Goal: Task Accomplishment & Management: Manage account settings

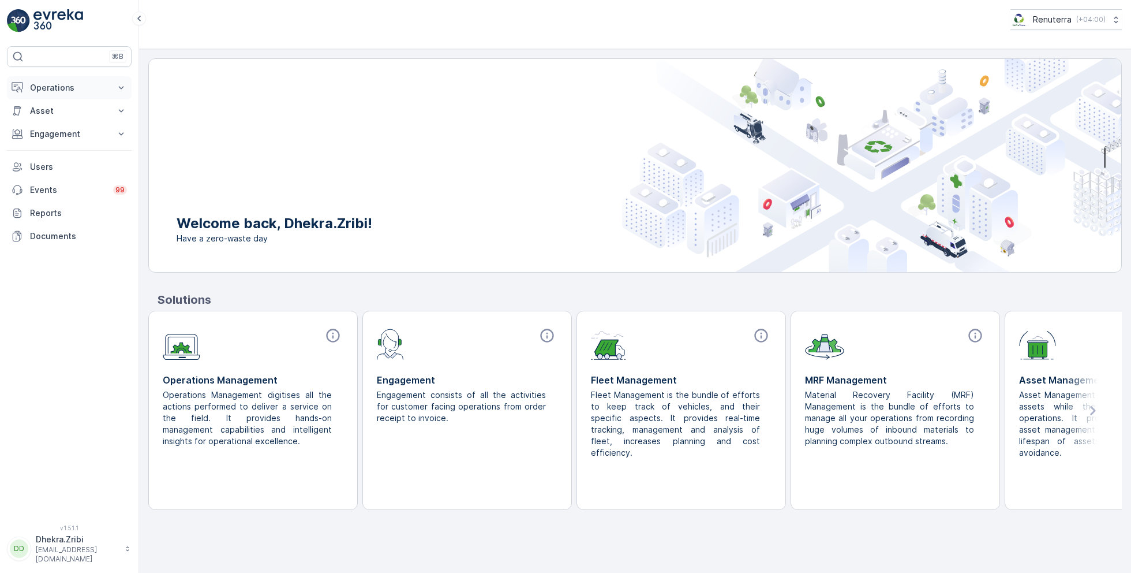
click at [95, 86] on p "Operations" at bounding box center [69, 88] width 78 height 12
drag, startPoint x: 81, startPoint y: 139, endPoint x: 242, endPoint y: 51, distance: 183.6
click at [0, 0] on div "⌘B Operations Insights Planning Routes & Tasks Cockpit Settings Asset Assets En…" at bounding box center [69, 286] width 139 height 573
click at [44, 121] on p "Planning" at bounding box center [45, 124] width 32 height 12
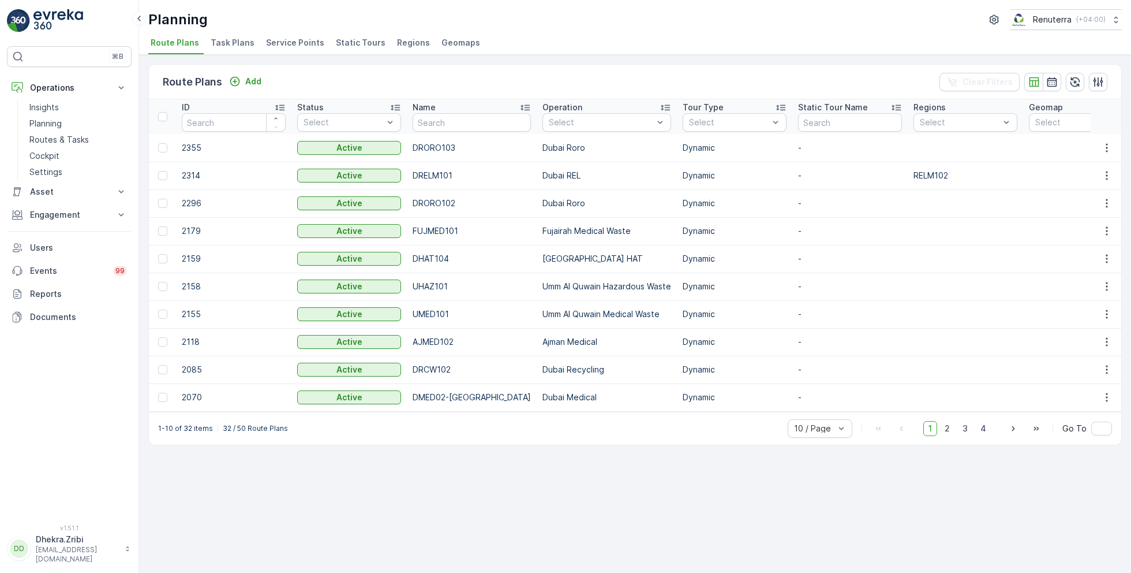
click at [318, 46] on li "Service Points" at bounding box center [296, 45] width 65 height 20
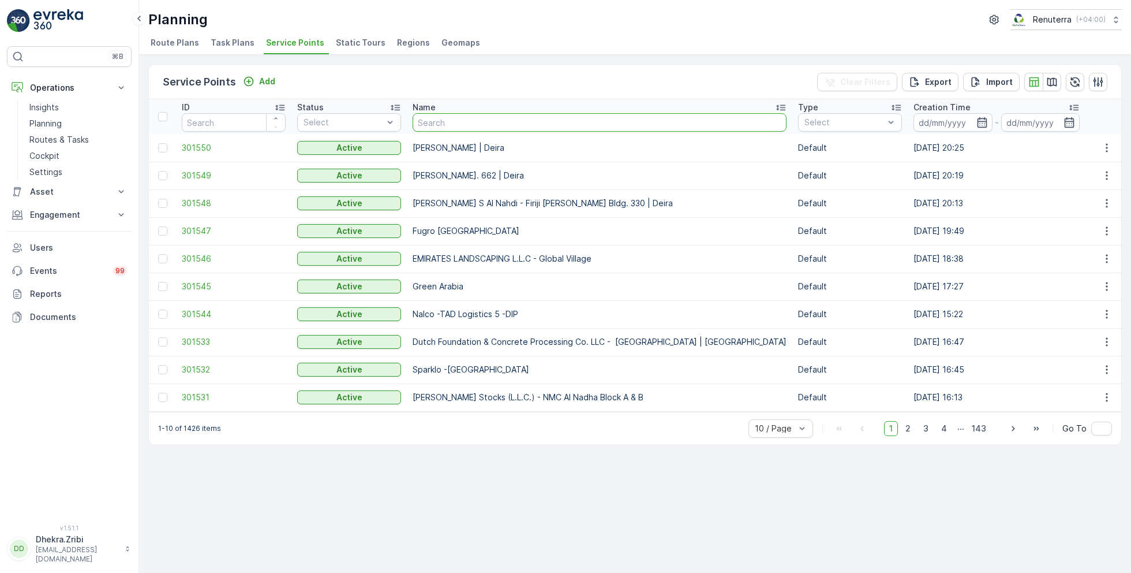
click at [466, 115] on input "text" at bounding box center [600, 122] width 374 height 18
type input "[PERSON_NAME]"
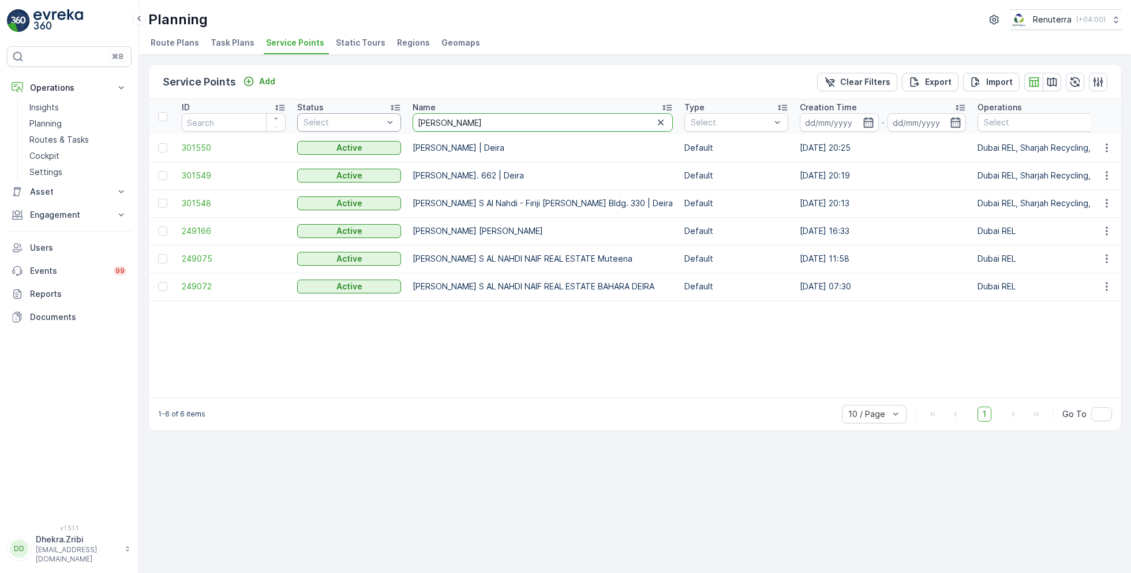
drag, startPoint x: 468, startPoint y: 121, endPoint x: 359, endPoint y: 121, distance: 109.1
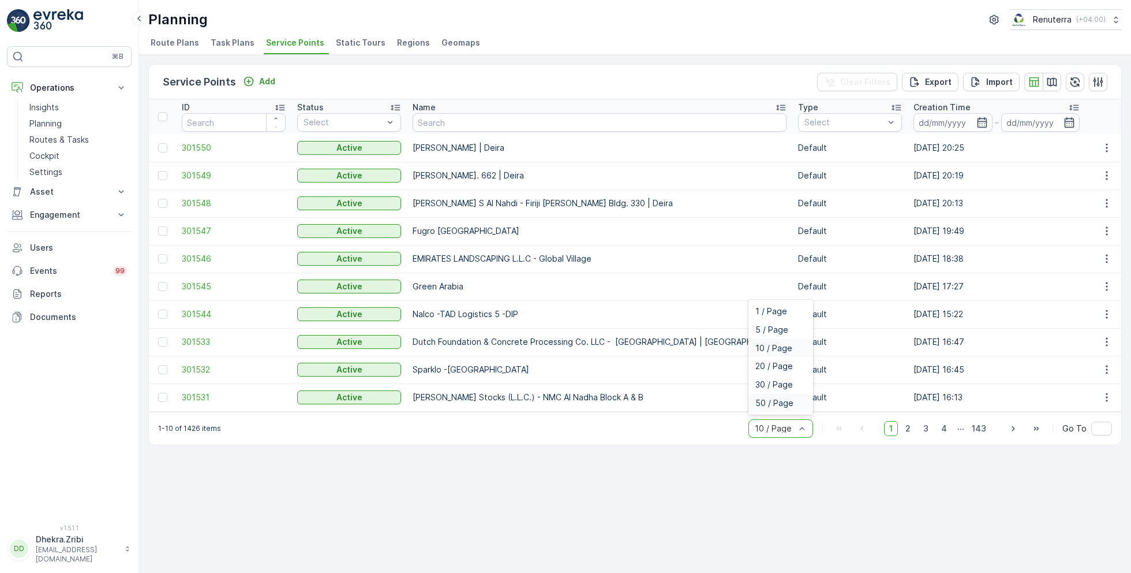
click at [775, 406] on span "50 / Page" at bounding box center [774, 402] width 38 height 9
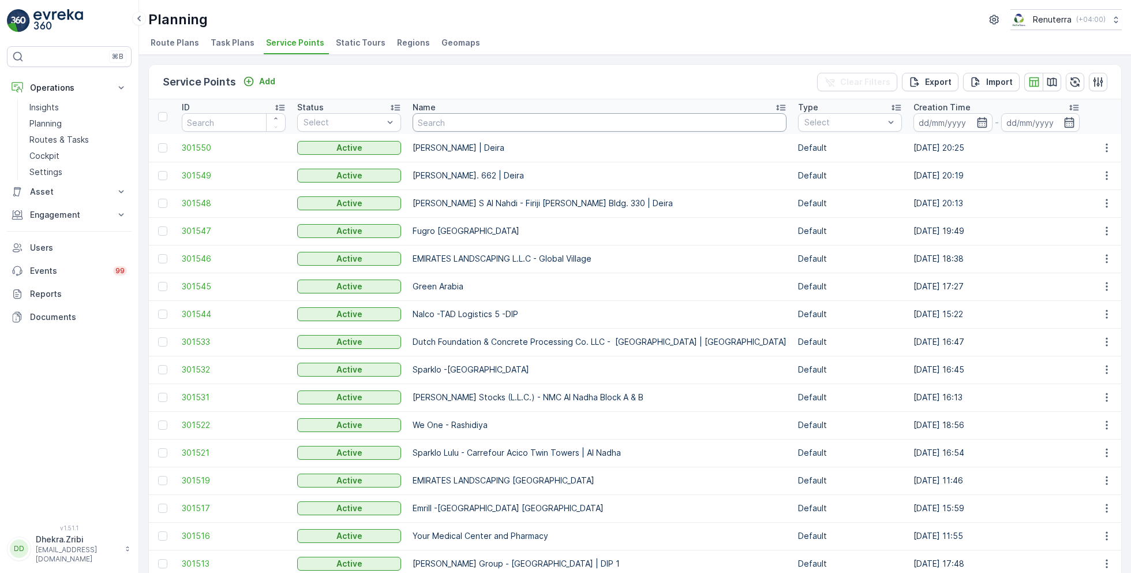
click at [439, 122] on input "text" at bounding box center [600, 122] width 374 height 18
paste input "NABC Building Contracting - DWC"
type input "NABC Building Contracting - DWC"
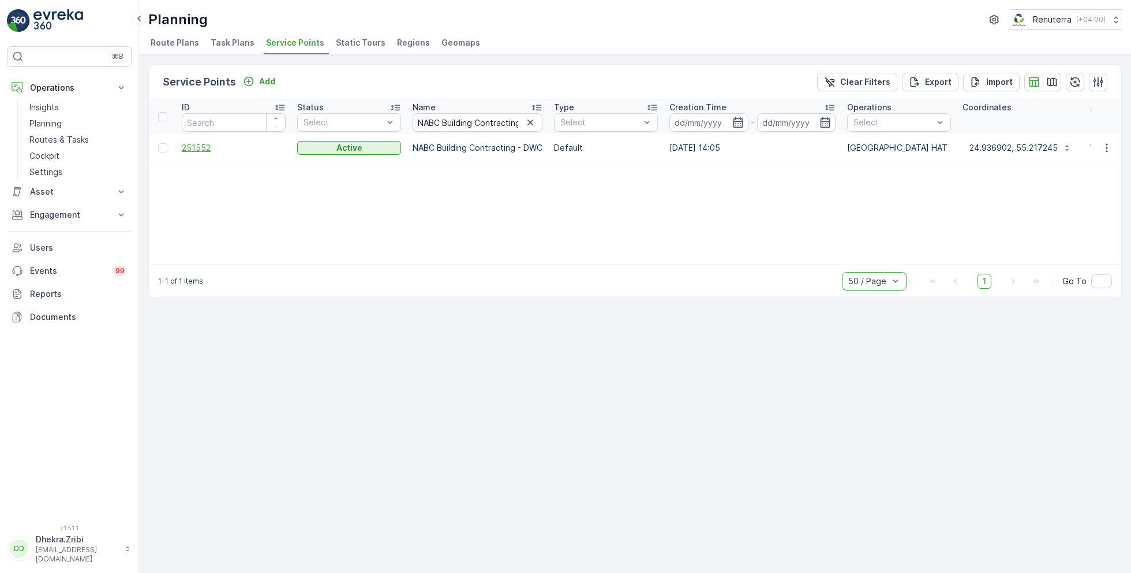
click at [207, 148] on span "251552" at bounding box center [234, 148] width 104 height 12
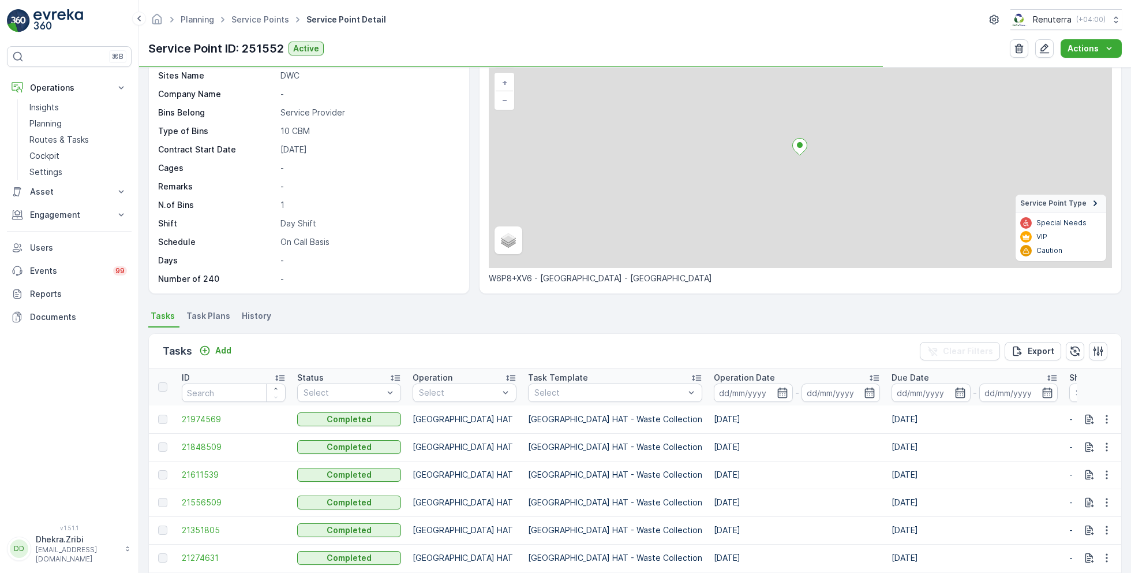
scroll to position [76, 0]
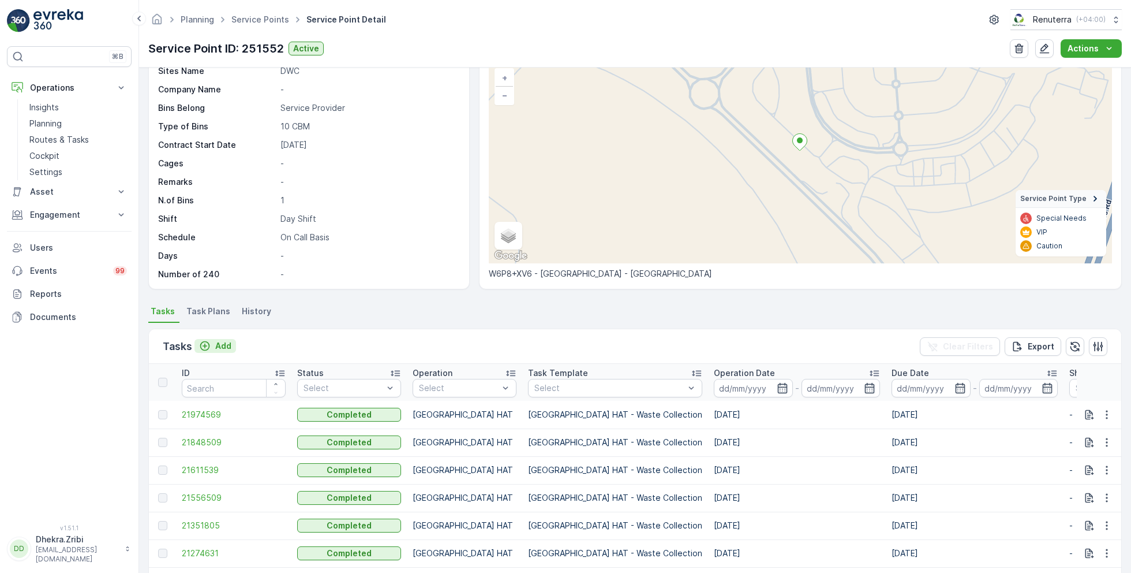
click at [222, 341] on p "Add" at bounding box center [223, 346] width 16 height 12
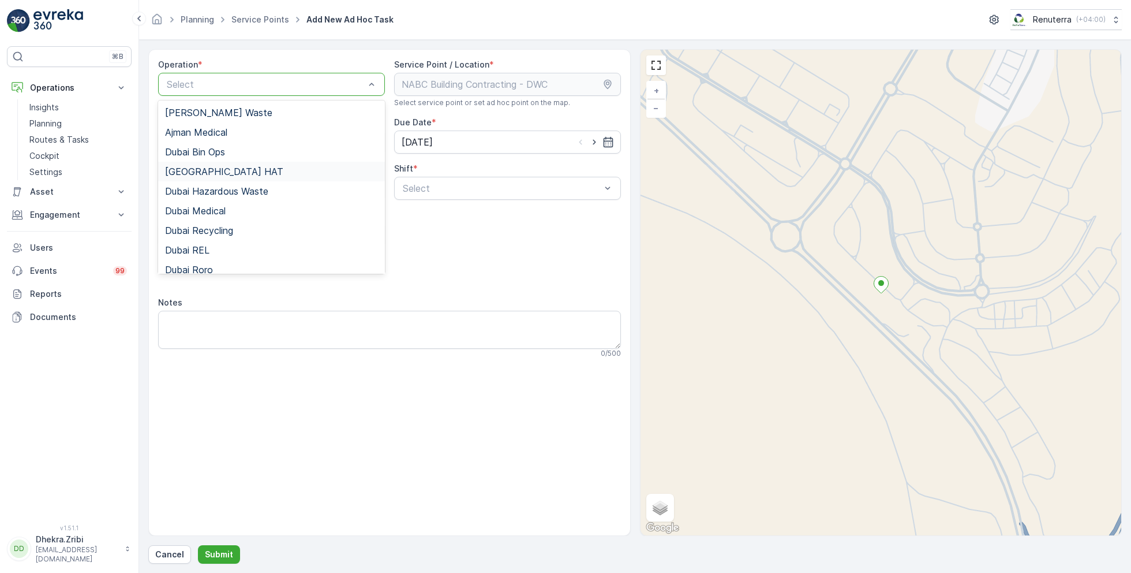
click at [209, 171] on span "[GEOGRAPHIC_DATA] HAT" at bounding box center [224, 171] width 118 height 10
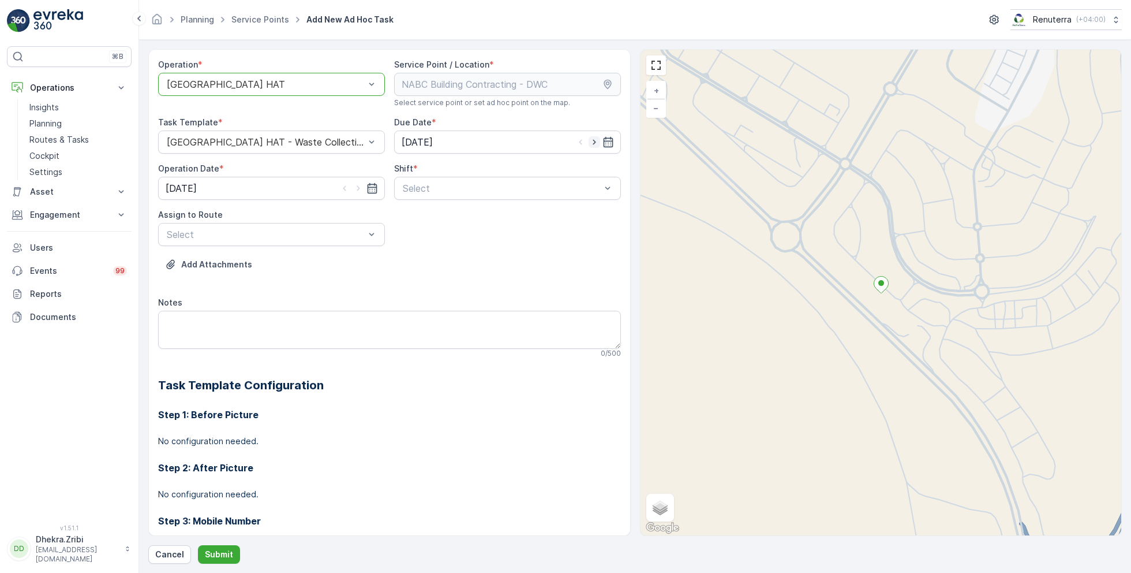
click at [597, 140] on icon "button" at bounding box center [595, 142] width 12 height 12
type input "[DATE]"
click at [356, 192] on icon "button" at bounding box center [359, 188] width 12 height 12
type input "[DATE]"
click at [407, 217] on span "Day Shift" at bounding box center [421, 216] width 41 height 10
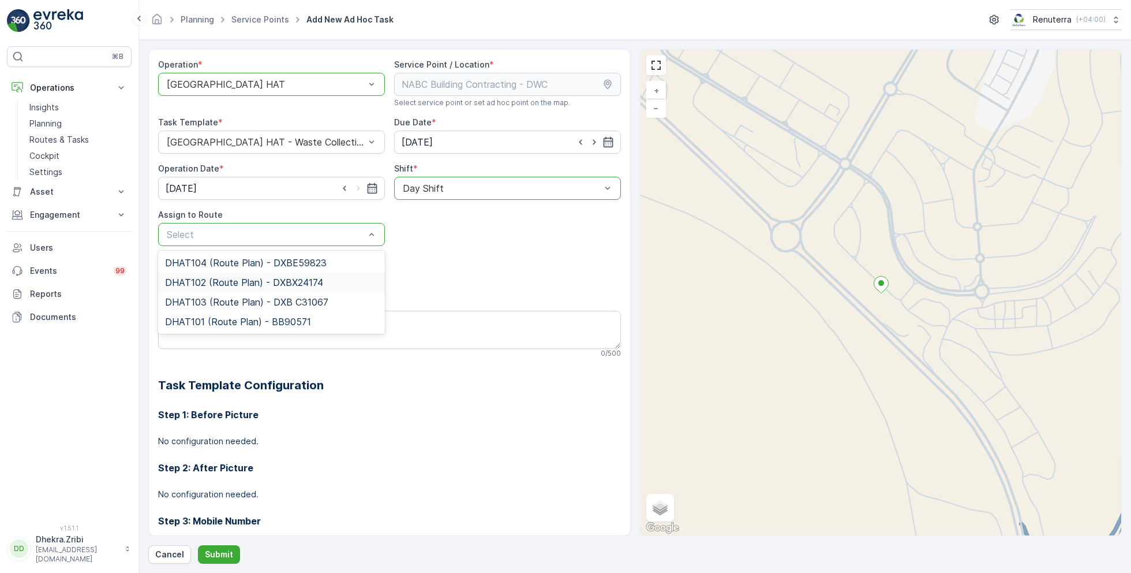
click at [230, 277] on span "DHAT102 (Route Plan) - DXBX24174" at bounding box center [244, 282] width 158 height 10
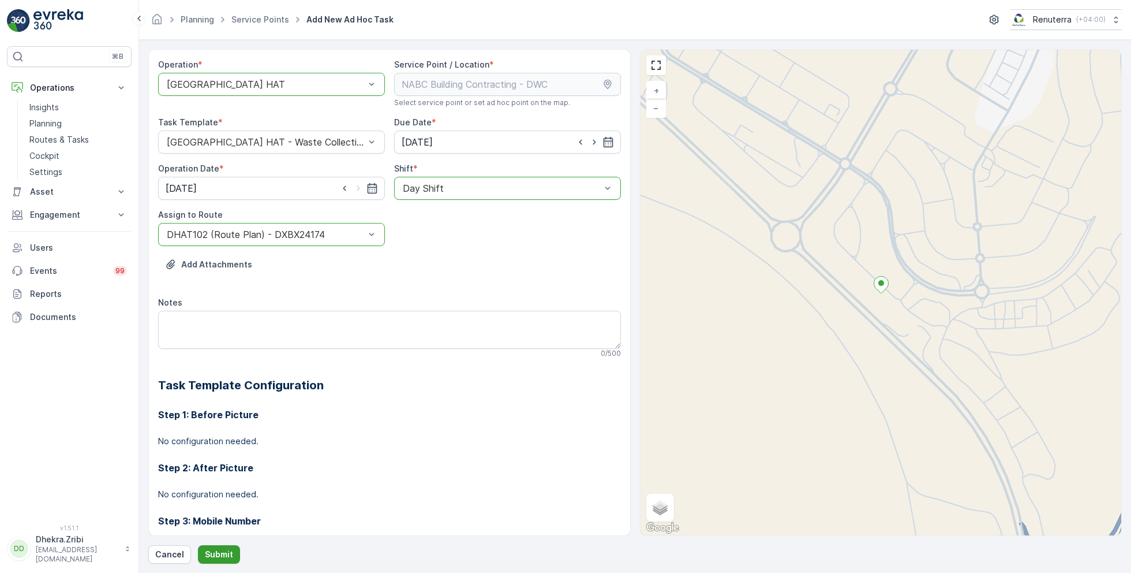
click at [217, 551] on p "Submit" at bounding box center [219, 554] width 28 height 12
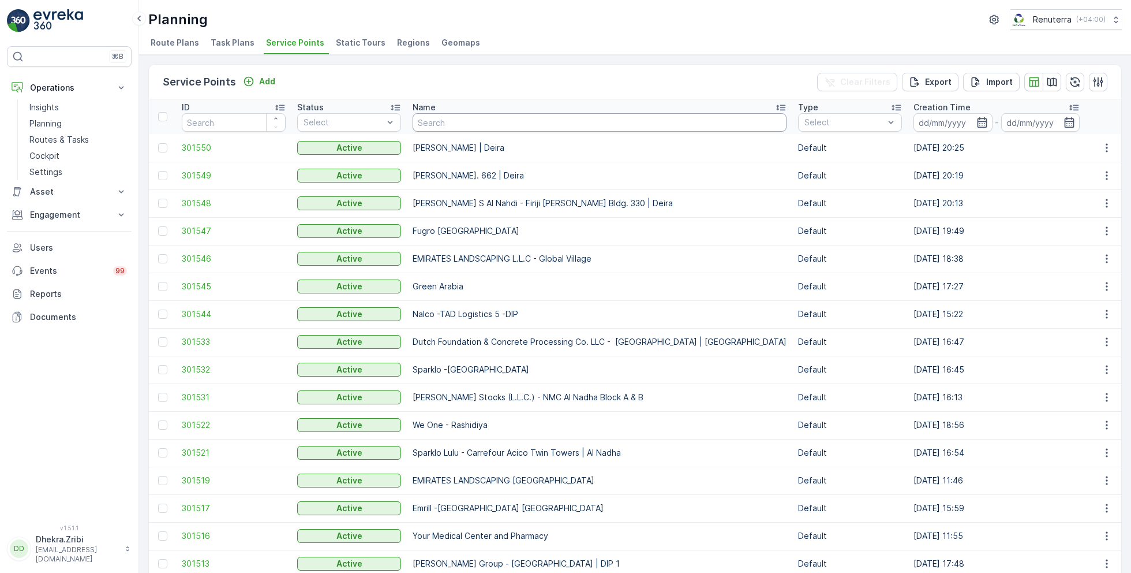
click at [437, 125] on input "text" at bounding box center [600, 122] width 374 height 18
paste input "ARABIAN CONSTRUCTION COMPANY L.L.C. - [GEOGRAPHIC_DATA]"
type input "ARABIAN CONSTRUCTION COMPANY L.L.C. - [GEOGRAPHIC_DATA]"
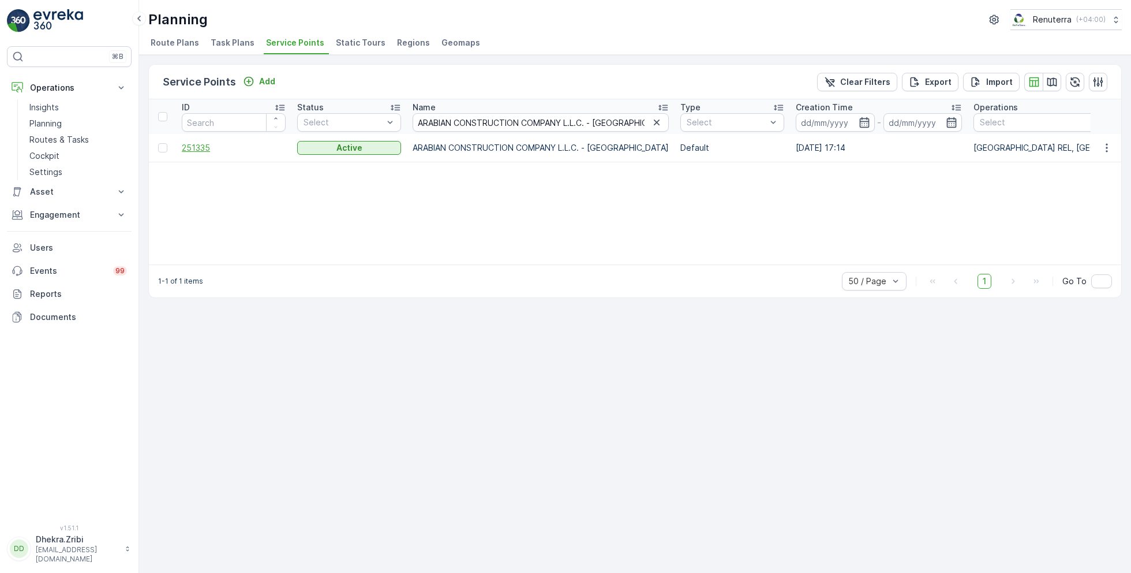
click at [192, 147] on span "251335" at bounding box center [234, 148] width 104 height 12
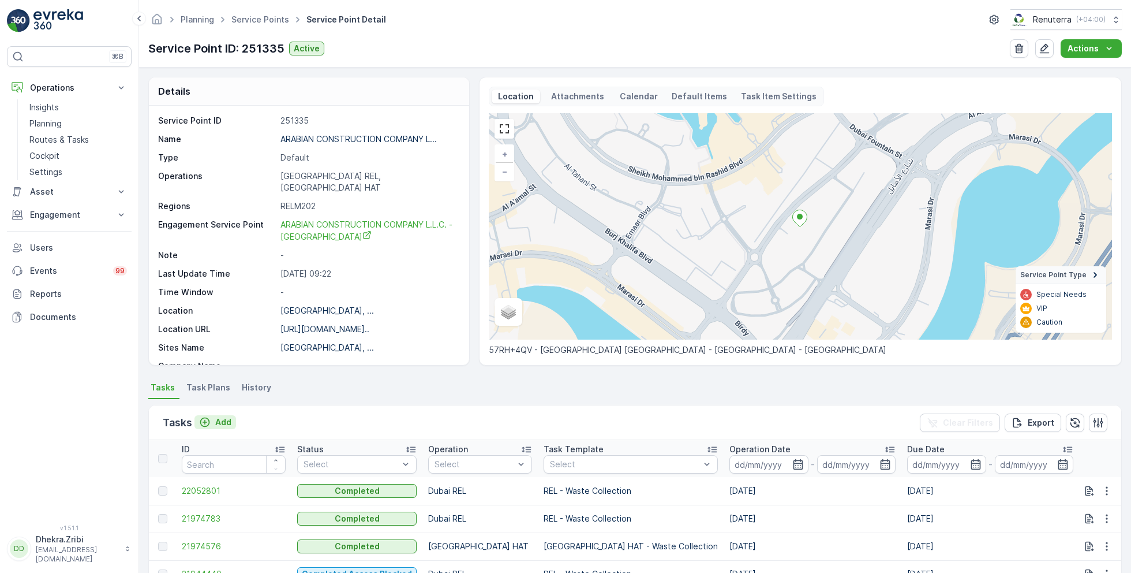
click at [218, 421] on p "Add" at bounding box center [223, 422] width 16 height 12
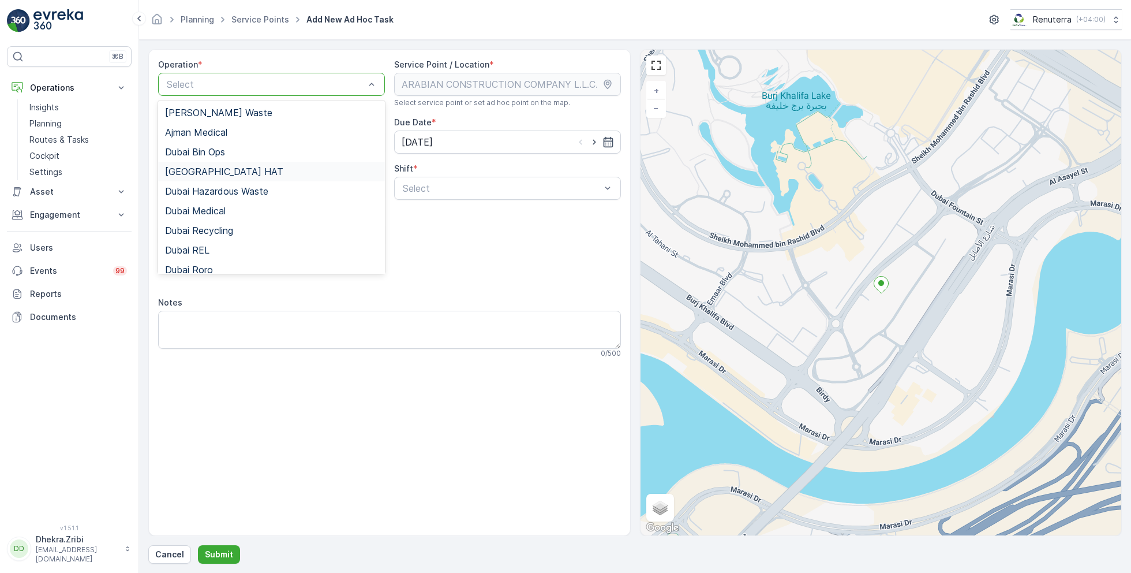
click at [210, 171] on span "[GEOGRAPHIC_DATA] HAT" at bounding box center [224, 171] width 118 height 10
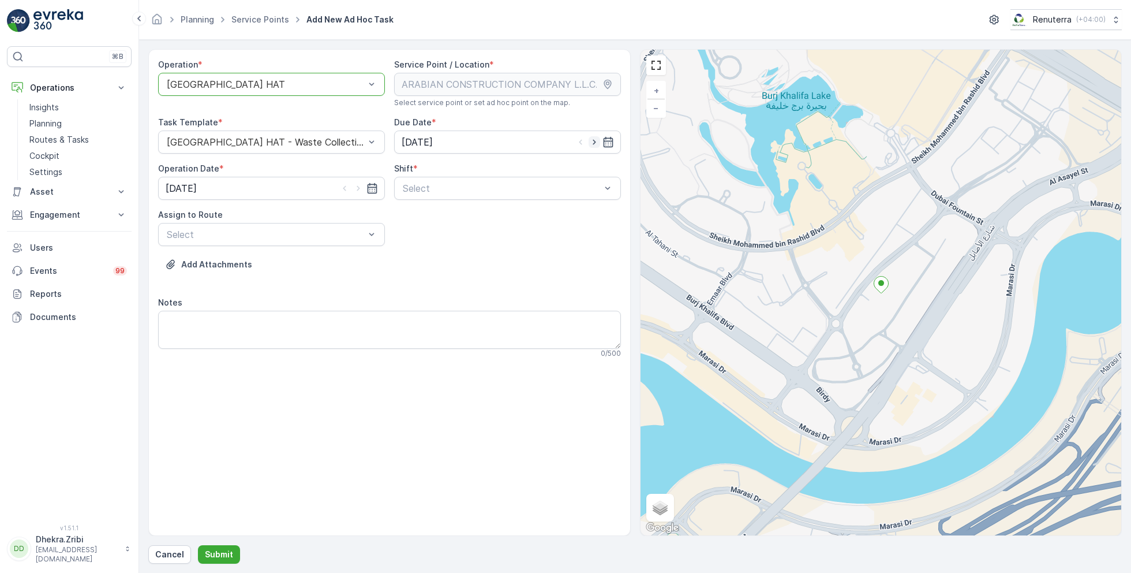
click at [596, 140] on icon "button" at bounding box center [595, 142] width 12 height 12
type input "[DATE]"
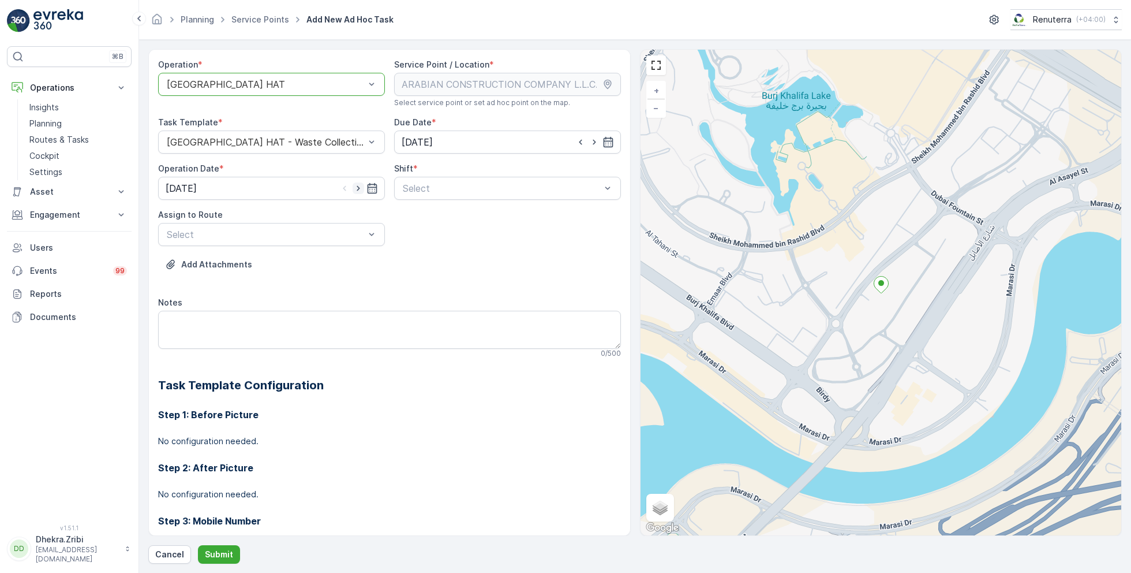
click at [355, 189] on icon "button" at bounding box center [359, 188] width 12 height 12
type input "[DATE]"
click at [421, 215] on span "Day Shift" at bounding box center [421, 216] width 41 height 10
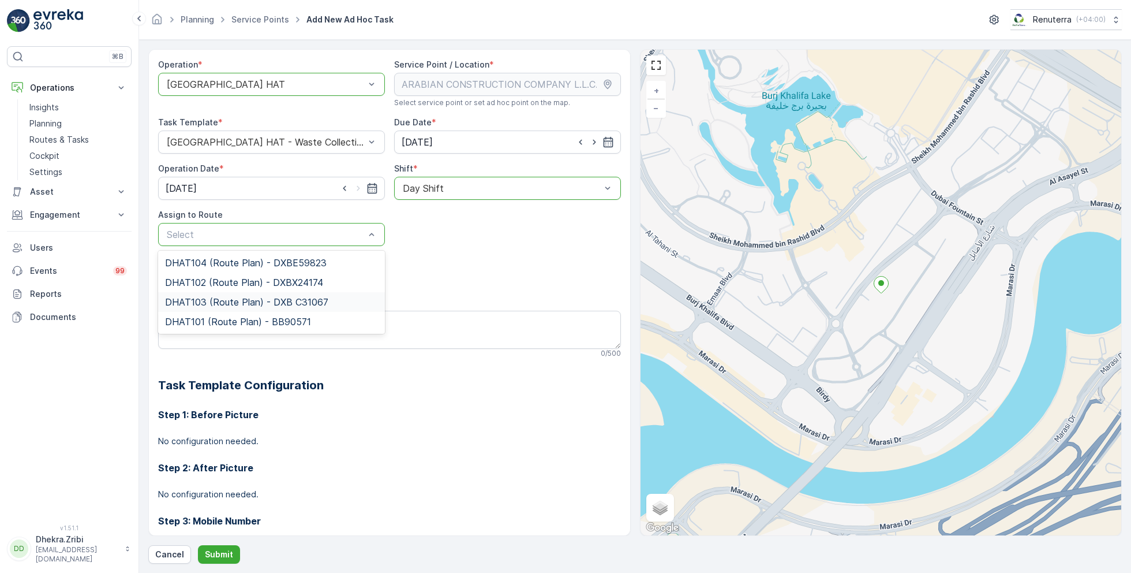
click at [221, 301] on span "DHAT103 (Route Plan) - DXB C31067" at bounding box center [246, 302] width 163 height 10
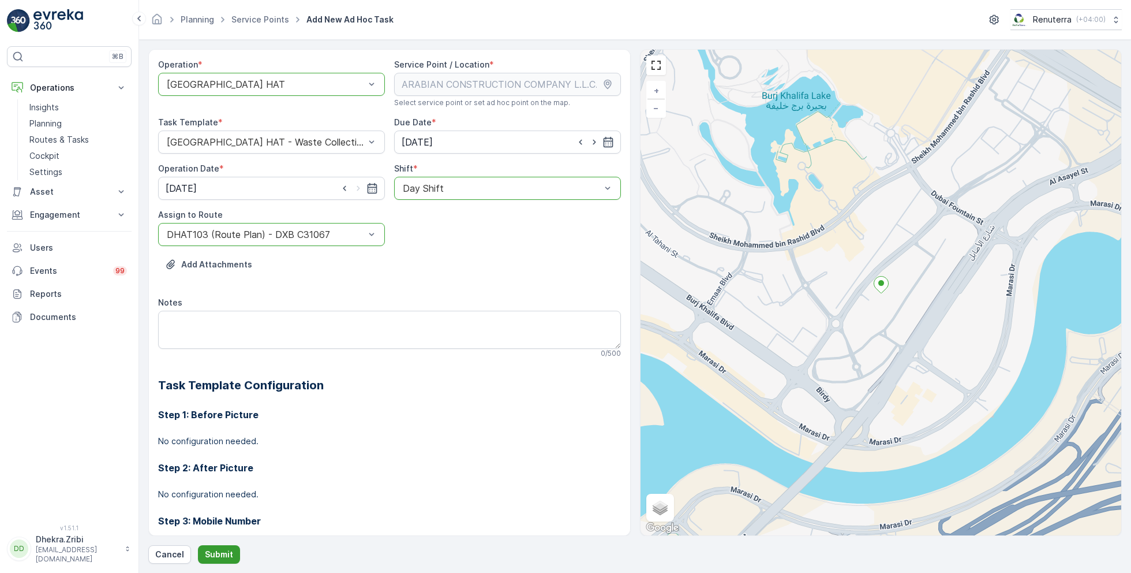
click at [221, 549] on p "Submit" at bounding box center [219, 554] width 28 height 12
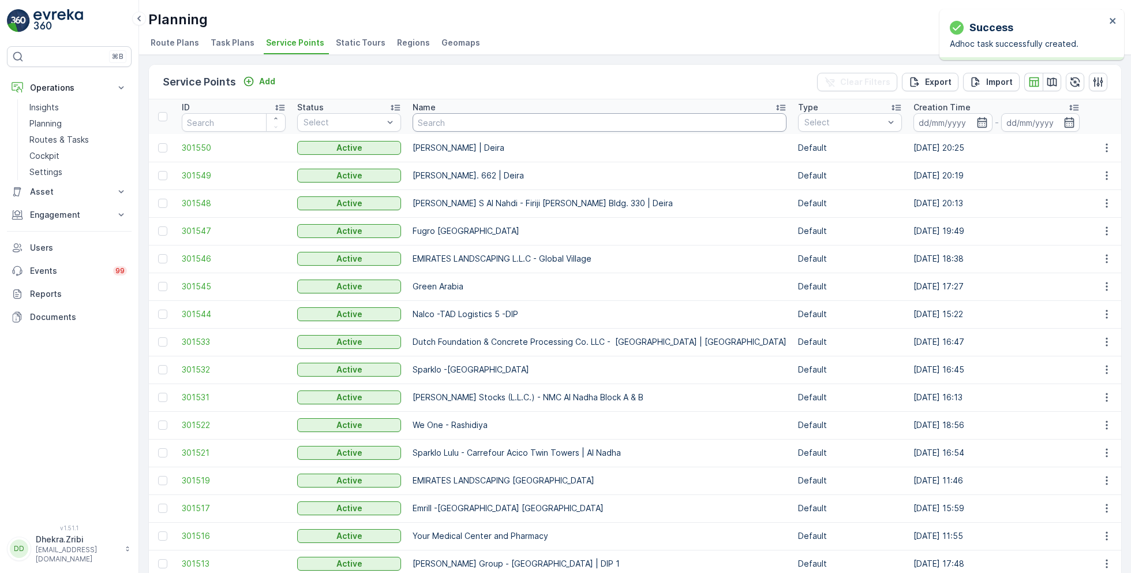
click at [481, 124] on input "text" at bounding box center [600, 122] width 374 height 18
paste input "HSSG Foundation Contracting LLC - Dubai Hills"
type input "HSSG Foundation Contracting LLC - Dubai Hills"
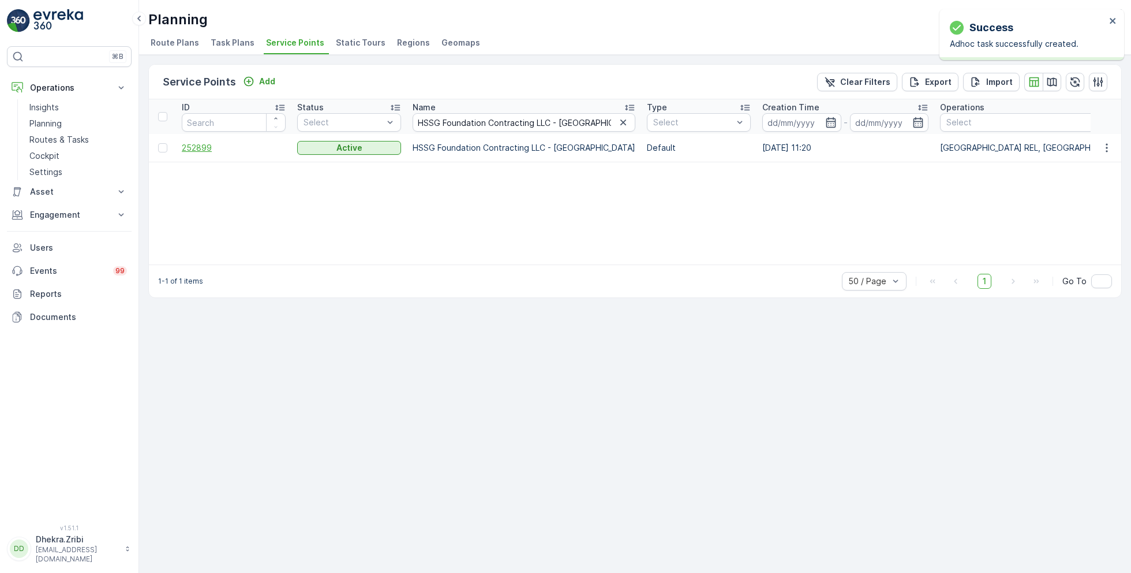
click at [198, 149] on span "252899" at bounding box center [234, 148] width 104 height 12
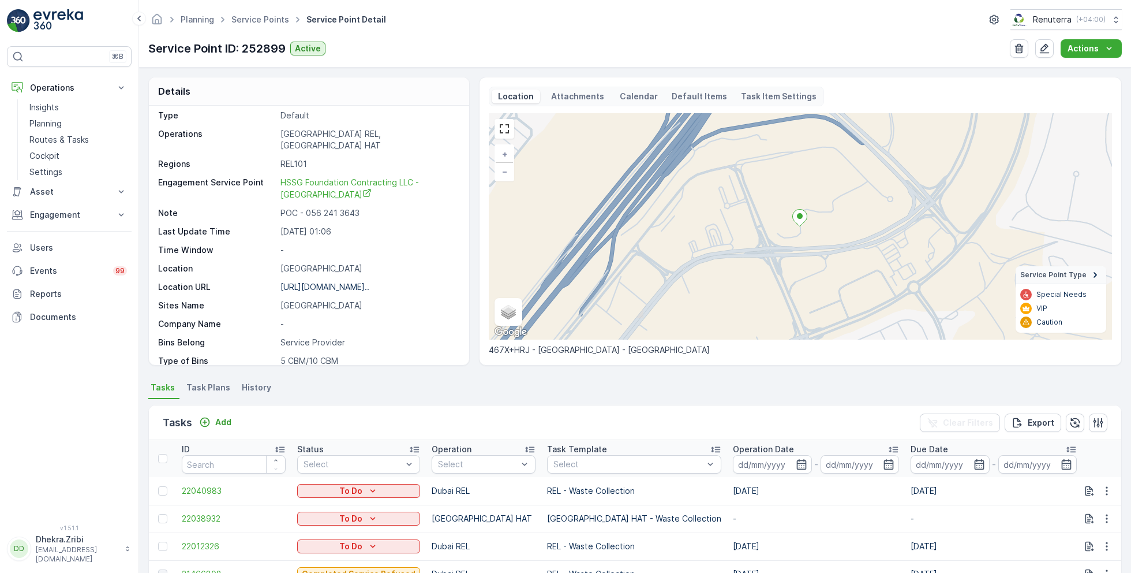
scroll to position [50, 0]
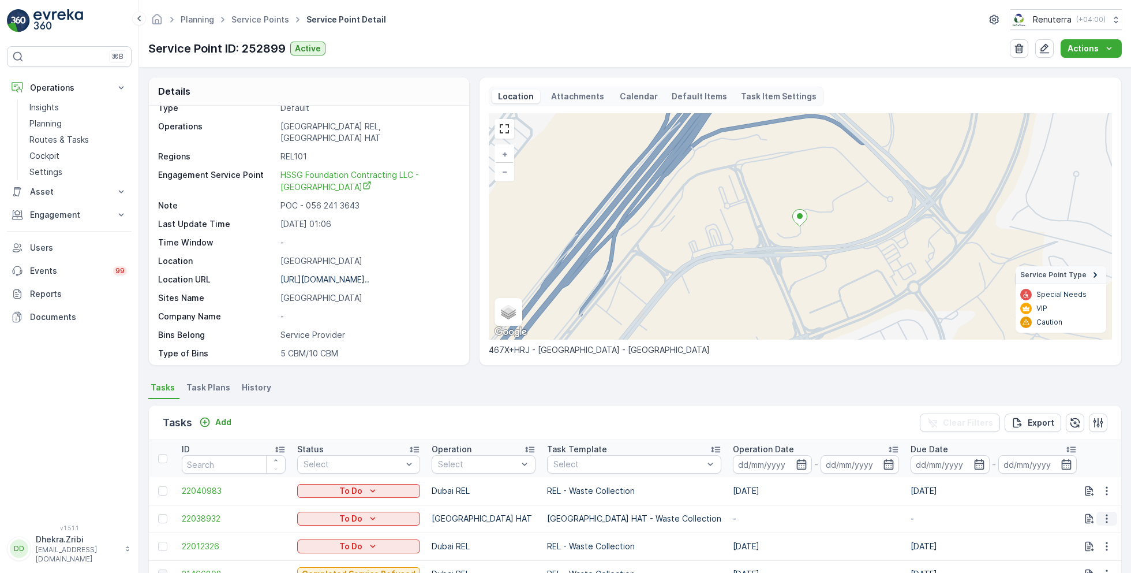
click at [1102, 515] on icon "button" at bounding box center [1107, 519] width 12 height 12
click at [1077, 465] on span "Change Route" at bounding box center [1077, 463] width 56 height 12
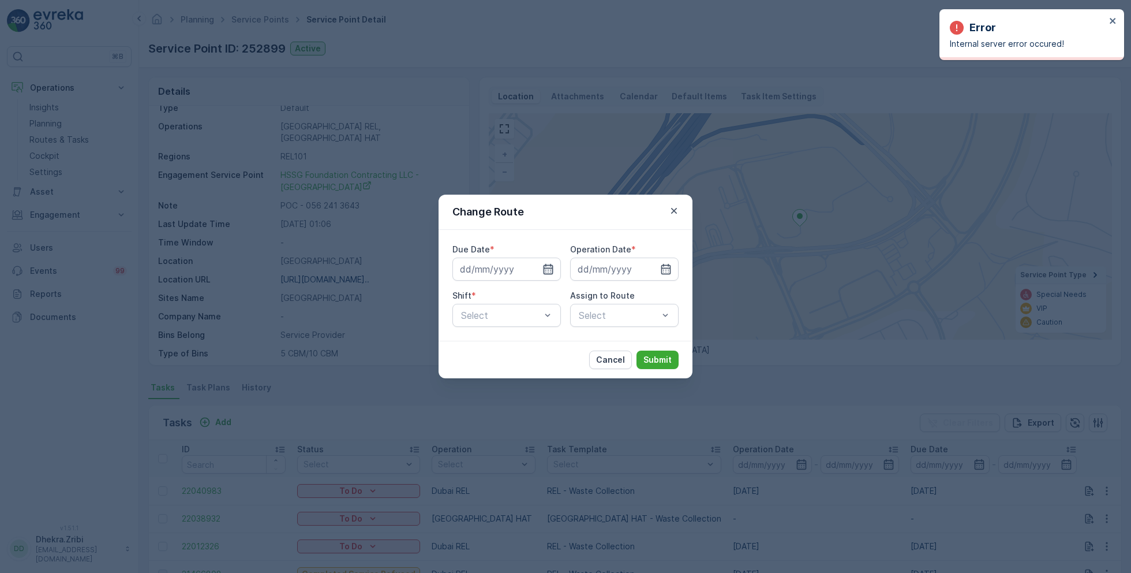
click at [551, 267] on icon "button" at bounding box center [549, 269] width 12 height 12
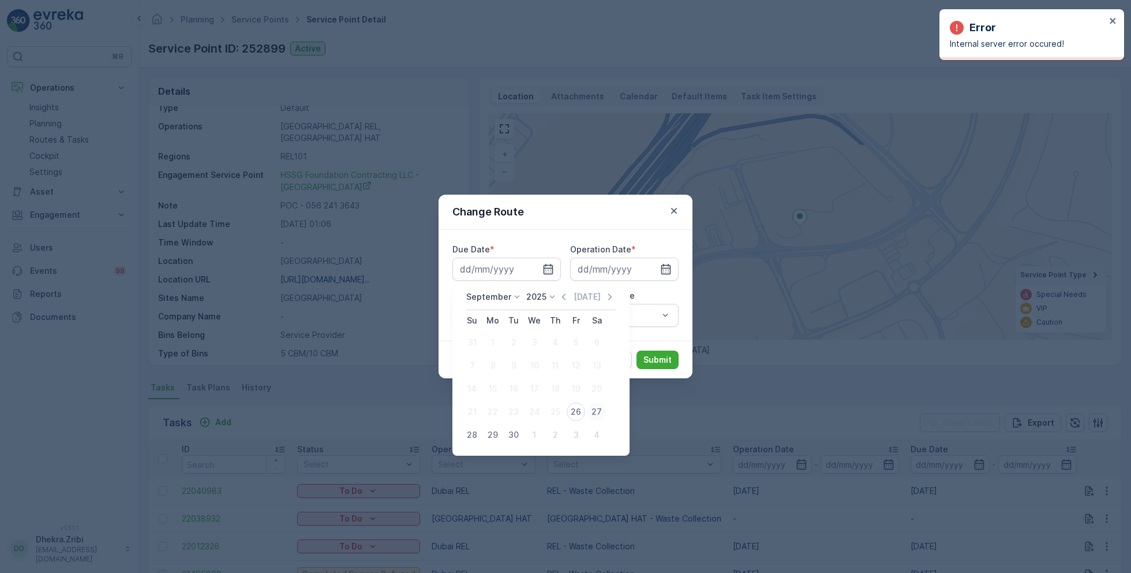
click at [590, 407] on div "27" at bounding box center [597, 411] width 18 height 18
type input "[DATE]"
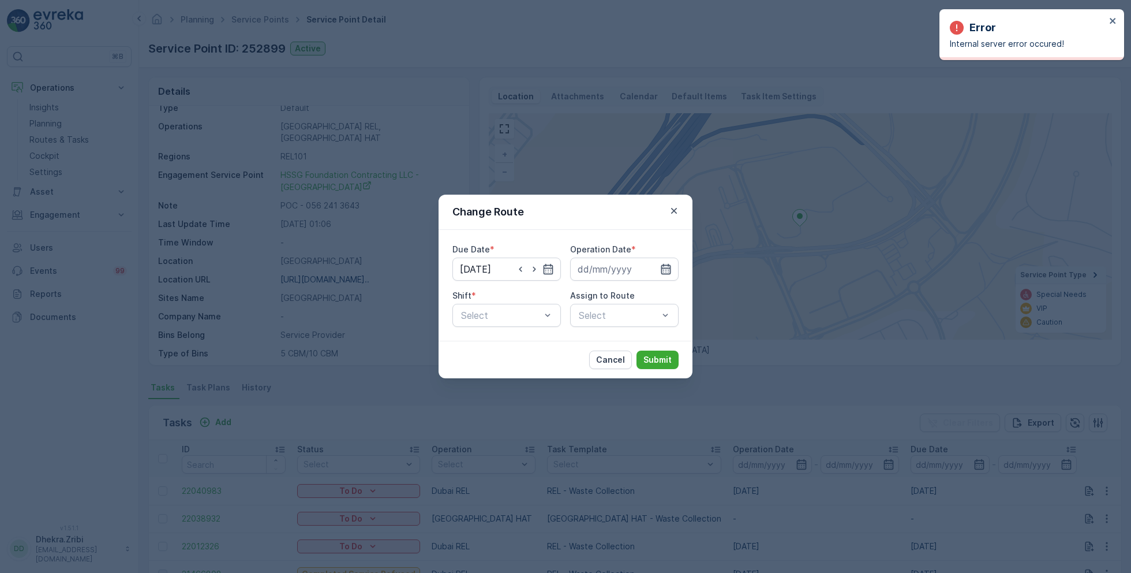
click at [671, 270] on icon "button" at bounding box center [666, 269] width 12 height 12
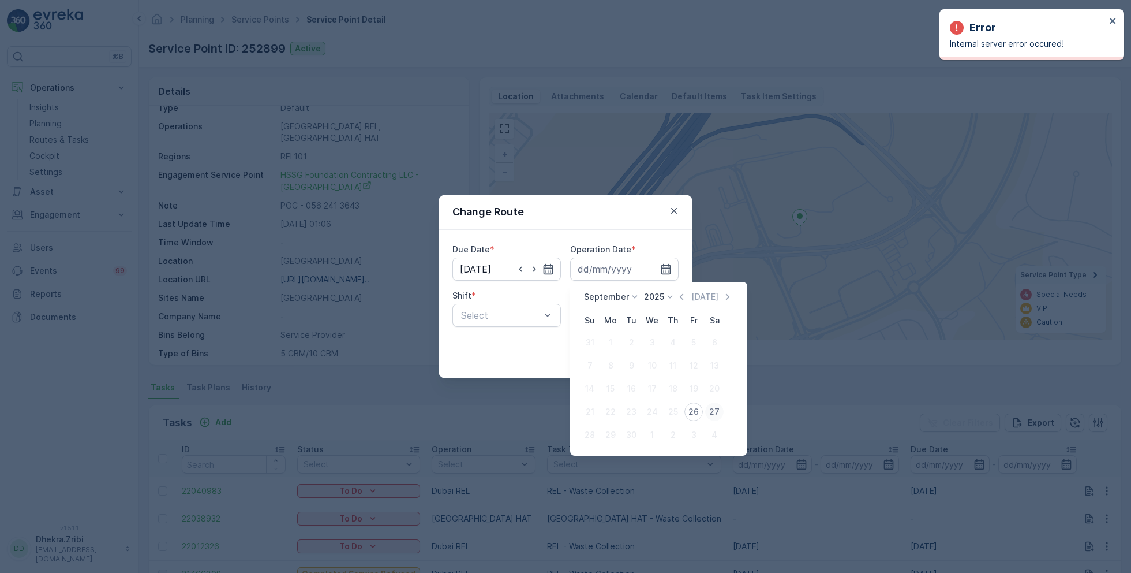
click at [715, 415] on div "27" at bounding box center [714, 411] width 18 height 18
type input "[DATE]"
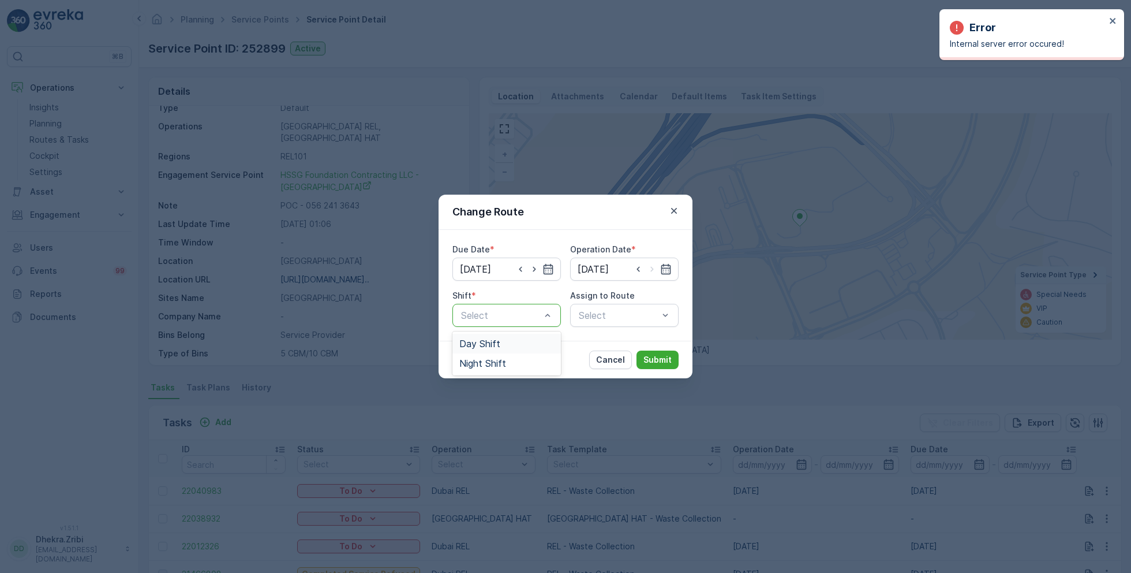
click at [503, 345] on div "Day Shift" at bounding box center [506, 343] width 95 height 10
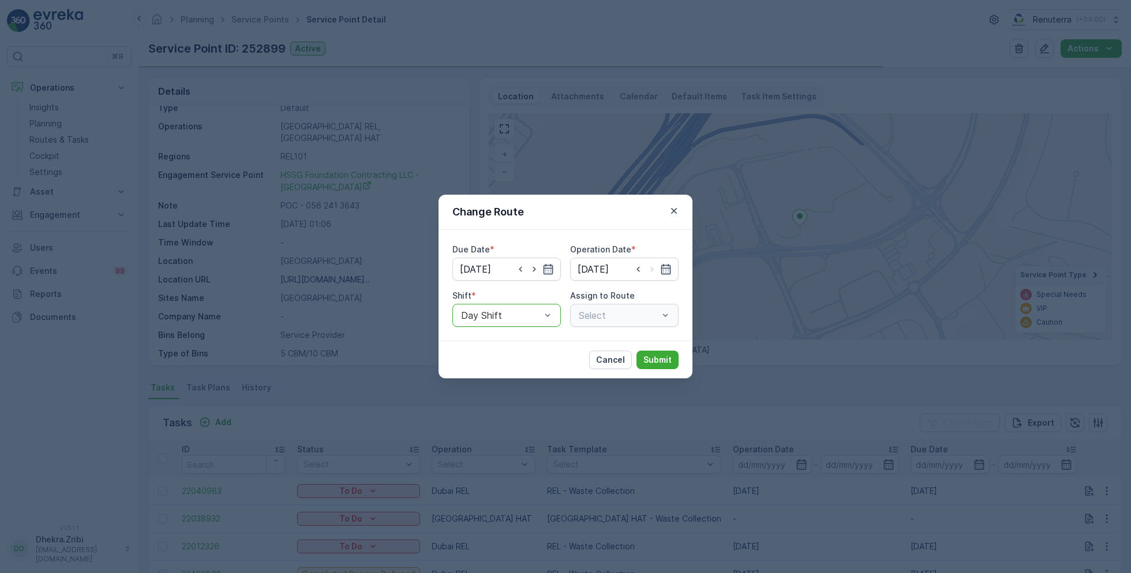
click at [622, 306] on div "Select" at bounding box center [624, 315] width 109 height 23
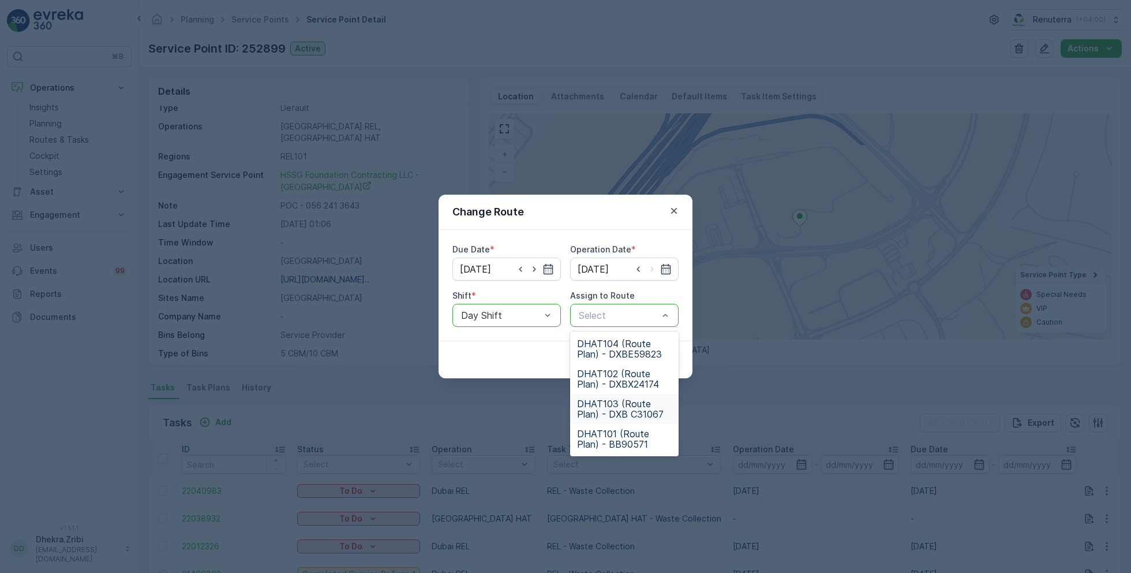
click at [617, 411] on span "DHAT103 (Route Plan) - DXB C31067" at bounding box center [624, 408] width 95 height 21
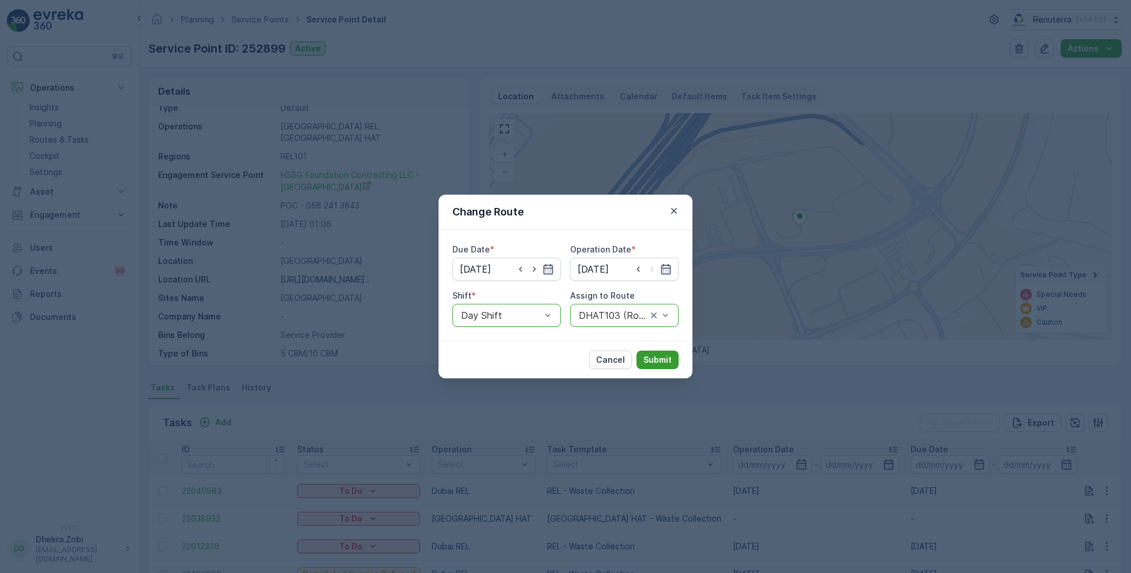
click at [655, 355] on p "Submit" at bounding box center [658, 360] width 28 height 12
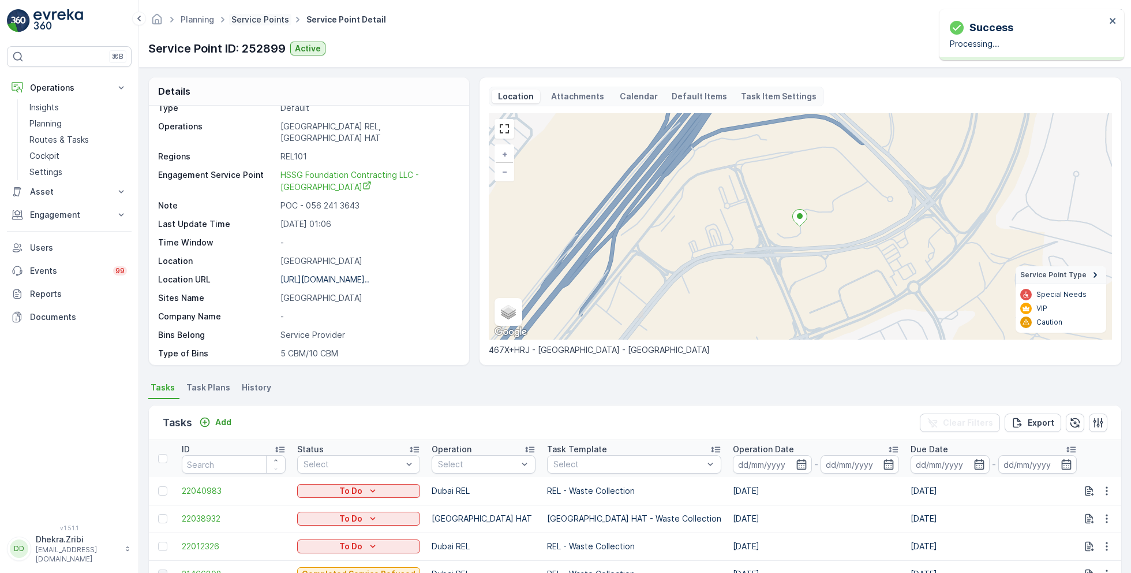
click at [254, 23] on link "Service Points" at bounding box center [260, 19] width 58 height 10
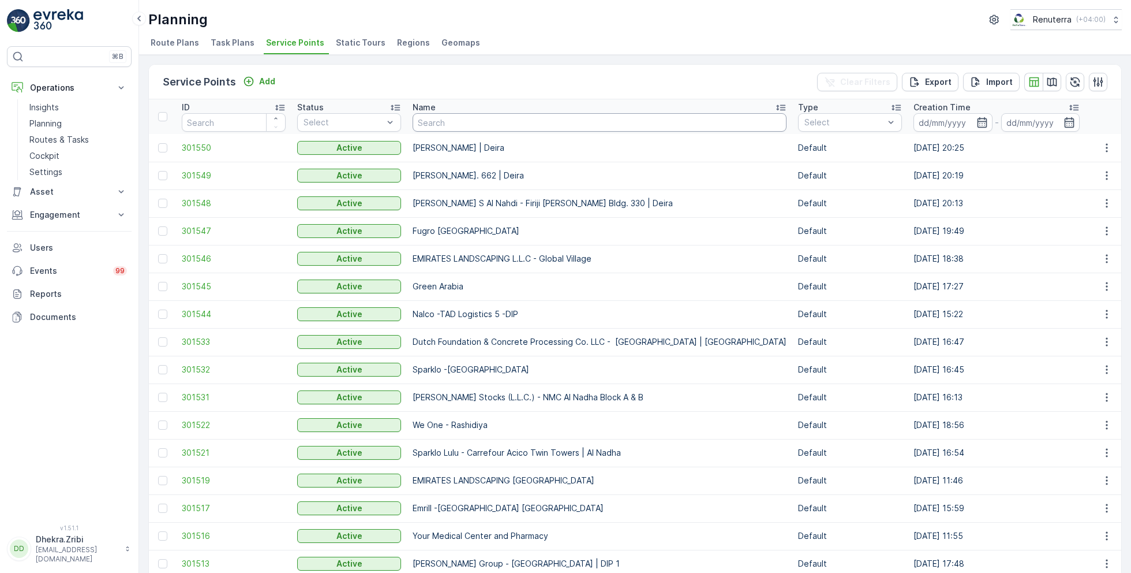
click at [447, 124] on input "text" at bounding box center [600, 122] width 374 height 18
paste input "Italian Planters L.L.C -Blue Water Residence"
type input "Italian Planters L.L.C -Blue Water Residence"
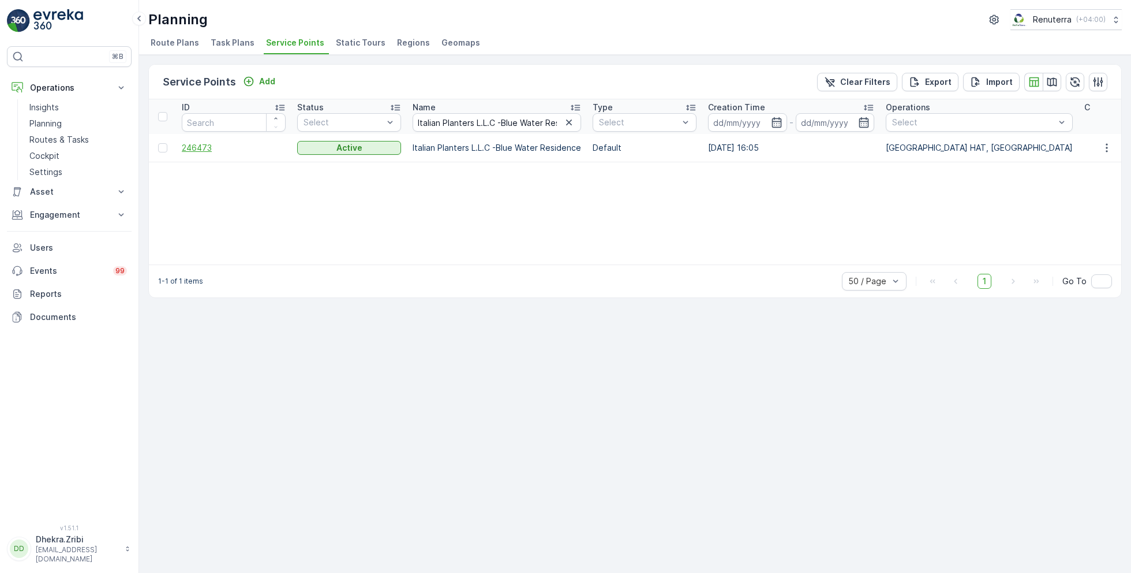
click at [200, 144] on span "246473" at bounding box center [234, 148] width 104 height 12
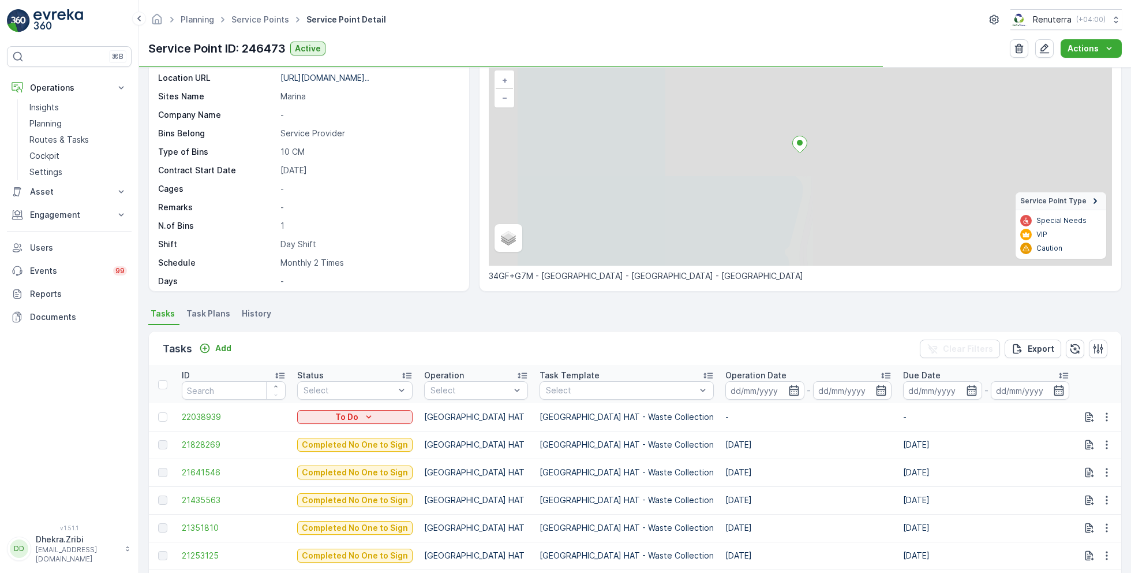
scroll to position [90, 0]
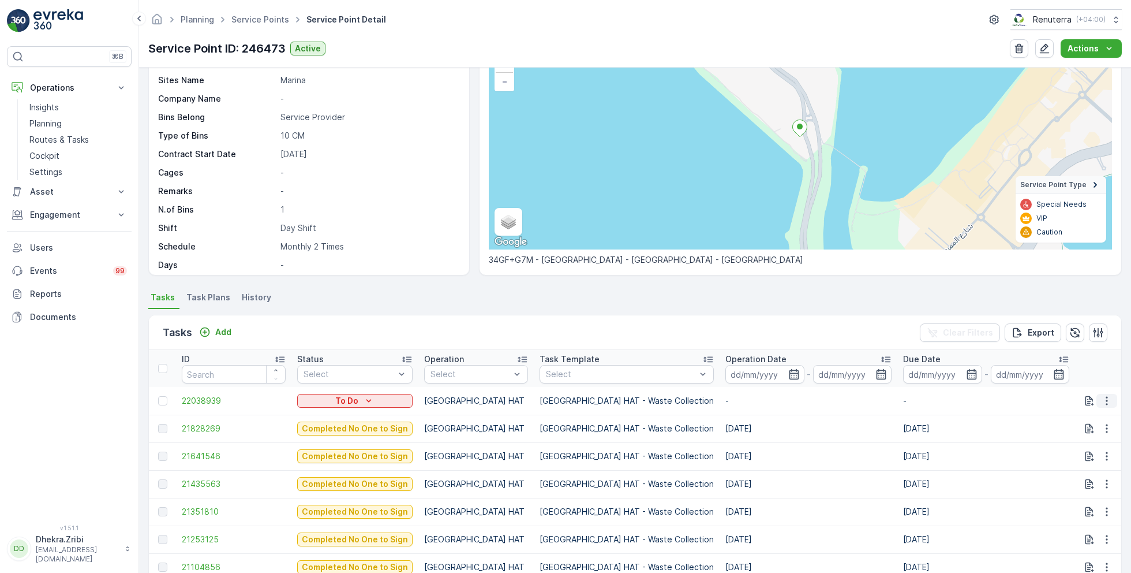
click at [1102, 399] on icon "button" at bounding box center [1107, 401] width 12 height 12
click at [1067, 451] on span "Change Route" at bounding box center [1077, 450] width 56 height 12
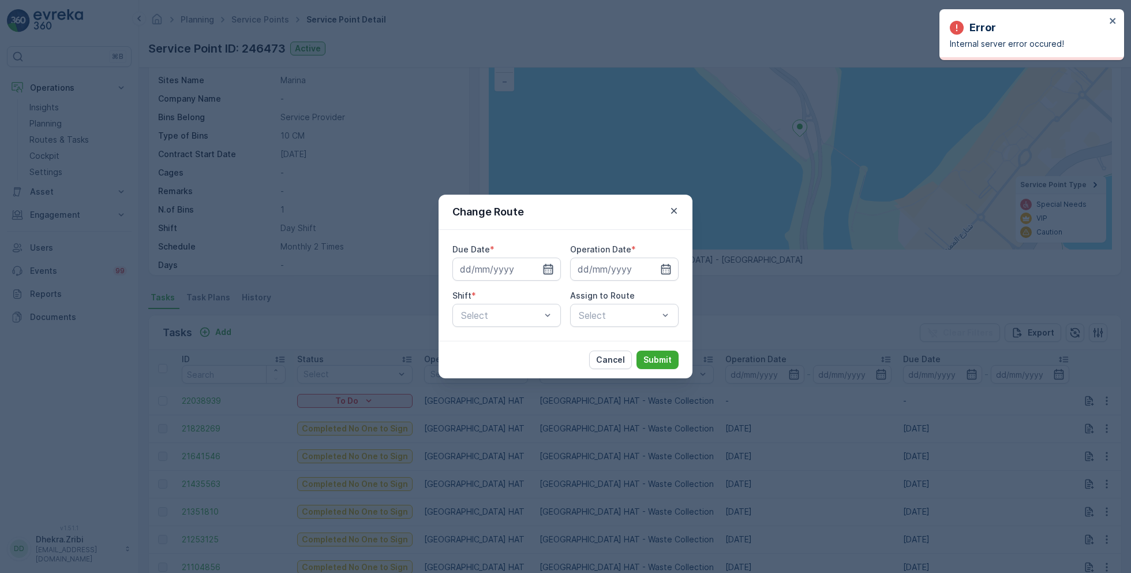
click at [552, 274] on icon "button" at bounding box center [549, 269] width 12 height 12
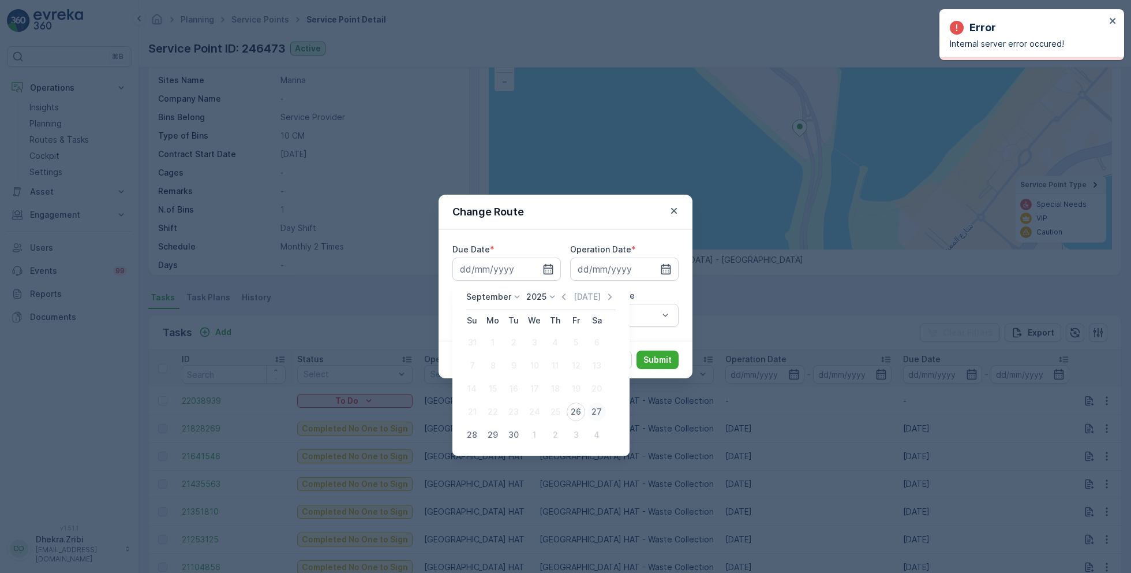
click at [600, 413] on div "27" at bounding box center [597, 411] width 18 height 18
type input "[DATE]"
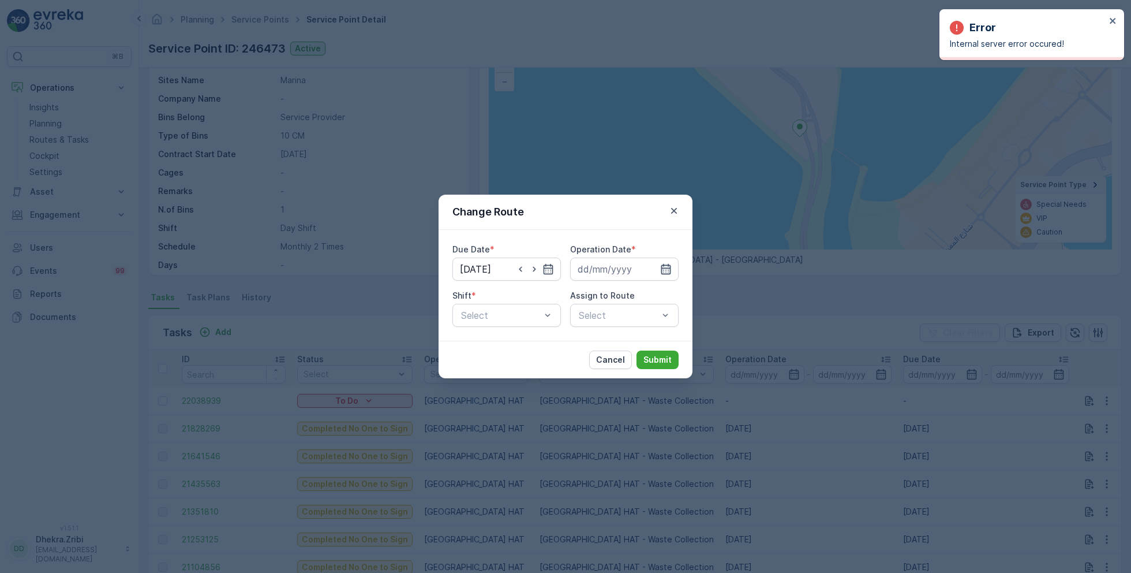
click at [663, 265] on icon "button" at bounding box center [666, 269] width 12 height 12
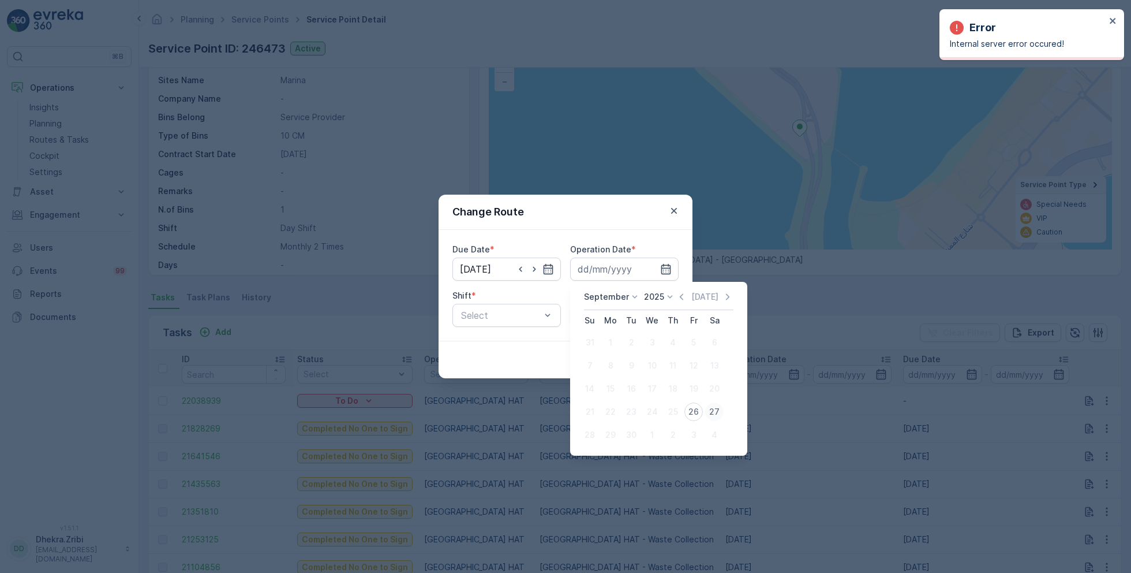
click at [715, 412] on div "27" at bounding box center [714, 411] width 18 height 18
type input "[DATE]"
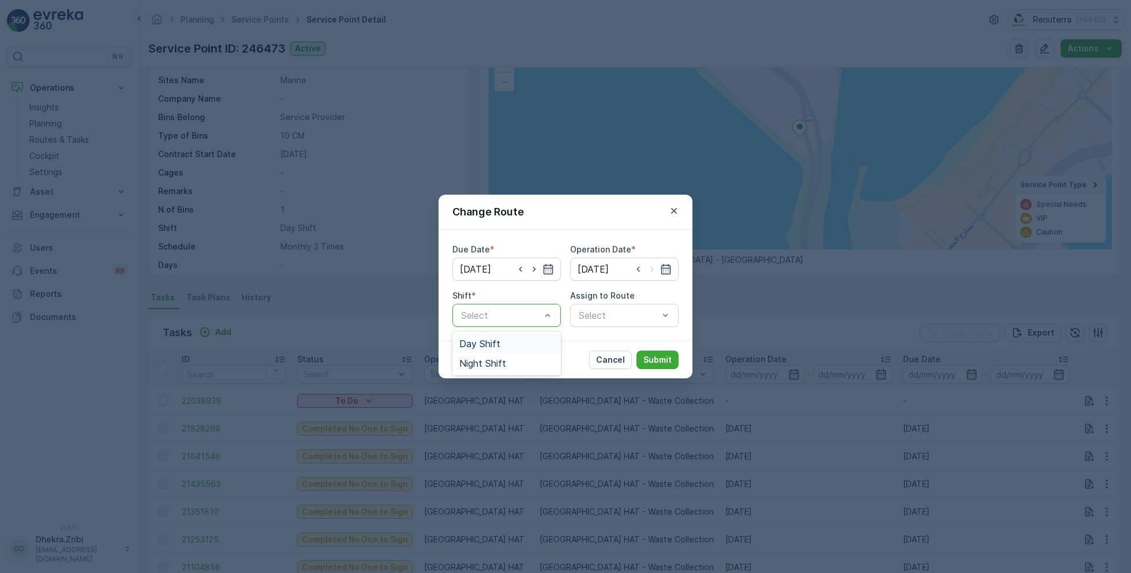
click at [492, 345] on span "Day Shift" at bounding box center [479, 343] width 41 height 10
click at [594, 319] on div "Select" at bounding box center [624, 315] width 109 height 23
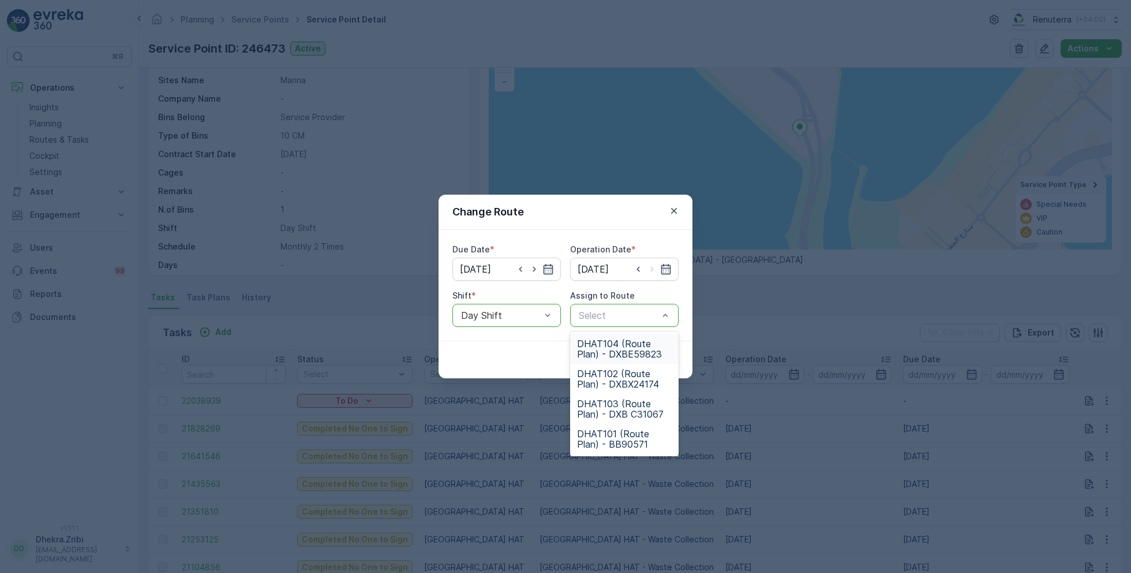
click at [605, 347] on span "DHAT104 (Route Plan) - DXBE59823" at bounding box center [624, 348] width 95 height 21
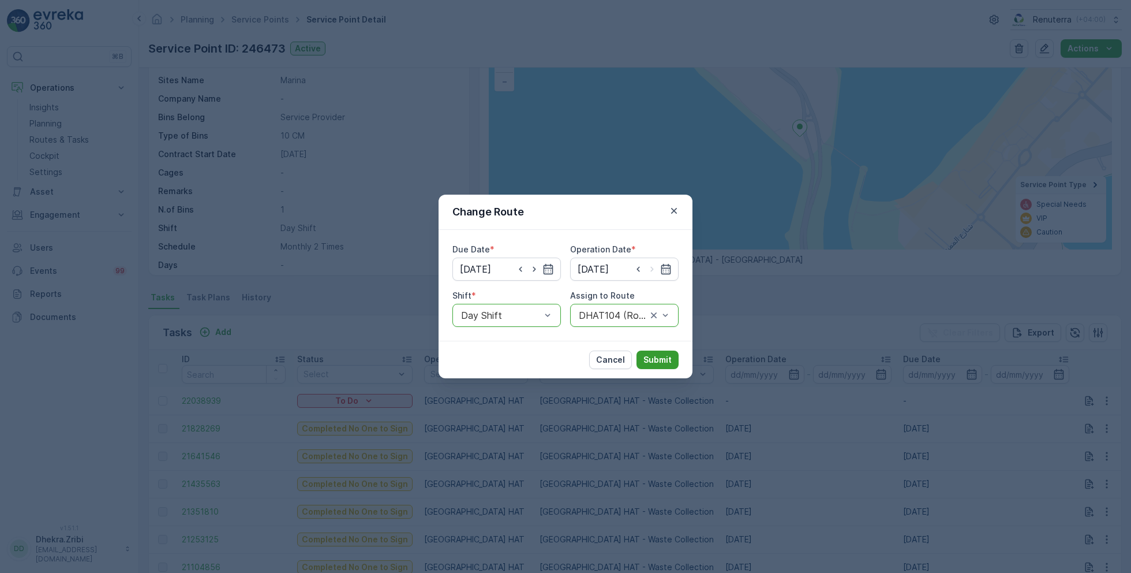
click at [663, 357] on p "Submit" at bounding box center [658, 360] width 28 height 12
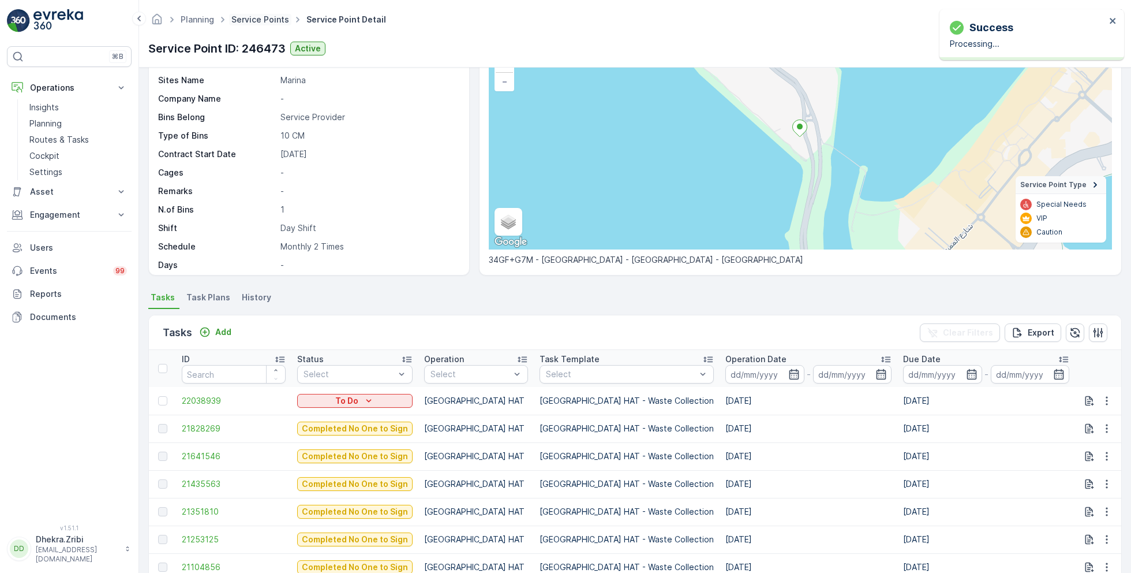
click at [274, 17] on link "Service Points" at bounding box center [260, 19] width 58 height 10
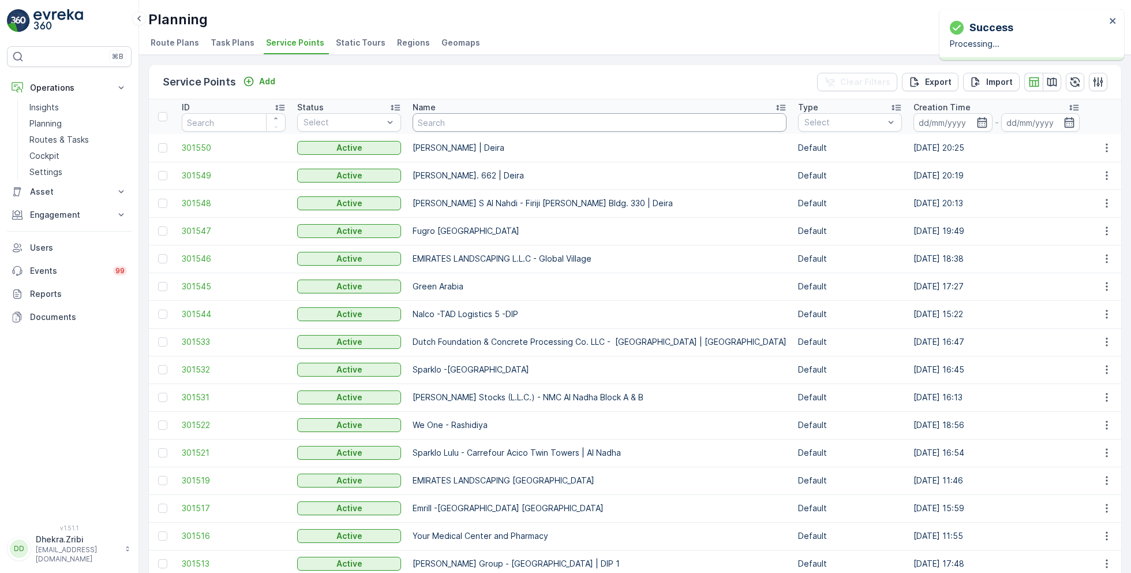
click at [465, 124] on input "text" at bounding box center [600, 122] width 374 height 18
paste input "Italian Planter / Mirdif"
type input "Italian Planter / Mirdif"
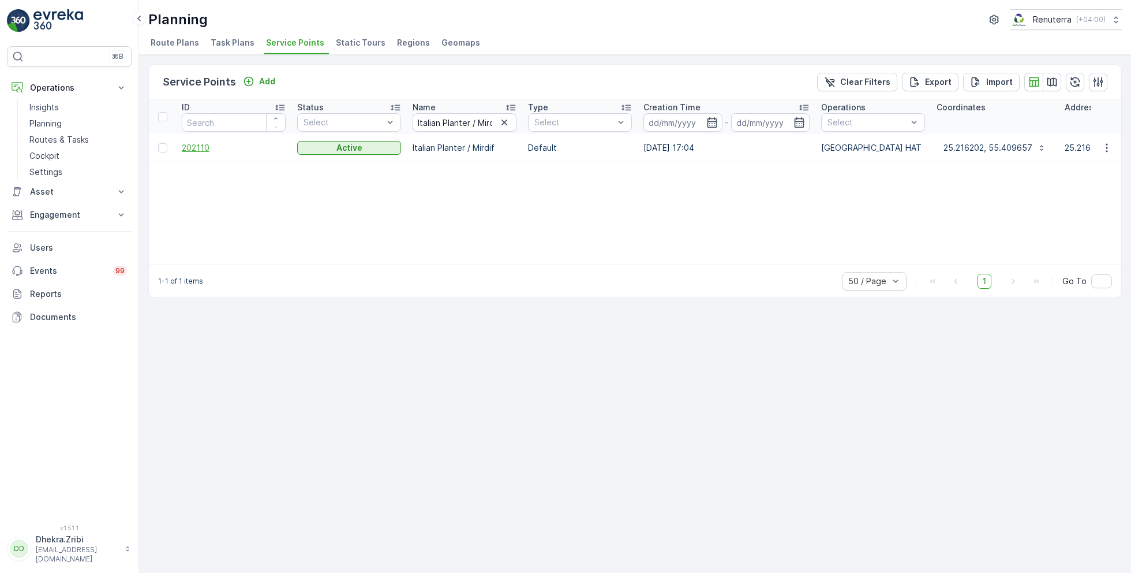
click at [203, 143] on span "202110" at bounding box center [234, 148] width 104 height 12
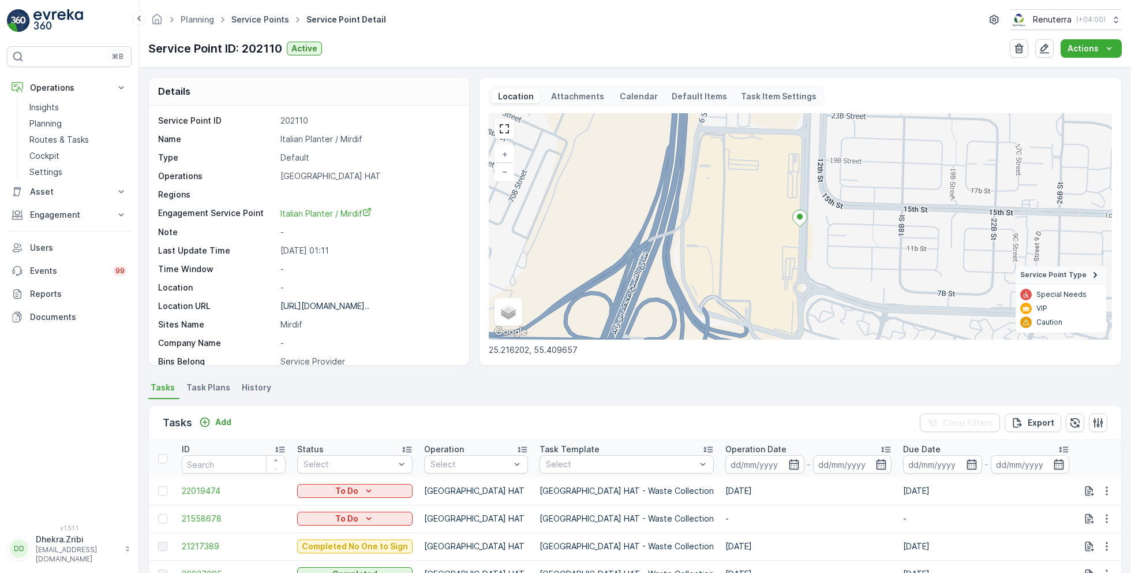
click at [274, 19] on link "Service Points" at bounding box center [260, 19] width 58 height 10
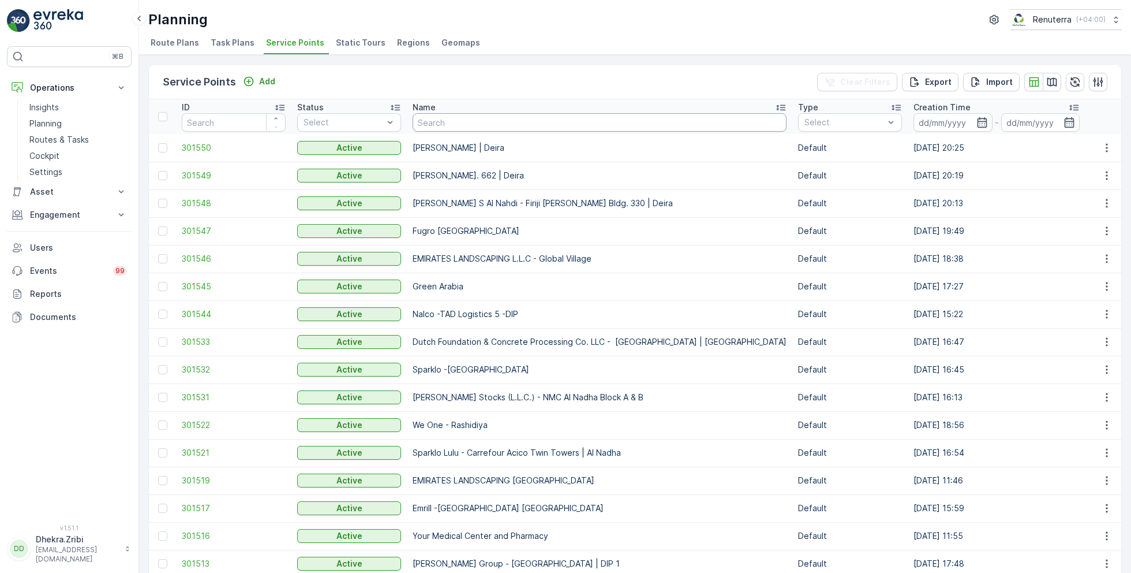
click at [502, 122] on input "text" at bounding box center [600, 122] width 374 height 18
paste input "Italian Planter / Mirdif"
type input "Italian Planter / Mirdif"
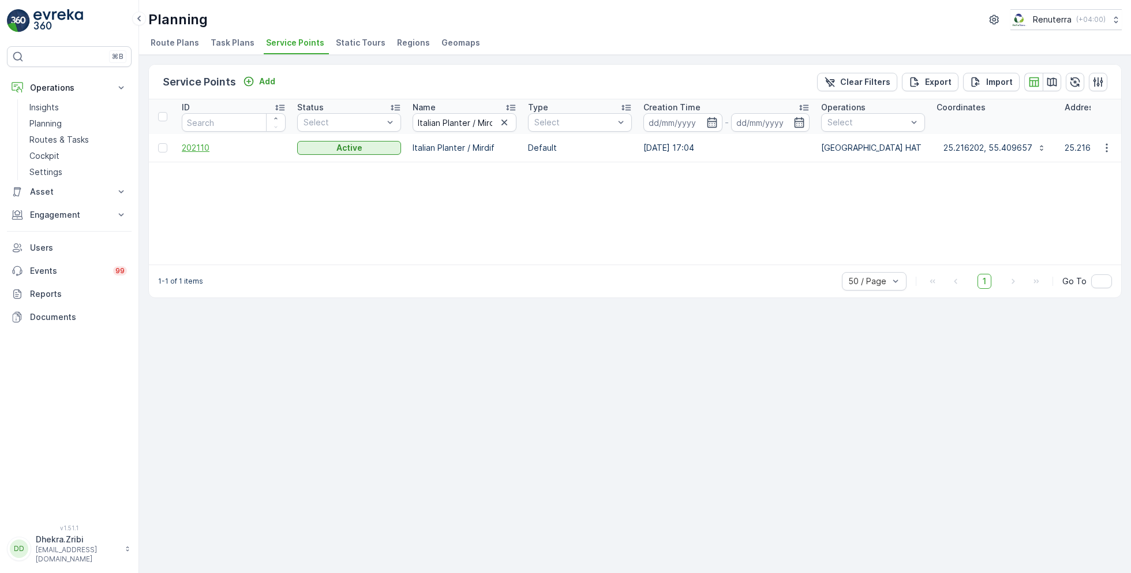
click at [197, 149] on span "202110" at bounding box center [234, 148] width 104 height 12
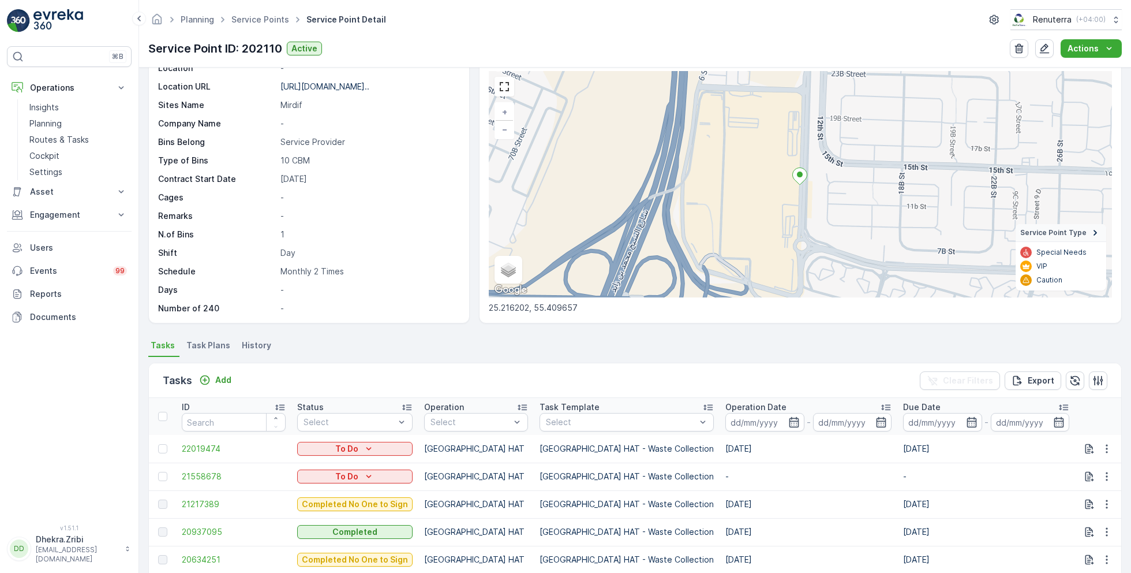
scroll to position [43, 0]
click at [1102, 472] on icon "button" at bounding box center [1107, 476] width 12 height 12
click at [1072, 528] on span "Change Route" at bounding box center [1077, 524] width 56 height 12
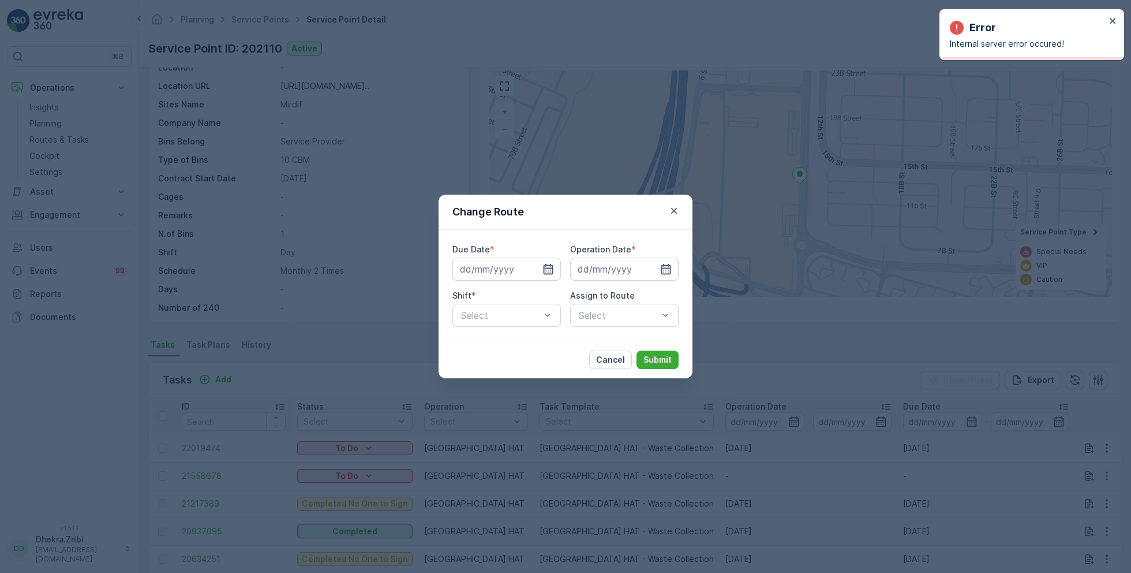
click at [552, 272] on icon "button" at bounding box center [549, 269] width 10 height 10
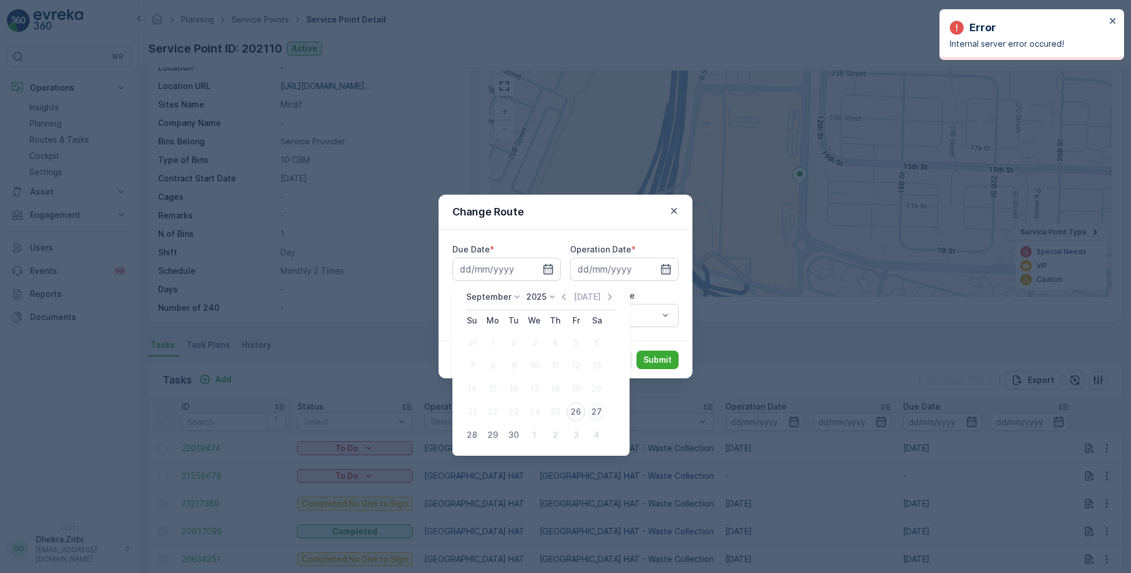
click at [597, 410] on div "27" at bounding box center [597, 411] width 18 height 18
type input "[DATE]"
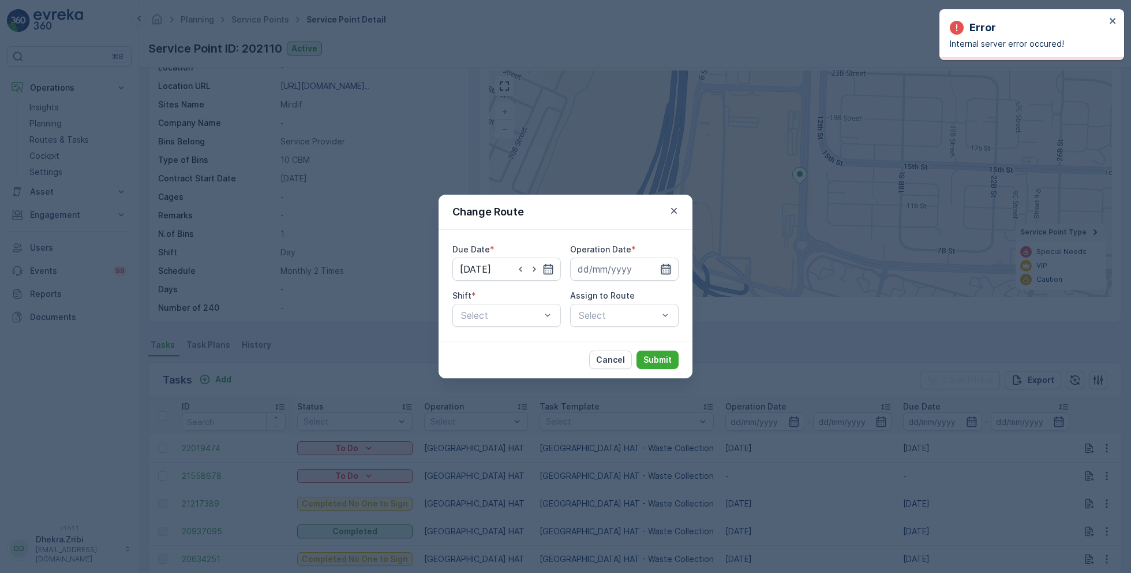
click at [664, 269] on icon "button" at bounding box center [666, 269] width 12 height 12
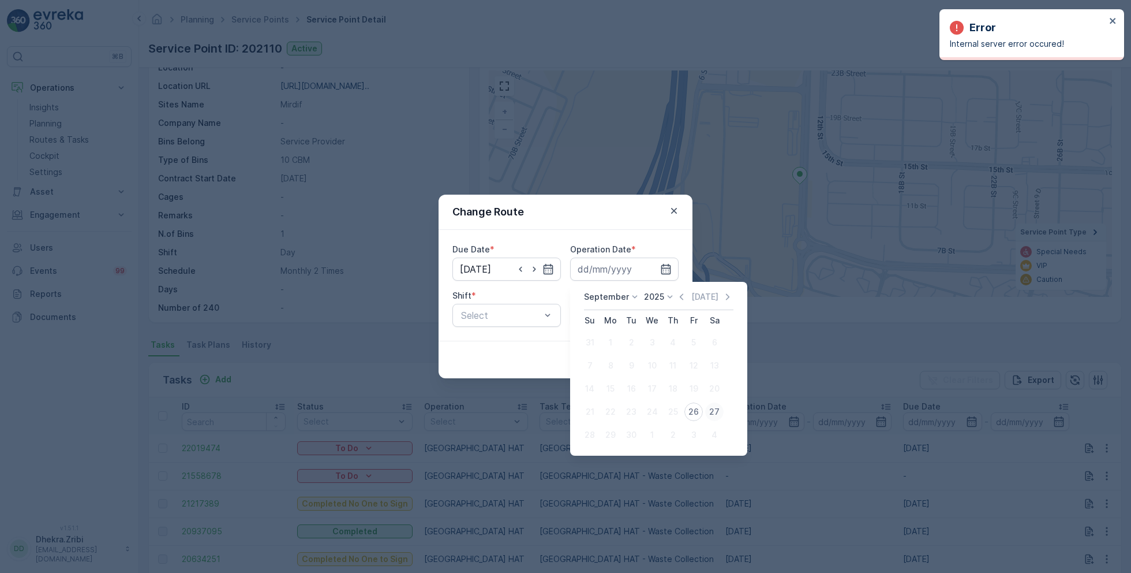
click at [715, 409] on div "27" at bounding box center [714, 411] width 18 height 18
type input "[DATE]"
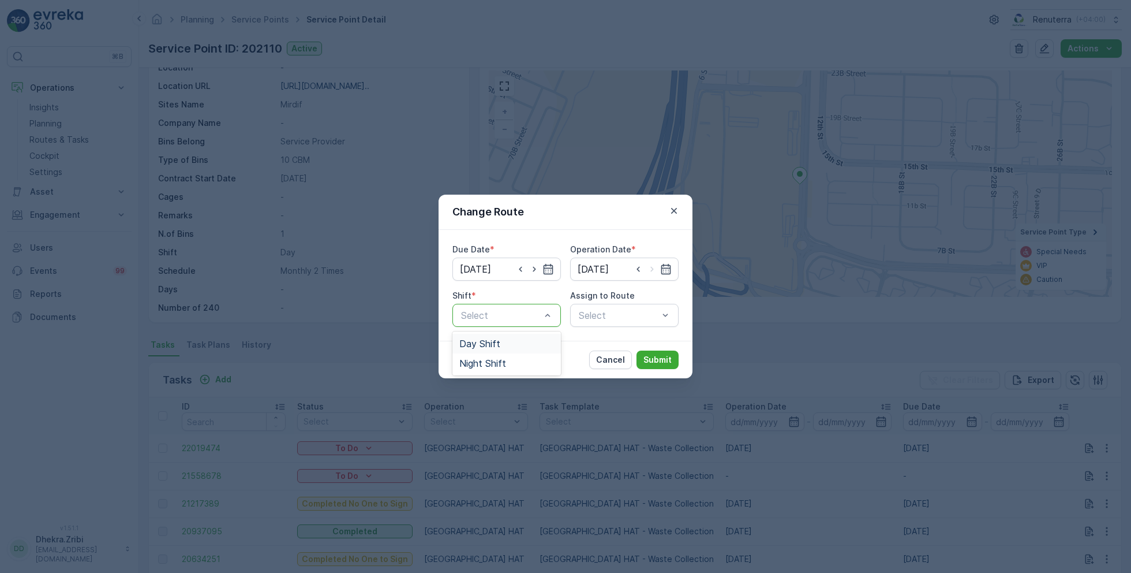
click at [483, 345] on span "Day Shift" at bounding box center [479, 343] width 41 height 10
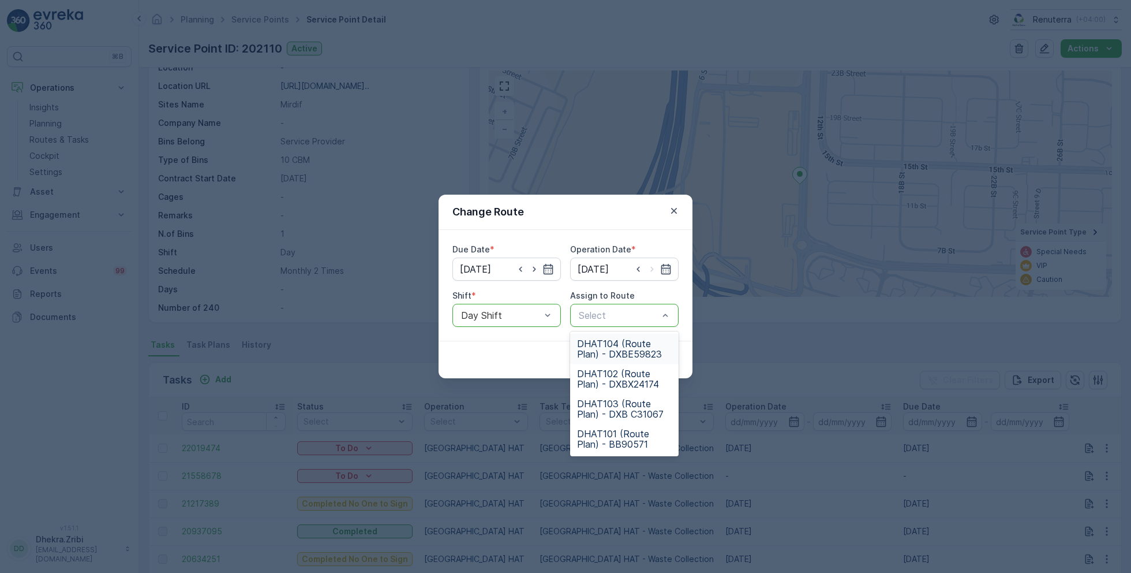
click at [612, 346] on span "DHAT104 (Route Plan) - DXBE59823" at bounding box center [624, 348] width 95 height 21
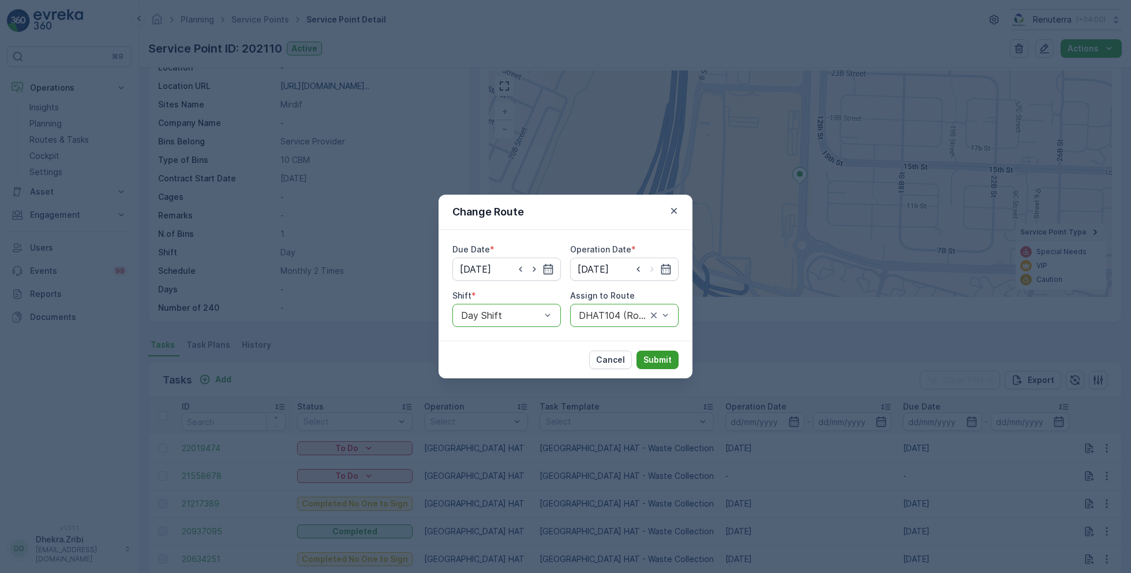
click at [650, 355] on p "Submit" at bounding box center [658, 360] width 28 height 12
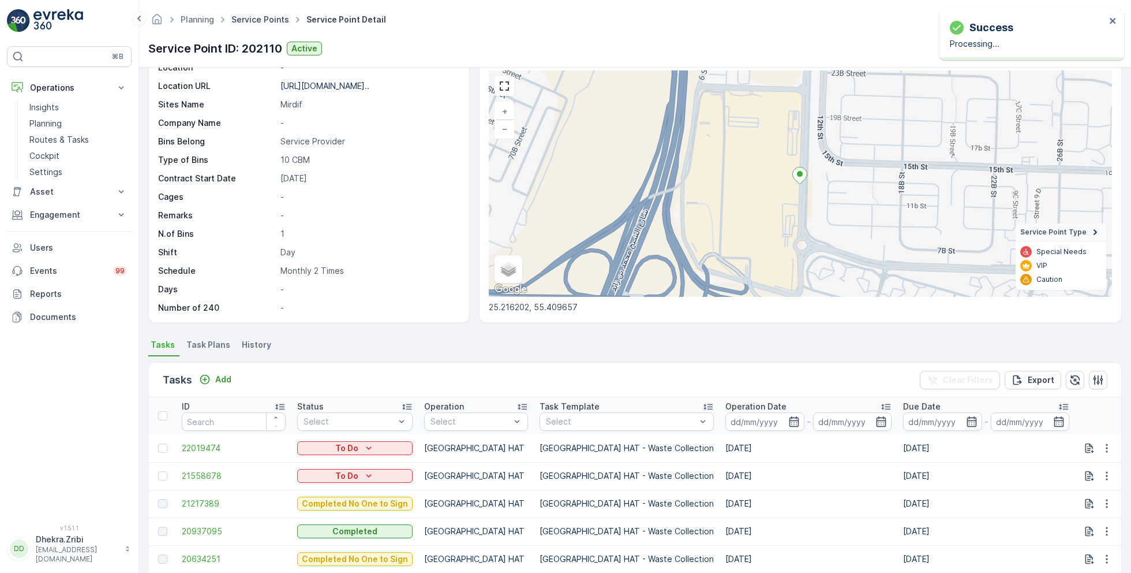
click at [261, 21] on link "Service Points" at bounding box center [260, 19] width 58 height 10
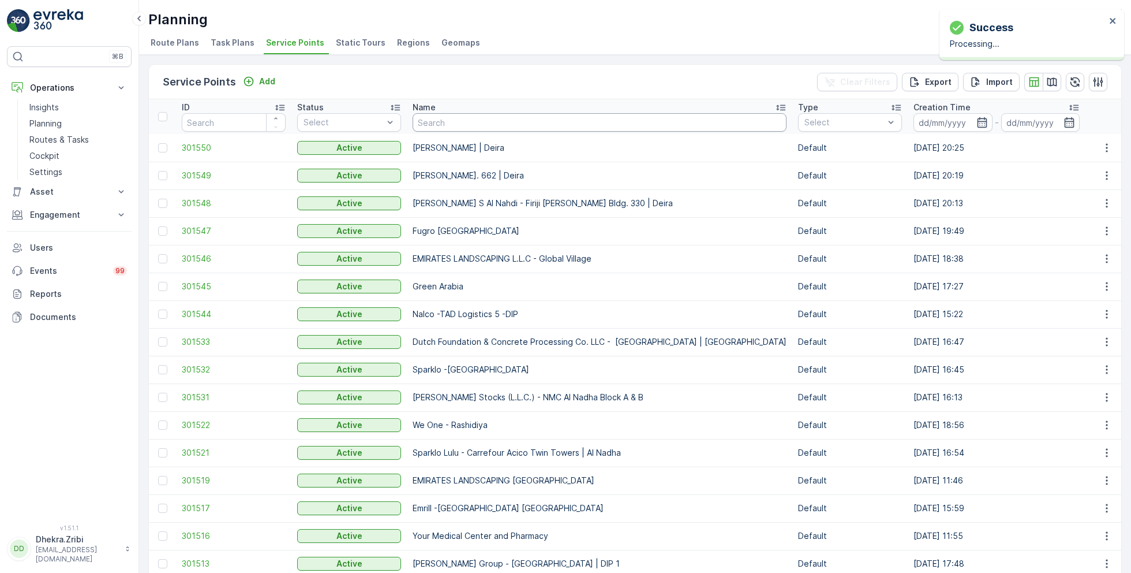
click at [476, 122] on input "text" at bounding box center [600, 122] width 374 height 18
paste input "SOBHA CONSTRUCTIONS LLC - RIVERSIDE CRESCENT Module 1 | Ras Al Khor"
type input "SOBHA CONSTRUCTIONS LLC - RIVERSIDE CRESCENT Module 1 | Ras Al Khor"
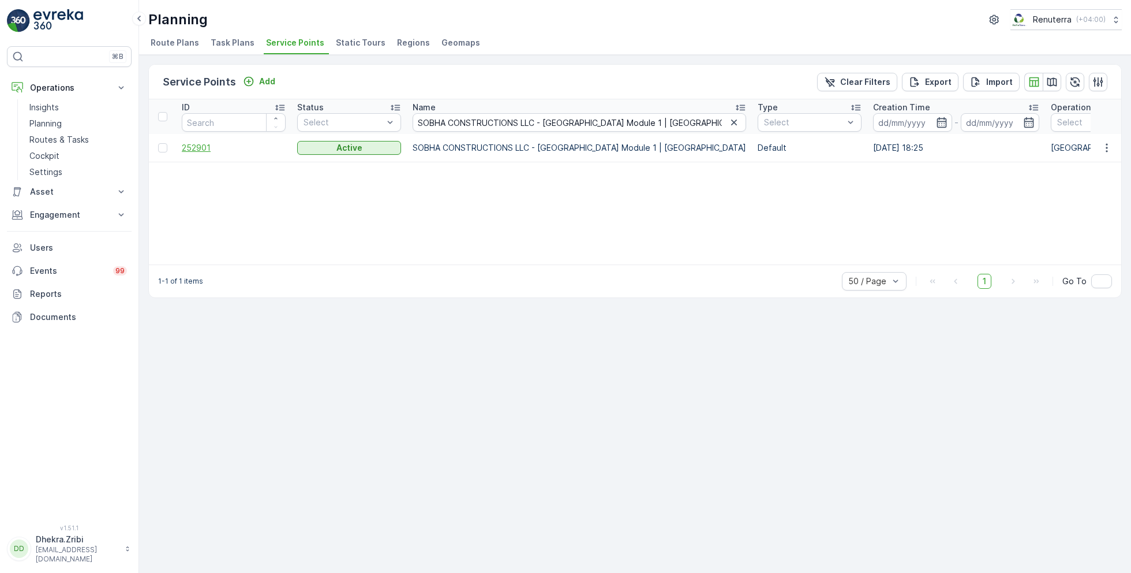
click at [196, 146] on span "252901" at bounding box center [234, 148] width 104 height 12
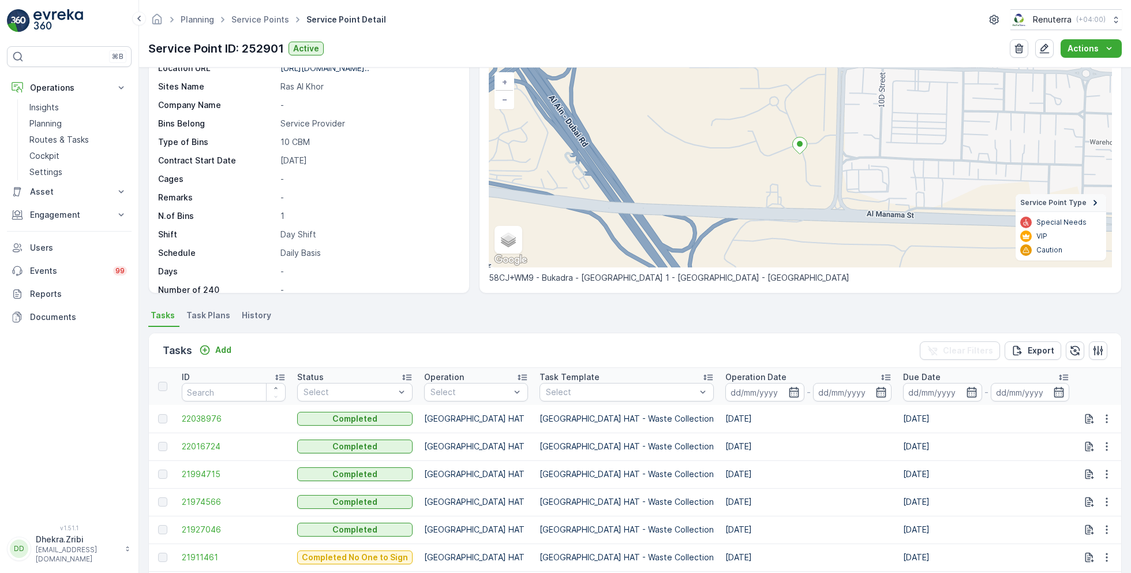
scroll to position [83, 0]
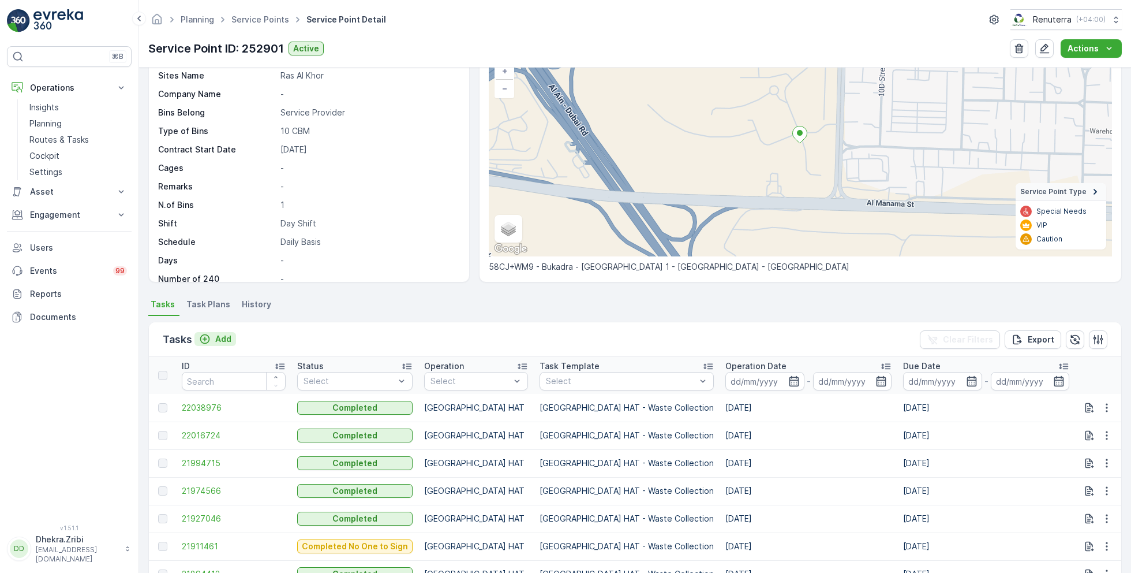
click at [222, 338] on p "Add" at bounding box center [223, 339] width 16 height 12
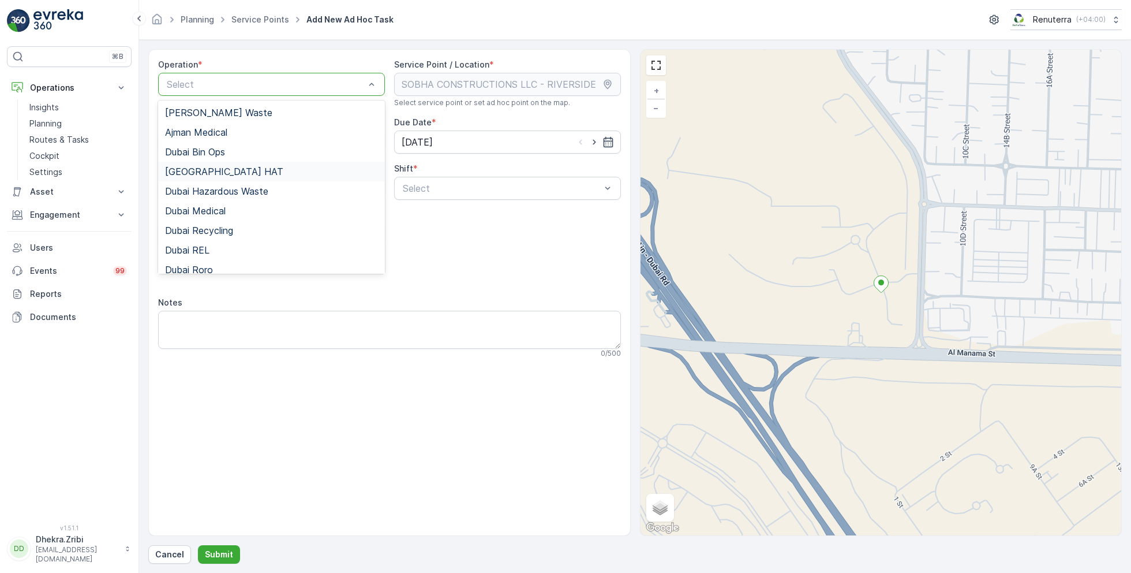
click at [214, 172] on div "Dubai HAT" at bounding box center [271, 171] width 213 height 10
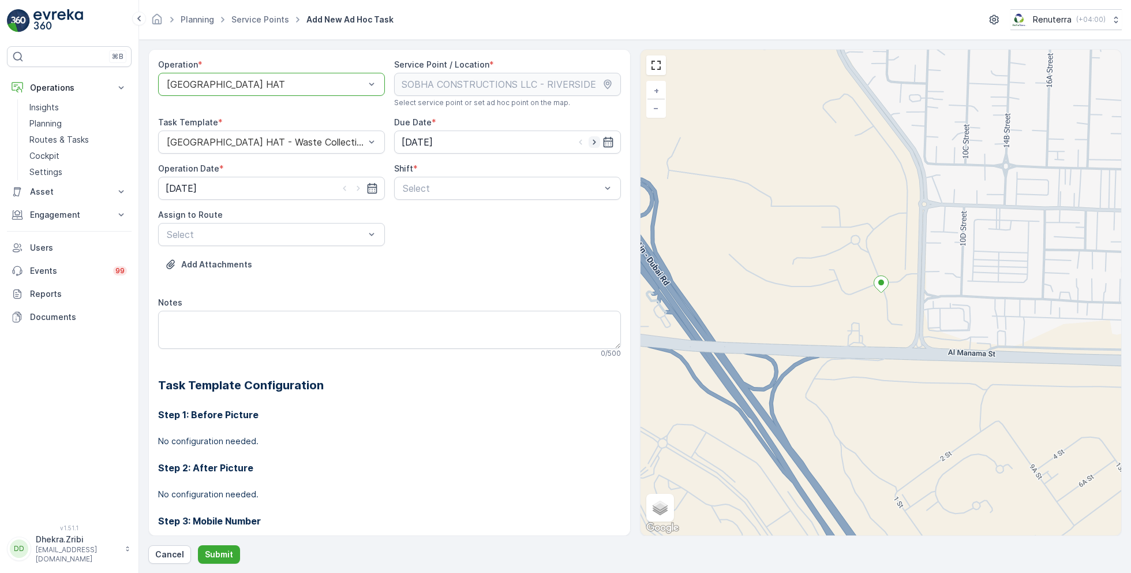
click at [593, 143] on icon "button" at bounding box center [595, 142] width 12 height 12
type input "[DATE]"
click at [358, 190] on icon "button" at bounding box center [359, 188] width 12 height 12
type input "[DATE]"
click at [437, 195] on div "Select" at bounding box center [507, 188] width 227 height 23
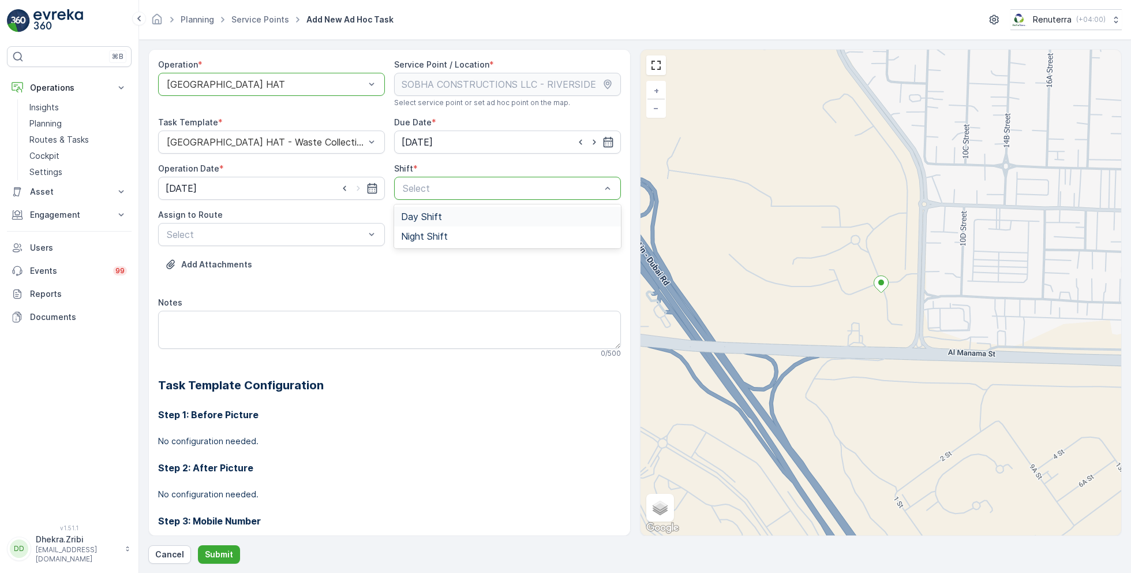
click at [417, 222] on div "Day Shift" at bounding box center [507, 217] width 227 height 20
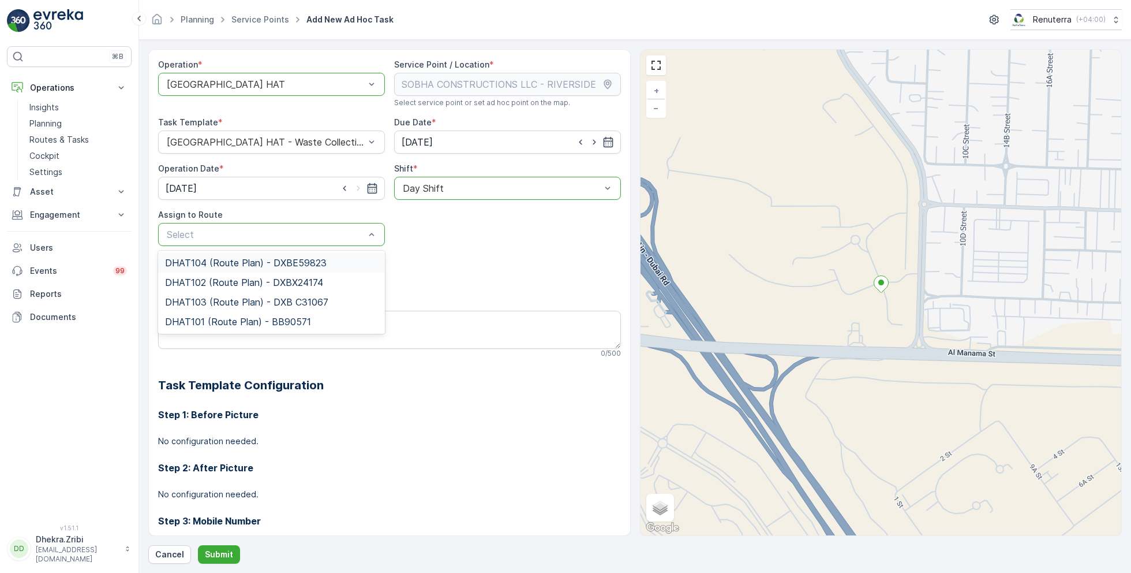
click at [242, 265] on span "DHAT104 (Route Plan) - DXBE59823" at bounding box center [246, 262] width 162 height 10
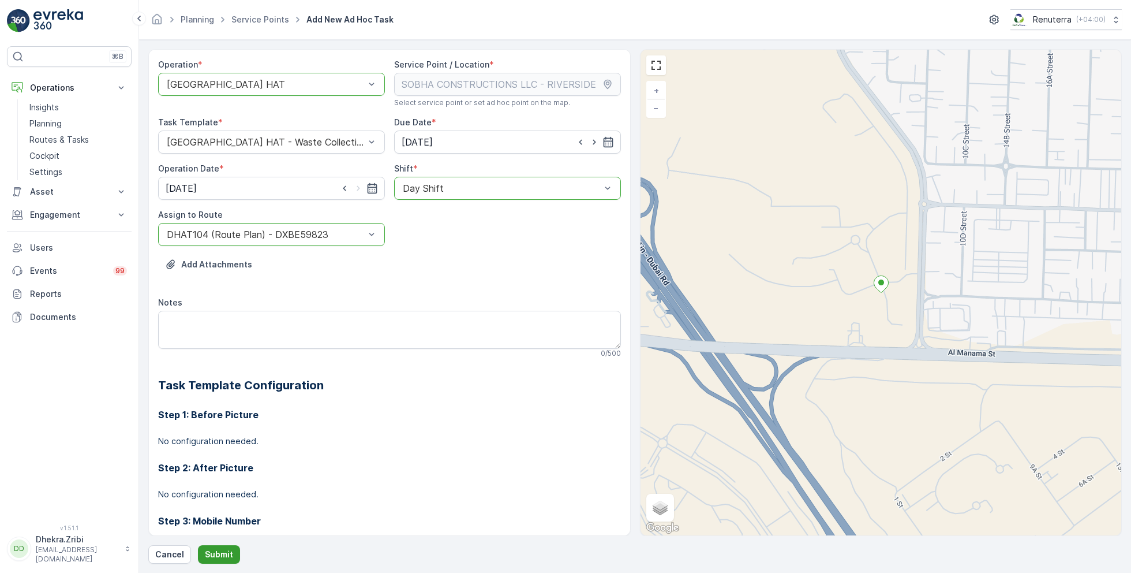
click at [217, 545] on button "Submit" at bounding box center [219, 554] width 42 height 18
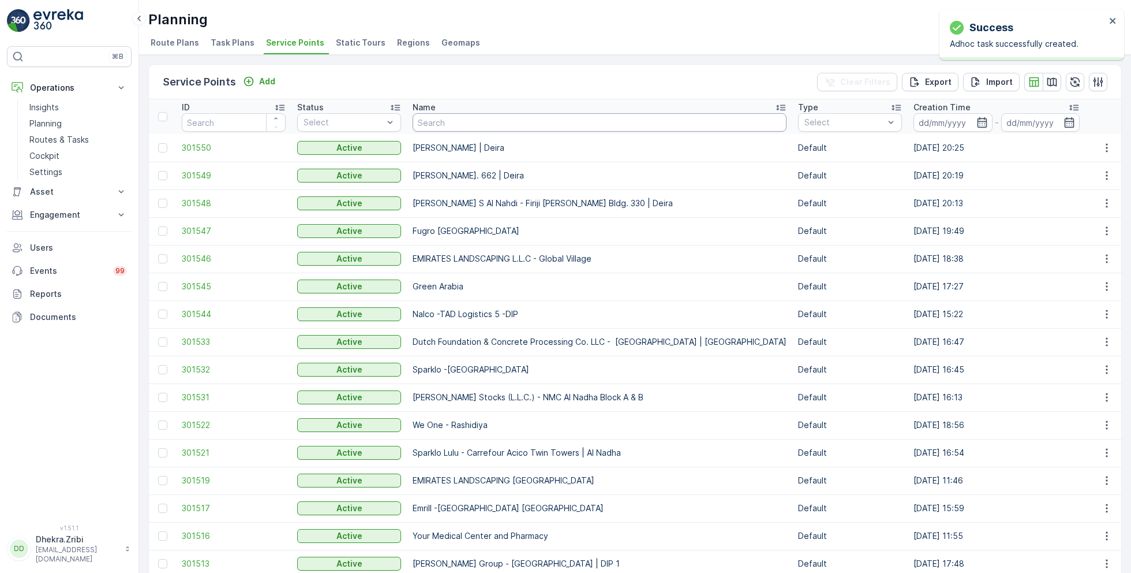
click at [455, 121] on input "text" at bounding box center [600, 122] width 374 height 18
paste input "Arifco Building Contracting - 115 Debris Lifting | Barari"
type input "Arifco Building Contracting - 115 Debris Lifting | Barari"
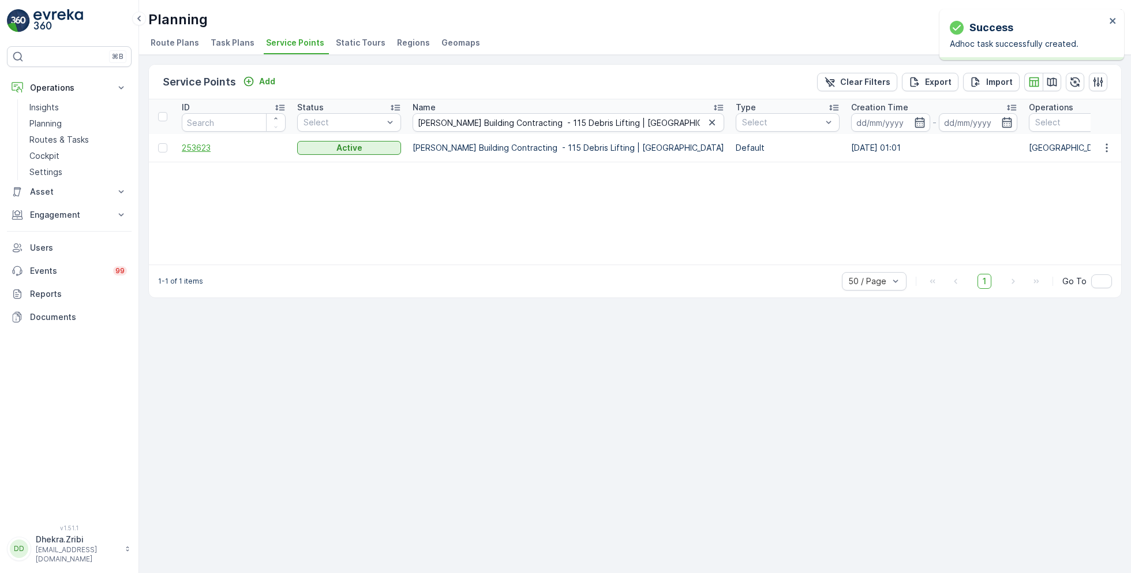
click at [200, 145] on span "253623" at bounding box center [234, 148] width 104 height 12
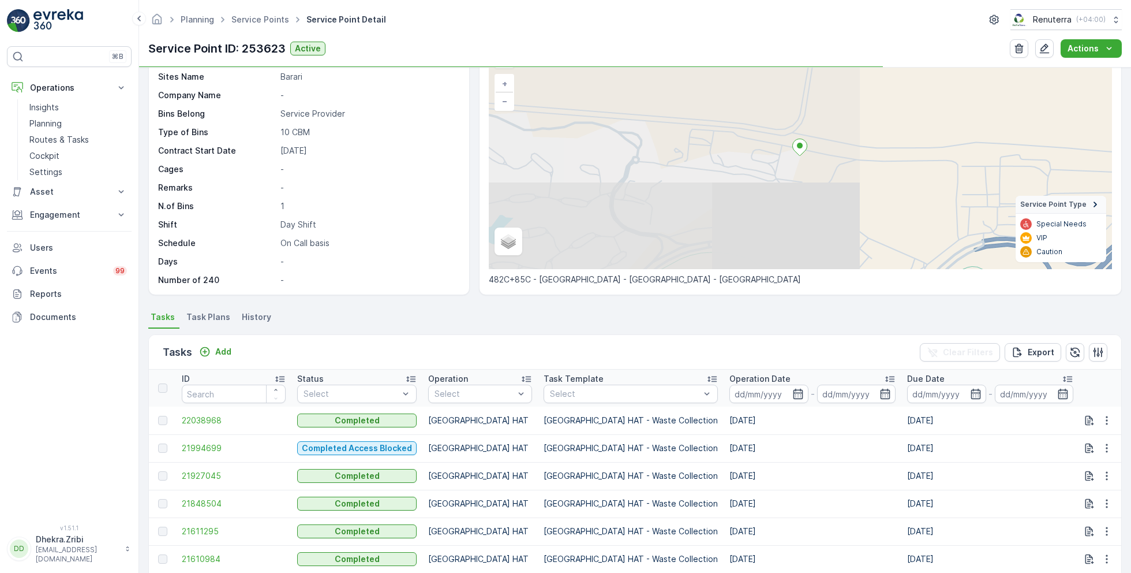
scroll to position [82, 0]
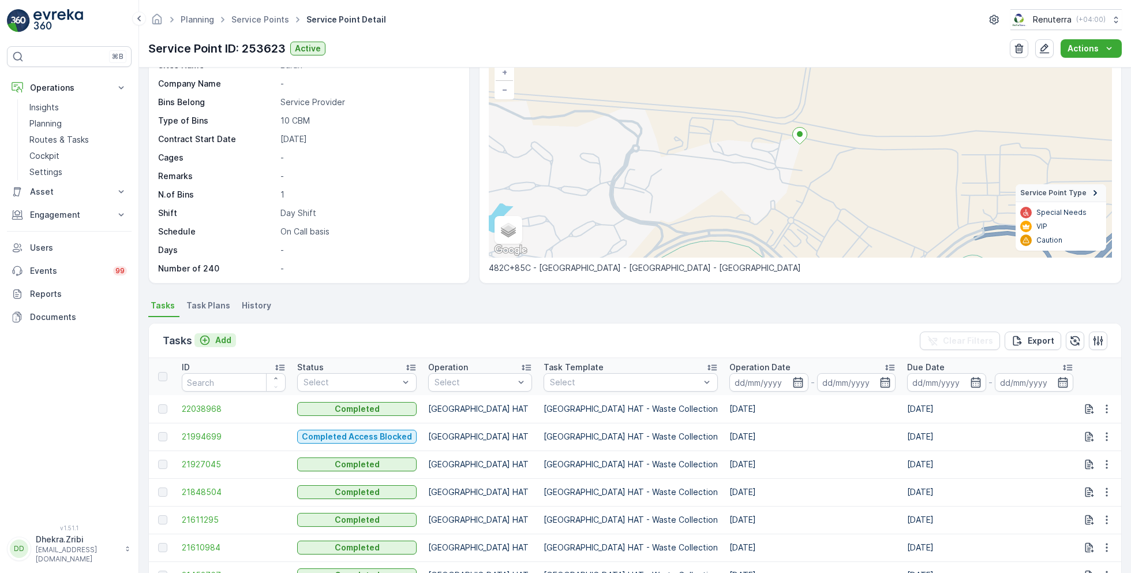
click at [225, 340] on p "Add" at bounding box center [223, 340] width 16 height 12
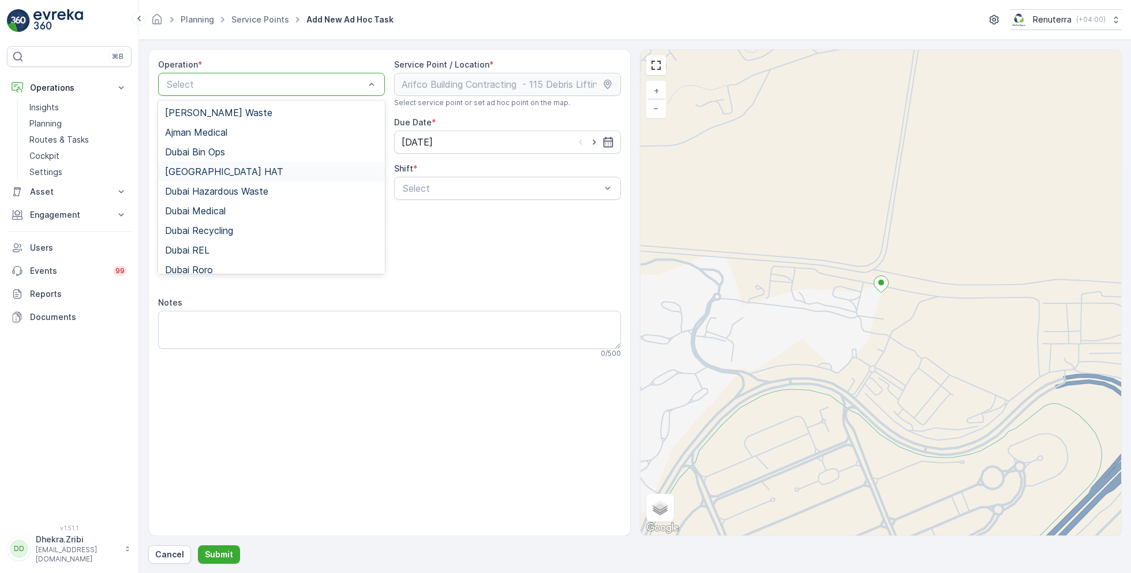
click at [214, 169] on div "Dubai HAT" at bounding box center [271, 171] width 213 height 10
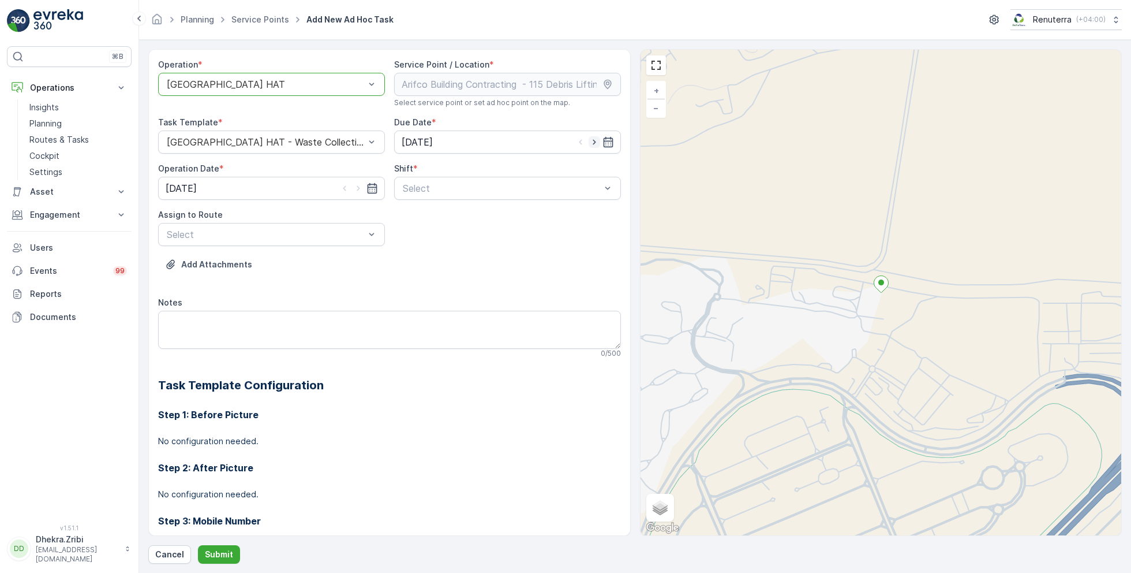
click at [594, 139] on icon "button" at bounding box center [595, 142] width 12 height 12
type input "[DATE]"
click at [357, 193] on input "26.09.2025" at bounding box center [271, 188] width 227 height 23
click at [298, 329] on div "27" at bounding box center [302, 330] width 18 height 18
type input "[DATE]"
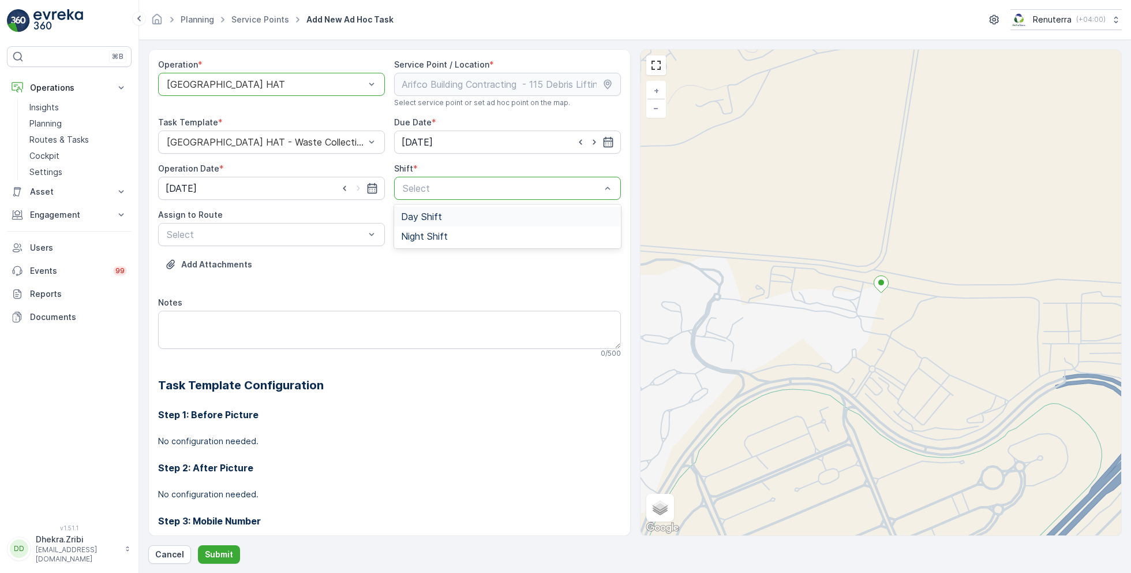
click at [411, 220] on span "Day Shift" at bounding box center [421, 216] width 41 height 10
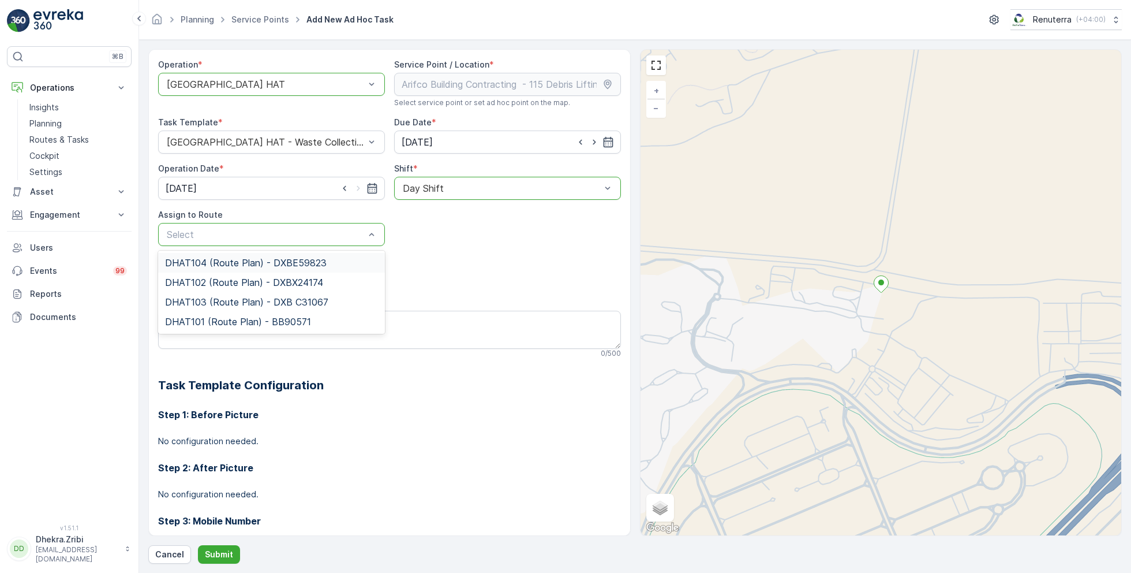
click at [207, 264] on span "DHAT104 (Route Plan) - DXBE59823" at bounding box center [246, 262] width 162 height 10
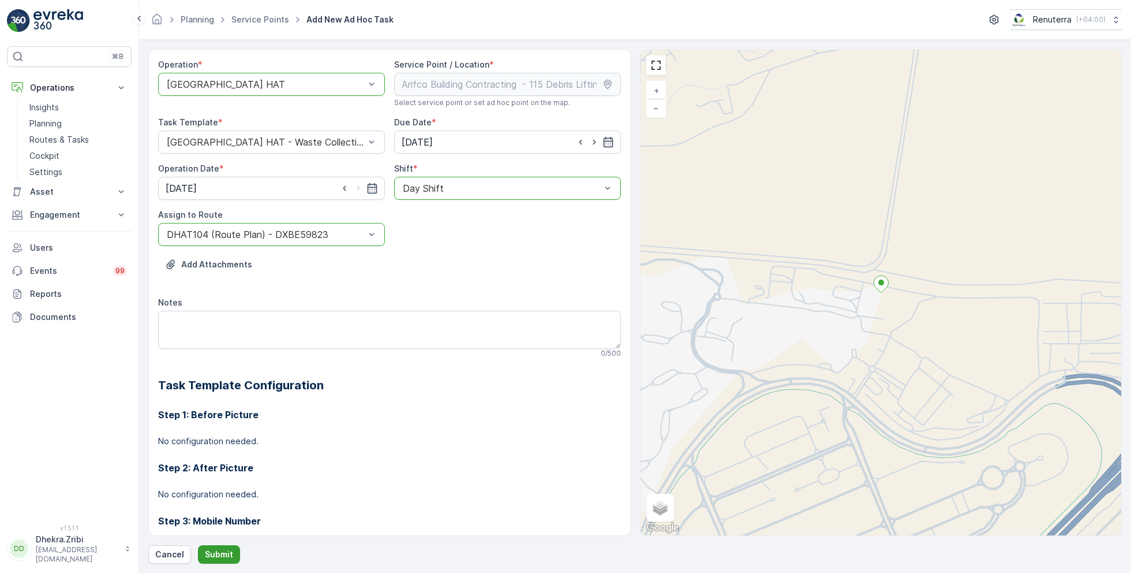
click at [223, 545] on button "Submit" at bounding box center [219, 554] width 42 height 18
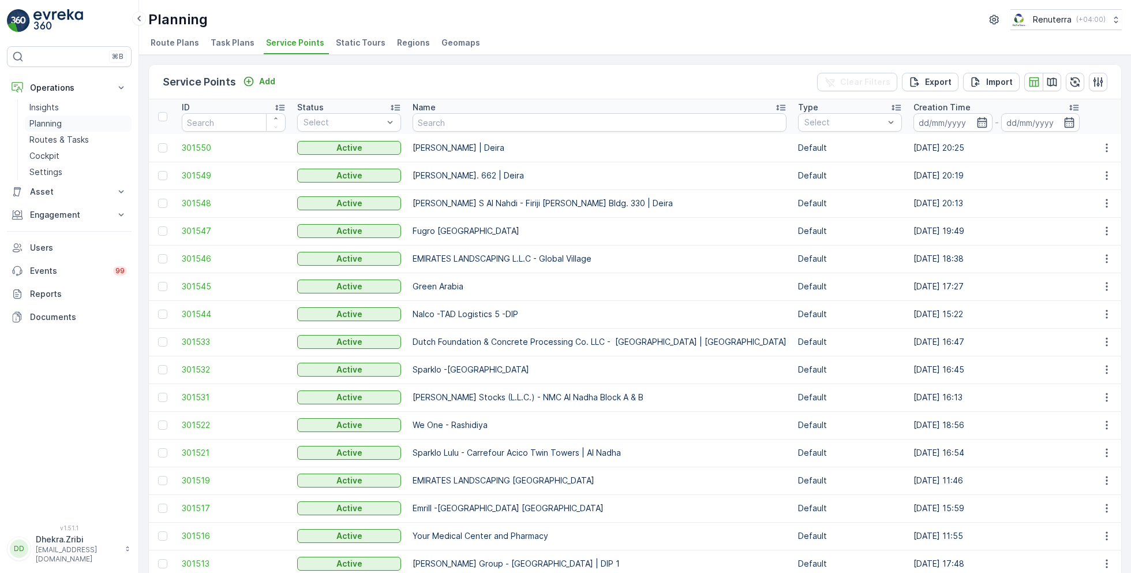
click at [50, 121] on p "Planning" at bounding box center [45, 124] width 32 height 12
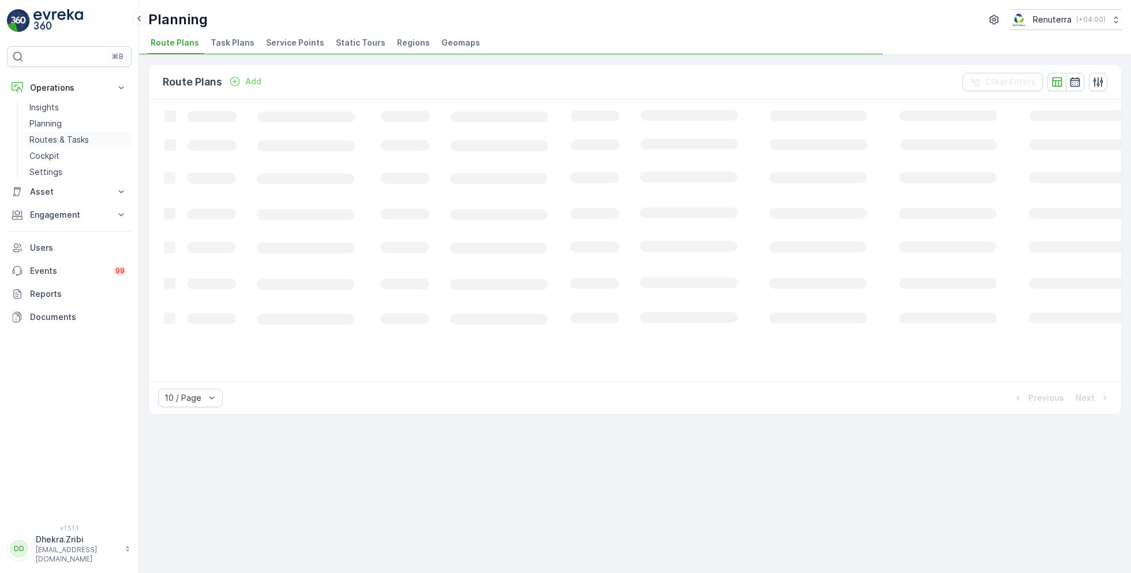
click at [62, 136] on p "Routes & Tasks" at bounding box center [58, 140] width 59 height 12
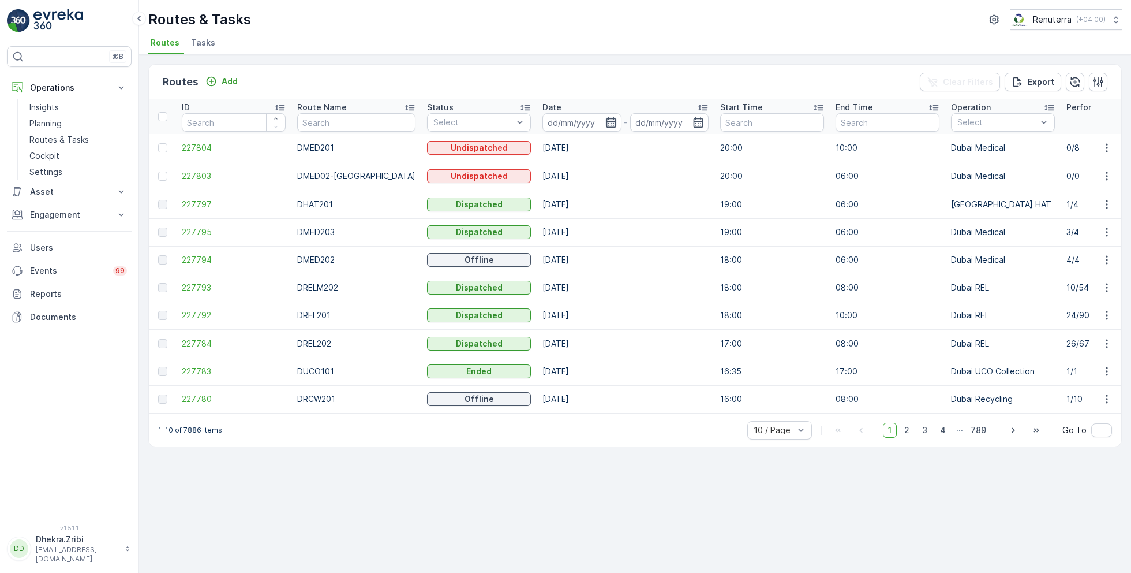
click at [605, 122] on icon "button" at bounding box center [611, 123] width 12 height 12
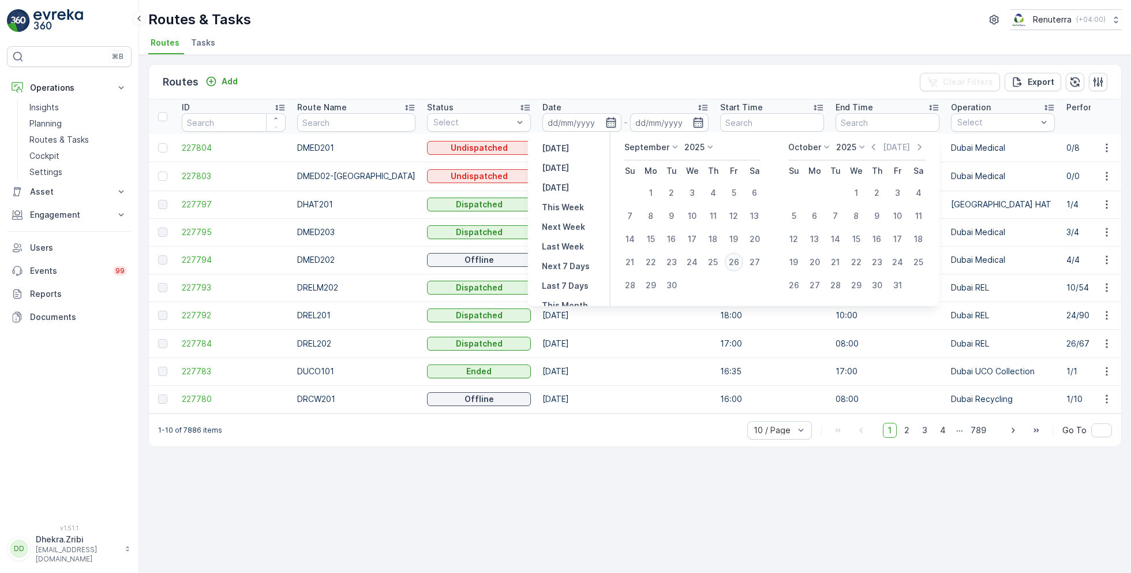
click at [739, 263] on div "26" at bounding box center [734, 262] width 18 height 18
type input "26.09.2025"
click at [739, 263] on div "26" at bounding box center [734, 262] width 18 height 18
type input "26.09.2025"
click at [633, 20] on div "Routes & Tasks Renuterra ( +04:00 )" at bounding box center [635, 19] width 974 height 21
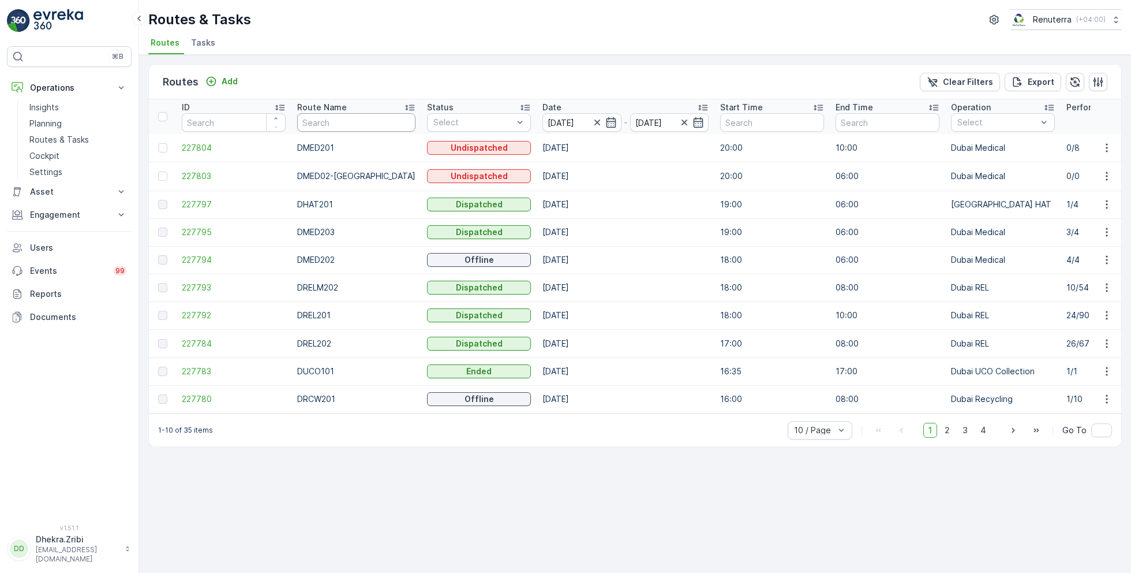
click at [344, 122] on input "text" at bounding box center [356, 122] width 118 height 18
type input "hat"
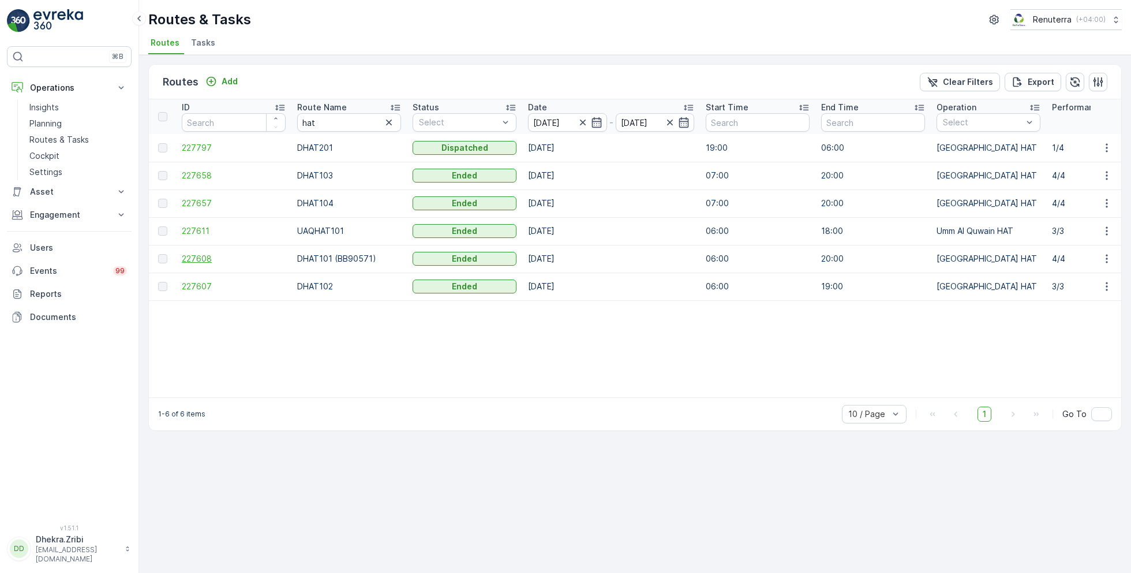
click at [197, 259] on span "227608" at bounding box center [234, 259] width 104 height 12
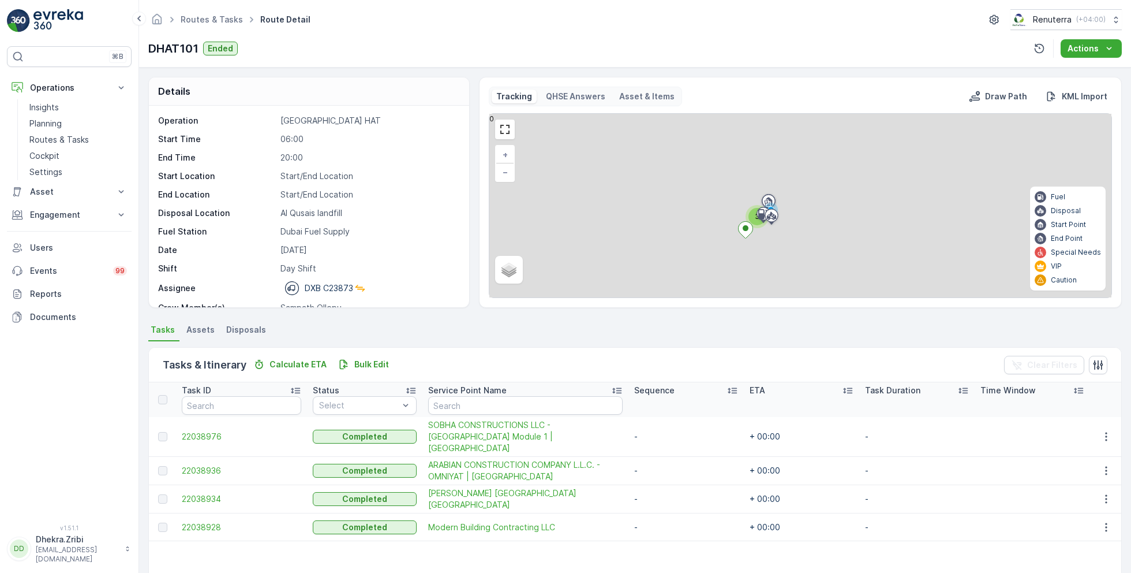
scroll to position [36, 0]
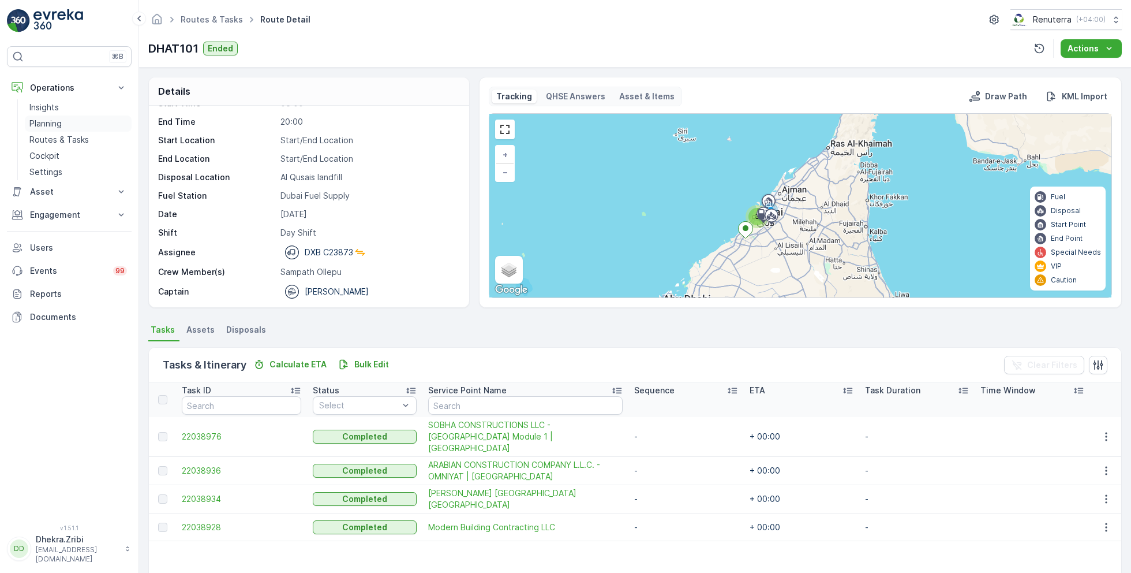
click at [72, 121] on link "Planning" at bounding box center [78, 123] width 107 height 16
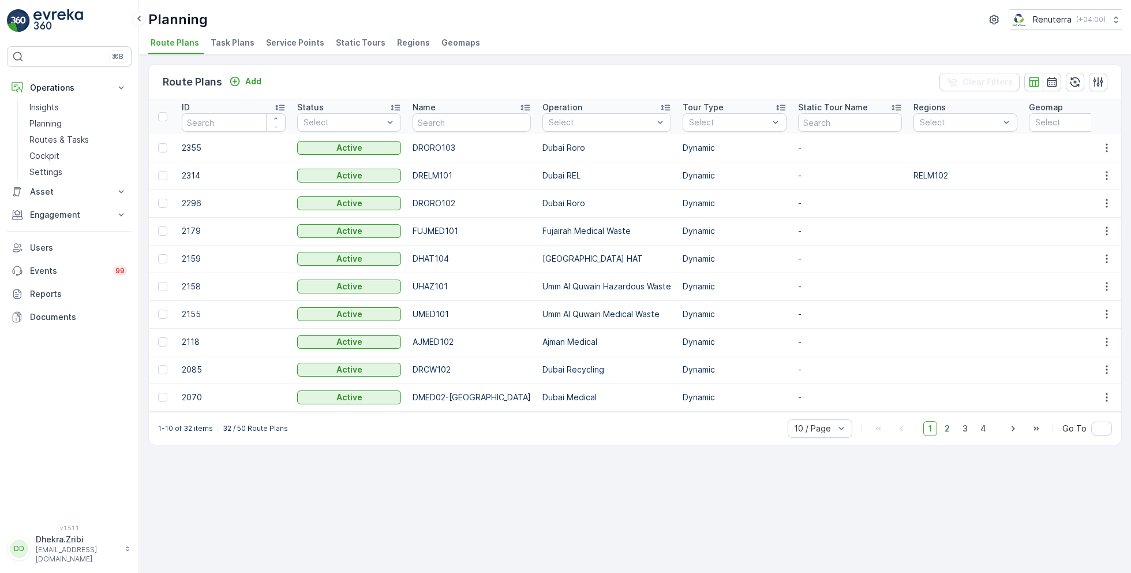
click at [293, 44] on span "Service Points" at bounding box center [295, 43] width 58 height 12
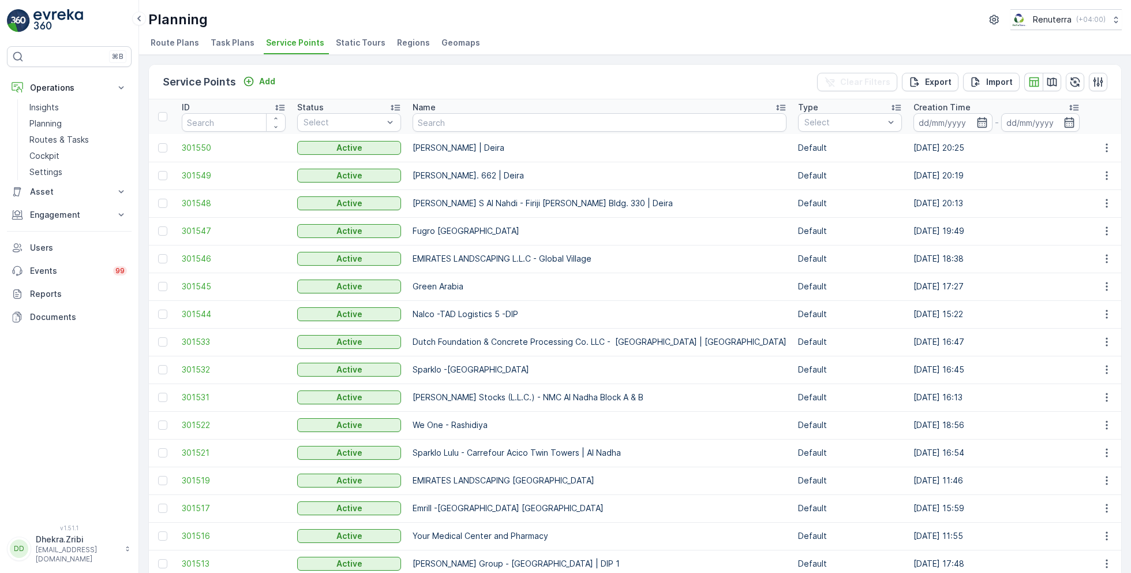
click at [487, 125] on input "text" at bounding box center [600, 122] width 374 height 18
type input "nmc"
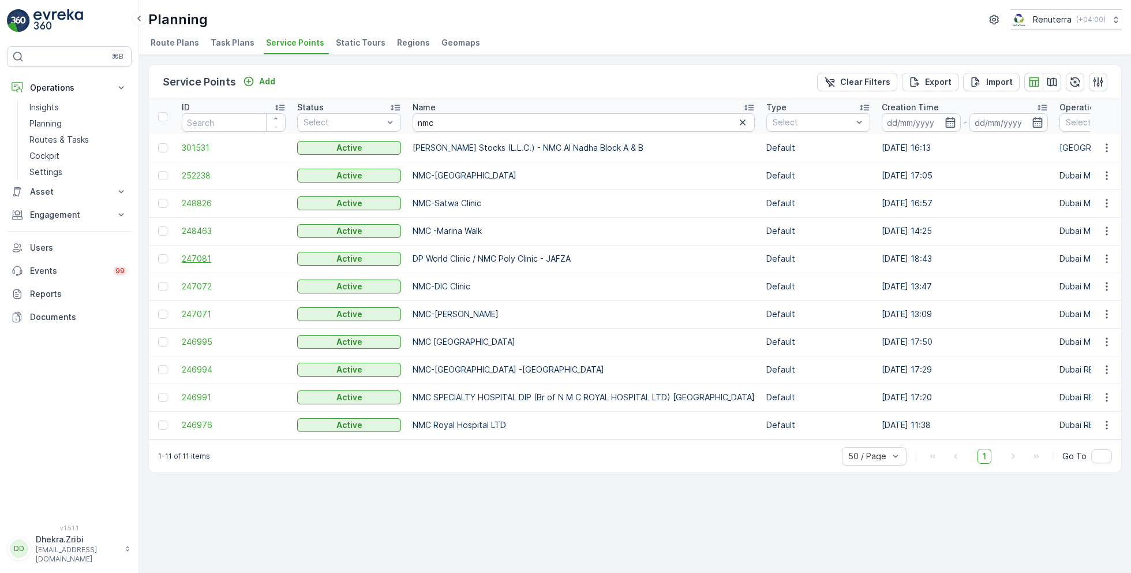
click at [205, 259] on span "247081" at bounding box center [234, 259] width 104 height 12
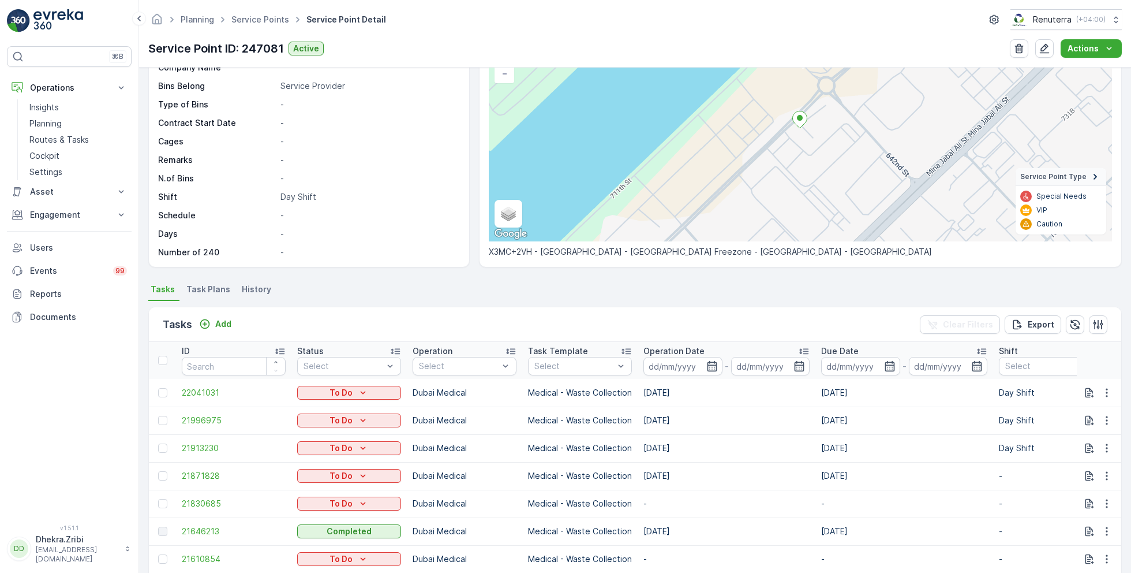
scroll to position [113, 0]
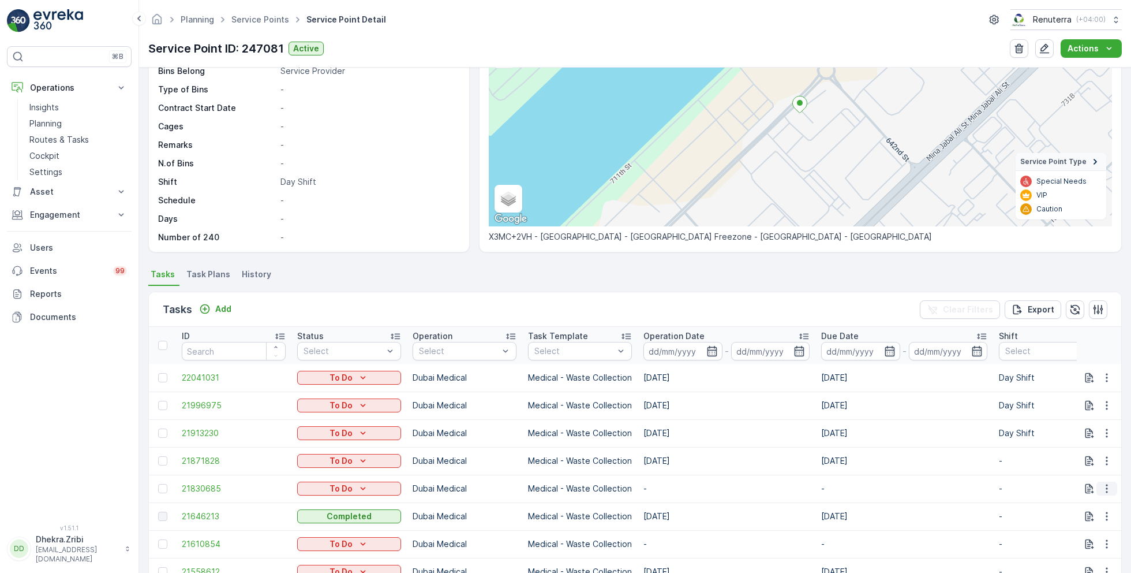
click at [1104, 486] on icon "button" at bounding box center [1107, 488] width 12 height 12
click at [1075, 428] on span "Change Route" at bounding box center [1077, 433] width 56 height 12
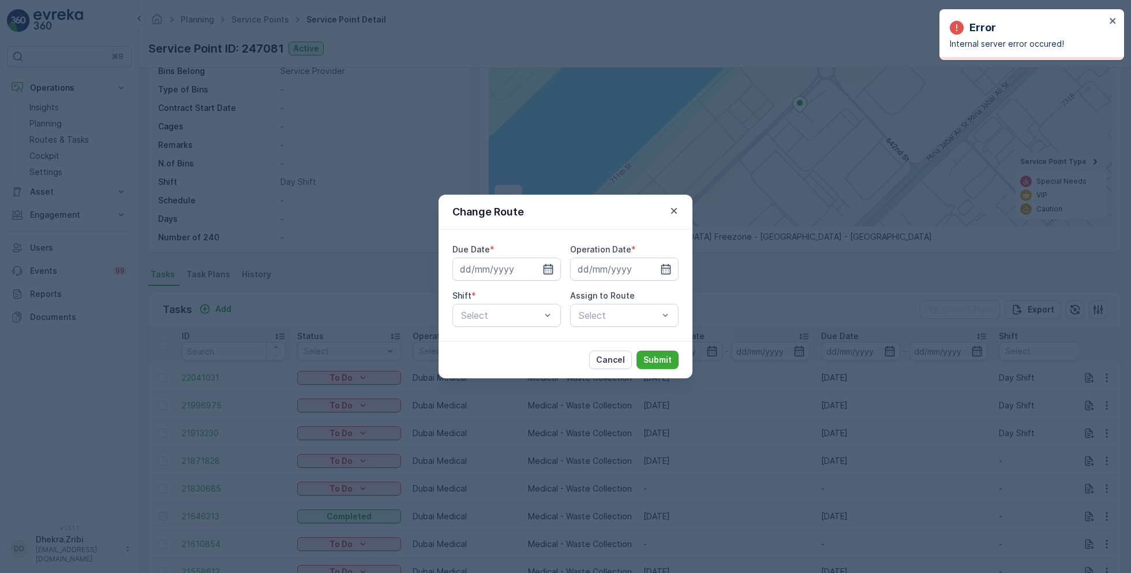
click at [545, 268] on icon "button" at bounding box center [549, 269] width 10 height 10
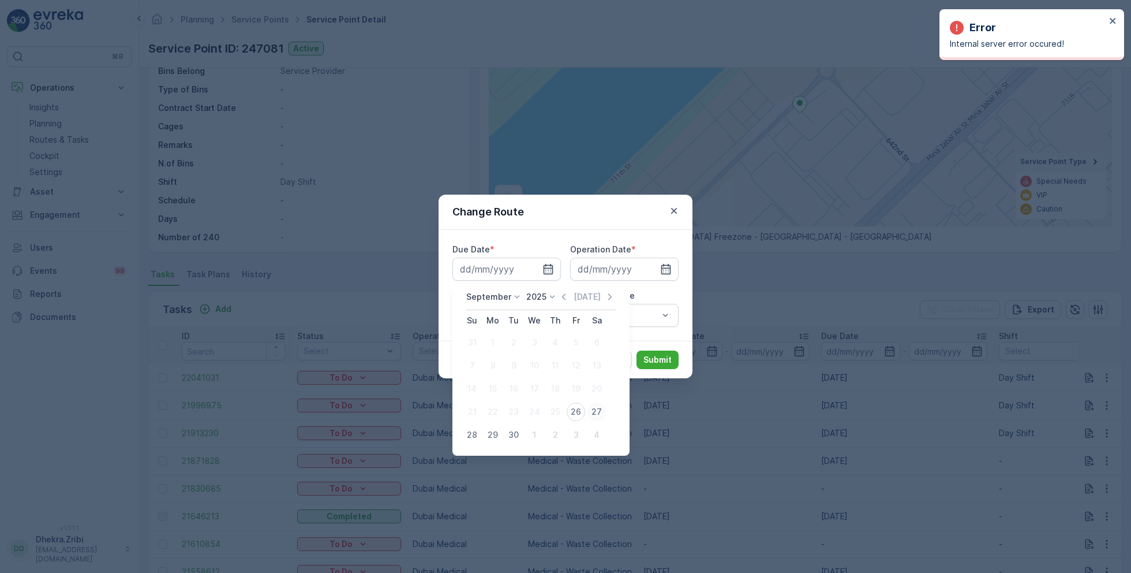
click at [599, 410] on div "27" at bounding box center [597, 411] width 18 height 18
type input "[DATE]"
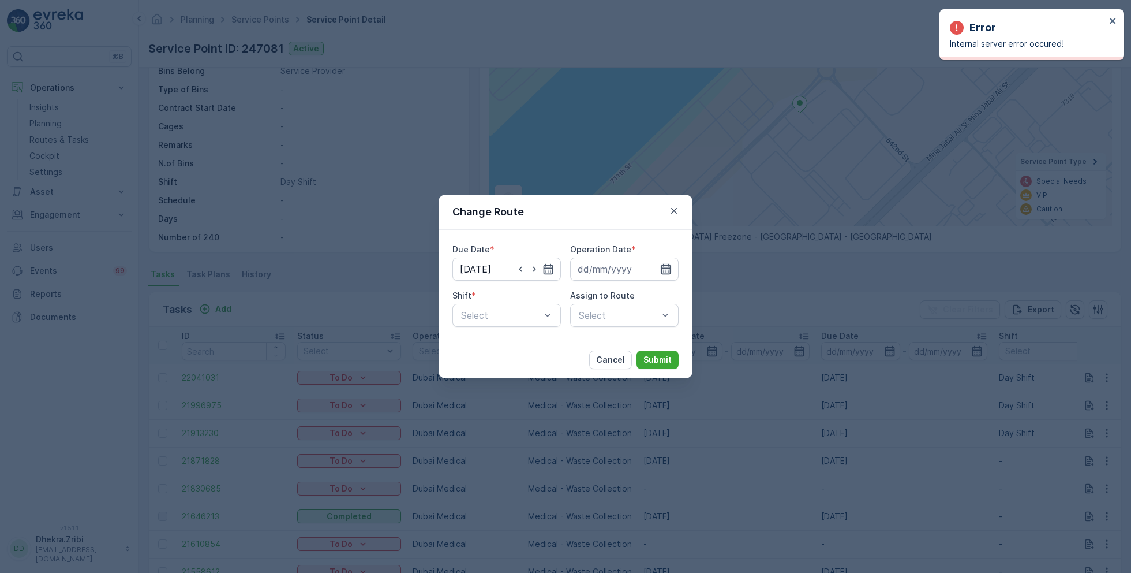
click at [667, 268] on icon "button" at bounding box center [666, 269] width 10 height 10
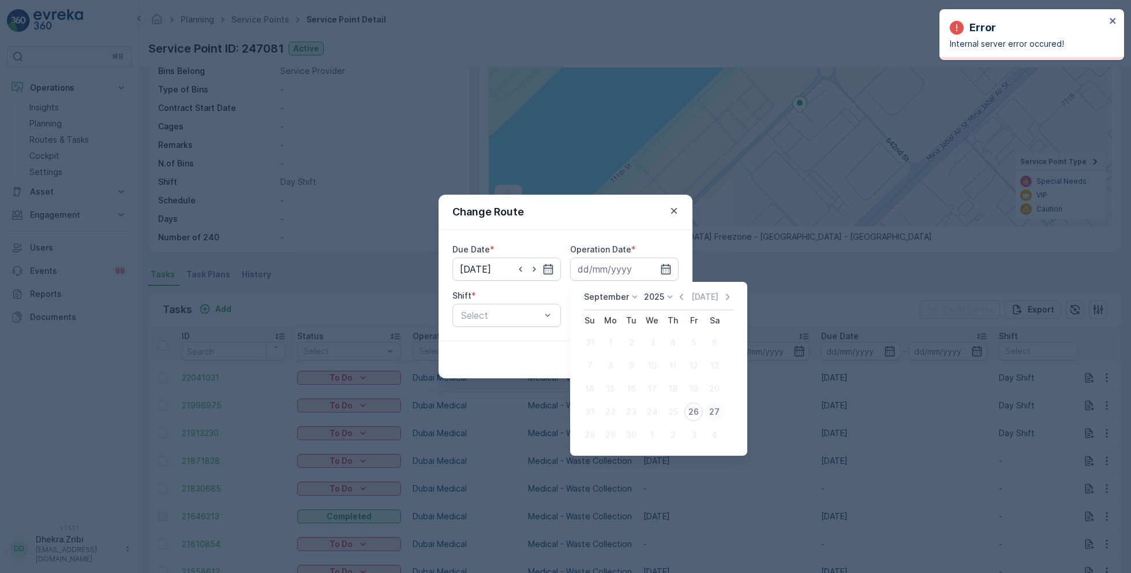
click at [715, 409] on div "27" at bounding box center [714, 411] width 18 height 18
type input "[DATE]"
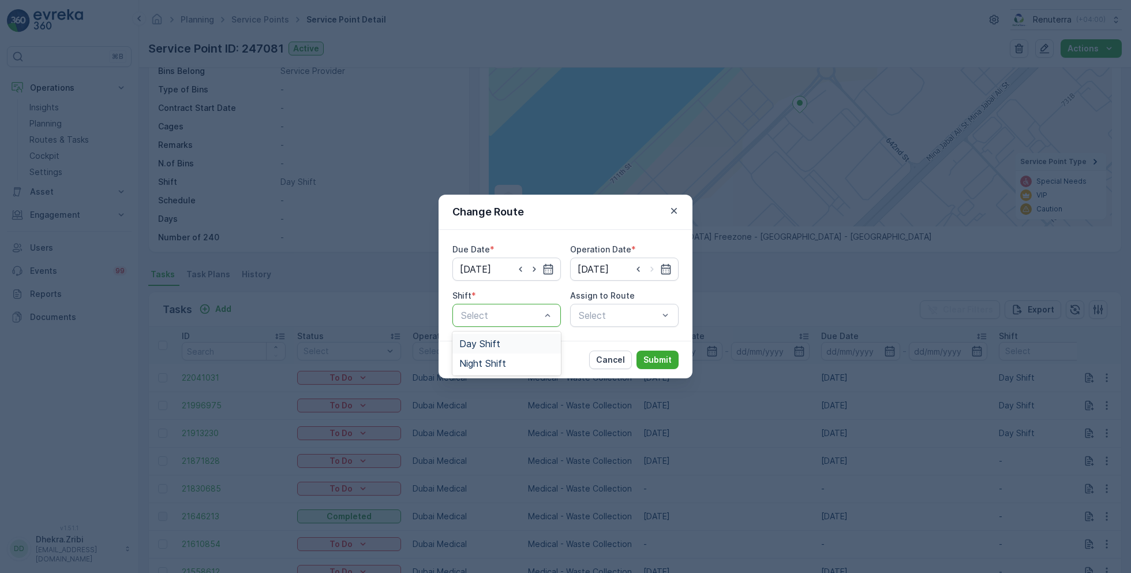
click at [487, 344] on span "Day Shift" at bounding box center [479, 343] width 41 height 10
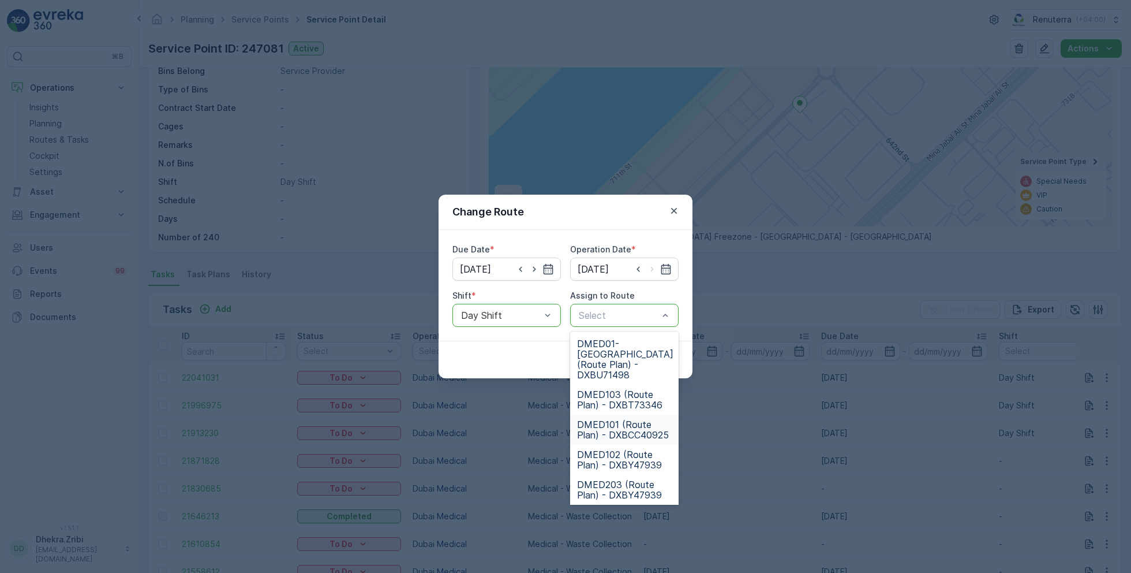
click at [614, 419] on span "DMED101 (Route Plan) - DXBCC40925" at bounding box center [624, 429] width 95 height 21
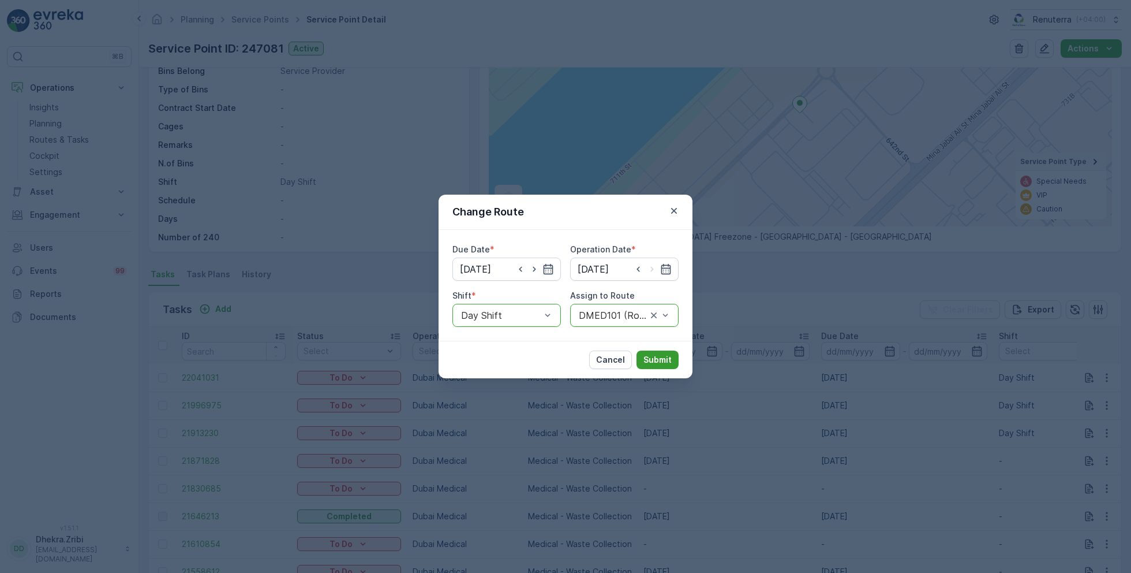
click at [654, 361] on p "Submit" at bounding box center [658, 360] width 28 height 12
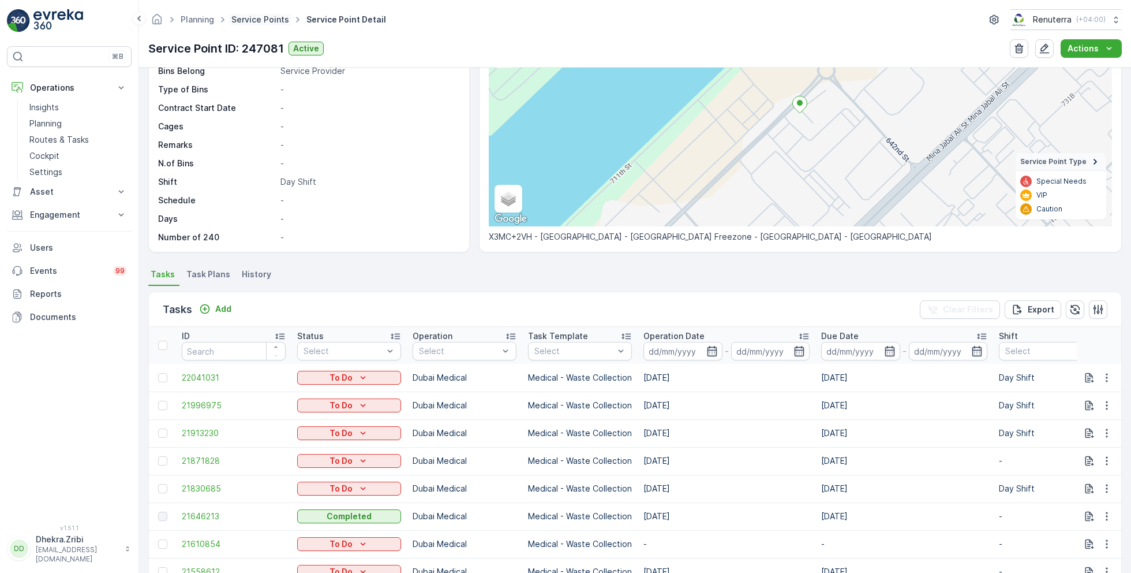
click at [255, 23] on link "Service Points" at bounding box center [260, 19] width 58 height 10
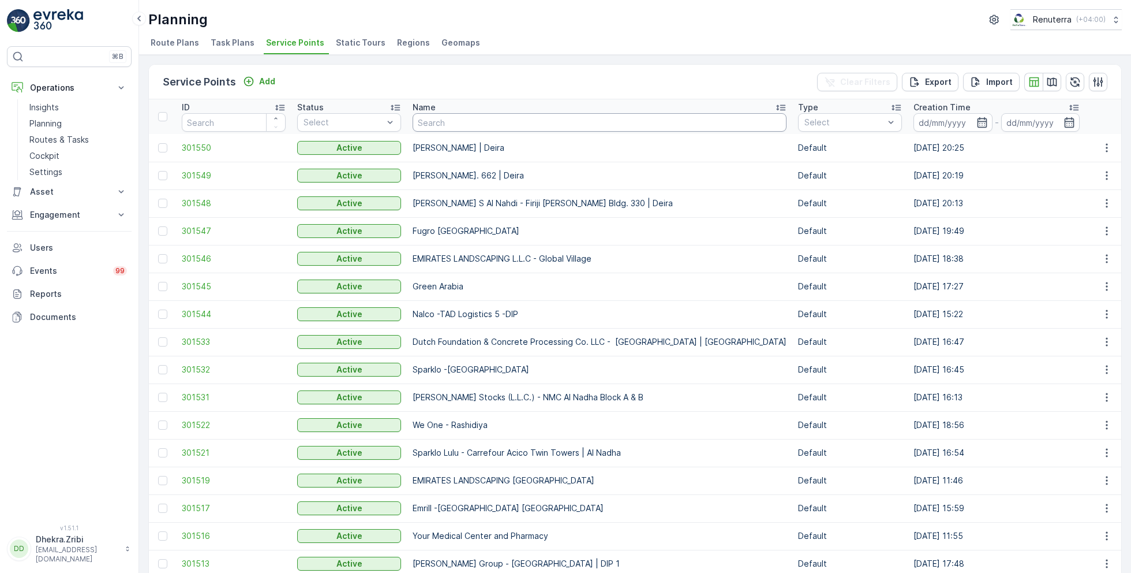
click at [442, 122] on input "text" at bounding box center [600, 122] width 374 height 18
paste input "[PERSON_NAME] Project (EM836) - [PERSON_NAME]"
type input "[PERSON_NAME] Project (EM836) - [PERSON_NAME]"
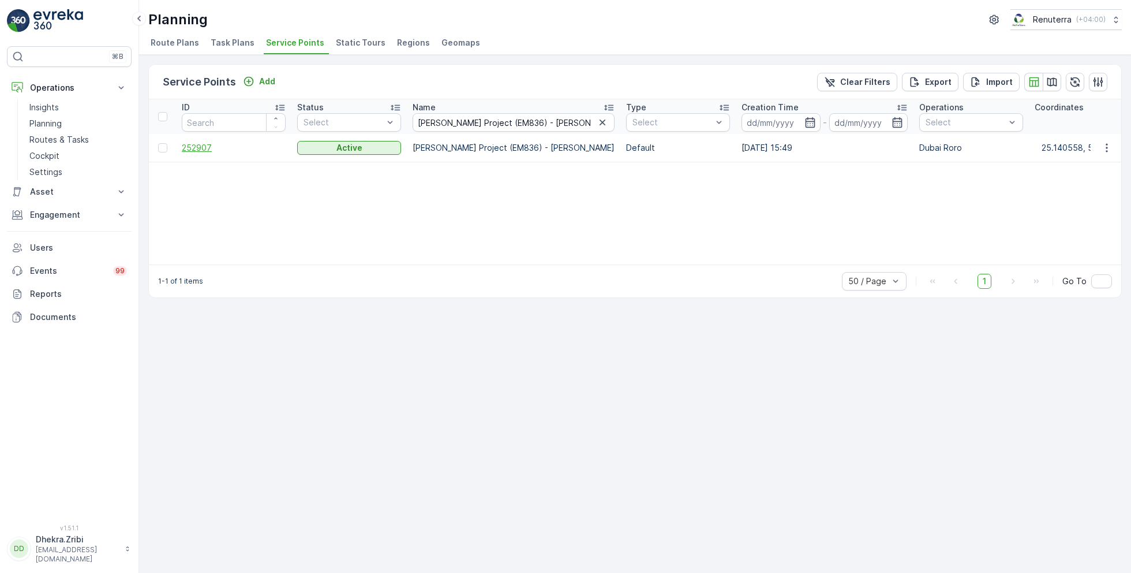
click at [205, 147] on span "252907" at bounding box center [234, 148] width 104 height 12
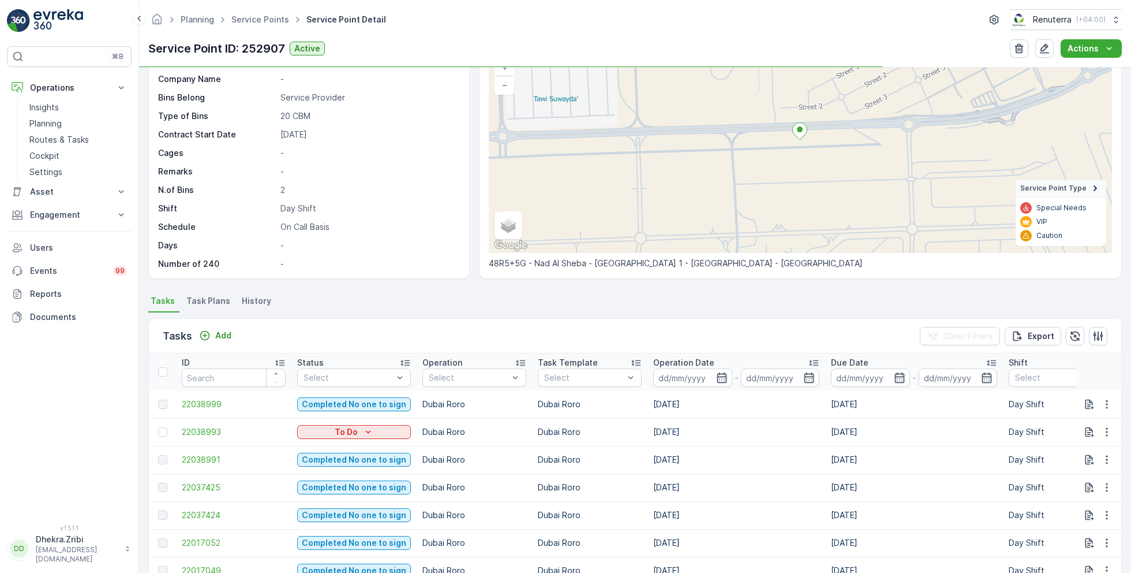
scroll to position [88, 0]
click at [223, 335] on p "Add" at bounding box center [223, 334] width 16 height 12
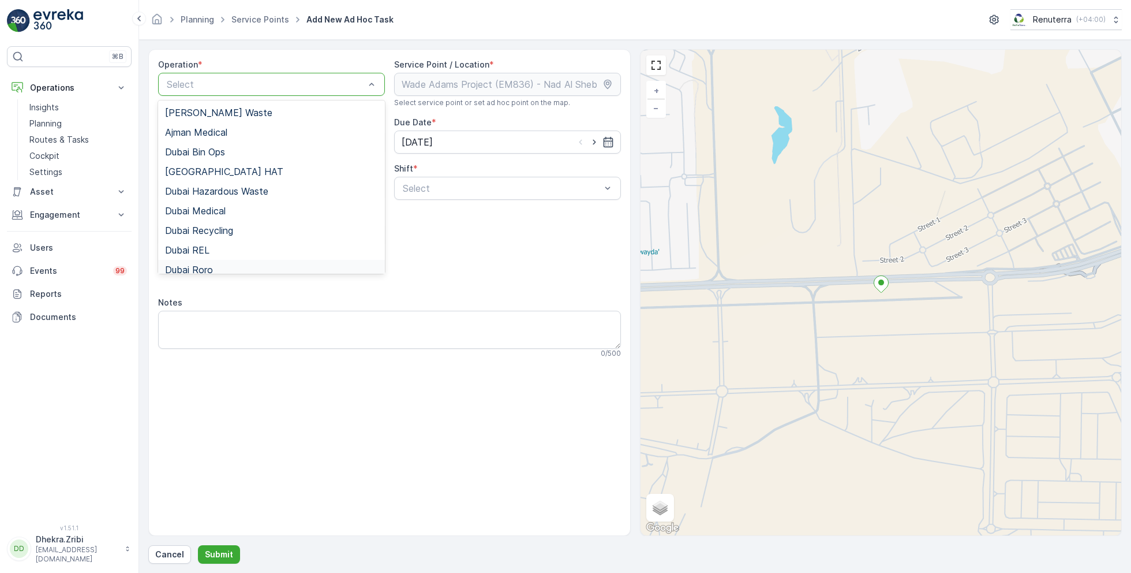
click at [216, 264] on div "Dubai Roro" at bounding box center [271, 269] width 213 height 10
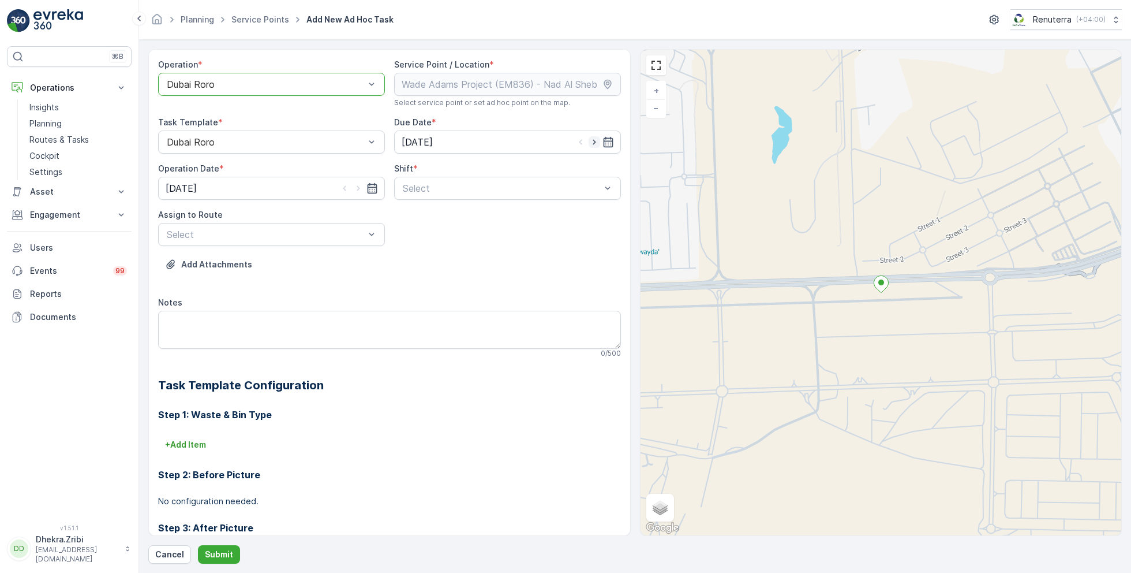
click at [596, 143] on icon "button" at bounding box center [595, 142] width 12 height 12
type input "[DATE]"
click at [360, 188] on icon "button" at bounding box center [359, 188] width 12 height 12
type input "[DATE]"
click at [422, 218] on span "Day Shift" at bounding box center [421, 216] width 41 height 10
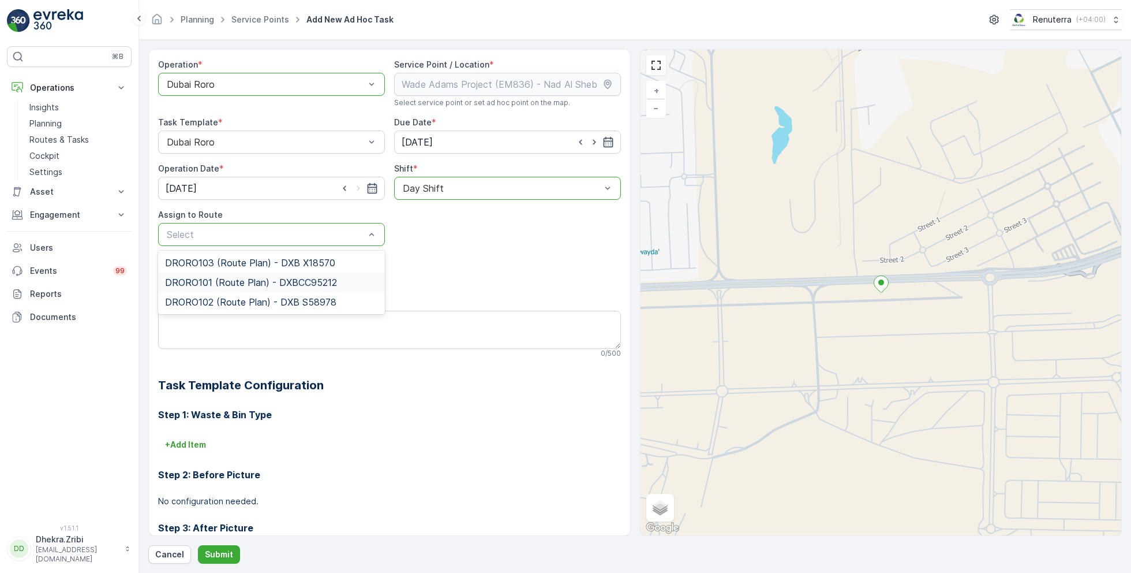
click at [212, 278] on span "DRORO101 (Route Plan) - DXBCC95212" at bounding box center [251, 282] width 172 height 10
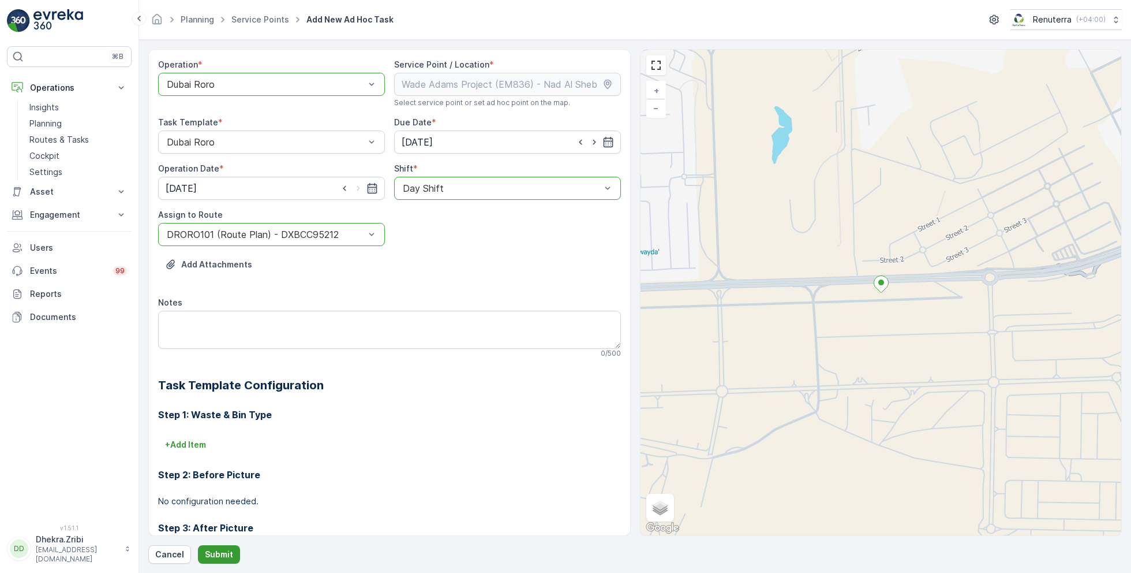
click at [223, 551] on p "Submit" at bounding box center [219, 554] width 28 height 12
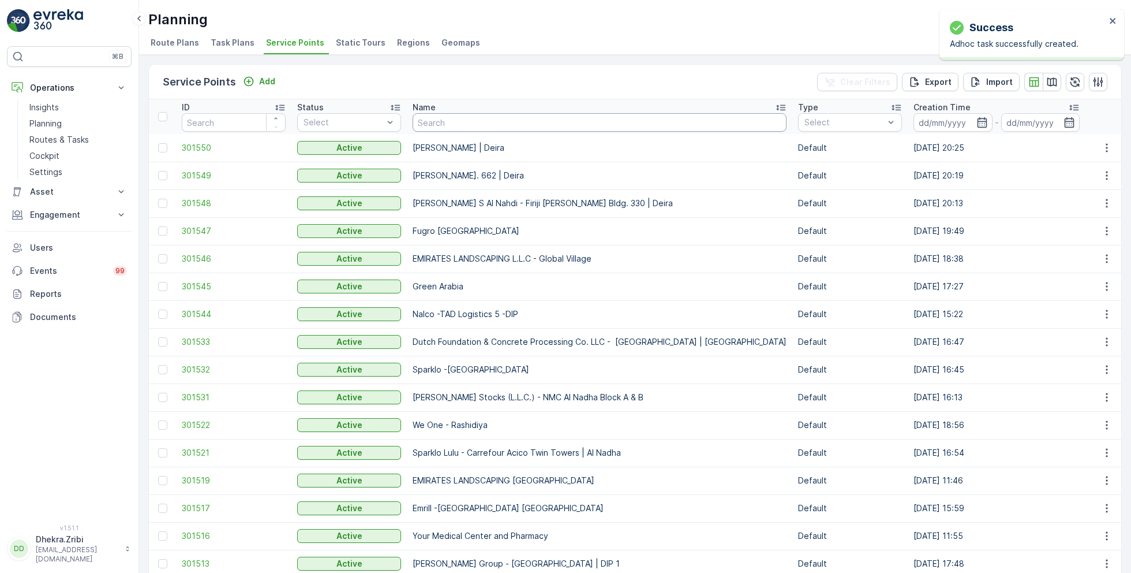
click at [463, 118] on input "text" at bounding box center [600, 122] width 374 height 18
paste input "Berkely Al marooj Furjan"
type input "Berkely Al marooj Furjan"
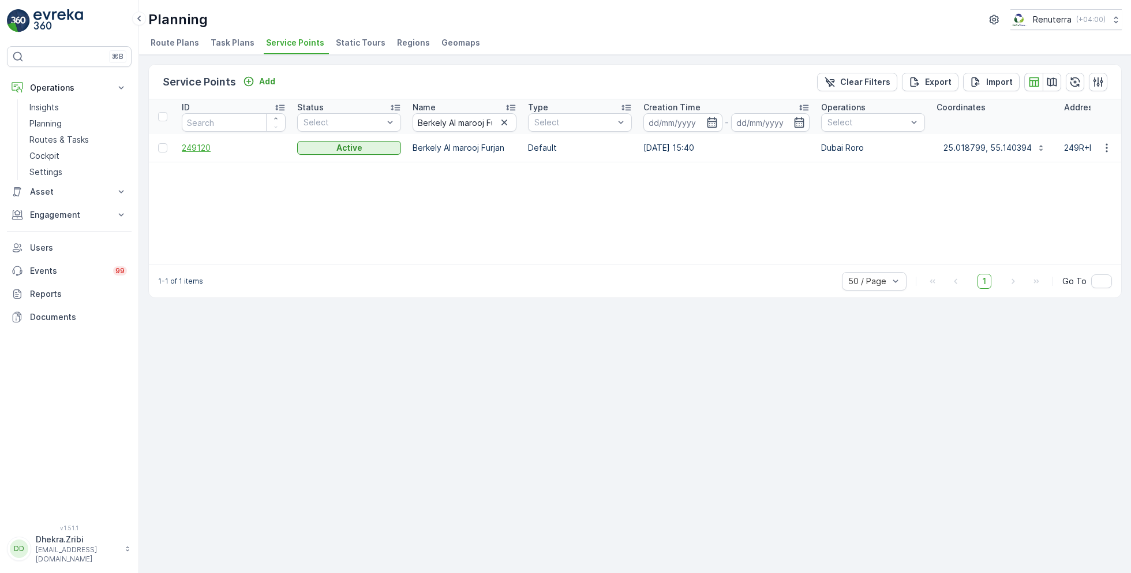
click at [200, 147] on span "249120" at bounding box center [234, 148] width 104 height 12
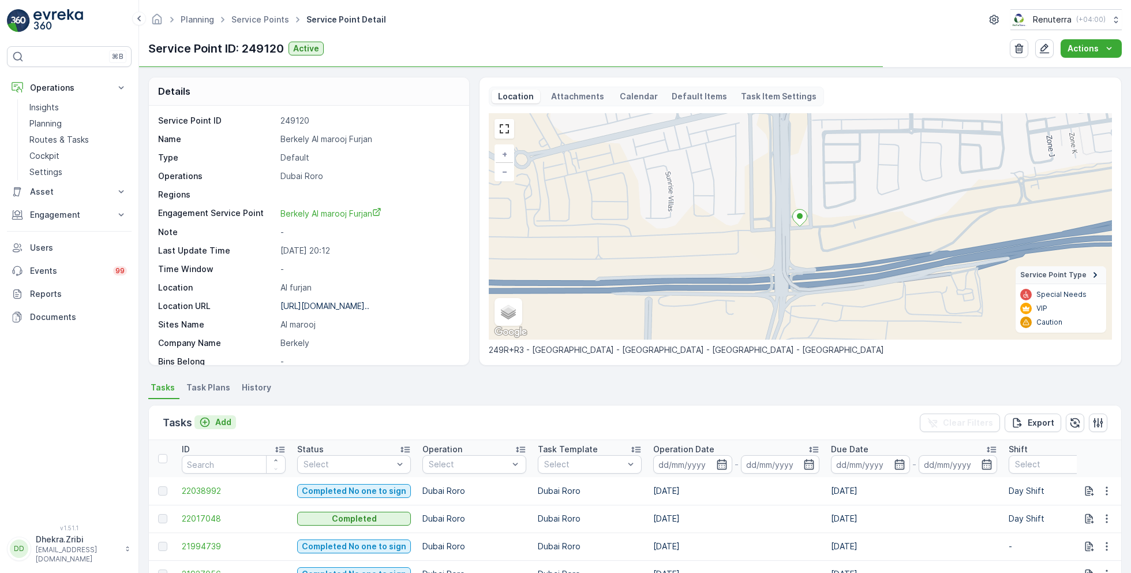
click at [223, 420] on p "Add" at bounding box center [223, 422] width 16 height 12
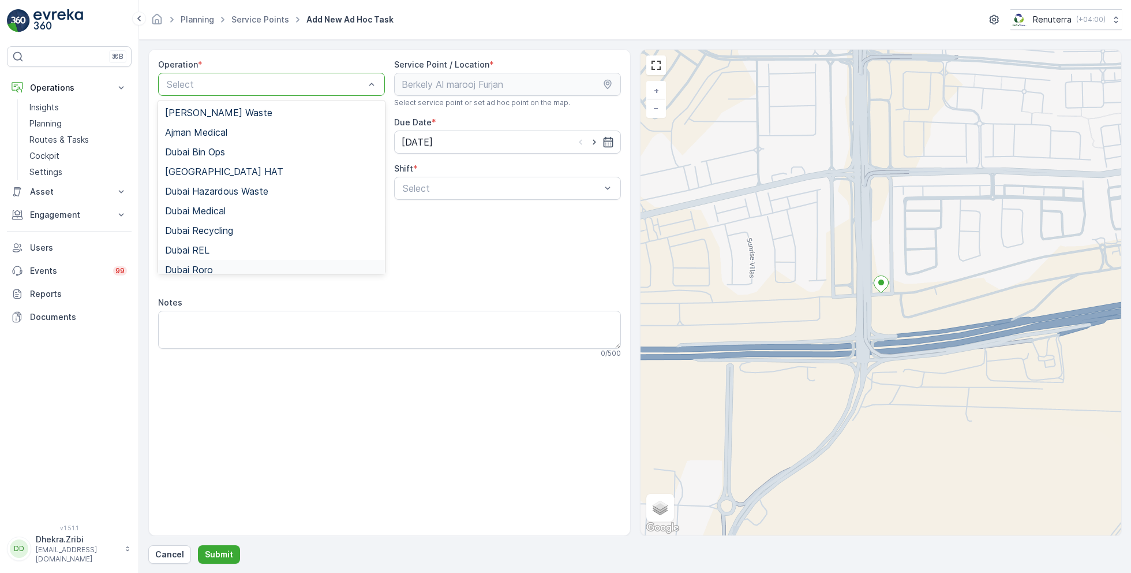
click at [226, 265] on div "Dubai Roro" at bounding box center [271, 269] width 213 height 10
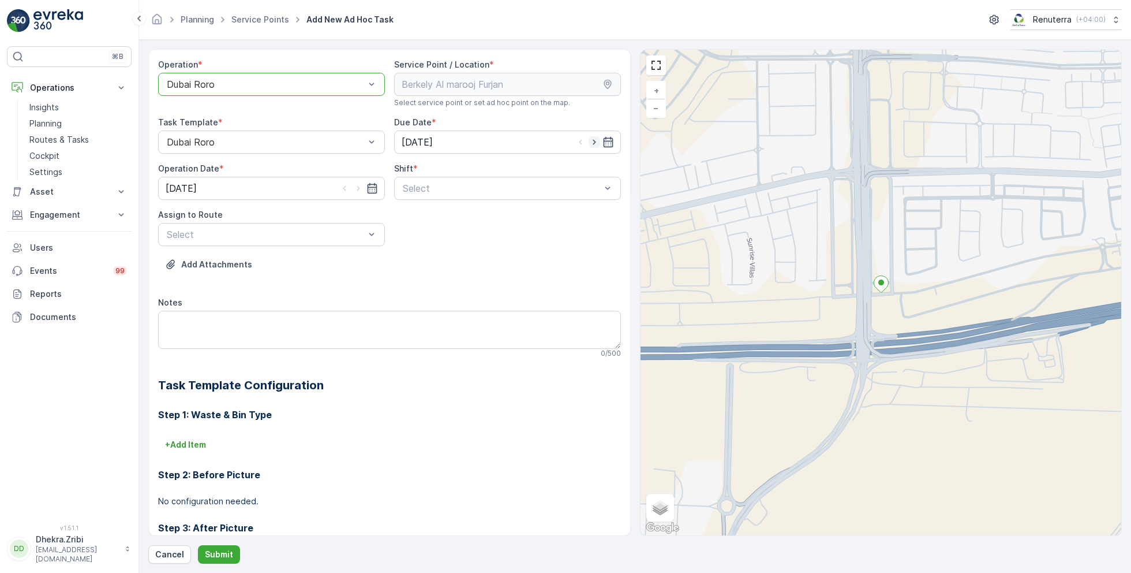
click at [593, 139] on icon "button" at bounding box center [595, 142] width 12 height 12
type input "[DATE]"
click at [360, 184] on icon "button" at bounding box center [359, 188] width 12 height 12
type input "[DATE]"
click at [416, 218] on span "Day Shift" at bounding box center [421, 216] width 41 height 10
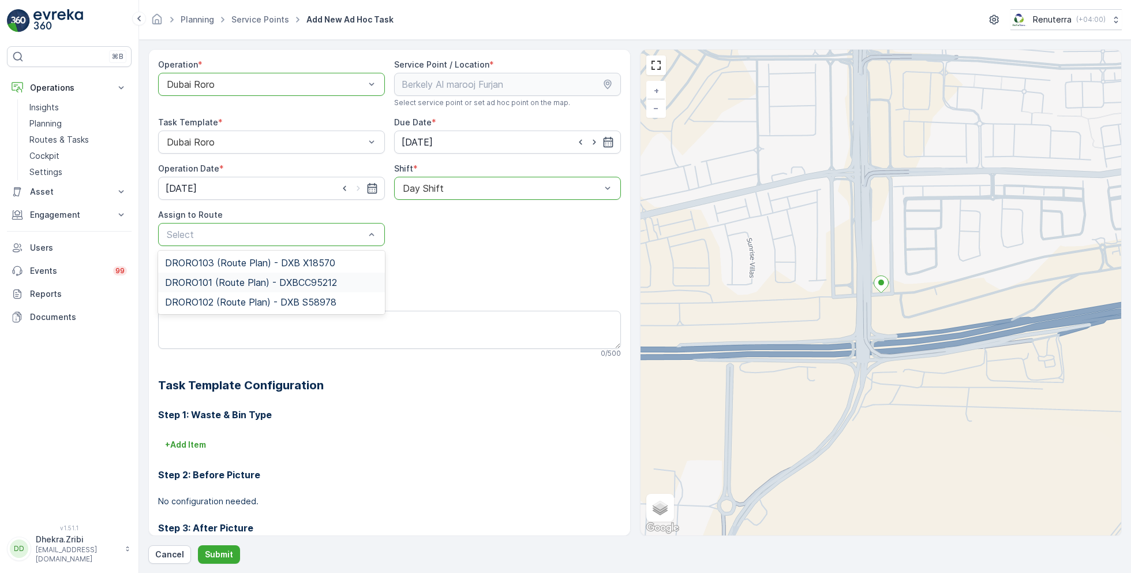
click at [231, 280] on span "DRORO101 (Route Plan) - DXBCC95212" at bounding box center [251, 282] width 172 height 10
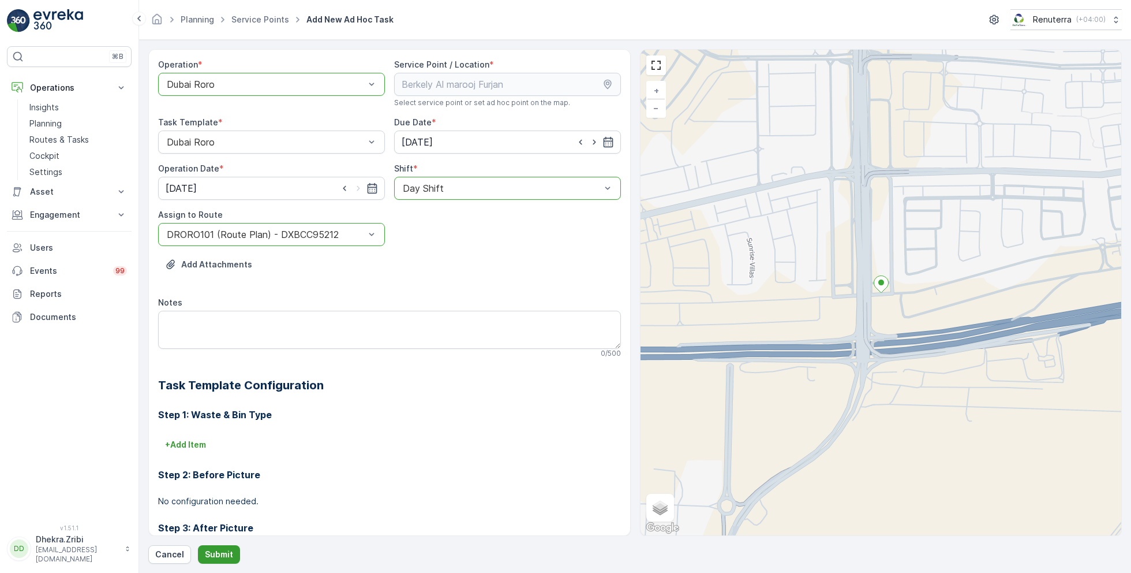
click at [222, 551] on p "Submit" at bounding box center [219, 554] width 28 height 12
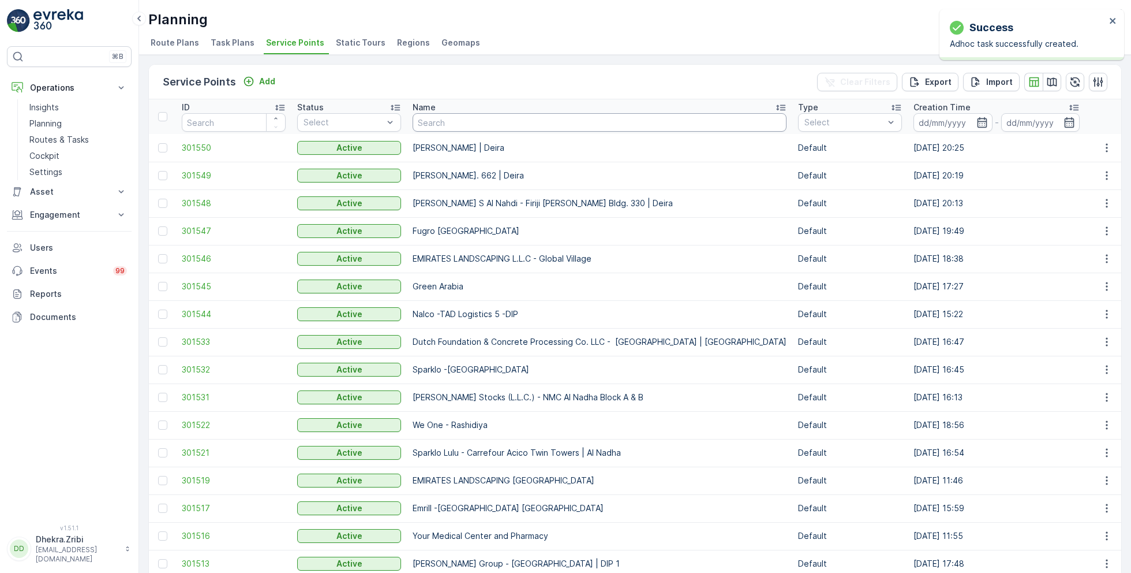
click at [467, 124] on input "text" at bounding box center [600, 122] width 374 height 18
paste input "[PERSON_NAME] Project (EM836) - [PERSON_NAME]"
type input "[PERSON_NAME] Project (EM836) - [PERSON_NAME]"
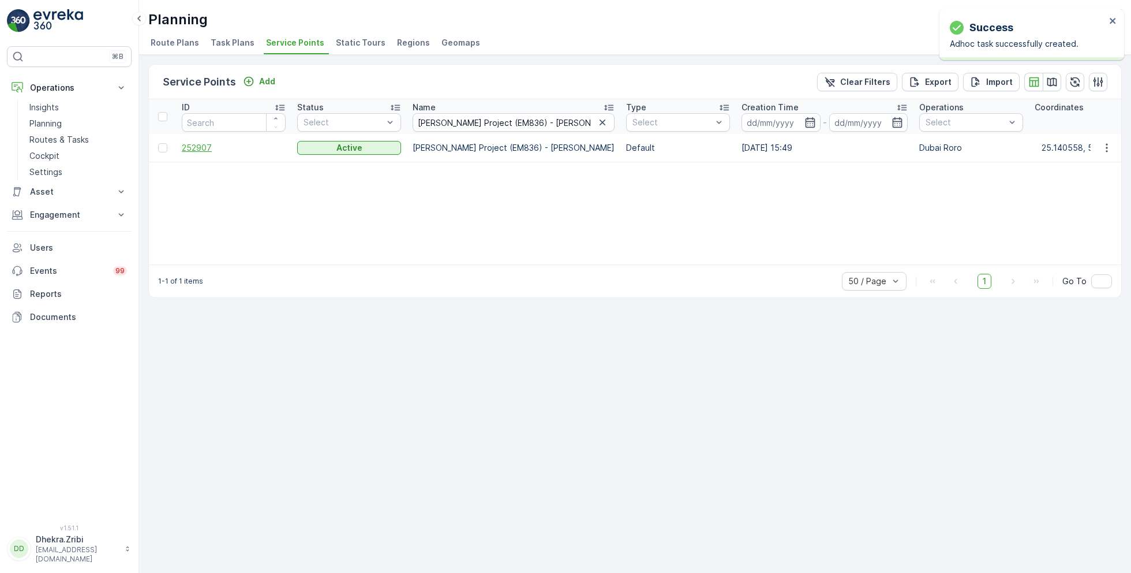
click at [203, 150] on span "252907" at bounding box center [234, 148] width 104 height 12
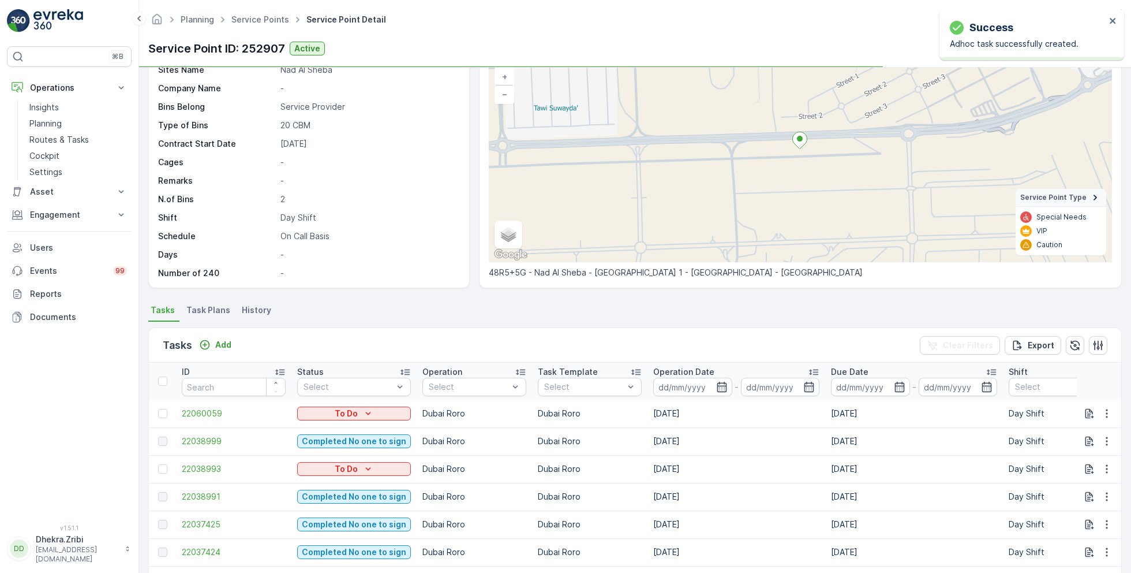
scroll to position [82, 0]
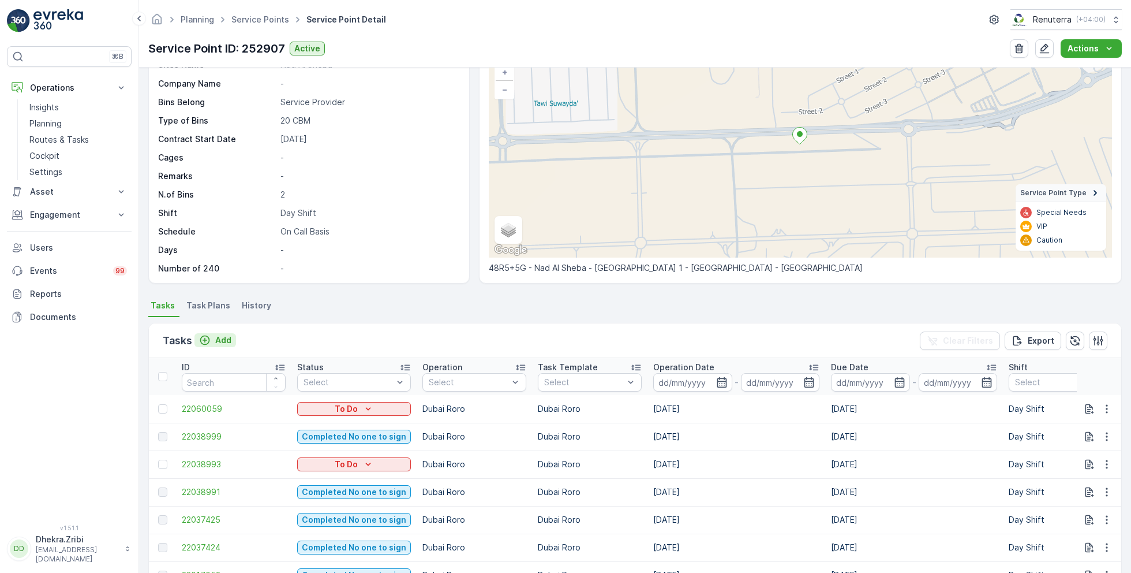
click at [223, 341] on p "Add" at bounding box center [223, 340] width 16 height 12
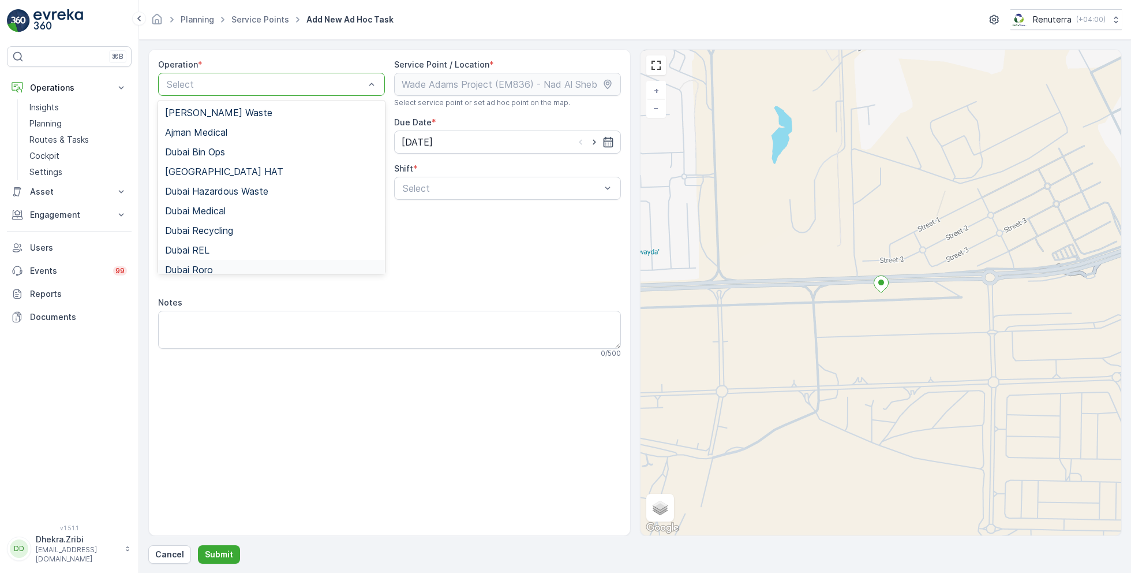
click at [215, 264] on div "Dubai Roro" at bounding box center [271, 269] width 213 height 10
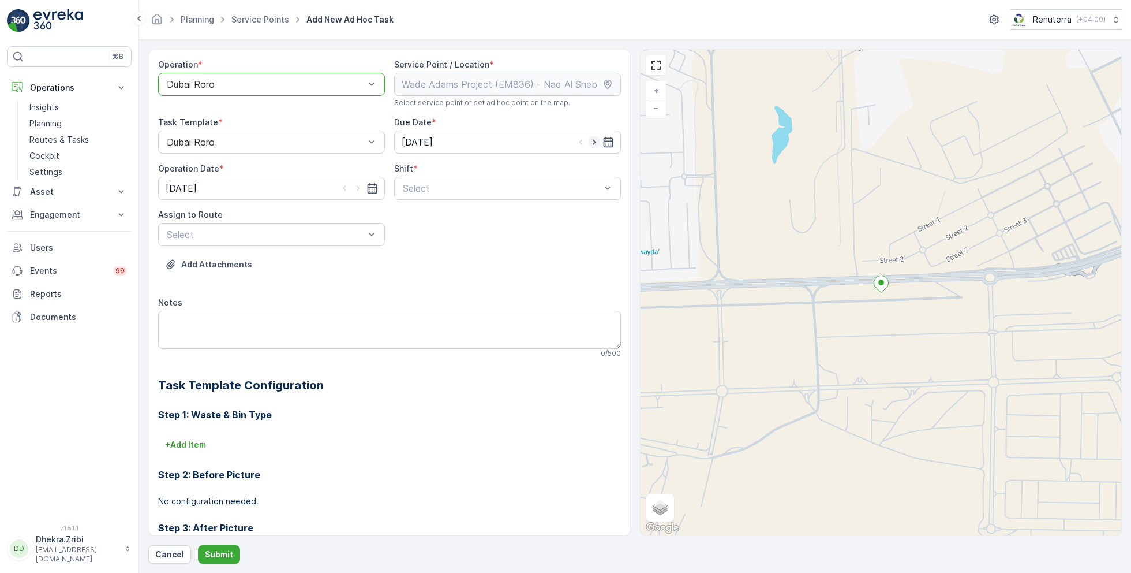
click at [593, 140] on icon "button" at bounding box center [594, 142] width 3 height 5
type input "[DATE]"
click at [357, 189] on icon "button" at bounding box center [359, 188] width 12 height 12
type input "[DATE]"
click at [422, 221] on div "Day Shift" at bounding box center [507, 217] width 227 height 20
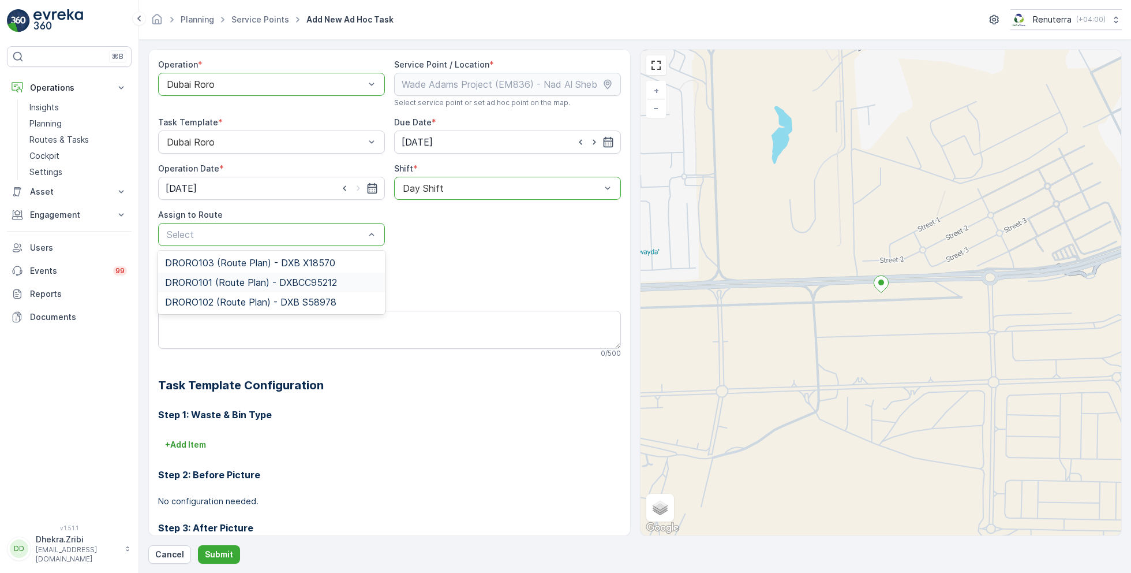
click at [238, 280] on span "DRORO101 (Route Plan) - DXBCC95212" at bounding box center [251, 282] width 172 height 10
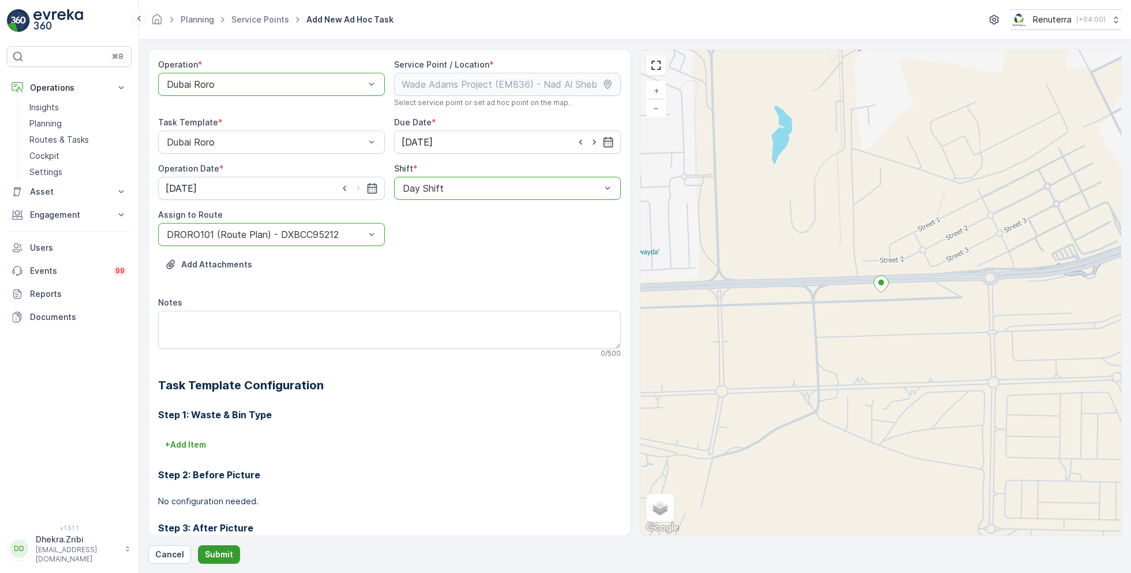
click at [215, 558] on p "Submit" at bounding box center [219, 554] width 28 height 12
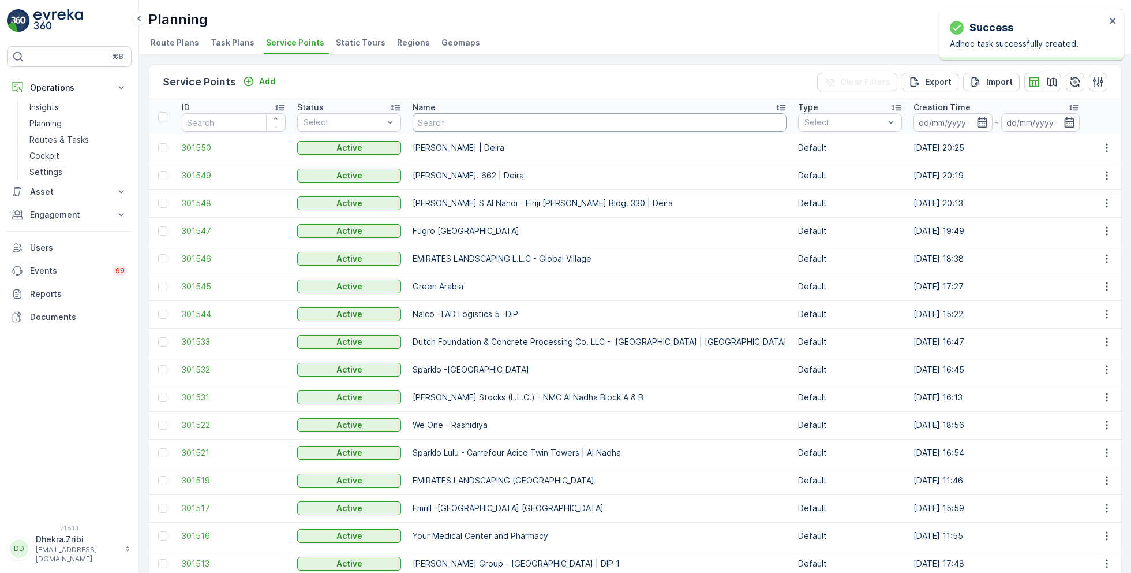
click at [437, 122] on input "text" at bounding box center [600, 122] width 374 height 18
paste input "[PERSON_NAME] Project (EM836) - [PERSON_NAME]"
type input "[PERSON_NAME] Project (EM836) - [PERSON_NAME]"
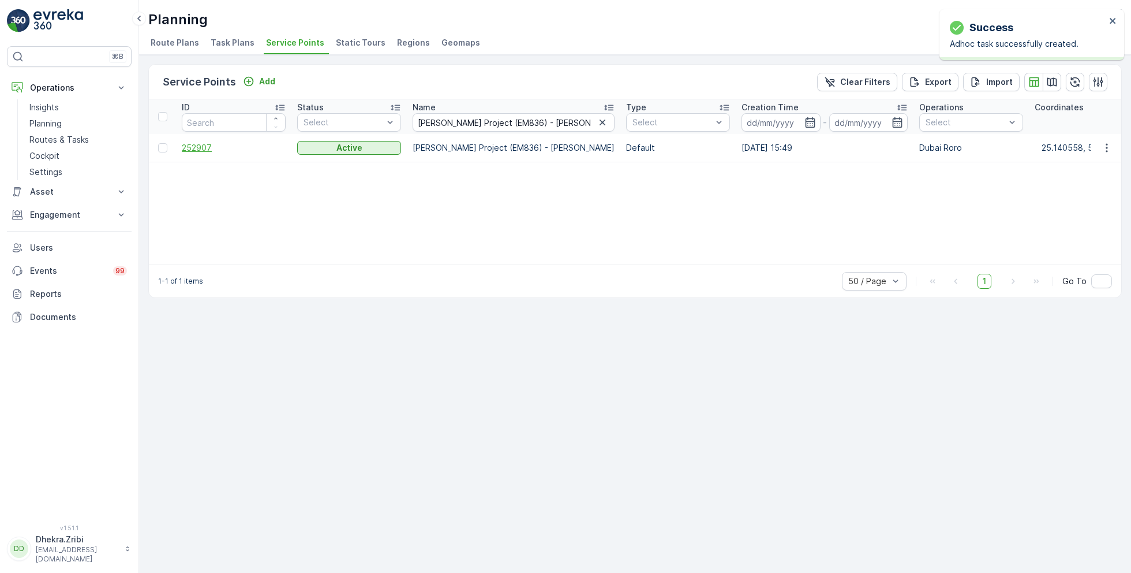
click at [207, 147] on span "252907" at bounding box center [234, 148] width 104 height 12
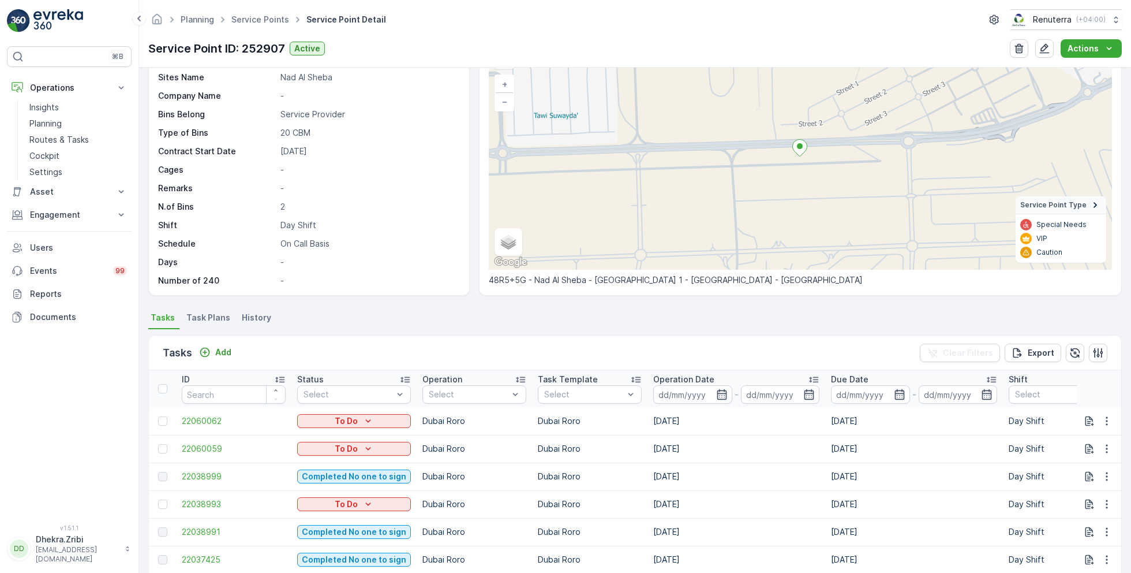
scroll to position [72, 0]
click at [220, 348] on p "Add" at bounding box center [223, 350] width 16 height 12
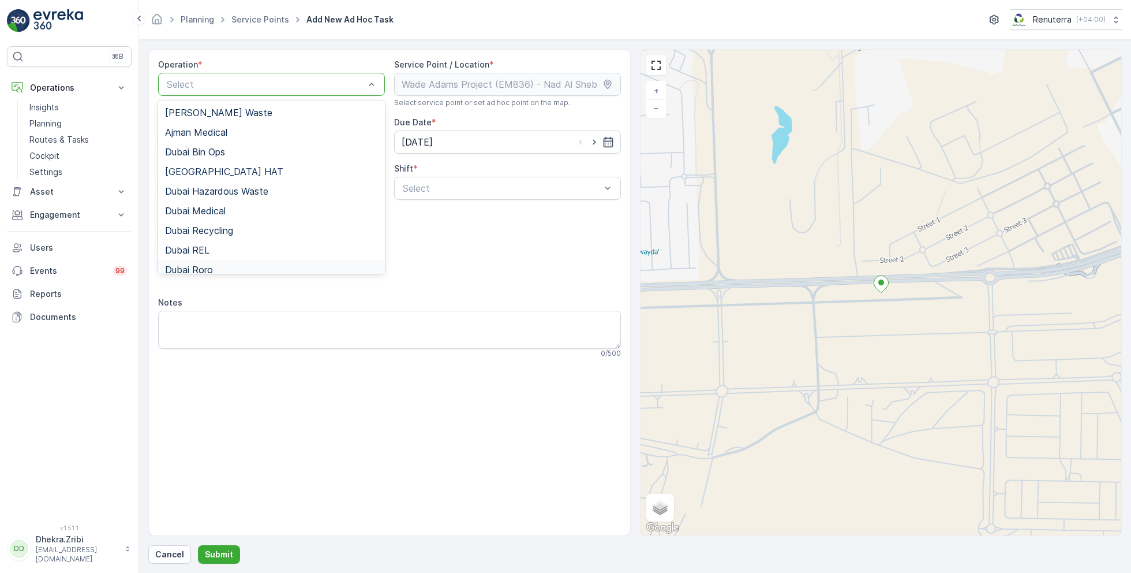
click at [214, 267] on div "Dubai Roro" at bounding box center [271, 269] width 213 height 10
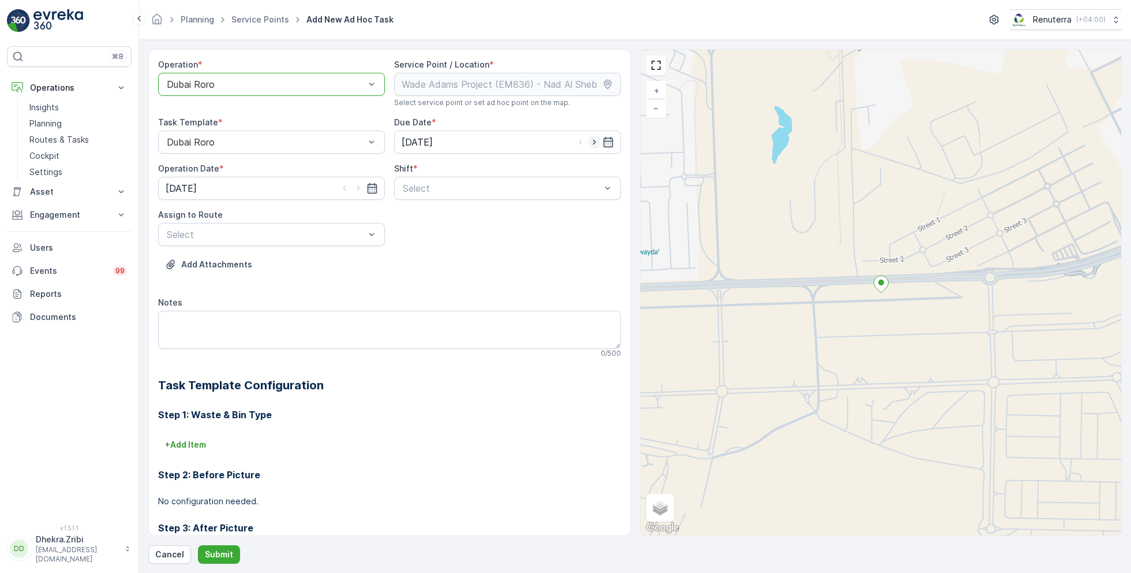
click at [594, 138] on icon "button" at bounding box center [595, 142] width 12 height 12
type input "[DATE]"
click at [356, 187] on icon "button" at bounding box center [359, 188] width 12 height 12
type input "[DATE]"
click at [413, 219] on span "Day Shift" at bounding box center [421, 216] width 41 height 10
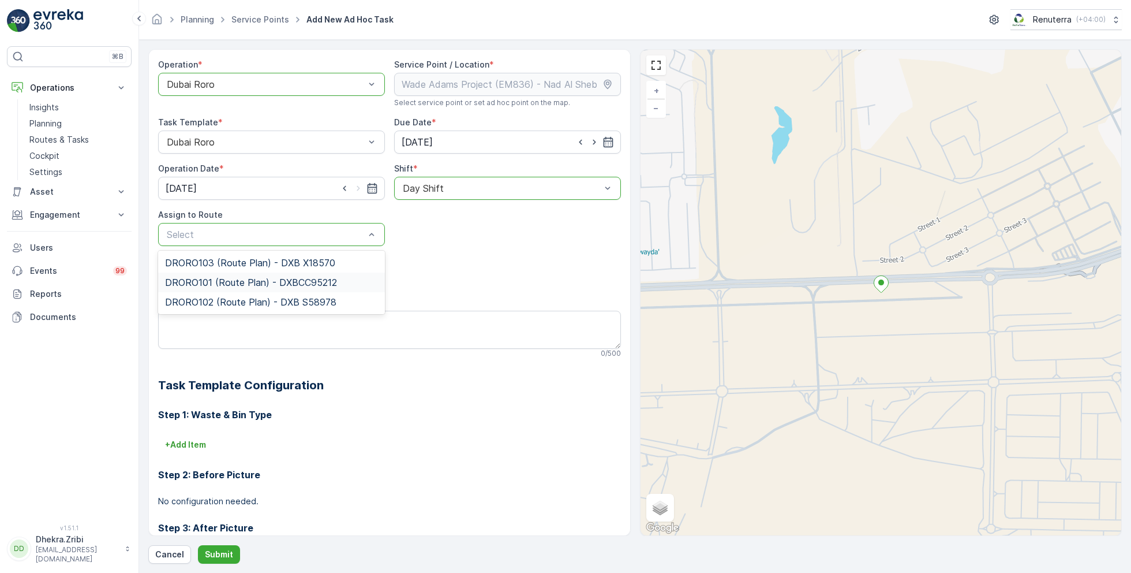
click at [226, 280] on span "DRORO101 (Route Plan) - DXBCC95212" at bounding box center [251, 282] width 172 height 10
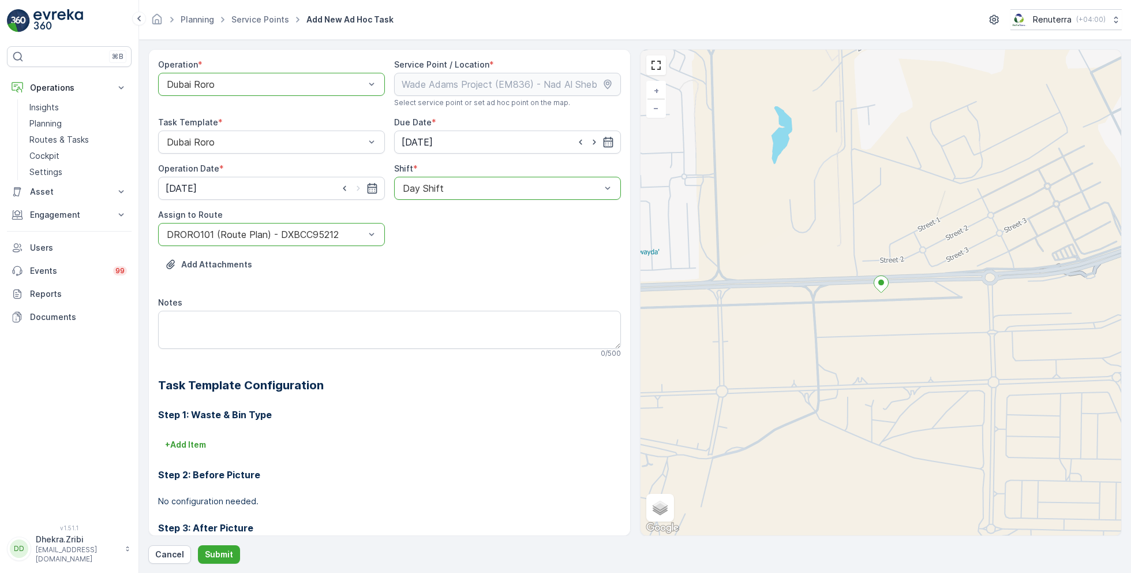
click at [216, 542] on div "Operation * option Dubai Roro, selected. Dubai Roro Service Point / Location * …" at bounding box center [635, 306] width 974 height 514
click at [216, 556] on p "Submit" at bounding box center [219, 554] width 28 height 12
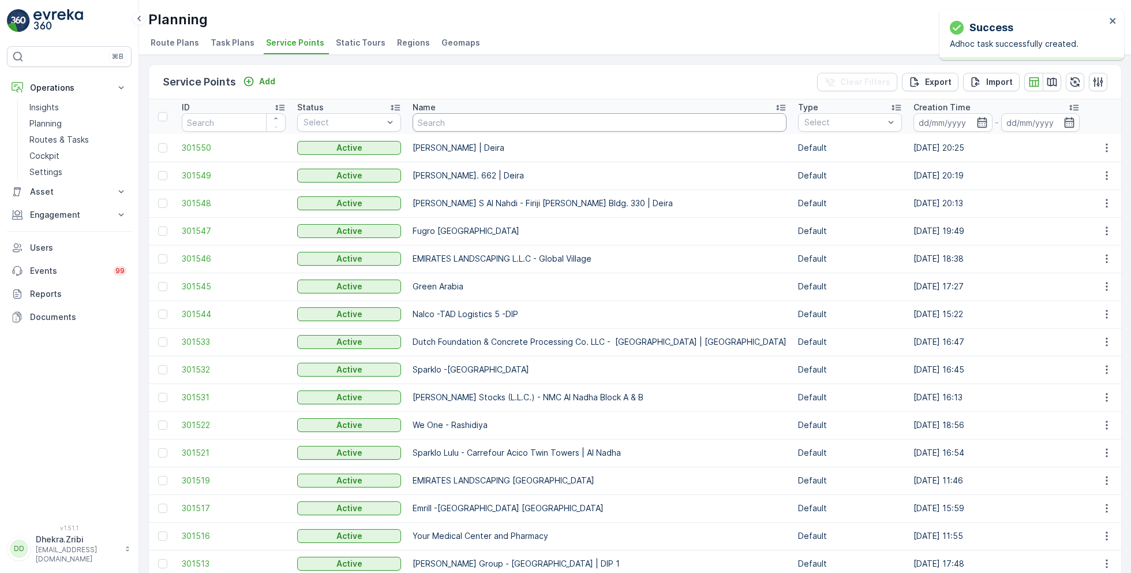
click at [457, 125] on input "text" at bounding box center [600, 122] width 374 height 18
paste input "[PERSON_NAME] Project (EM836) - [PERSON_NAME]"
type input "[PERSON_NAME] Project (EM836) - [PERSON_NAME]"
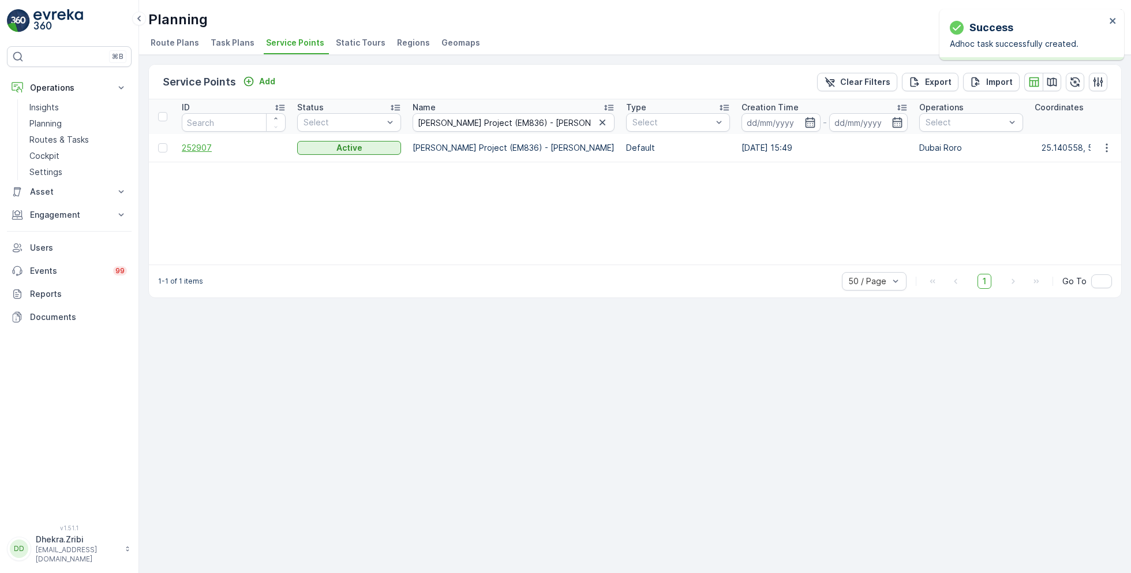
click at [190, 143] on span "252907" at bounding box center [234, 148] width 104 height 12
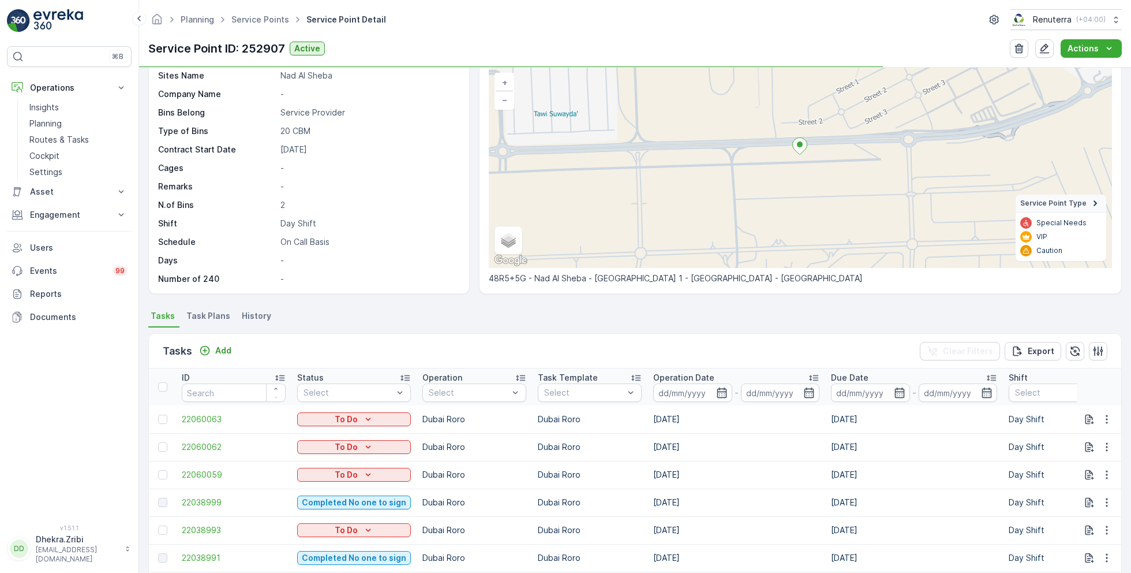
scroll to position [77, 0]
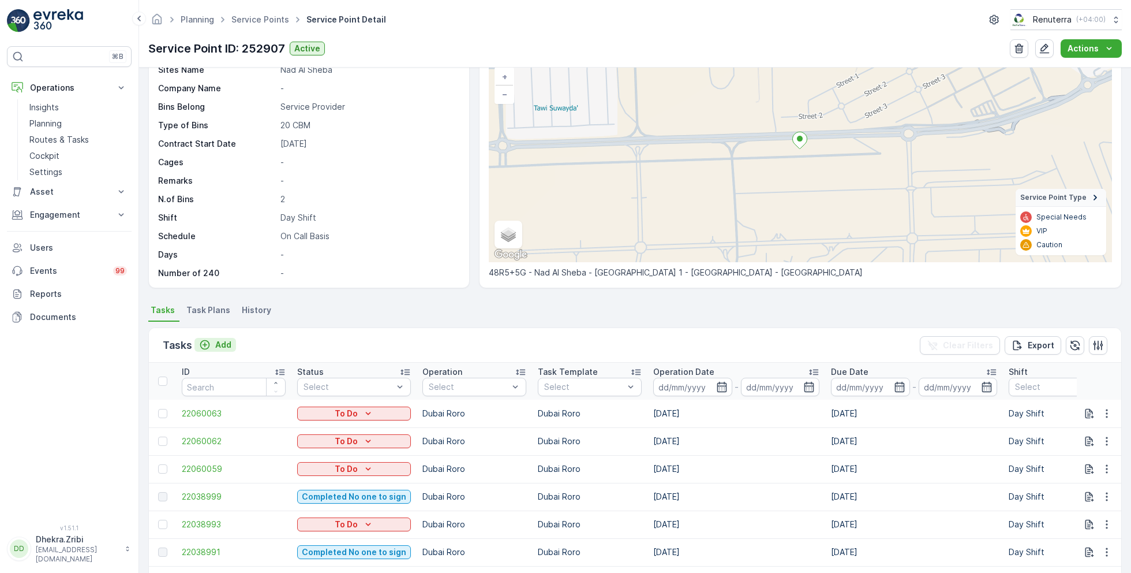
click at [218, 341] on p "Add" at bounding box center [223, 345] width 16 height 12
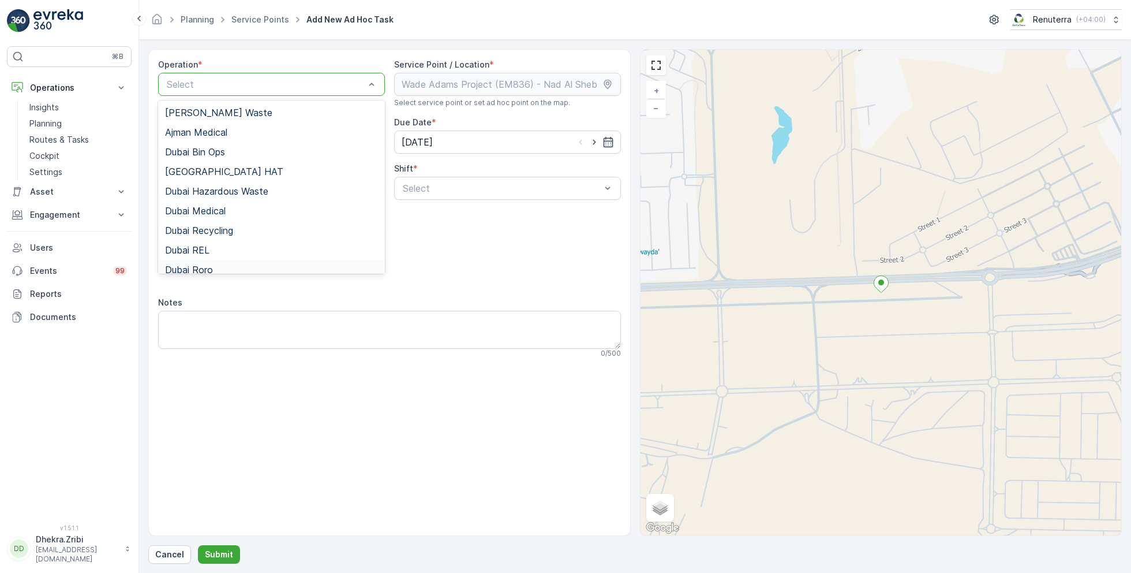
click at [214, 267] on div "Dubai Roro" at bounding box center [271, 269] width 213 height 10
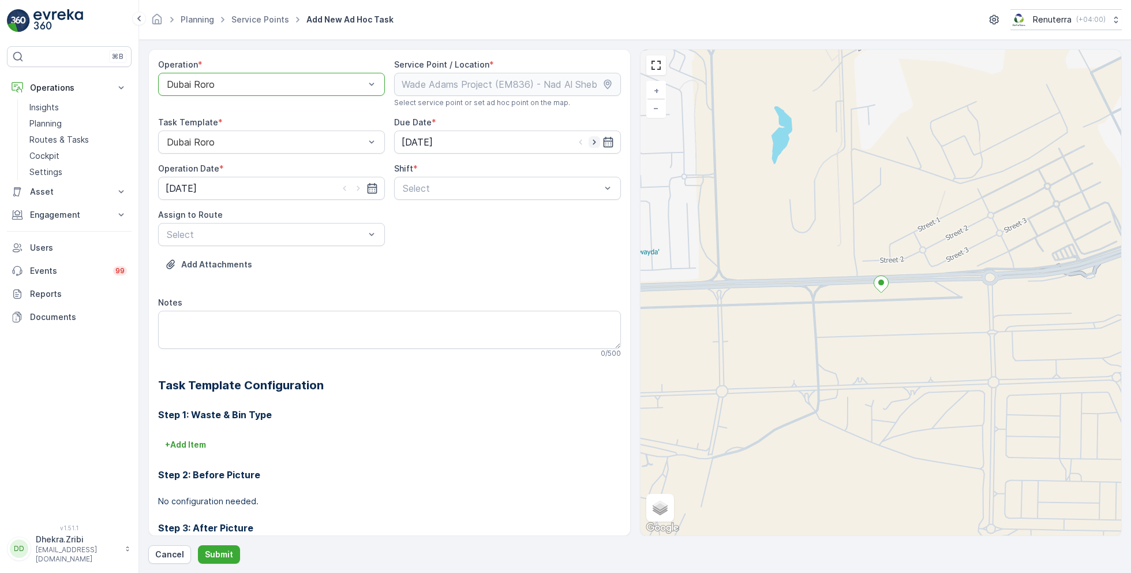
click at [593, 143] on icon "button" at bounding box center [594, 142] width 3 height 5
type input "[DATE]"
click at [357, 188] on icon "button" at bounding box center [359, 188] width 12 height 12
type input "[DATE]"
click at [446, 197] on div "Select" at bounding box center [507, 188] width 227 height 23
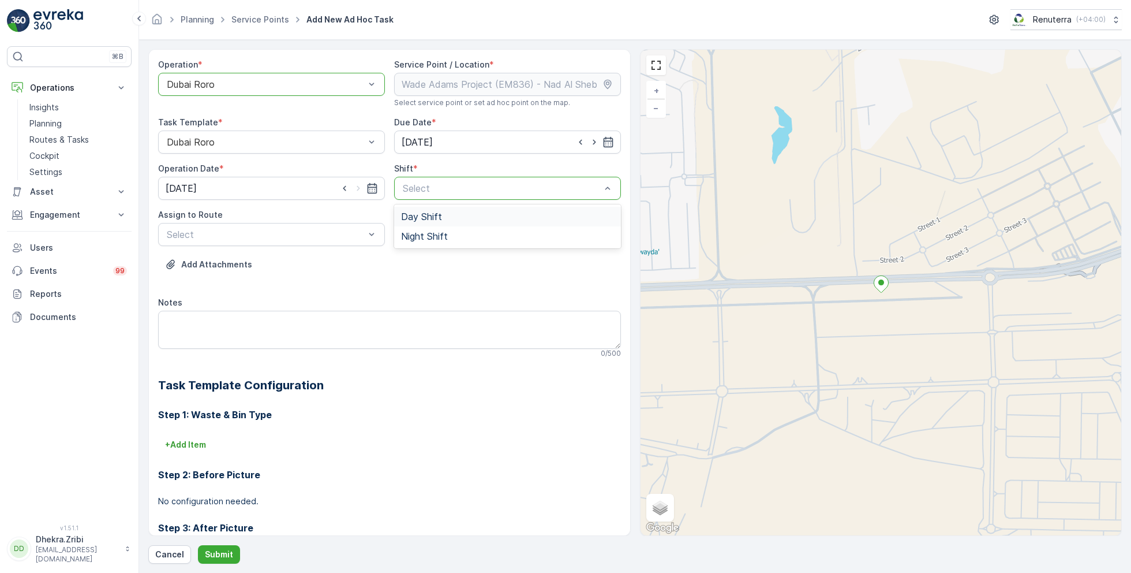
click at [418, 219] on span "Day Shift" at bounding box center [421, 216] width 41 height 10
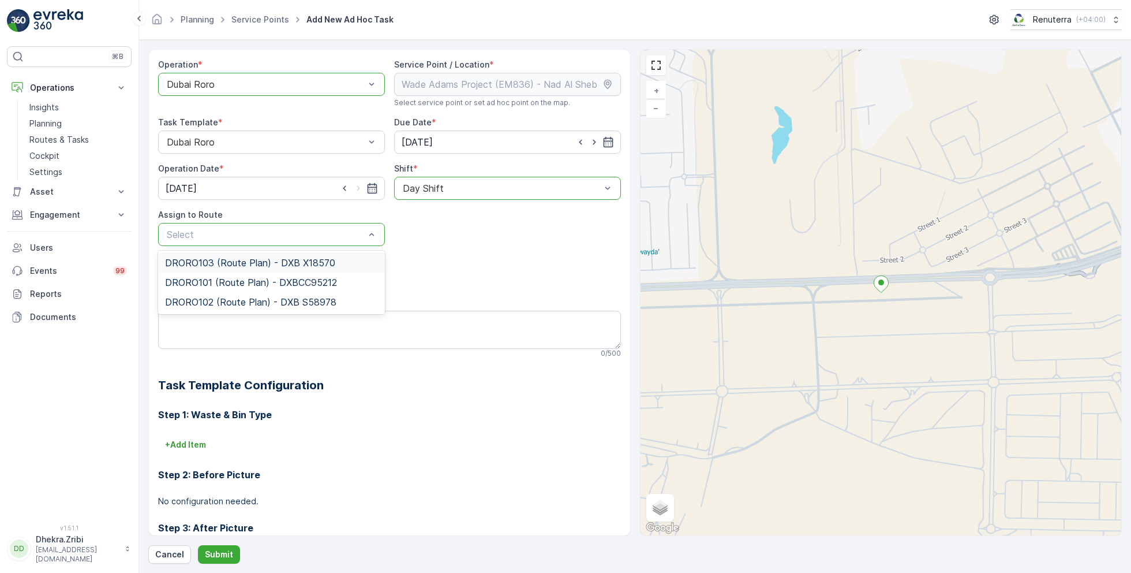
click at [223, 262] on span "DRORO103 (Route Plan) - DXB X18570" at bounding box center [250, 262] width 170 height 10
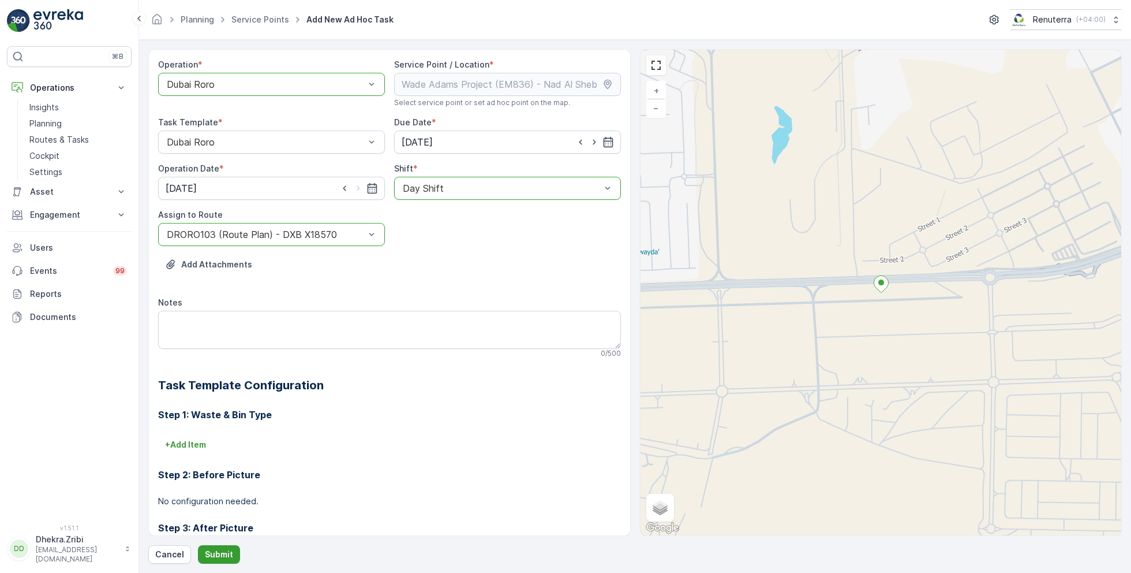
click at [211, 551] on p "Submit" at bounding box center [219, 554] width 28 height 12
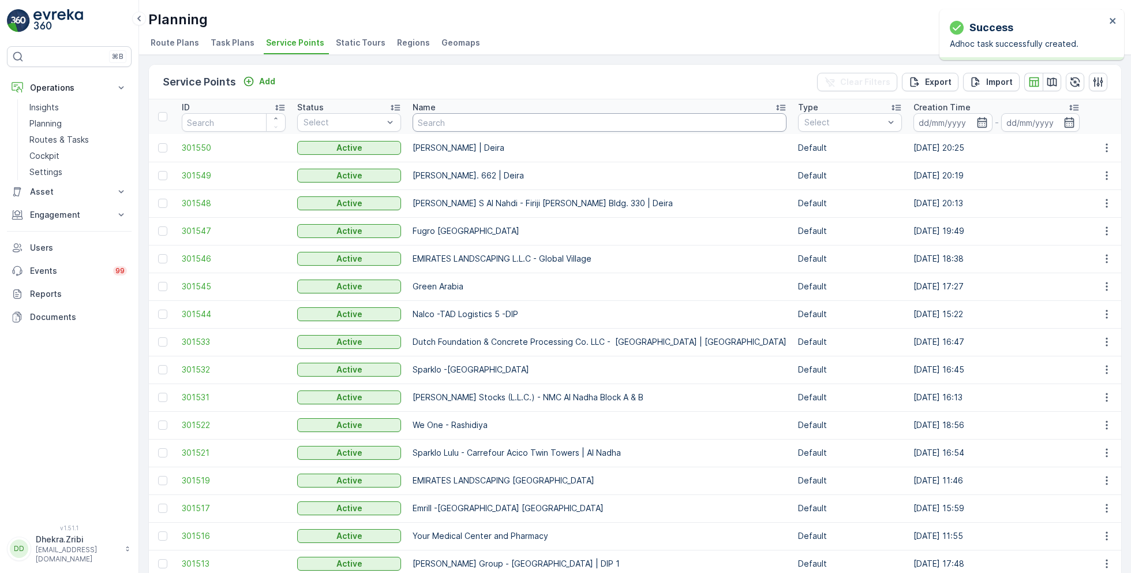
click at [444, 120] on input "text" at bounding box center [600, 122] width 374 height 18
paste input "Berkeley Services LLC - [GEOGRAPHIC_DATA]"
type input "Berkeley Services LLC - [GEOGRAPHIC_DATA]"
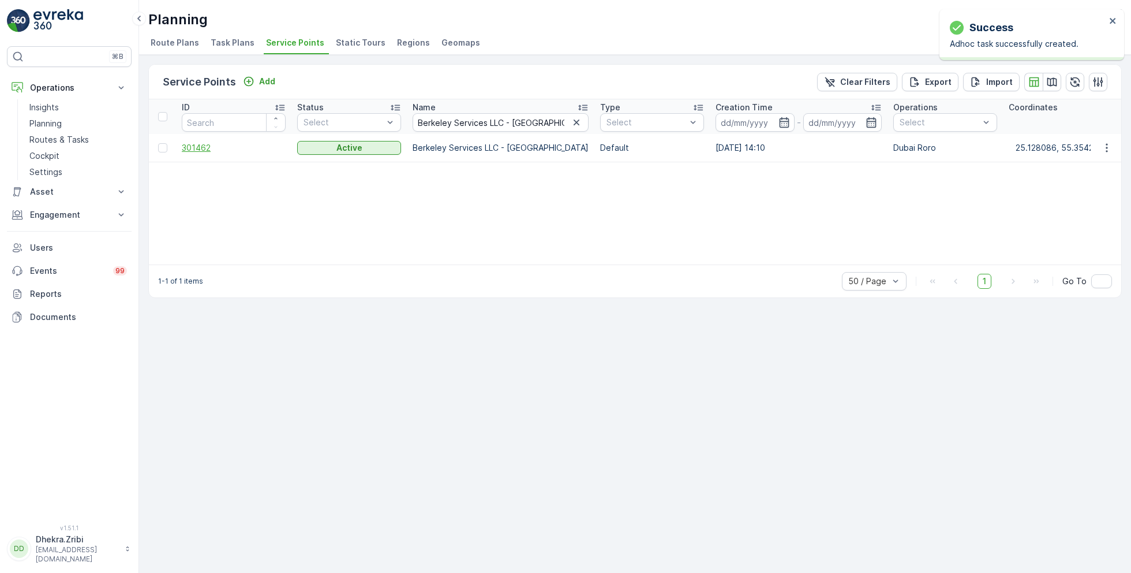
click at [201, 149] on span "301462" at bounding box center [234, 148] width 104 height 12
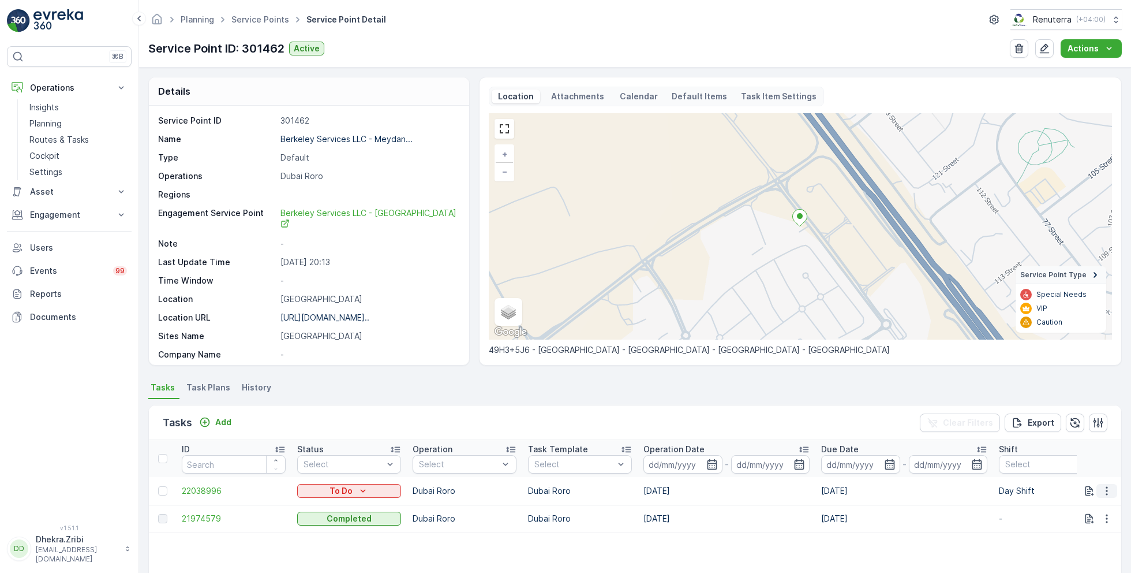
click at [1102, 488] on icon "button" at bounding box center [1107, 491] width 12 height 12
click at [1067, 436] on span "Change Route" at bounding box center [1077, 435] width 56 height 12
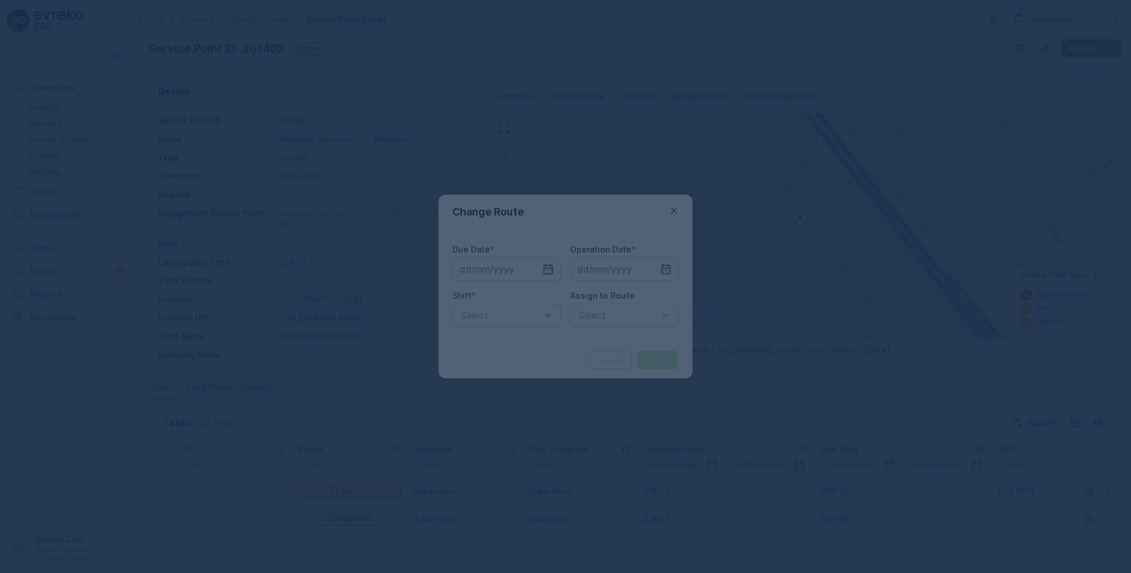
type input "26.09.2025"
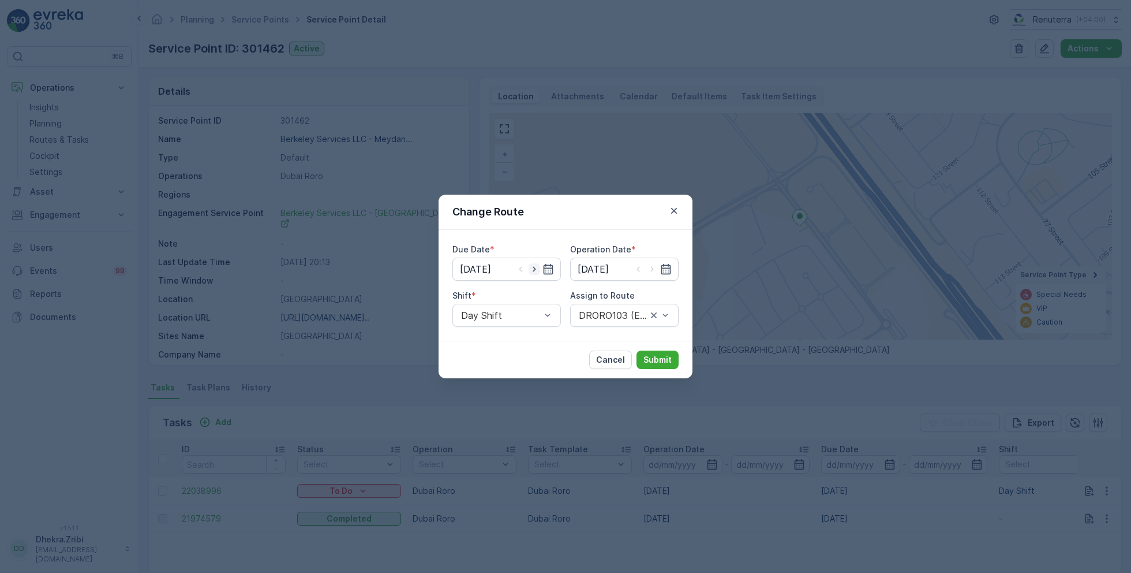
click at [533, 270] on icon "button" at bounding box center [535, 269] width 12 height 12
type input "[DATE]"
click at [653, 265] on icon "button" at bounding box center [652, 269] width 12 height 12
type input "[DATE]"
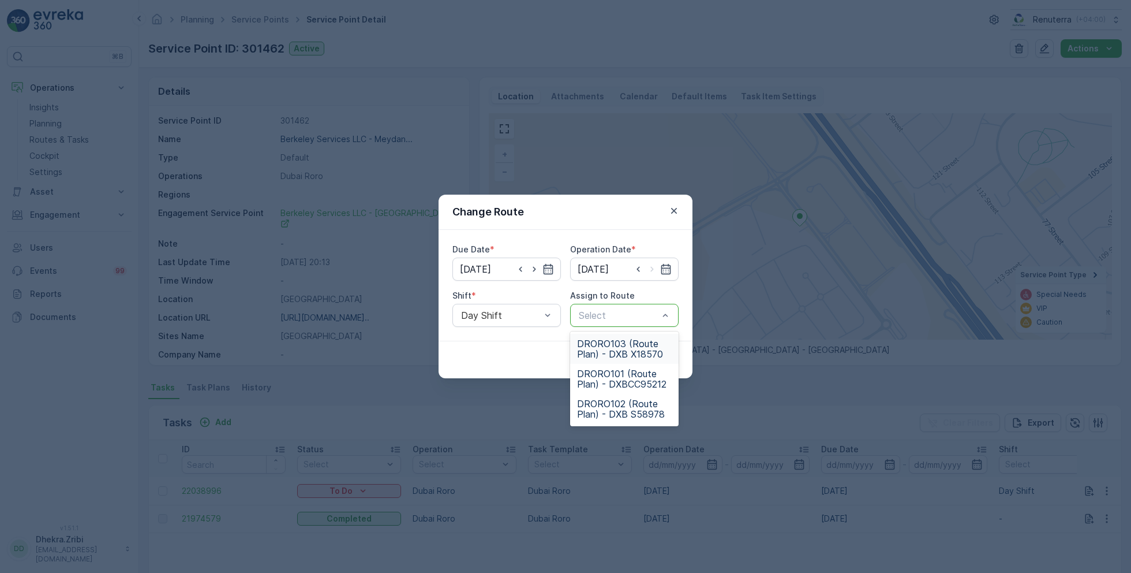
click at [624, 354] on span "DRORO103 (Route Plan) - DXB X18570" at bounding box center [624, 348] width 95 height 21
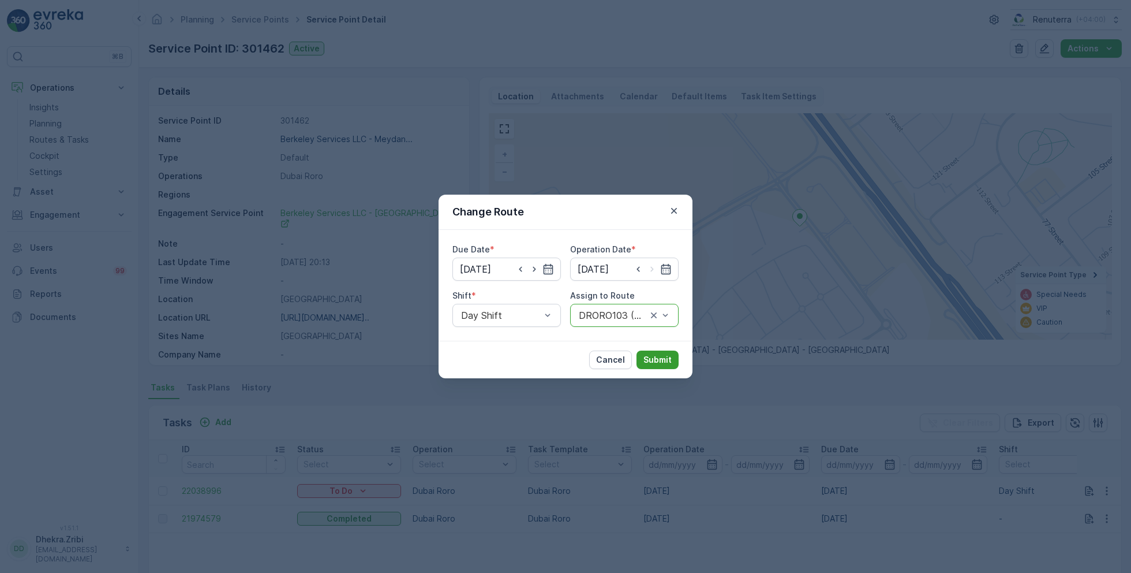
click at [654, 353] on button "Submit" at bounding box center [658, 359] width 42 height 18
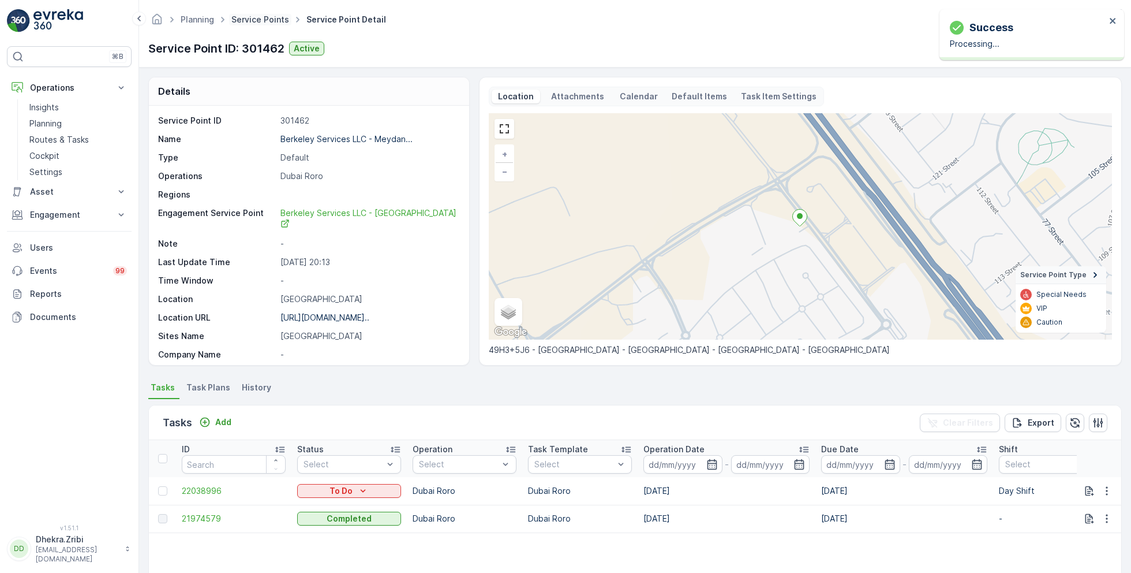
click at [264, 23] on link "Service Points" at bounding box center [260, 19] width 58 height 10
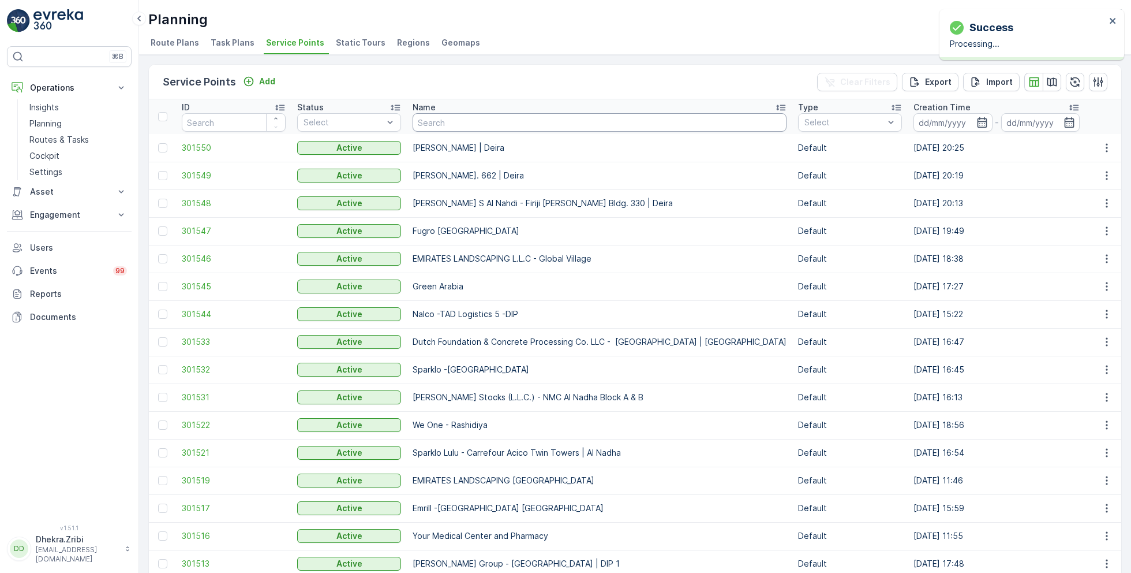
click at [433, 118] on input "text" at bounding box center [600, 122] width 374 height 18
paste input "[PERSON_NAME] Project (EM836) - [PERSON_NAME]"
type input "[PERSON_NAME] Project (EM836) - [PERSON_NAME]"
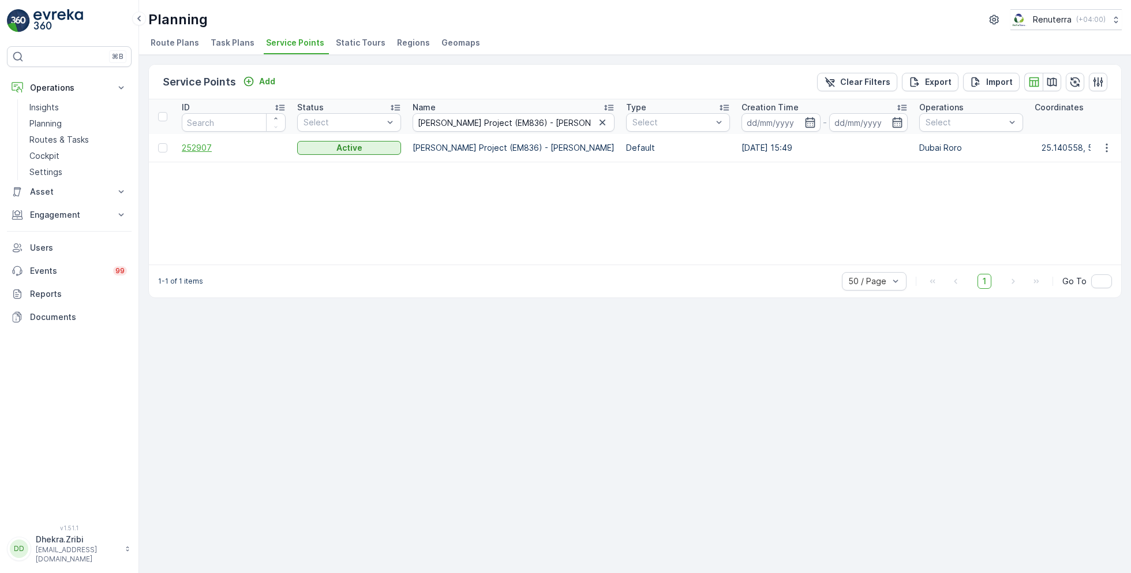
click at [203, 147] on span "252907" at bounding box center [234, 148] width 104 height 12
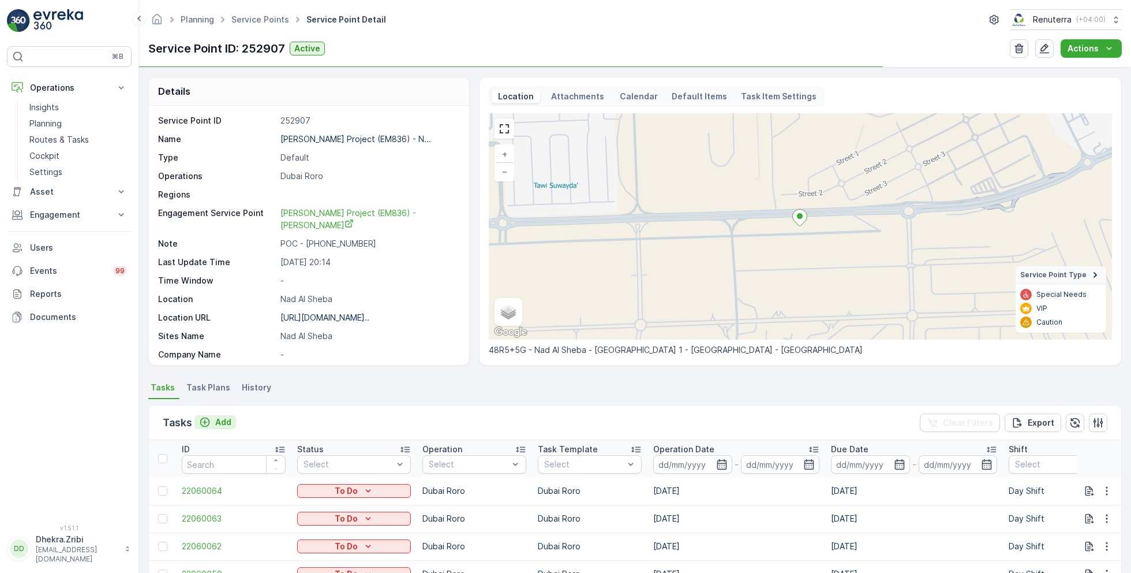
click at [221, 422] on p "Add" at bounding box center [223, 422] width 16 height 12
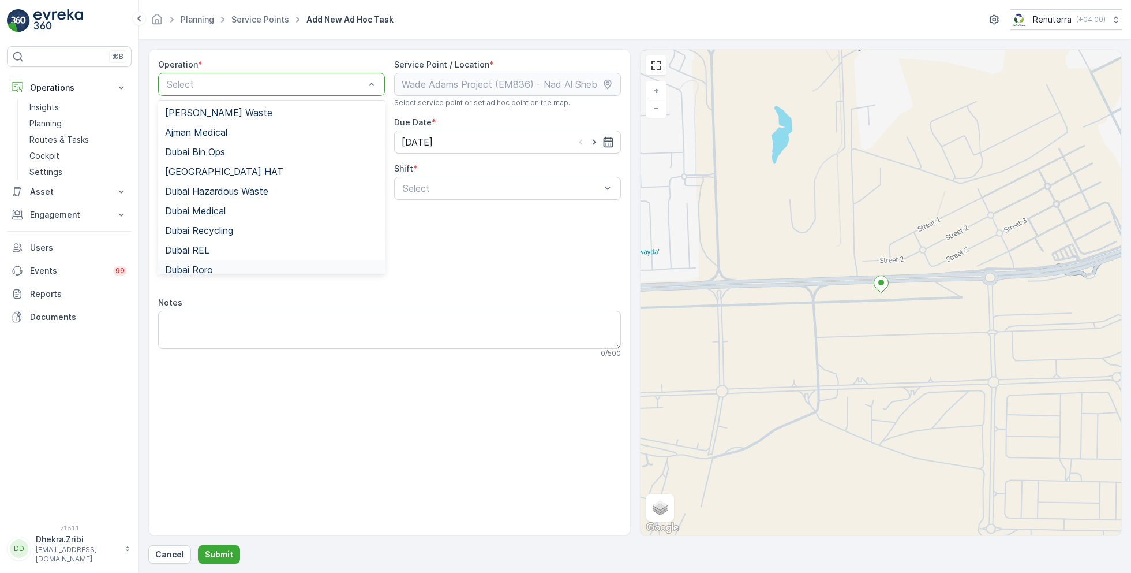
click at [220, 267] on div "Dubai Roro" at bounding box center [271, 269] width 213 height 10
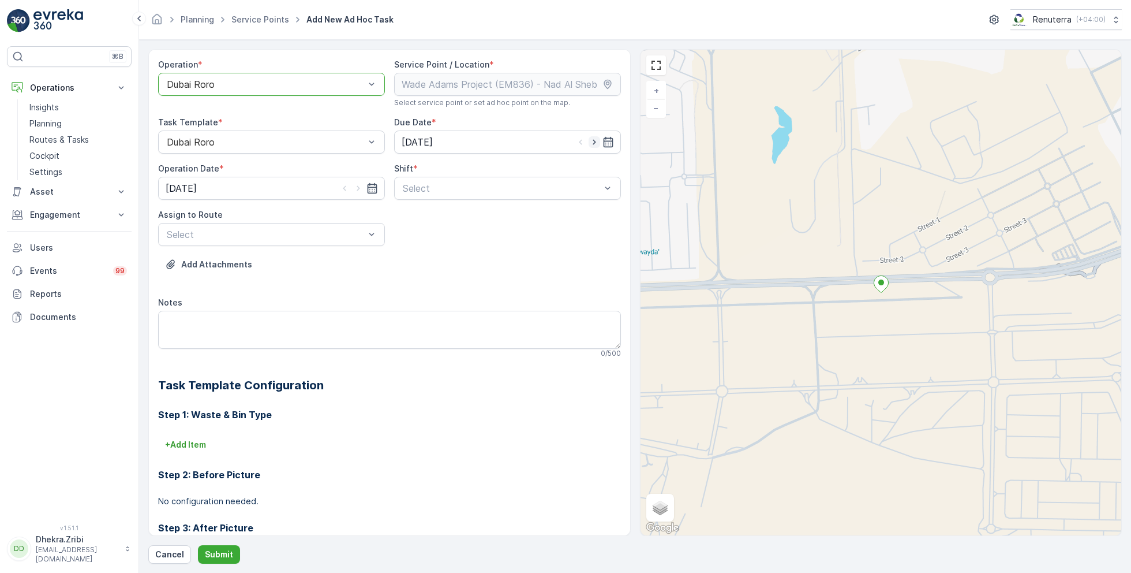
click at [596, 143] on icon "button" at bounding box center [595, 142] width 12 height 12
type input "[DATE]"
click at [358, 185] on icon "button" at bounding box center [359, 188] width 12 height 12
type input "[DATE]"
click at [425, 217] on span "Day Shift" at bounding box center [421, 216] width 41 height 10
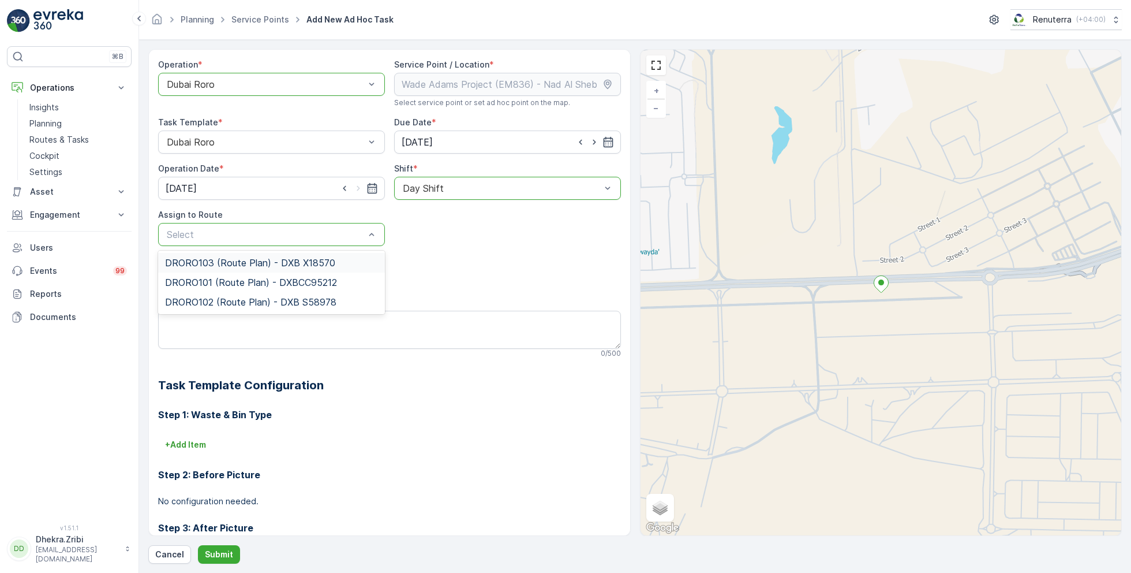
click at [226, 262] on span "DRORO103 (Route Plan) - DXB X18570" at bounding box center [250, 262] width 170 height 10
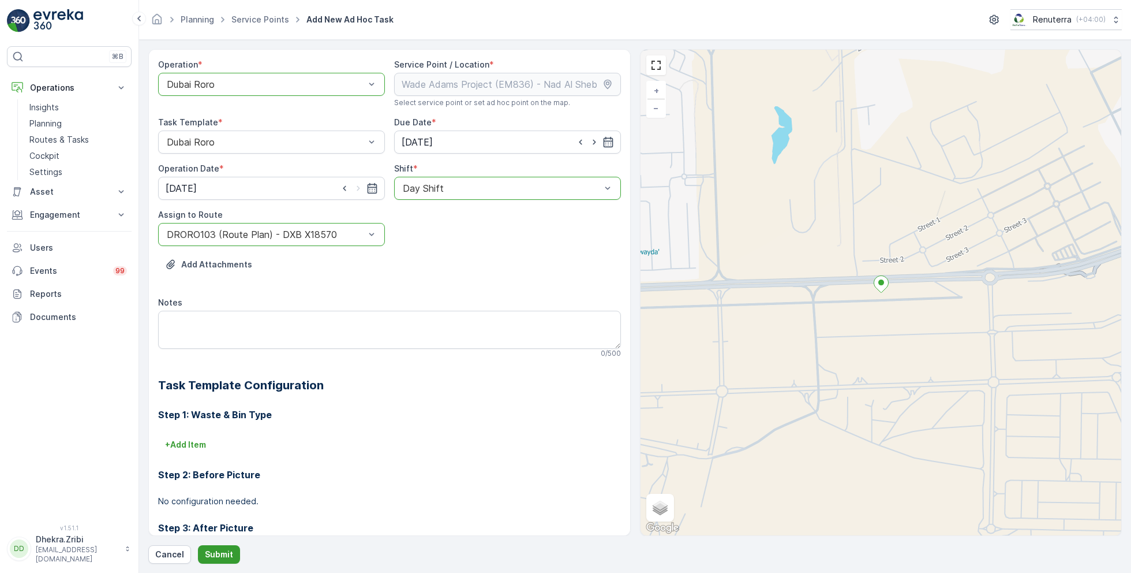
click at [222, 548] on p "Submit" at bounding box center [219, 554] width 28 height 12
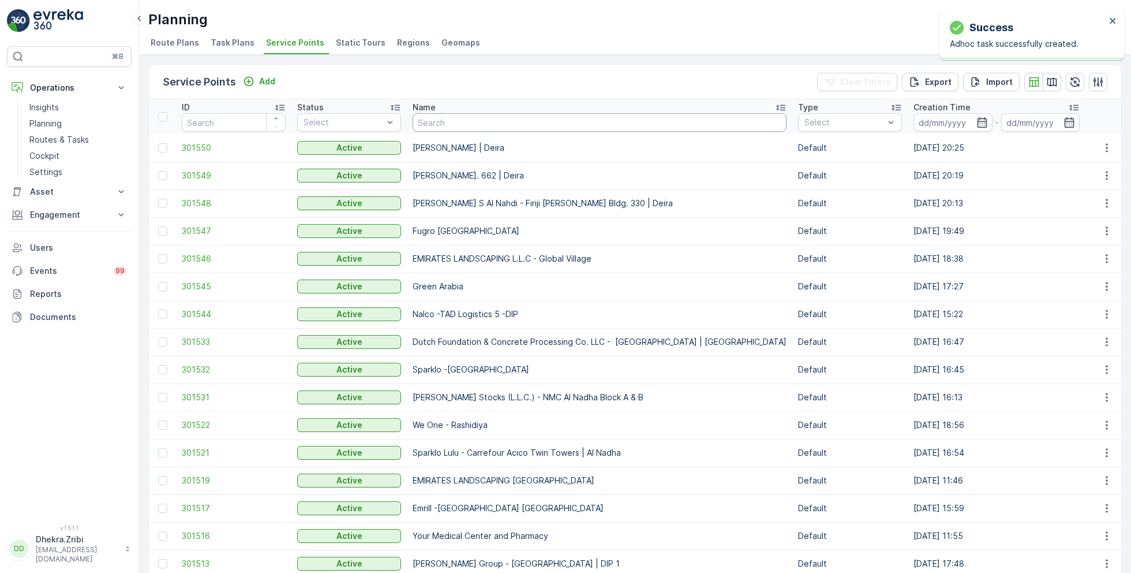
click at [447, 125] on input "text" at bounding box center [600, 122] width 374 height 18
paste input "[PERSON_NAME] Project (EM836) - [PERSON_NAME]"
type input "[PERSON_NAME] Project (EM836) - [PERSON_NAME]"
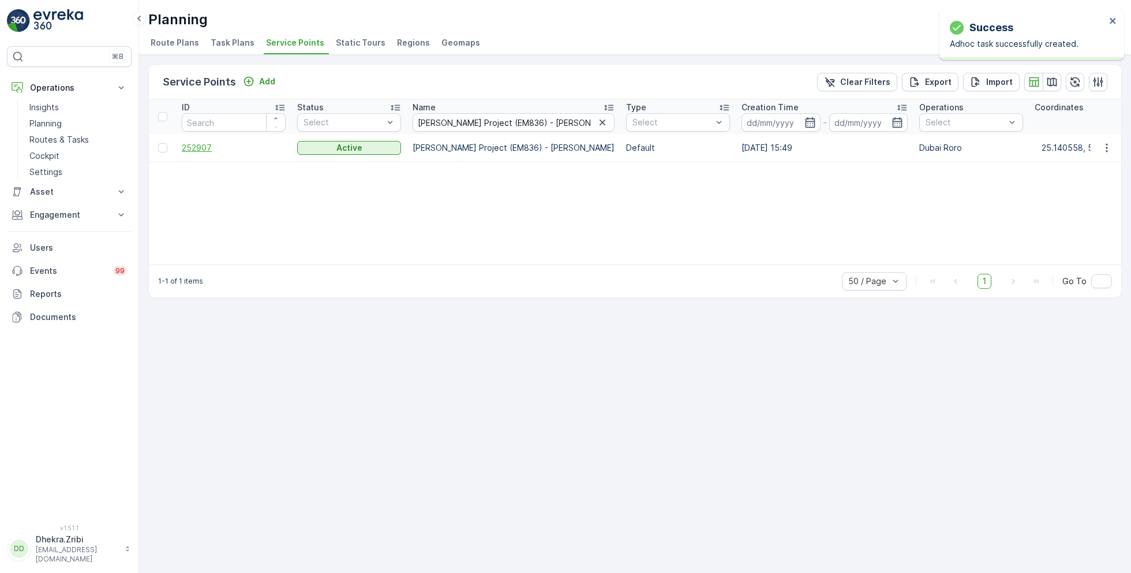
click at [209, 146] on span "252907" at bounding box center [234, 148] width 104 height 12
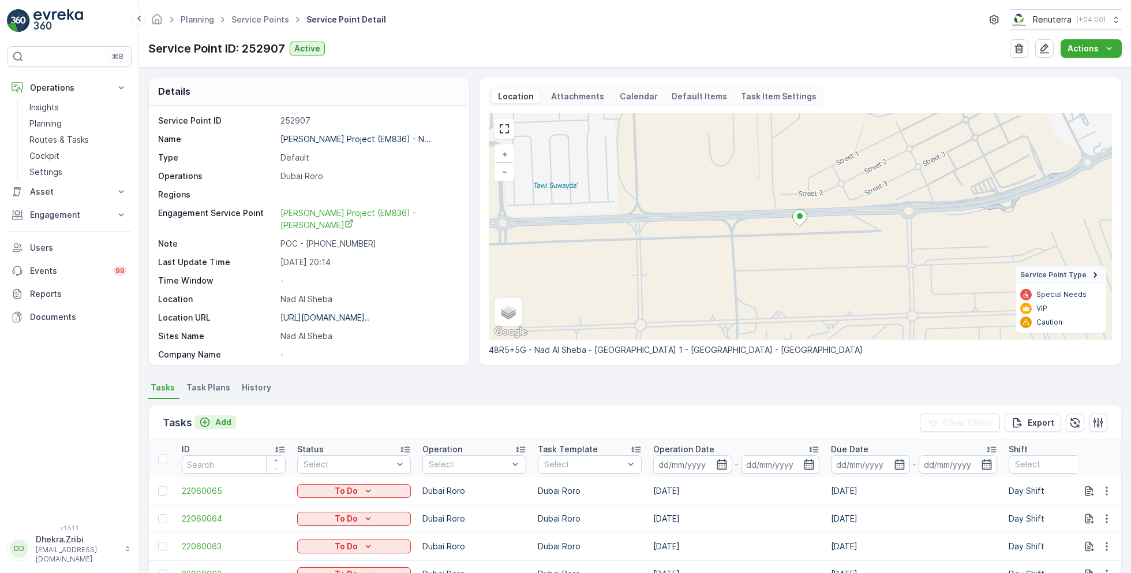
click at [218, 424] on p "Add" at bounding box center [223, 422] width 16 height 12
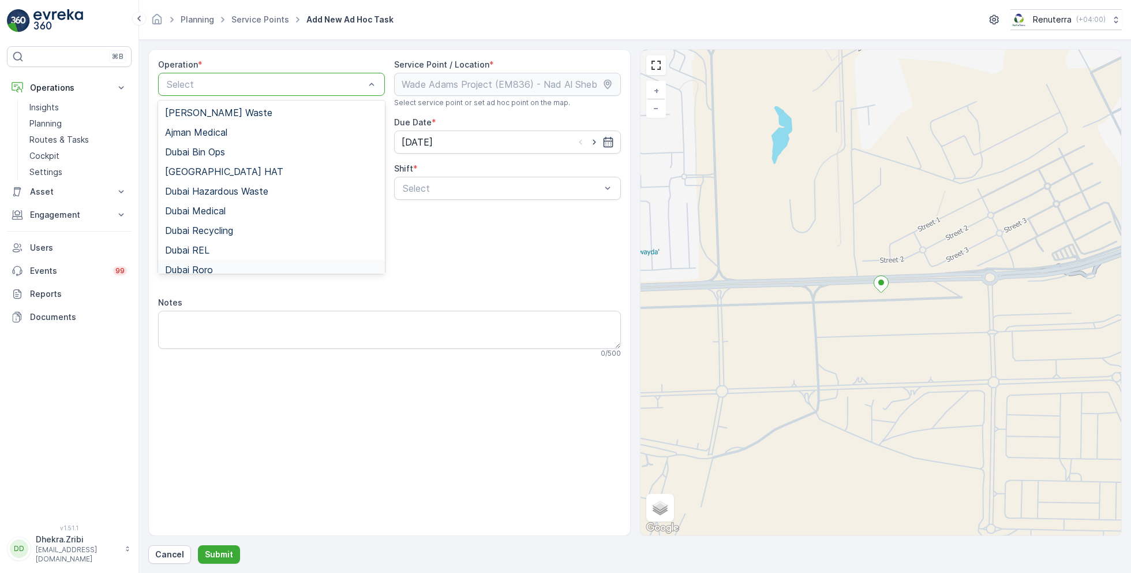
click at [218, 270] on div "Dubai Roro" at bounding box center [271, 269] width 213 height 10
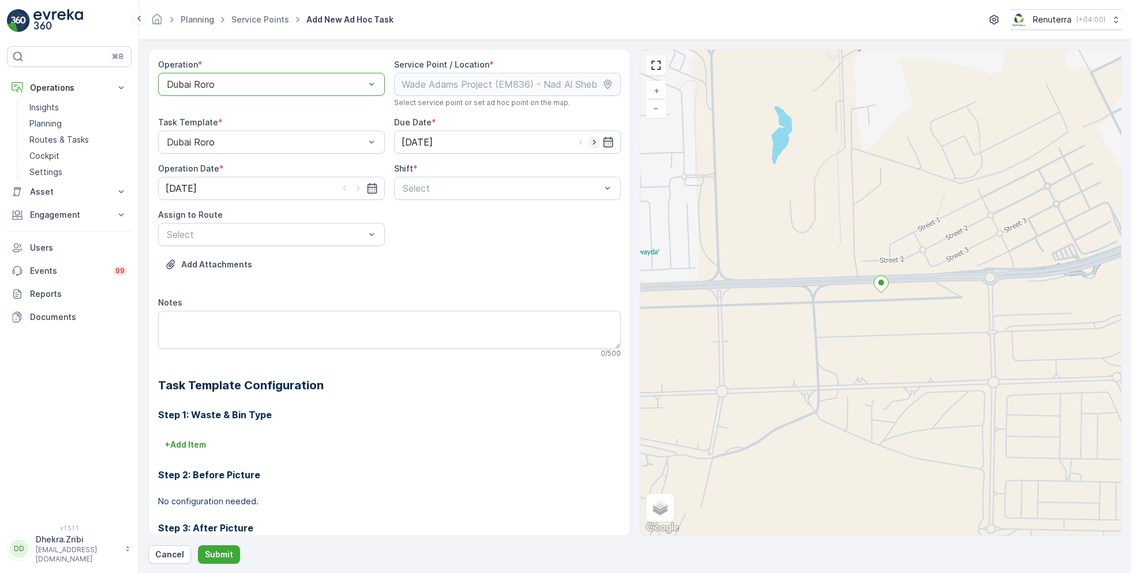
click at [594, 140] on icon "button" at bounding box center [595, 142] width 12 height 12
type input "[DATE]"
click at [356, 189] on icon "button" at bounding box center [359, 188] width 12 height 12
type input "[DATE]"
click at [422, 214] on span "Day Shift" at bounding box center [421, 216] width 41 height 10
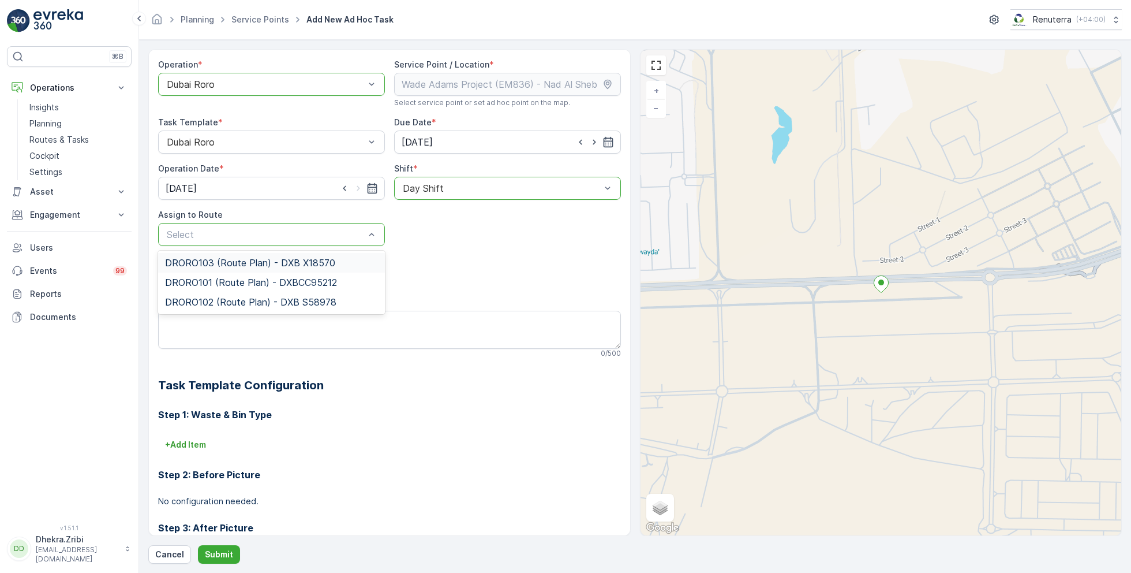
click at [215, 263] on span "DRORO103 (Route Plan) - DXB X18570" at bounding box center [250, 262] width 170 height 10
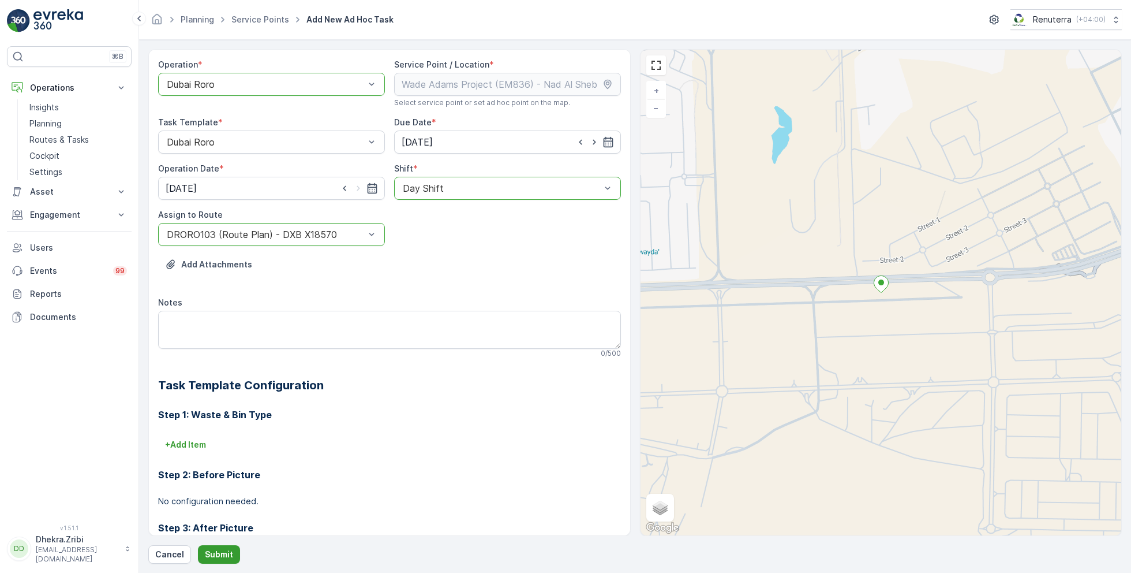
click at [215, 553] on p "Submit" at bounding box center [219, 554] width 28 height 12
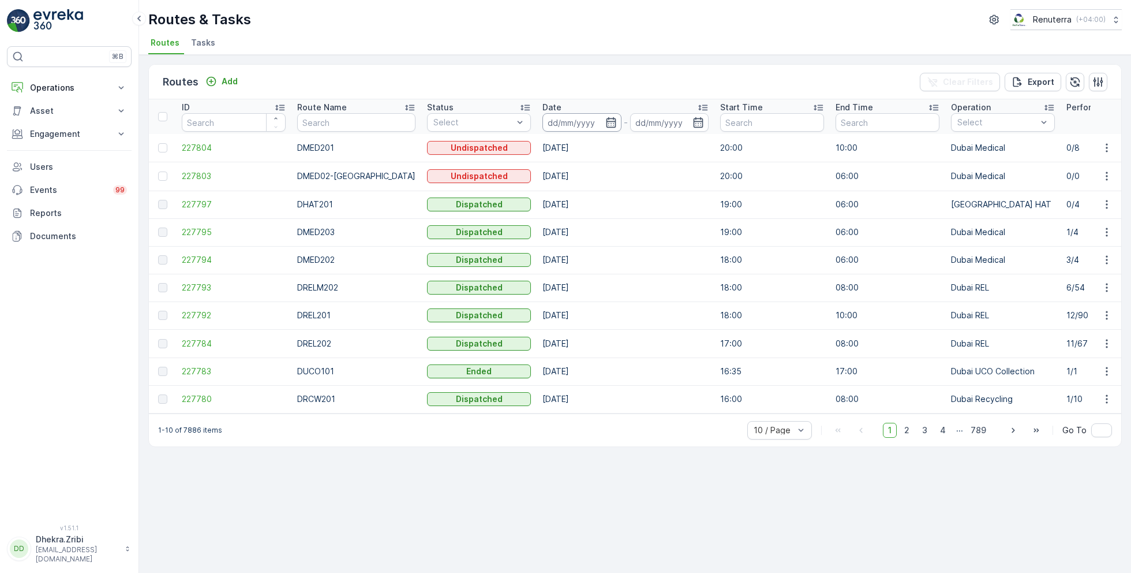
click at [600, 129] on input at bounding box center [582, 122] width 79 height 18
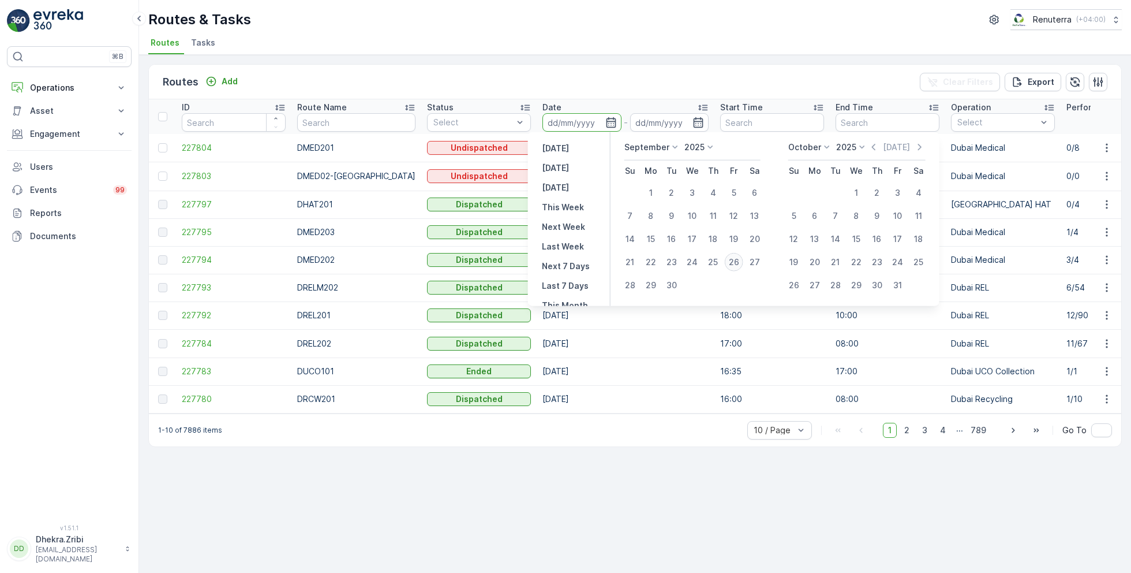
click at [732, 258] on div "26" at bounding box center [734, 262] width 18 height 18
type input "[DATE]"
click at [732, 258] on div "26" at bounding box center [734, 262] width 18 height 18
type input "[DATE]"
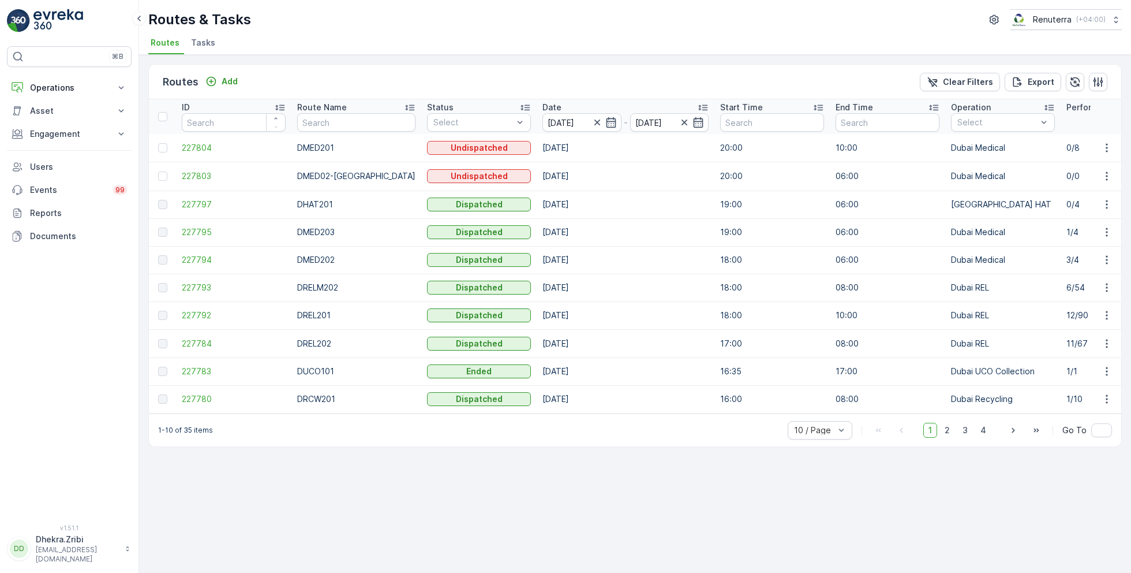
click at [674, 61] on div "Routes Add Clear Filters Export ID Route Name Status Select Date 26.09.2025 - 2…" at bounding box center [635, 314] width 992 height 518
click at [612, 25] on div "Routes & Tasks Renuterra ( +04:00 )" at bounding box center [635, 19] width 974 height 21
click at [204, 44] on span "Tasks" at bounding box center [203, 43] width 24 height 12
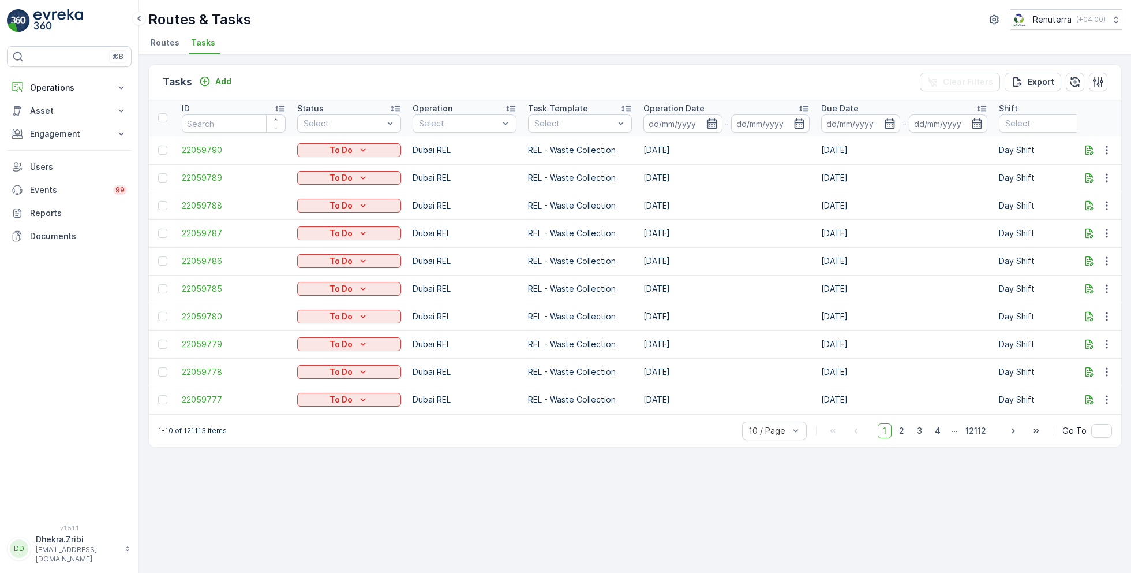
click at [710, 119] on icon "button" at bounding box center [712, 124] width 12 height 12
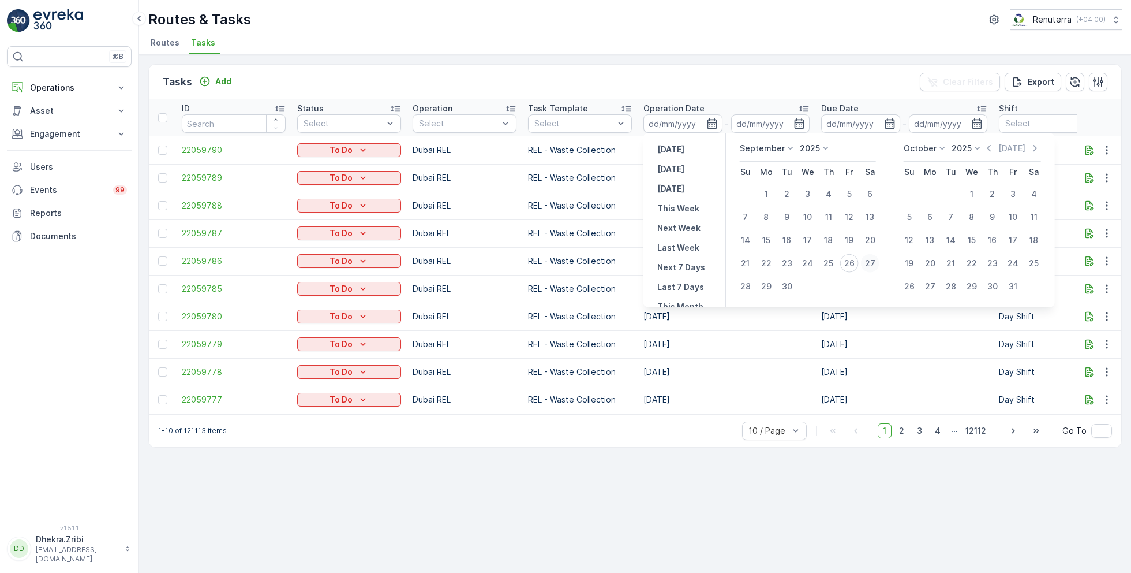
click at [869, 263] on div "27" at bounding box center [870, 263] width 18 height 18
type input "[DATE]"
click at [869, 263] on div "27" at bounding box center [870, 263] width 18 height 18
type input "[DATE]"
click at [694, 38] on ul "Routes Tasks" at bounding box center [630, 45] width 964 height 20
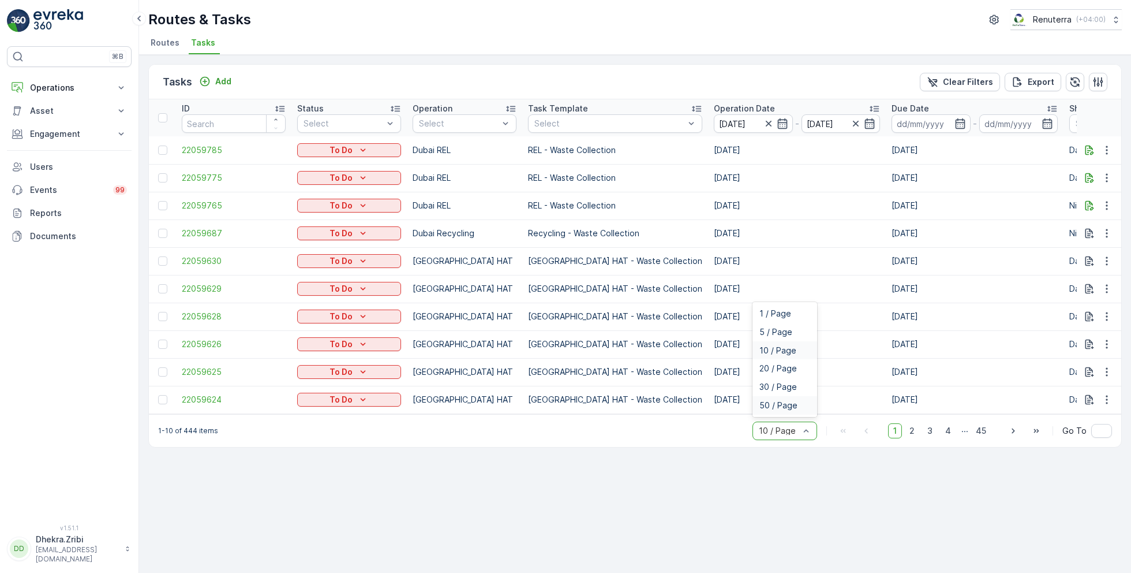
click at [773, 409] on span "50 / Page" at bounding box center [779, 405] width 38 height 9
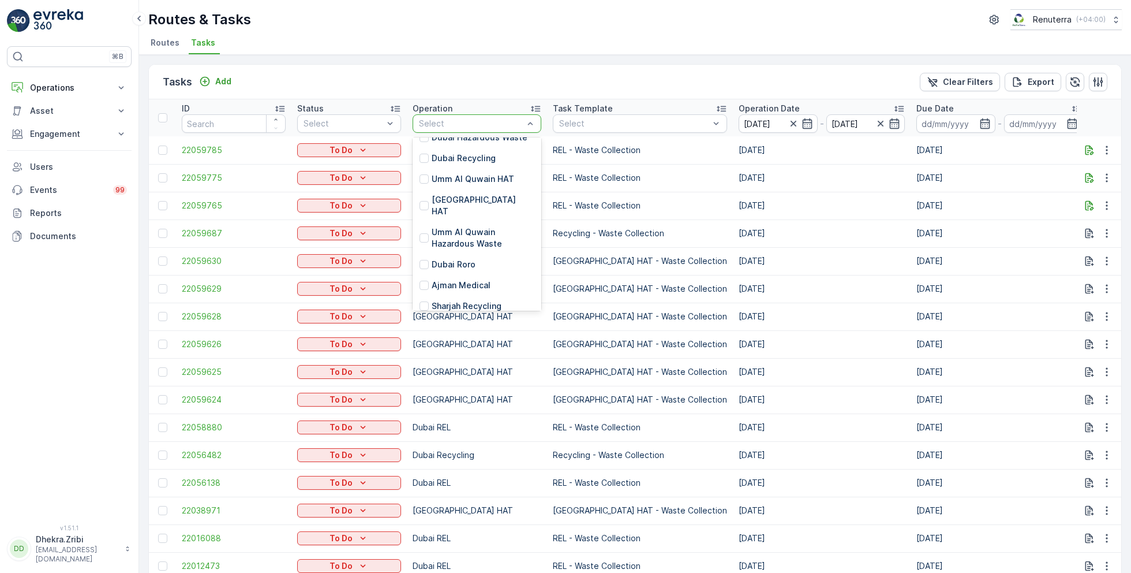
scroll to position [144, 0]
click at [445, 201] on p "[GEOGRAPHIC_DATA] HAT" at bounding box center [483, 210] width 103 height 23
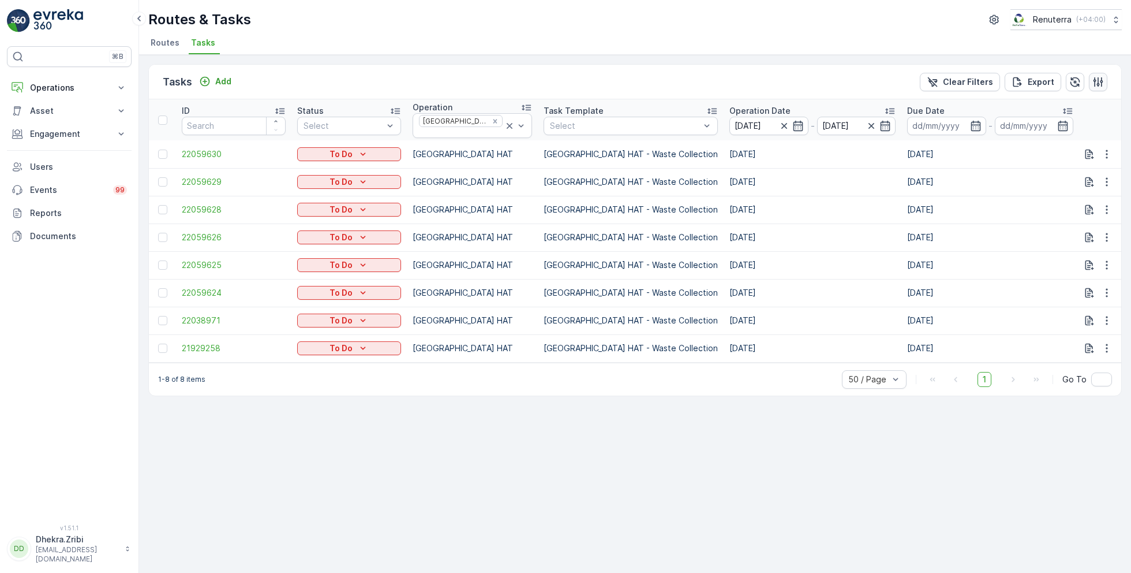
click at [1097, 81] on icon "button" at bounding box center [1099, 82] width 12 height 12
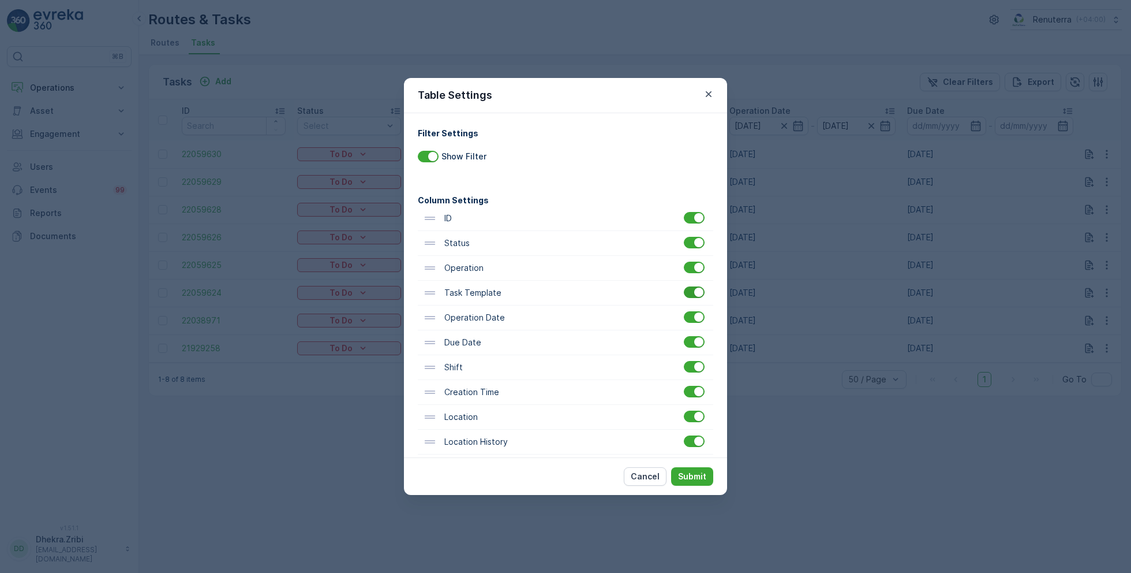
click at [690, 290] on div at bounding box center [694, 292] width 21 height 12
click at [684, 286] on input "checkbox" at bounding box center [684, 286] width 0 height 0
click at [687, 340] on div at bounding box center [694, 342] width 21 height 12
click at [684, 336] on input "checkbox" at bounding box center [684, 336] width 0 height 0
click at [698, 474] on p "Submit" at bounding box center [692, 476] width 28 height 12
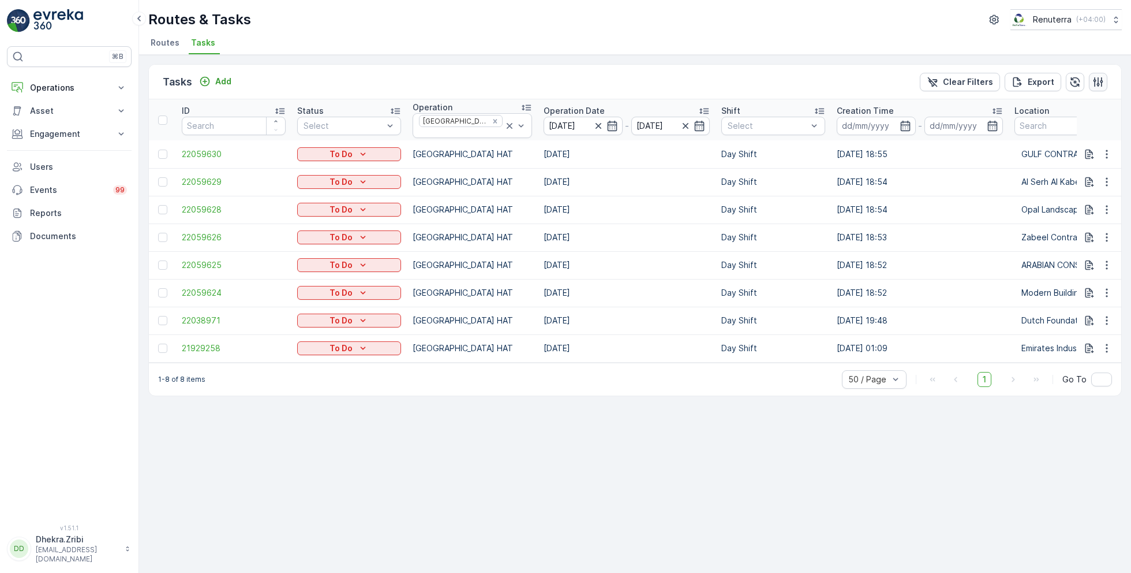
click at [1101, 81] on icon "button" at bounding box center [1099, 82] width 10 height 10
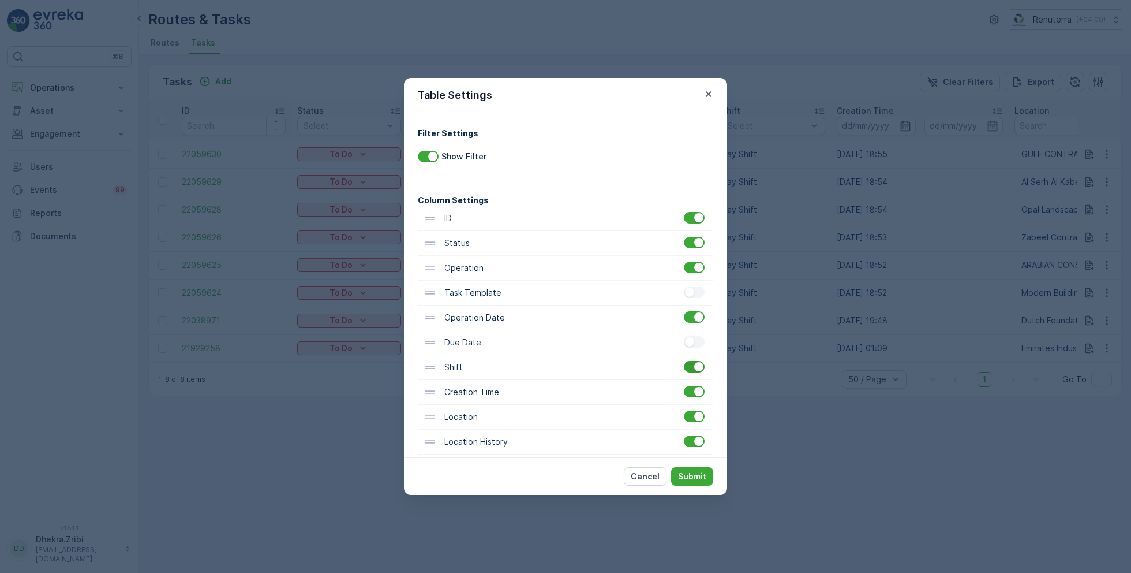
click at [690, 369] on div at bounding box center [694, 367] width 21 height 12
click at [684, 361] on input "checkbox" at bounding box center [684, 361] width 0 height 0
click at [694, 473] on p "Submit" at bounding box center [692, 476] width 28 height 12
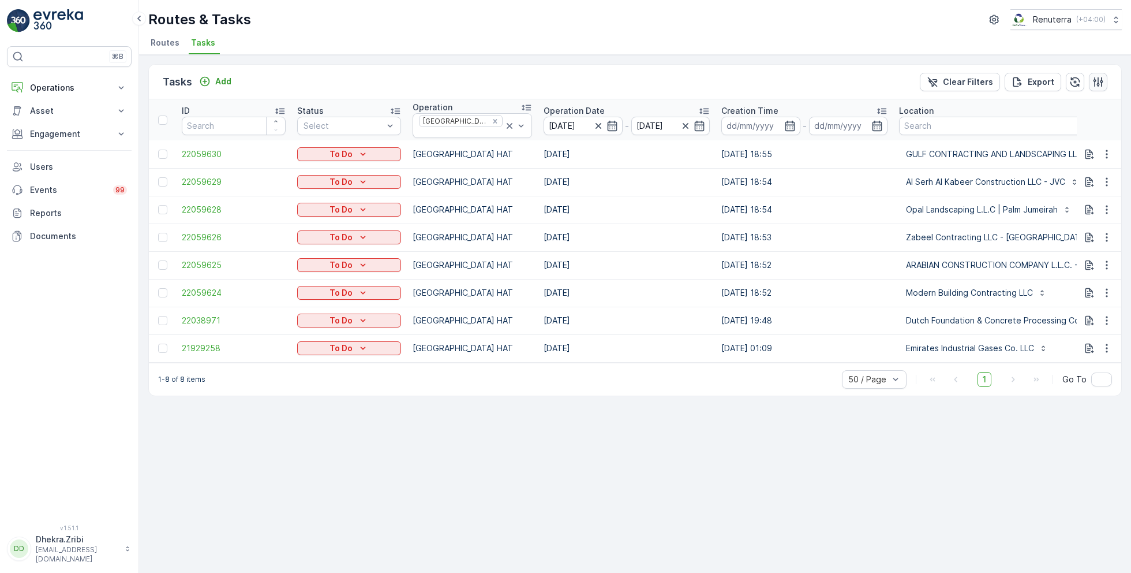
click at [1097, 81] on icon "button" at bounding box center [1099, 82] width 12 height 12
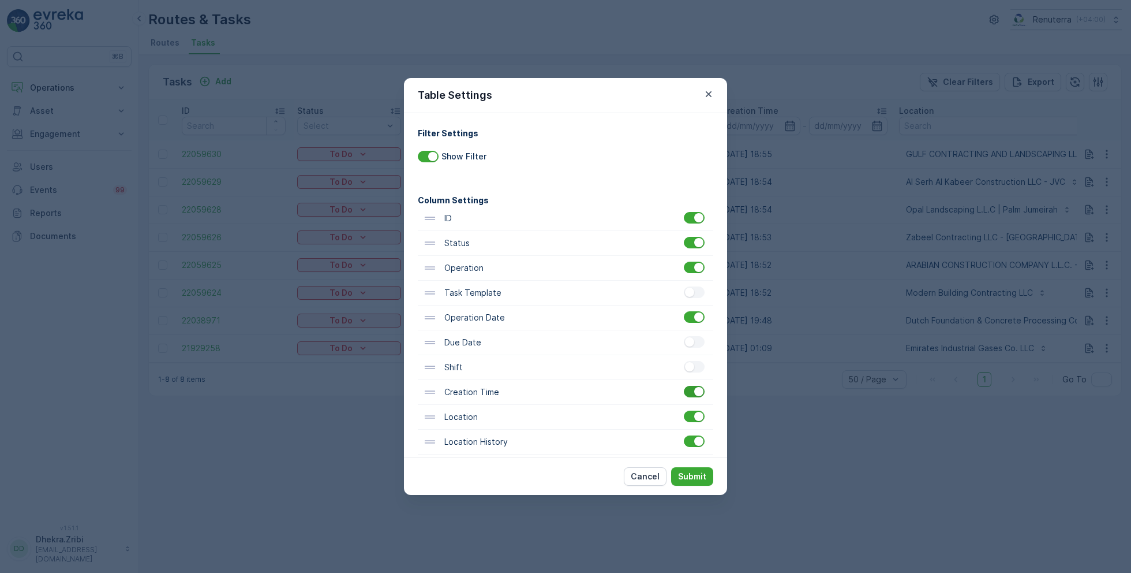
click at [689, 394] on div at bounding box center [694, 392] width 21 height 12
click at [684, 386] on input "checkbox" at bounding box center [684, 386] width 0 height 0
click at [699, 473] on p "Submit" at bounding box center [692, 476] width 28 height 12
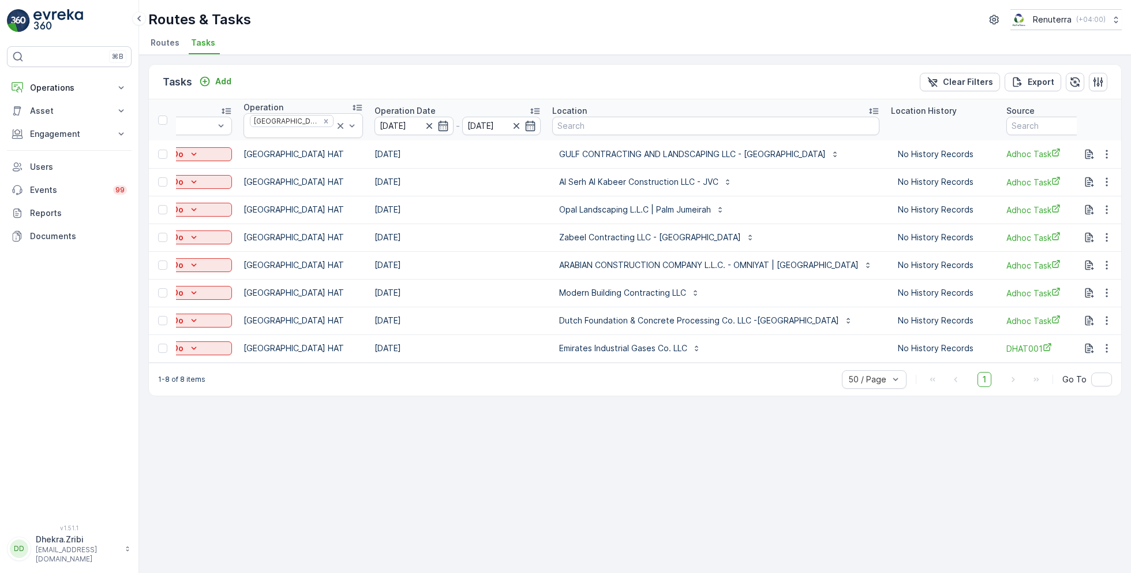
scroll to position [0, 160]
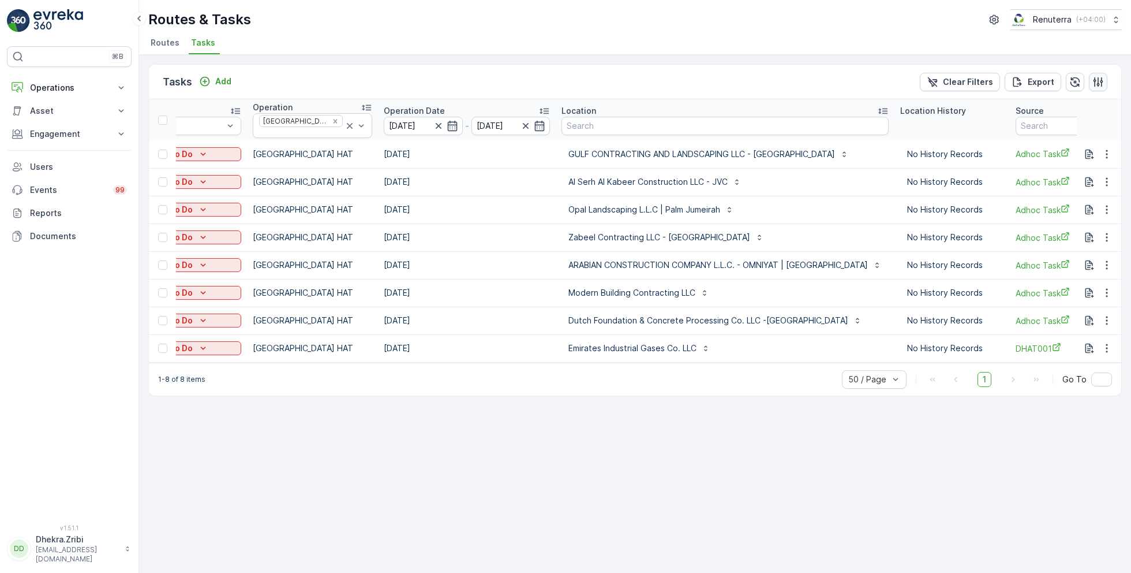
click at [1098, 82] on icon "button" at bounding box center [1099, 82] width 10 height 10
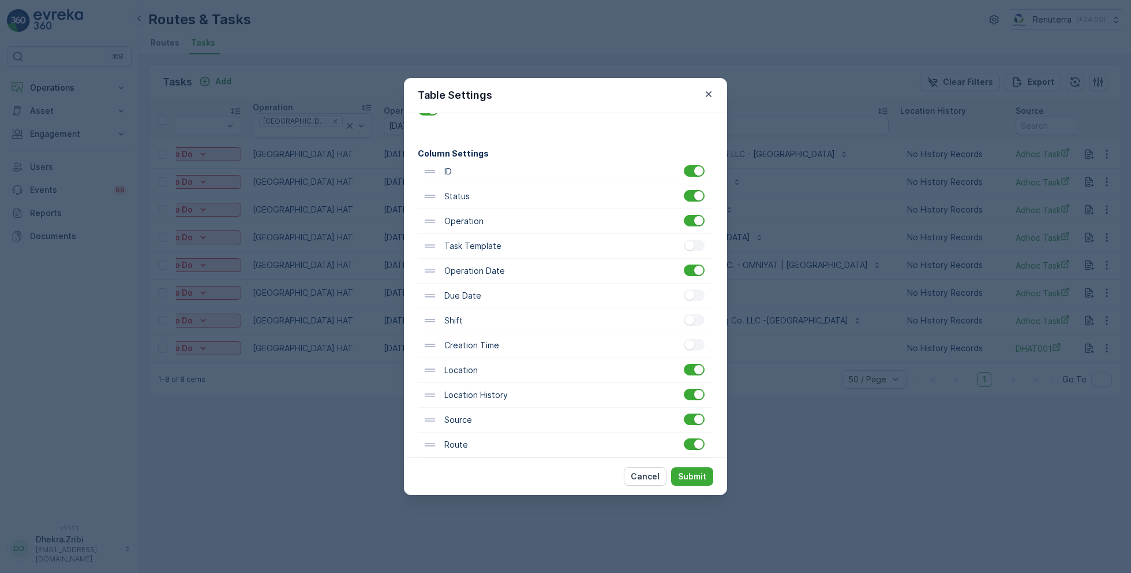
scroll to position [49, 0]
click at [691, 369] on div at bounding box center [694, 367] width 21 height 12
click at [684, 361] on input "checkbox" at bounding box center [684, 361] width 0 height 0
click at [691, 411] on div at bounding box center [694, 417] width 21 height 12
click at [684, 411] on input "checkbox" at bounding box center [684, 411] width 0 height 0
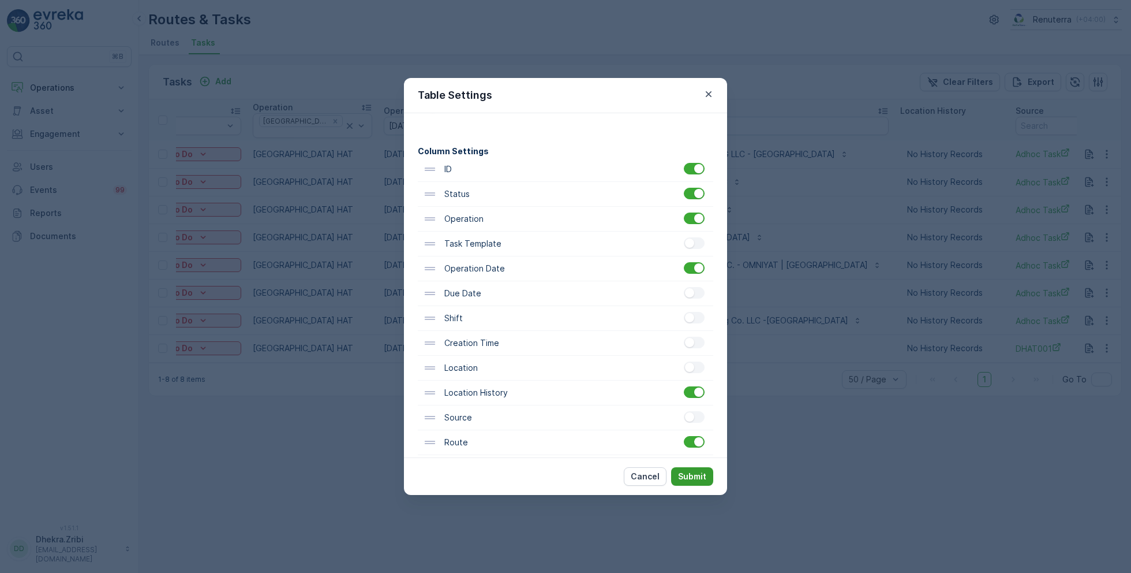
click at [693, 476] on p "Submit" at bounding box center [692, 476] width 28 height 12
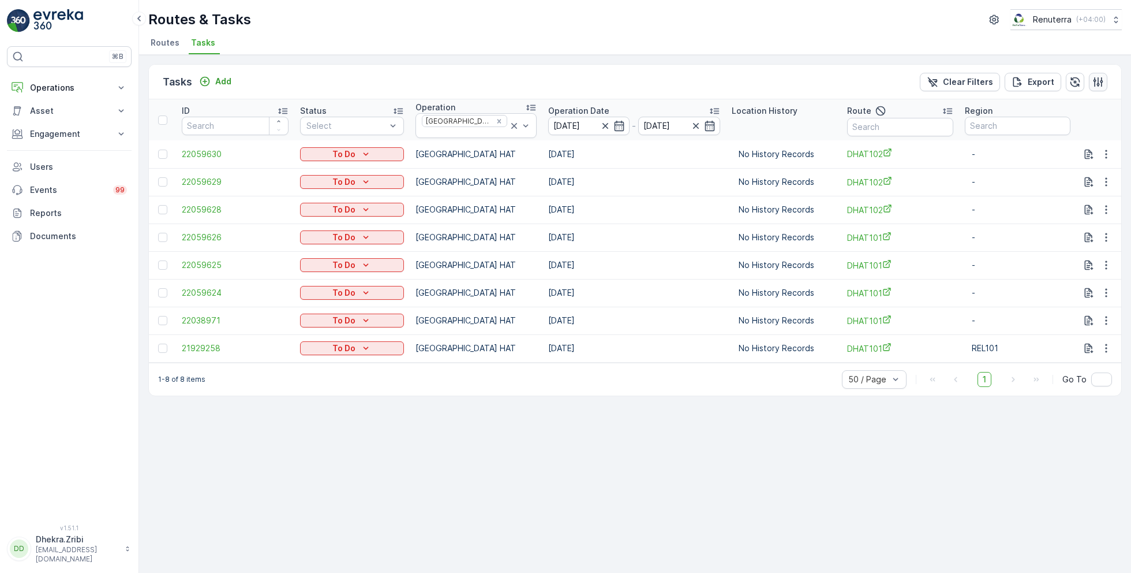
click at [1098, 83] on icon "button" at bounding box center [1099, 82] width 10 height 10
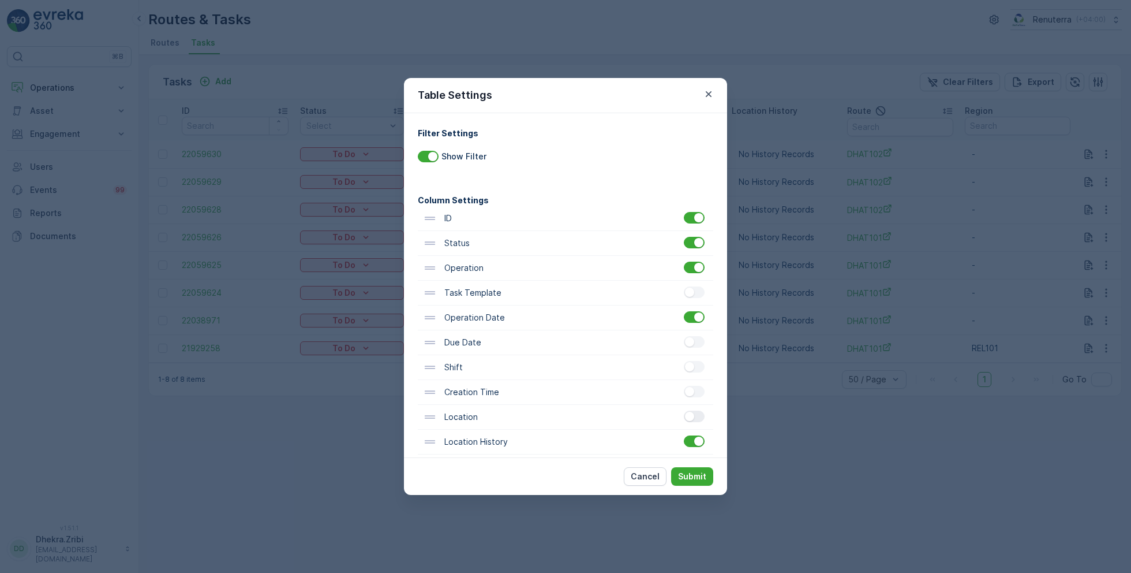
click at [694, 413] on div at bounding box center [694, 416] width 21 height 12
click at [684, 410] on input "checkbox" at bounding box center [684, 410] width 0 height 0
click at [699, 481] on p "Submit" at bounding box center [692, 476] width 28 height 12
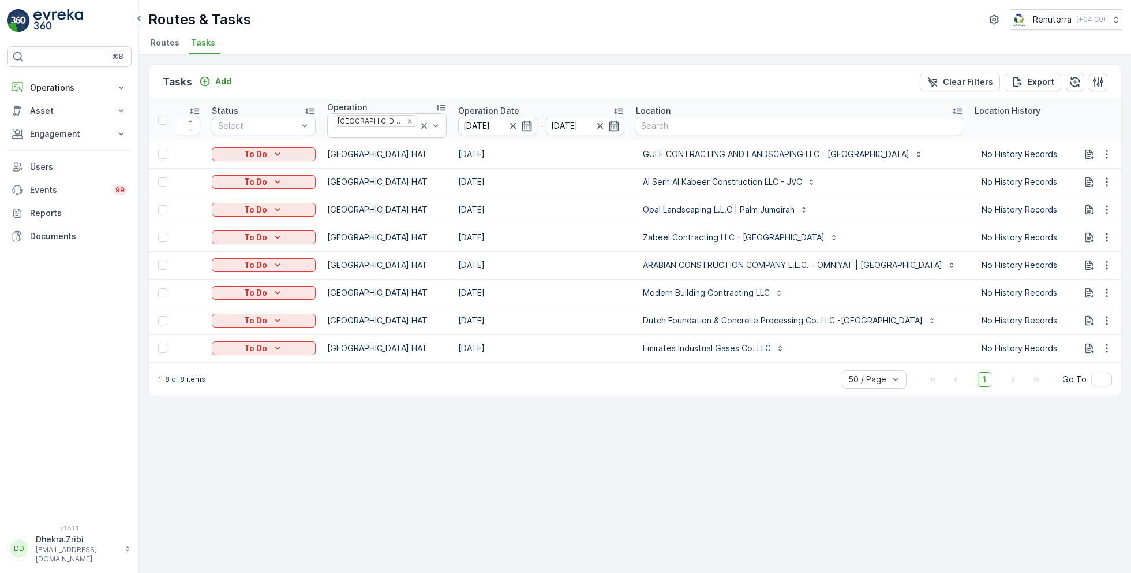
scroll to position [0, 88]
click at [1097, 81] on icon "button" at bounding box center [1099, 82] width 12 height 12
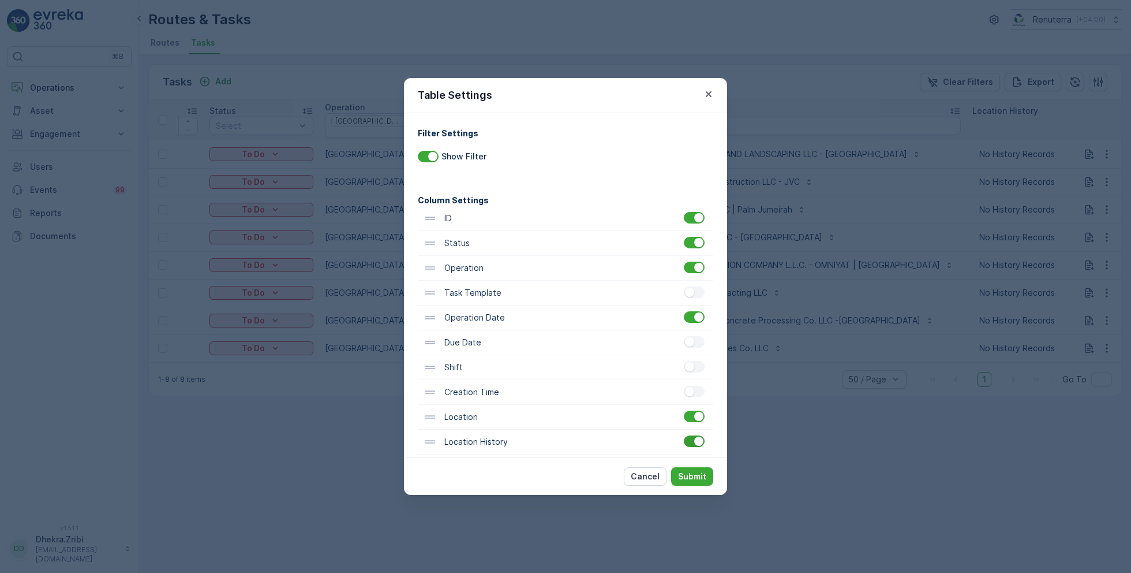
click at [691, 439] on div at bounding box center [694, 441] width 21 height 12
click at [684, 435] on input "checkbox" at bounding box center [684, 435] width 0 height 0
click at [692, 471] on p "Submit" at bounding box center [692, 476] width 28 height 12
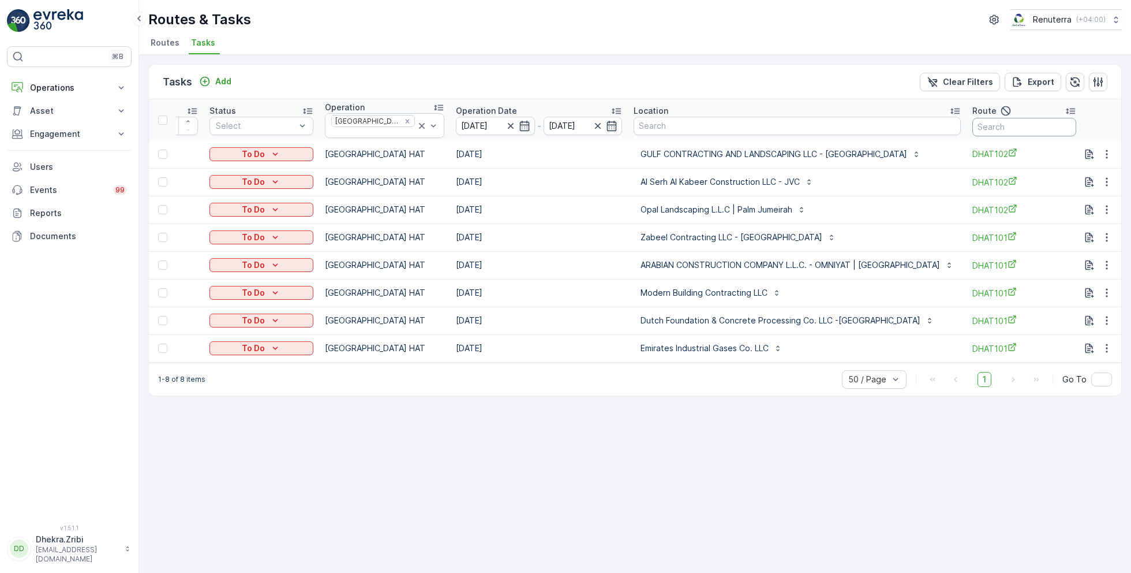
click at [972, 124] on input "text" at bounding box center [1024, 127] width 104 height 18
type input "101"
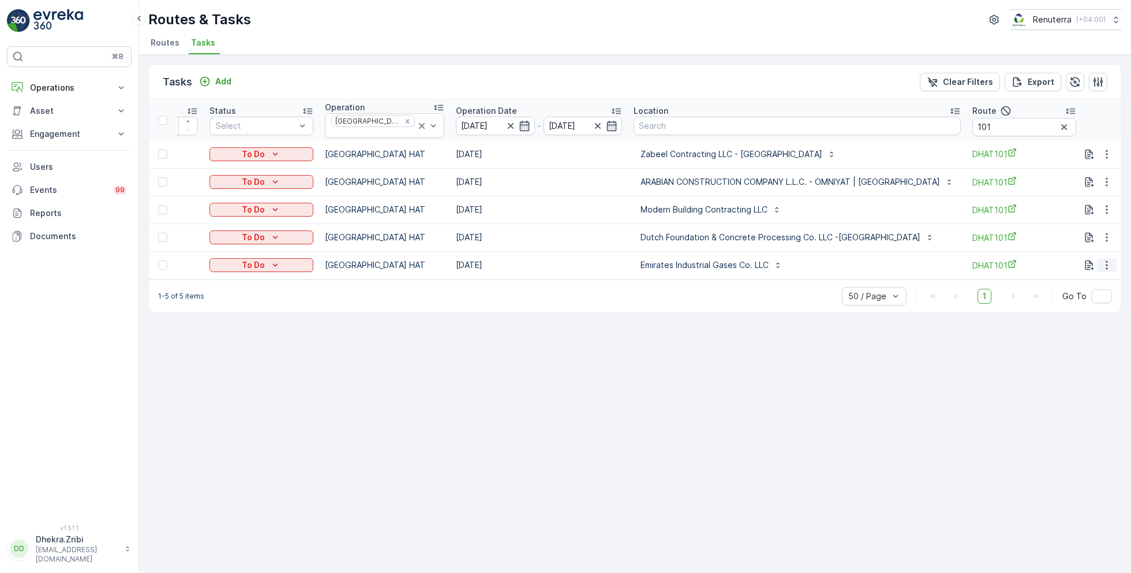
click at [1108, 264] on icon "button" at bounding box center [1107, 265] width 2 height 9
click at [1071, 312] on span "Change Route" at bounding box center [1077, 310] width 56 height 12
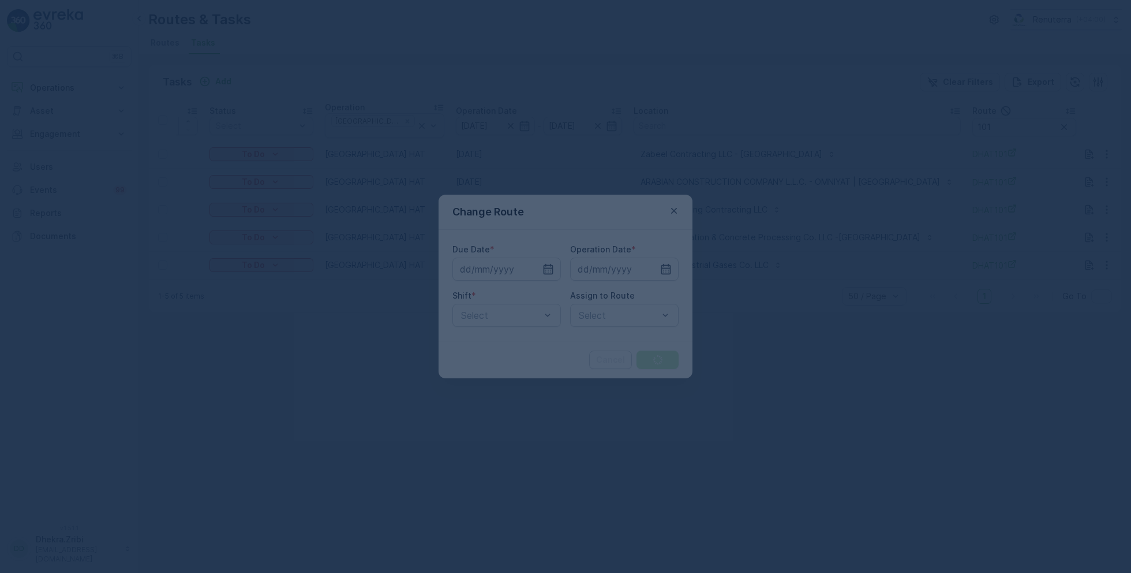
type input "[DATE]"
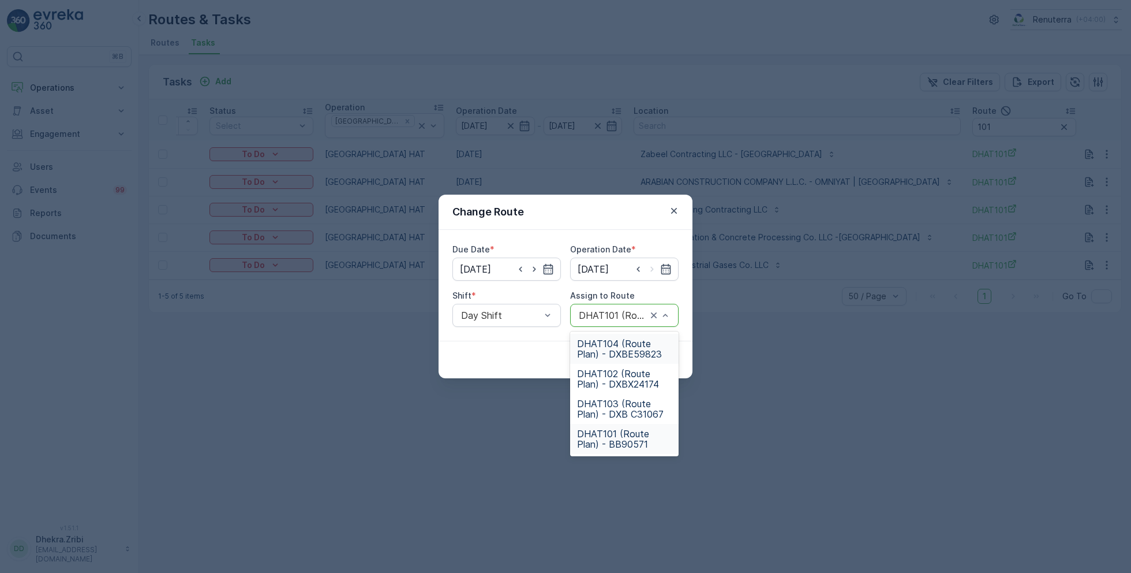
click at [619, 342] on span "DHAT104 (Route Plan) - DXBE59823" at bounding box center [624, 348] width 95 height 21
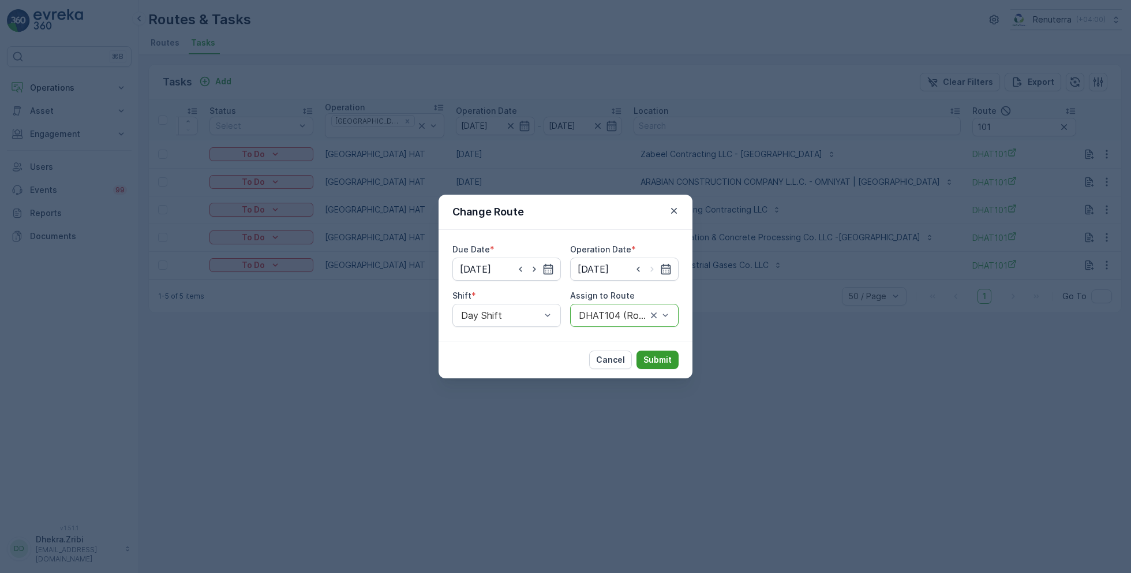
click at [659, 359] on p "Submit" at bounding box center [658, 360] width 28 height 12
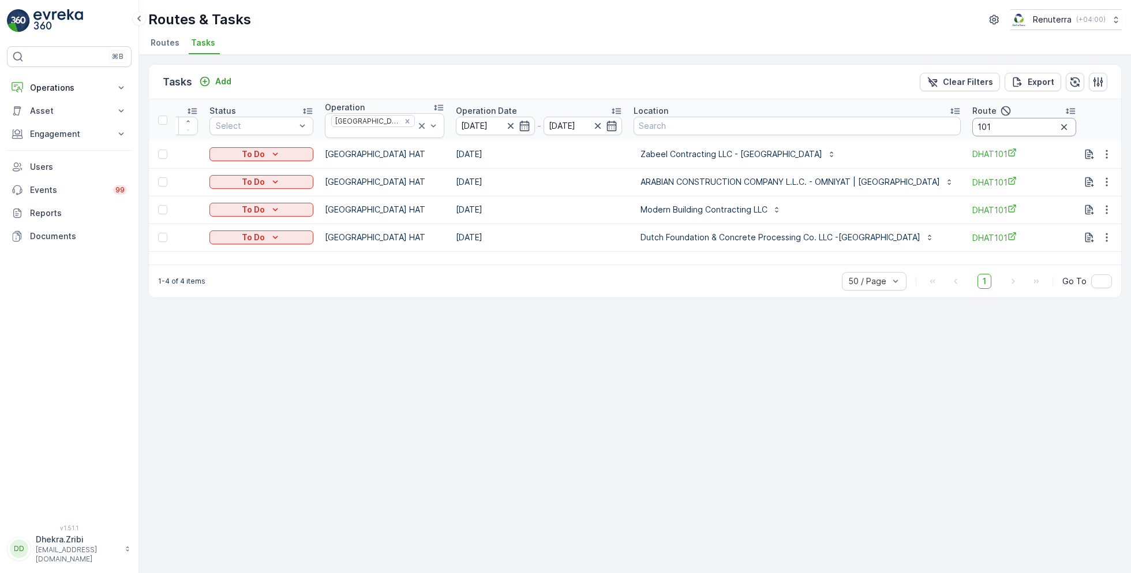
click at [972, 126] on input "101" at bounding box center [1024, 127] width 104 height 18
type input "102"
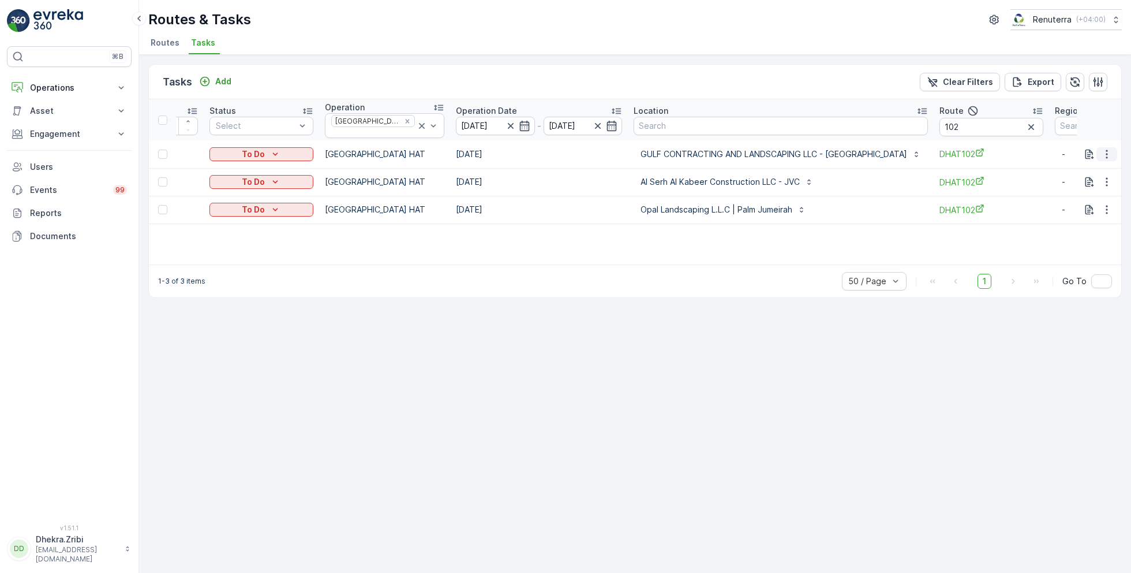
click at [1109, 148] on icon "button" at bounding box center [1107, 154] width 12 height 12
click at [1077, 203] on span "Change Route" at bounding box center [1077, 199] width 56 height 12
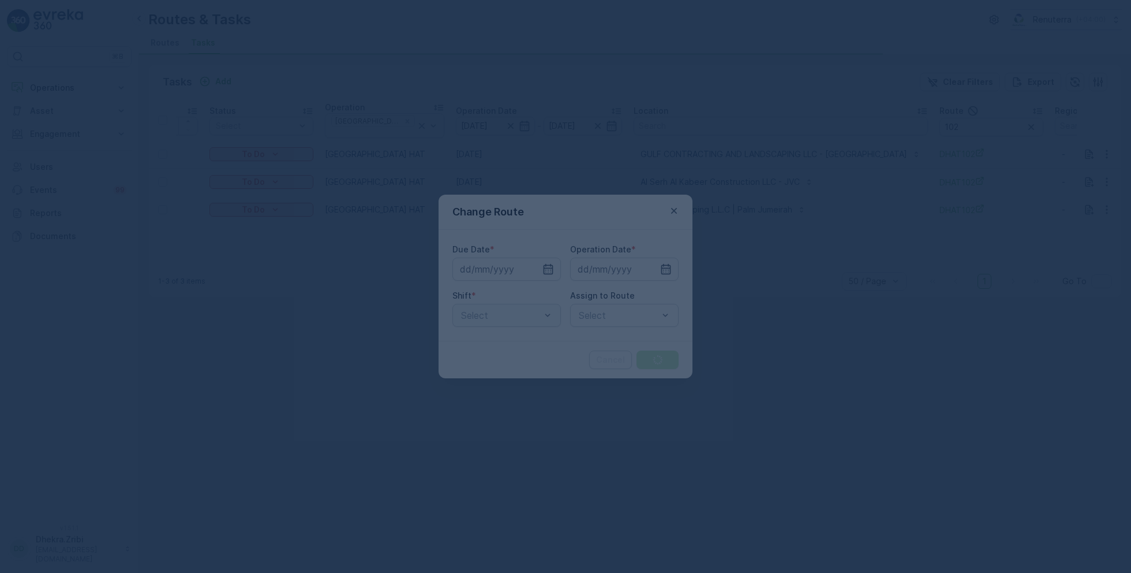
type input "[DATE]"
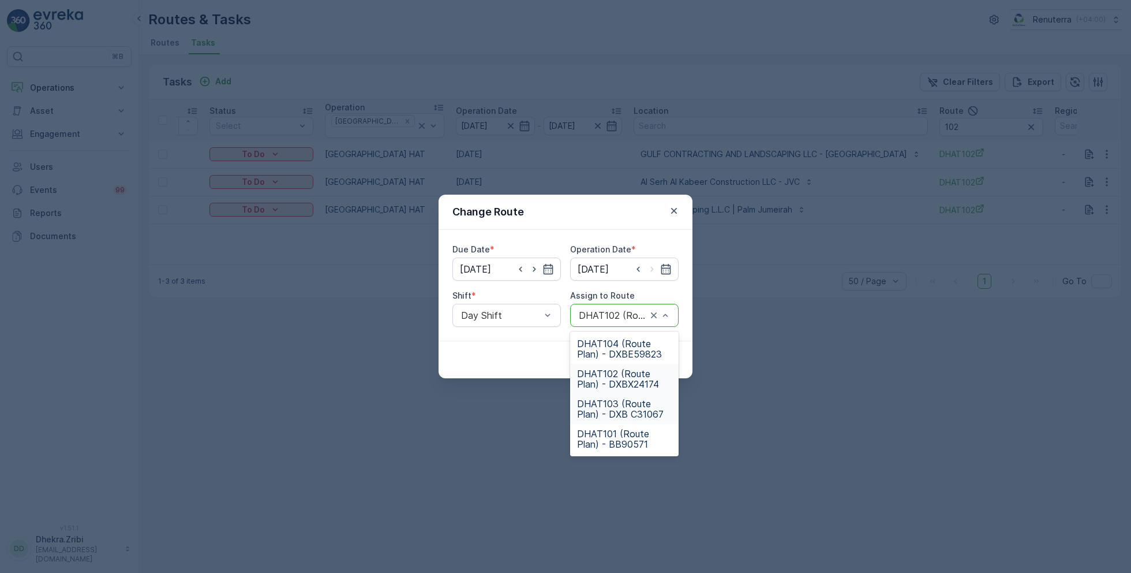
click at [623, 413] on span "DHAT103 (Route Plan) - DXB C31067" at bounding box center [624, 408] width 95 height 21
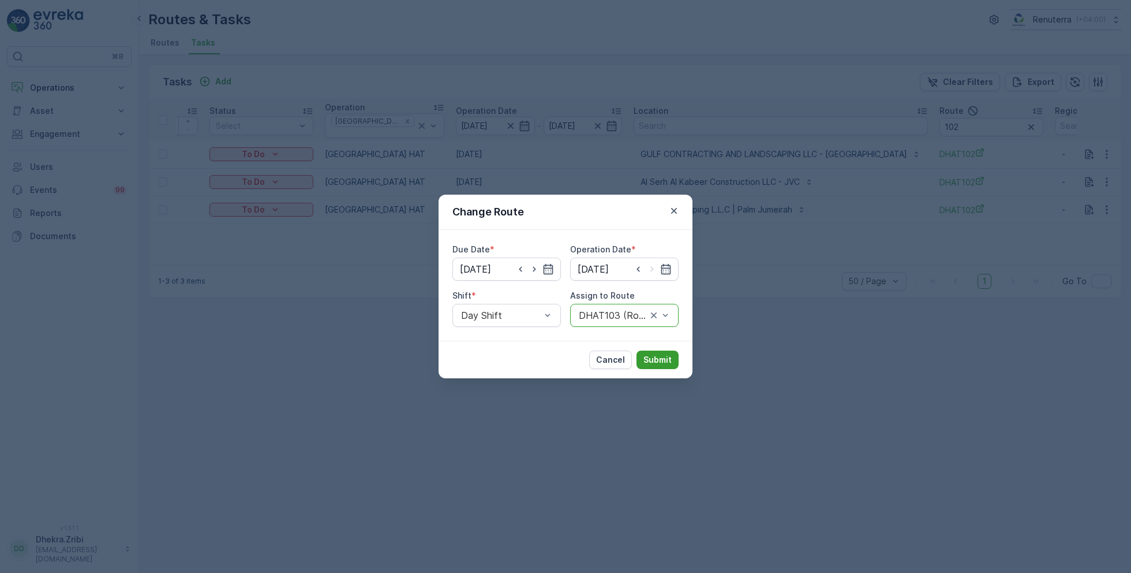
click at [660, 363] on p "Submit" at bounding box center [658, 360] width 28 height 12
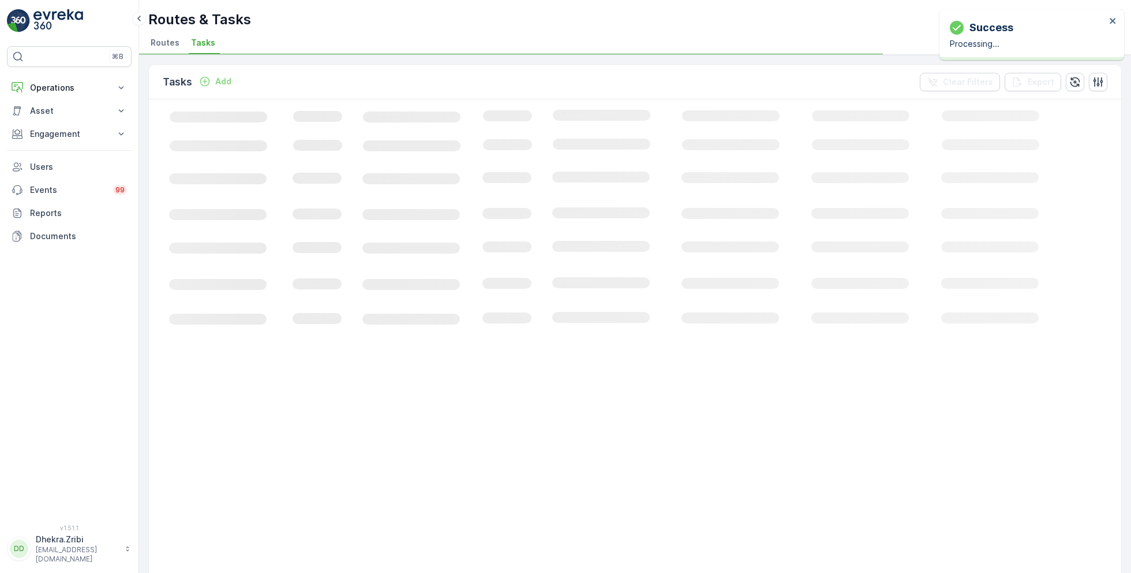
scroll to position [0, 52]
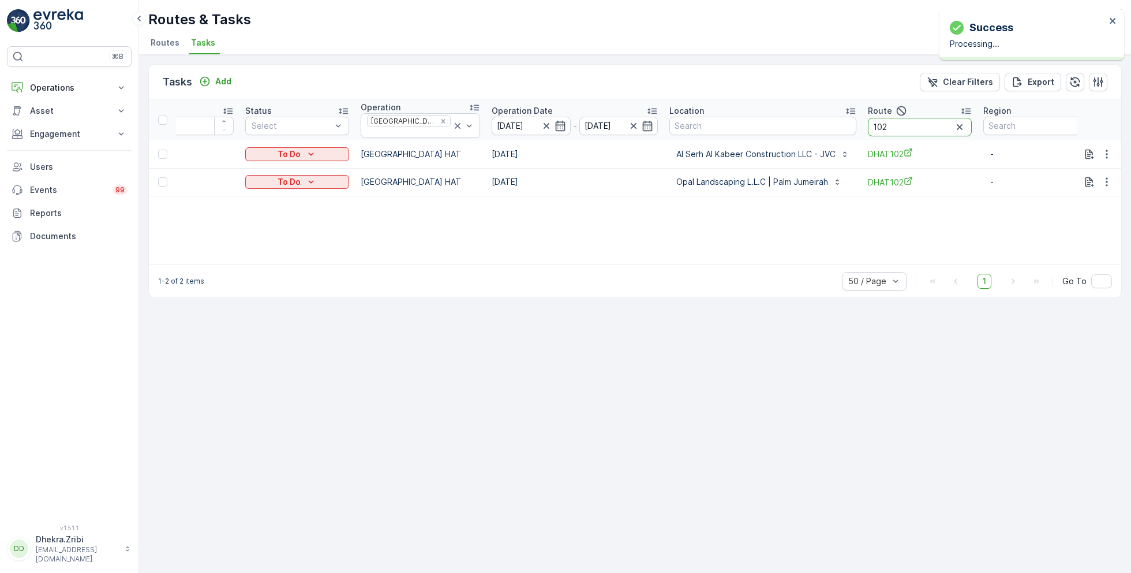
drag, startPoint x: 883, startPoint y: 128, endPoint x: 837, endPoint y: 125, distance: 45.7
click at [837, 125] on tr "ID Status Select Operation Dubai HAT Operation Date 27.09.2025 - 27.09.2025 Loc…" at bounding box center [617, 119] width 1041 height 41
type input "1033"
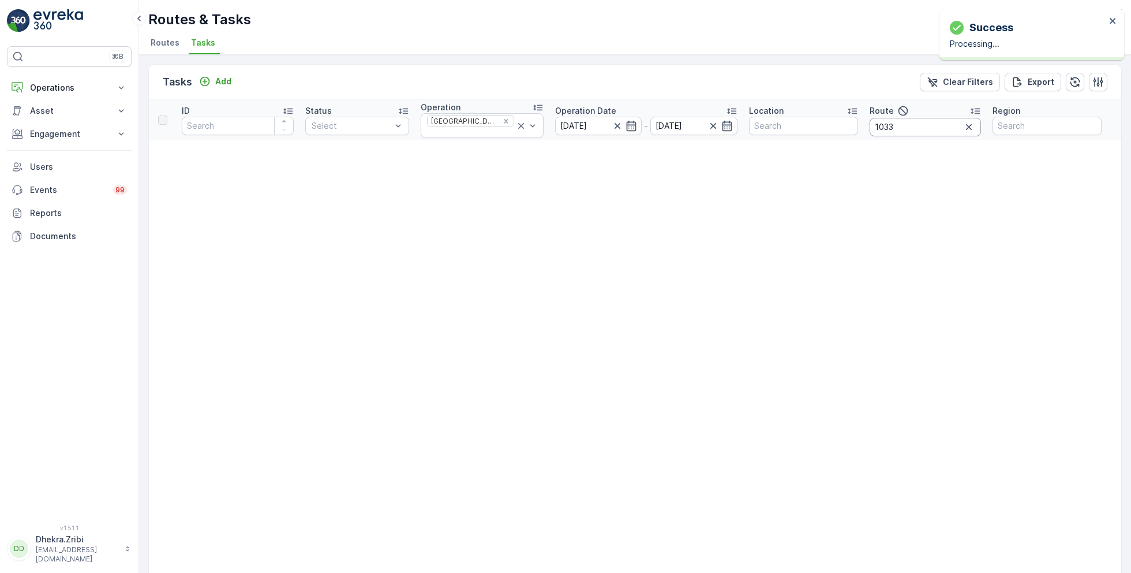
click at [898, 126] on input "1033" at bounding box center [925, 127] width 111 height 18
type input "103"
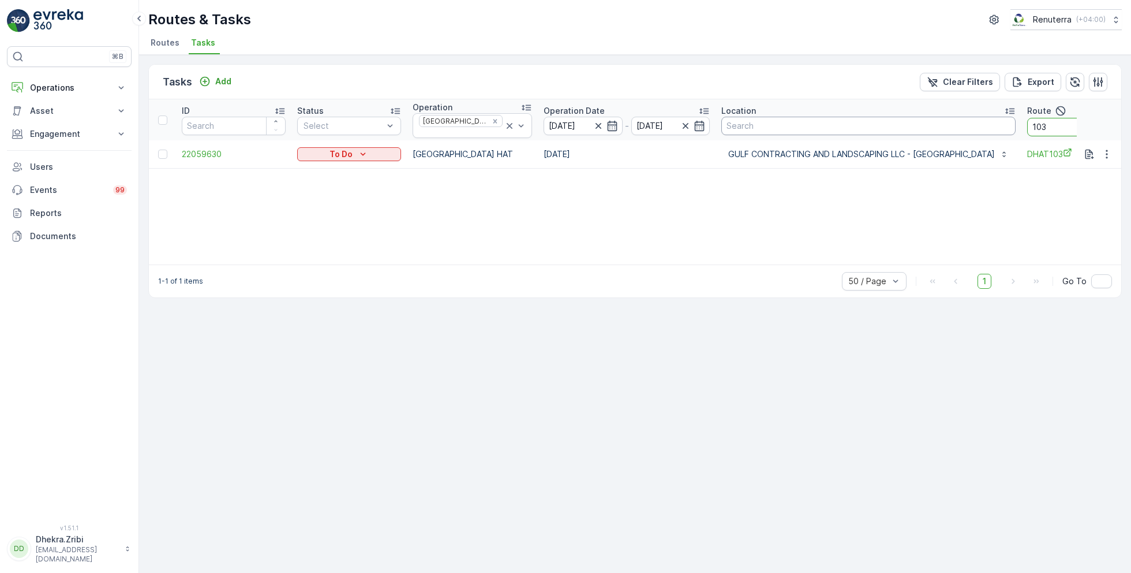
drag, startPoint x: 1002, startPoint y: 128, endPoint x: 918, endPoint y: 125, distance: 83.7
click at [918, 125] on tr "ID Status Select Operation Dubai HAT Operation Date 27.09.2025 - 27.09.2025 Loc…" at bounding box center [723, 119] width 1149 height 41
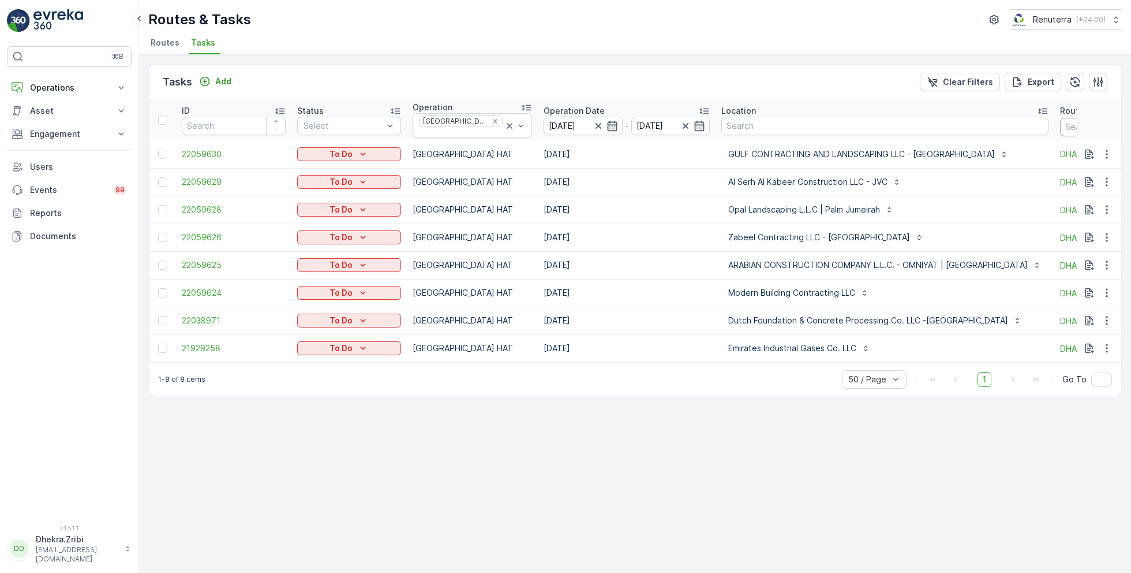
click at [1060, 127] on input "text" at bounding box center [1112, 127] width 104 height 18
type input "102"
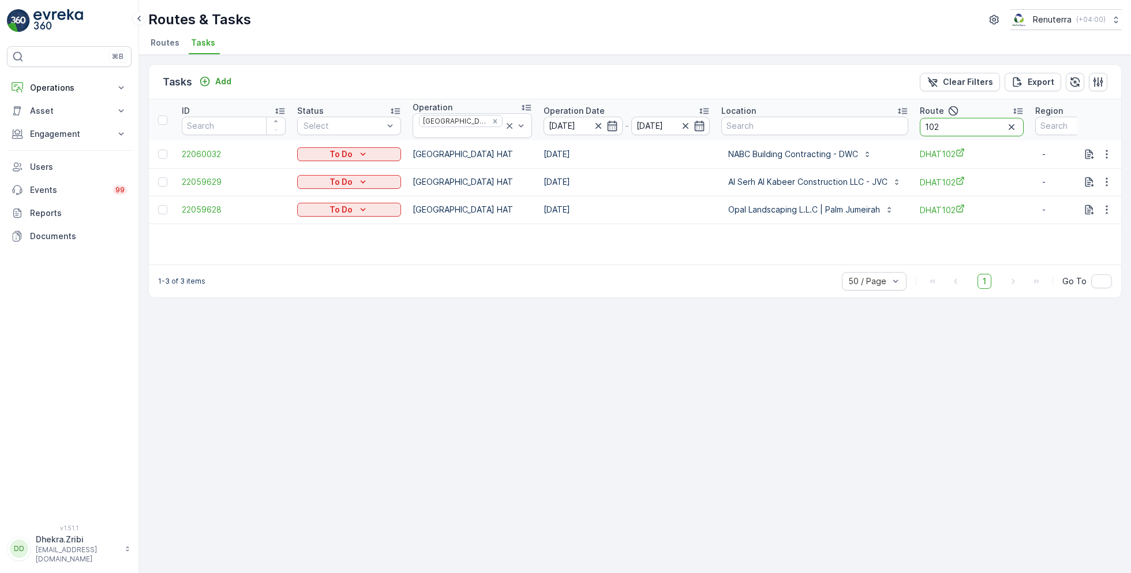
click at [927, 125] on input "102" at bounding box center [972, 127] width 104 height 18
type input "103"
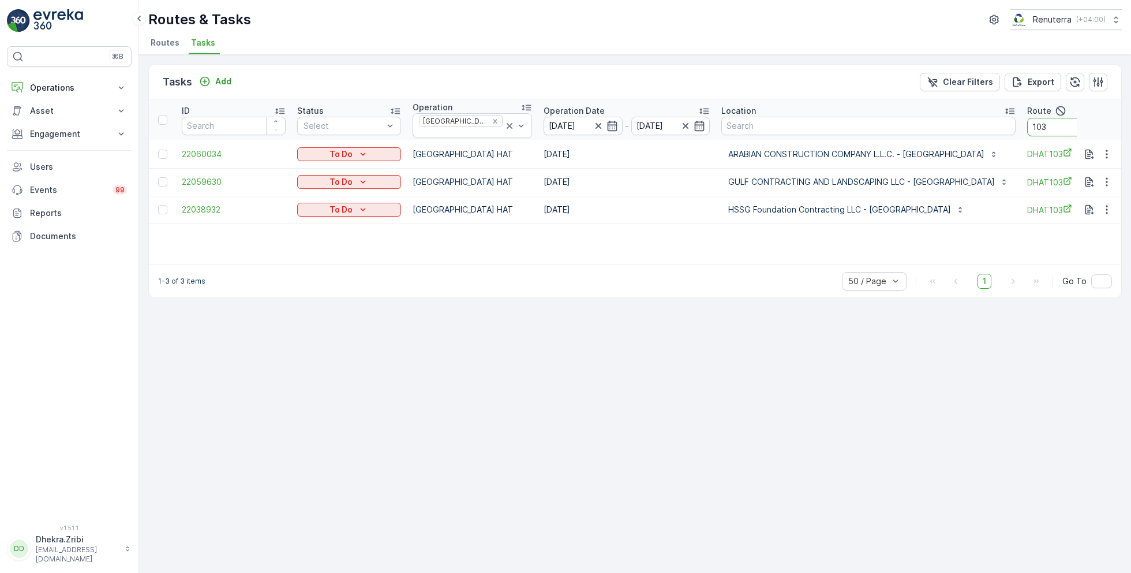
click at [1057, 121] on input "103" at bounding box center [1079, 127] width 104 height 18
type input "104"
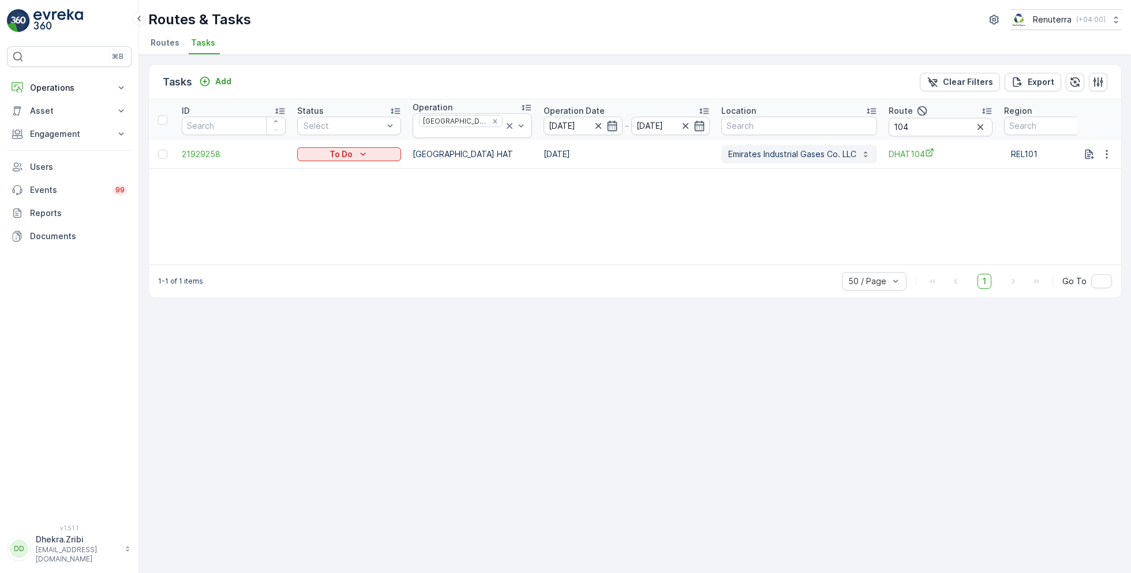
drag, startPoint x: 697, startPoint y: 149, endPoint x: 844, endPoint y: 150, distance: 147.2
click at [845, 151] on tr "21929258 To Do [GEOGRAPHIC_DATA] HAT [DATE] Emirates Industrial Gases Co. LLC D…" at bounding box center [654, 154] width 1010 height 28
copy tr "Emirates Industrial Gases Co. LLC"
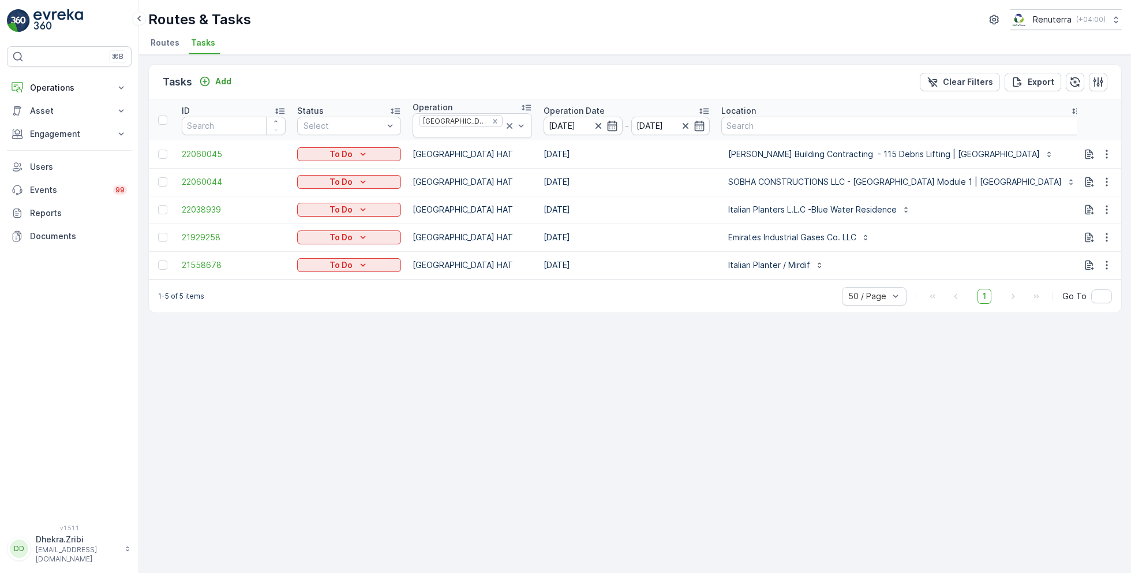
drag, startPoint x: 1069, startPoint y: 121, endPoint x: 1044, endPoint y: 121, distance: 25.4
click at [1094, 121] on input "104" at bounding box center [1146, 127] width 104 height 18
type input "101"
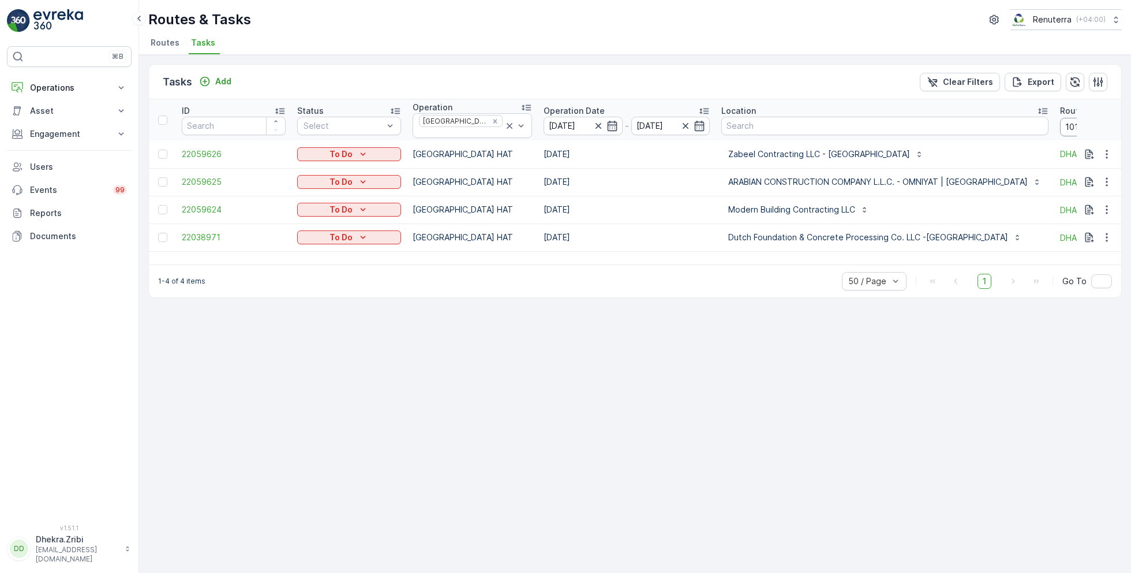
click at [1060, 127] on input "101" at bounding box center [1112, 127] width 104 height 18
type input "102"
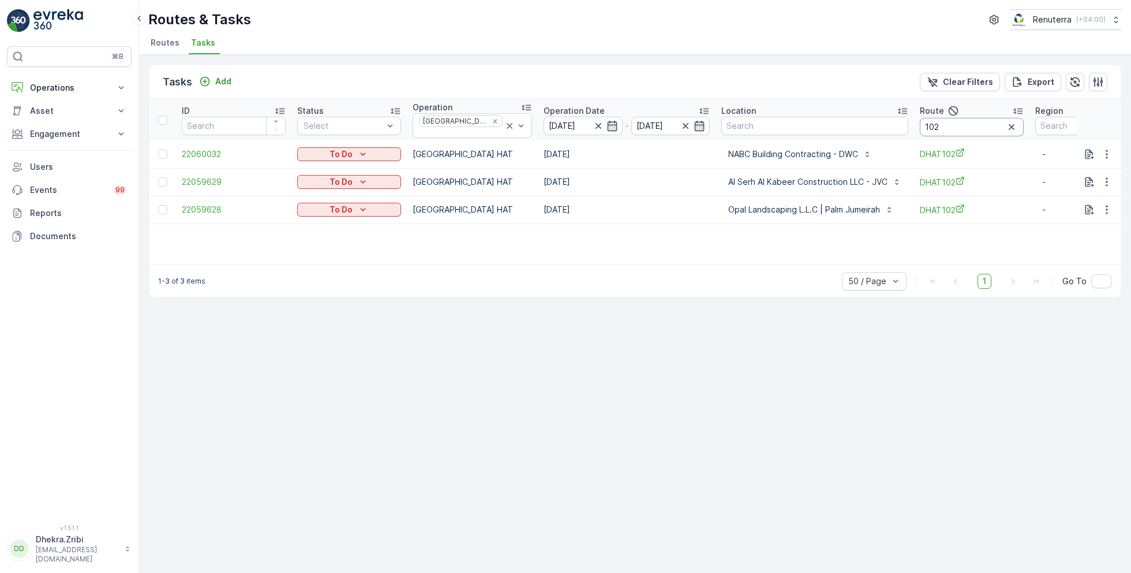
click at [941, 122] on input "102" at bounding box center [972, 127] width 104 height 18
type input "103"
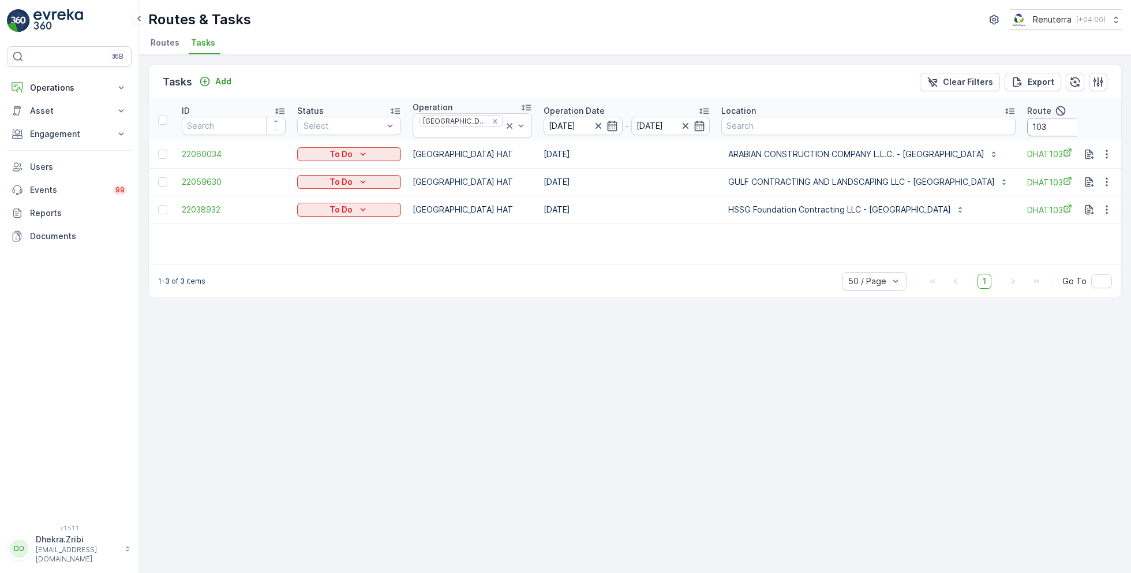
click at [1055, 126] on input "103" at bounding box center [1079, 127] width 104 height 18
type input "104"
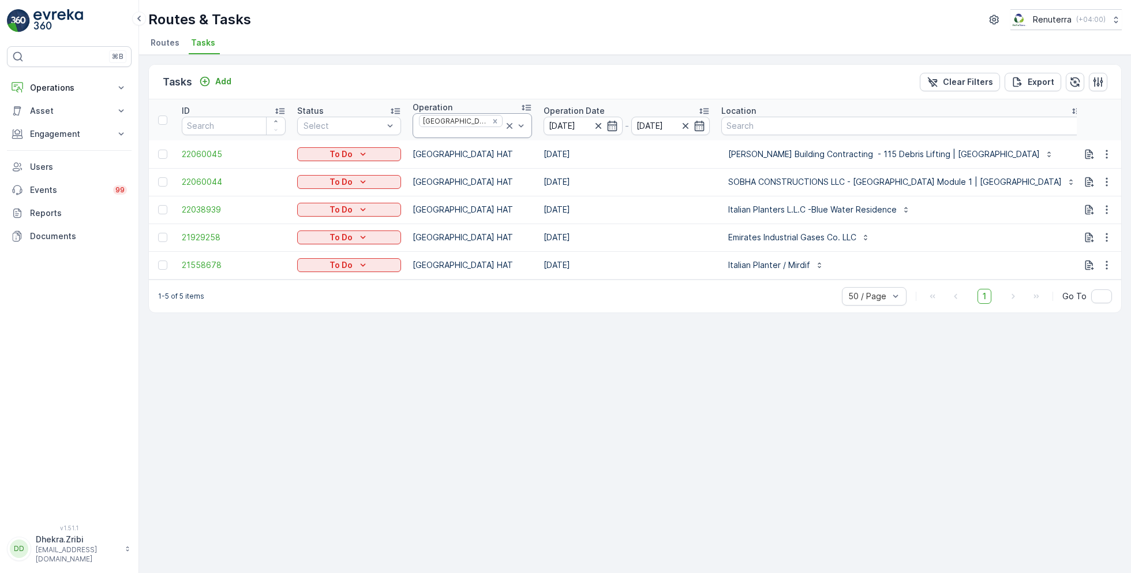
click at [504, 121] on icon at bounding box center [510, 126] width 12 height 12
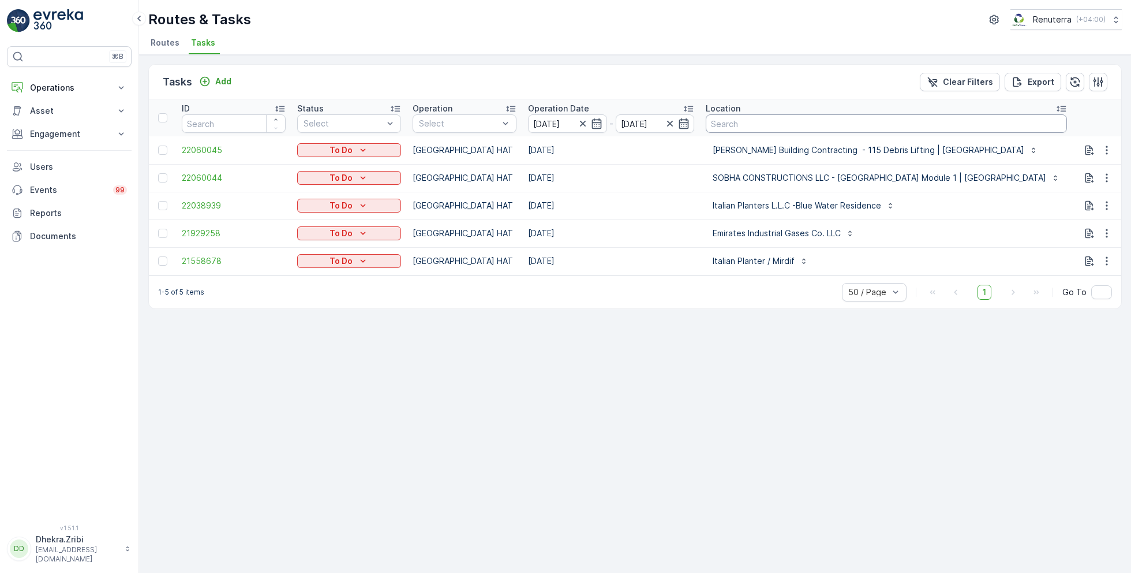
drag, startPoint x: 1069, startPoint y: 124, endPoint x: 1003, endPoint y: 124, distance: 66.4
click at [1003, 124] on tr "ID Status Select Operation Select Operation Date 27.09.2025 - 27.09.2025 Locati…" at bounding box center [749, 117] width 1200 height 37
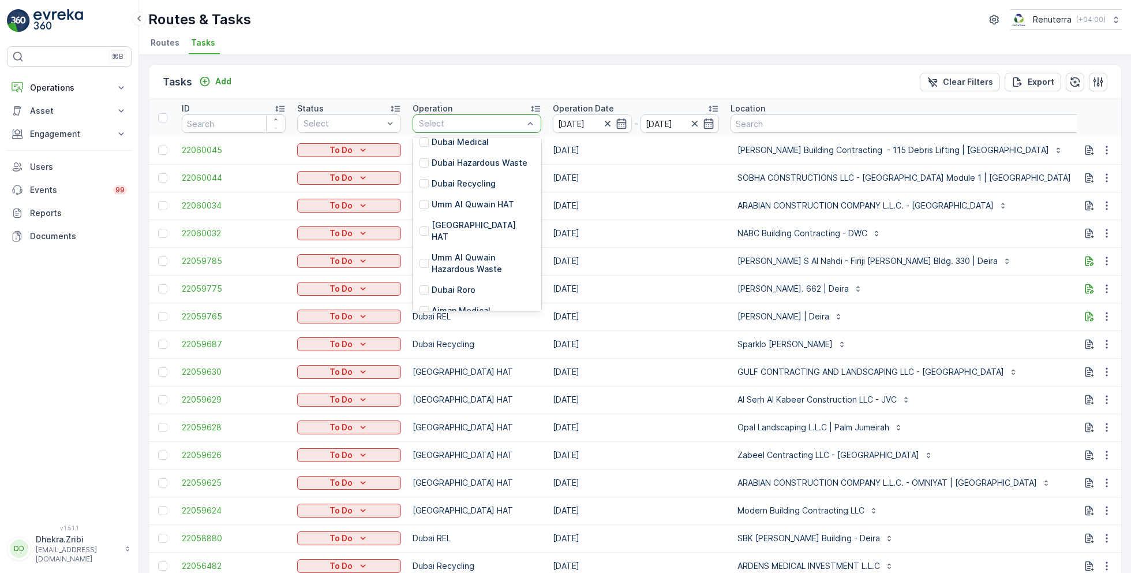
scroll to position [129, 0]
click at [454, 278] on p "Dubai Roro" at bounding box center [454, 284] width 44 height 12
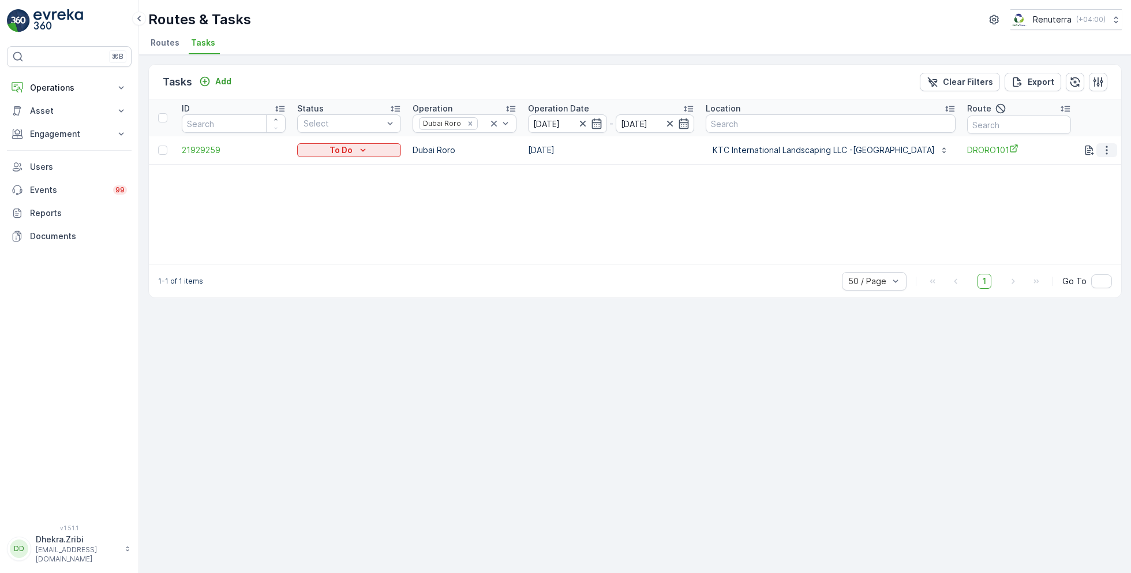
click at [1110, 148] on icon "button" at bounding box center [1107, 150] width 12 height 12
click at [1064, 215] on span "Remove from Route" at bounding box center [1088, 216] width 78 height 12
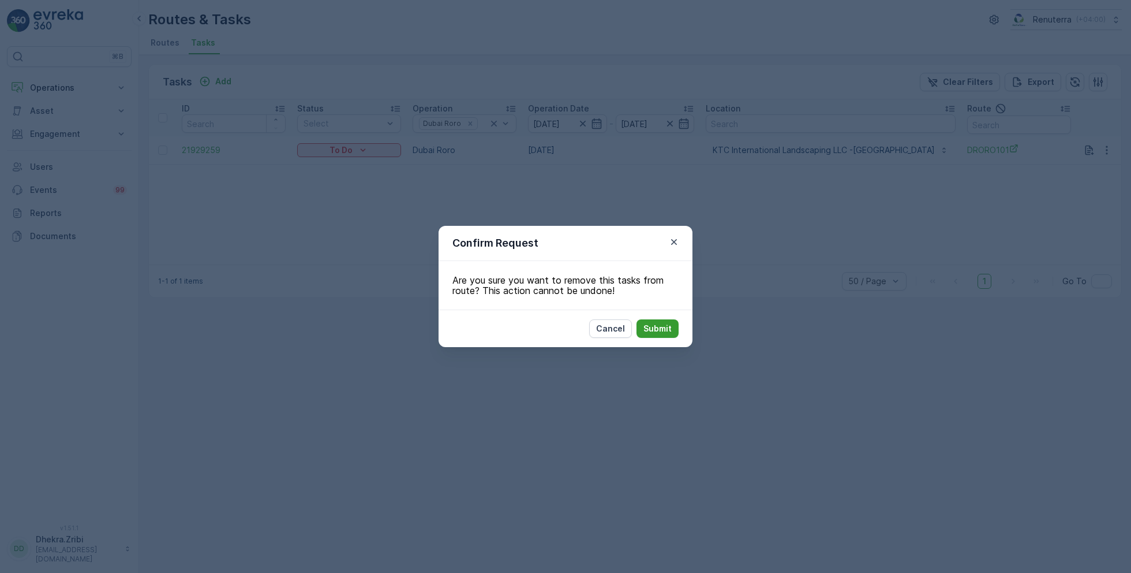
click at [651, 331] on p "Submit" at bounding box center [658, 329] width 28 height 12
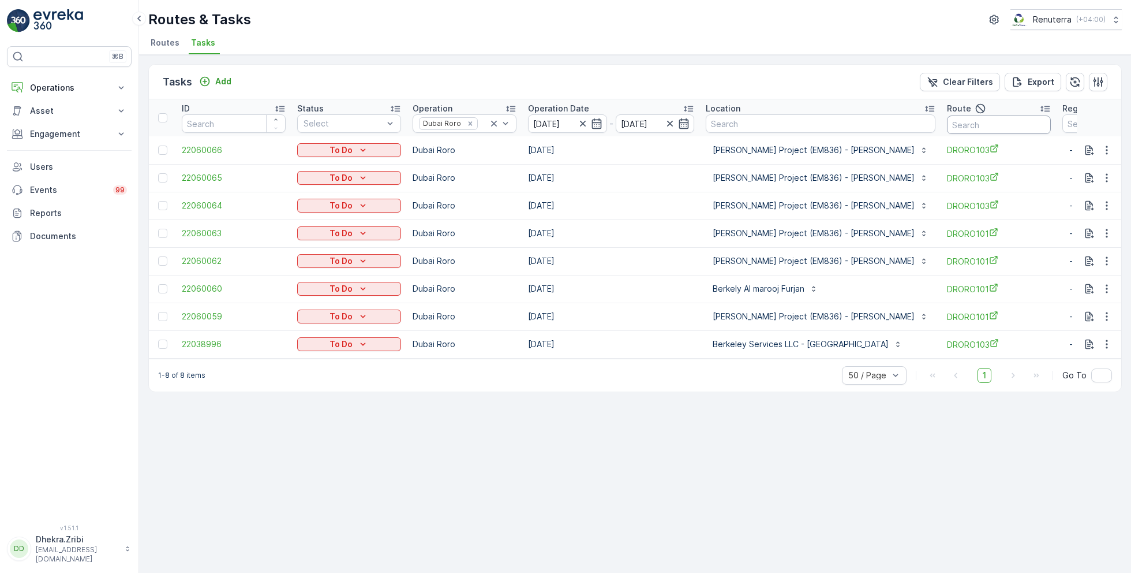
click at [977, 126] on input "text" at bounding box center [999, 124] width 104 height 18
type input "101"
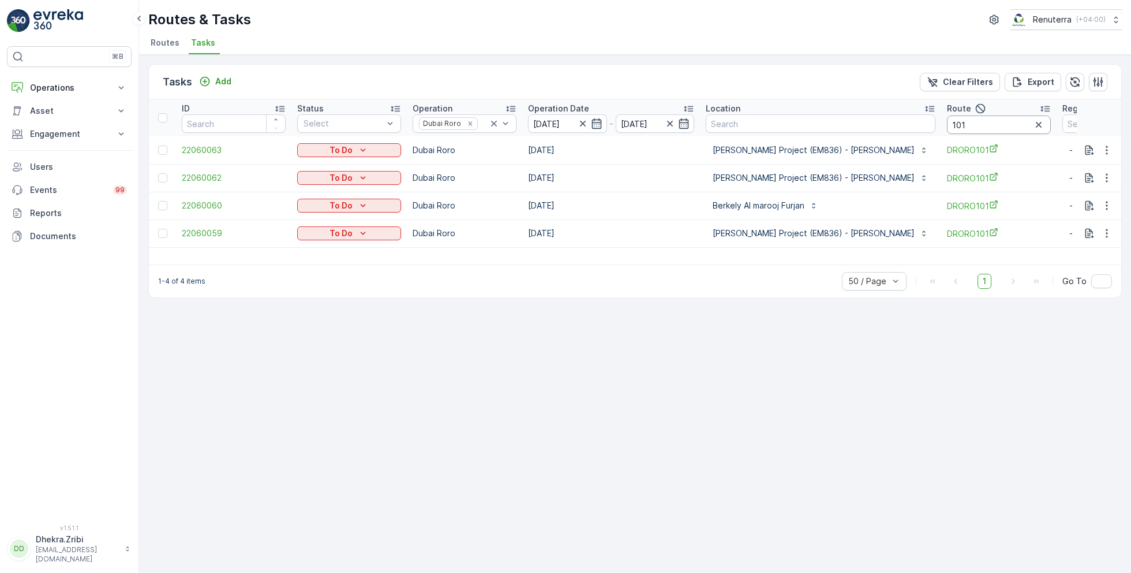
click at [948, 117] on input "101" at bounding box center [999, 124] width 104 height 18
click at [949, 122] on input "101" at bounding box center [999, 124] width 104 height 18
type input "103"
